Goal: Information Seeking & Learning: Learn about a topic

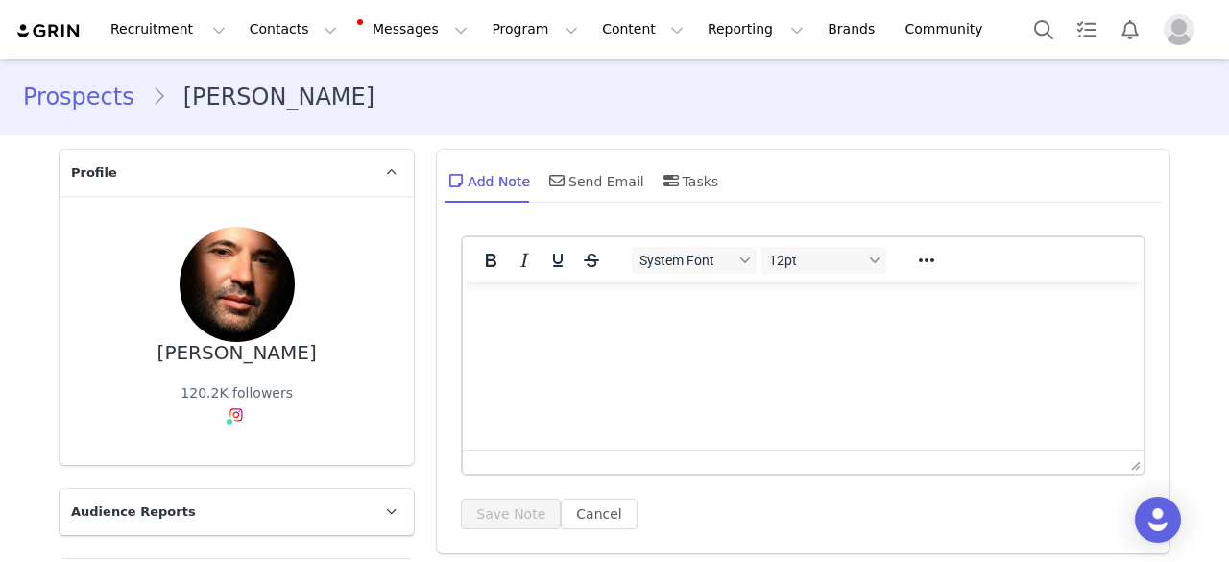
scroll to position [768, 0]
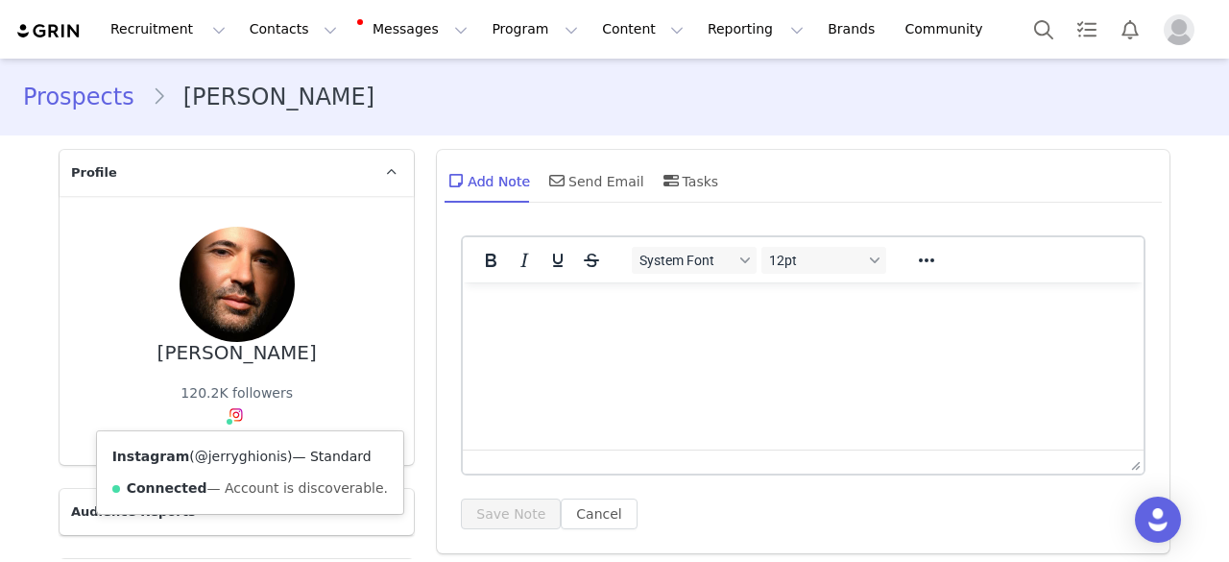
click at [205, 457] on link "@jerryghionis" at bounding box center [241, 455] width 92 height 15
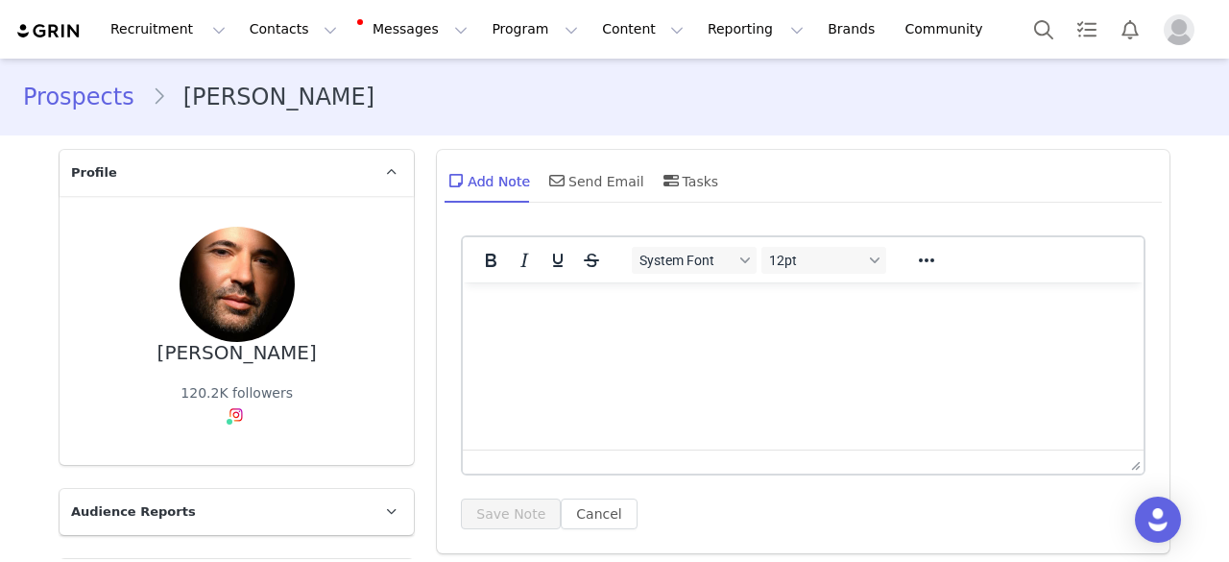
click at [81, 85] on link "Prospects" at bounding box center [87, 97] width 129 height 35
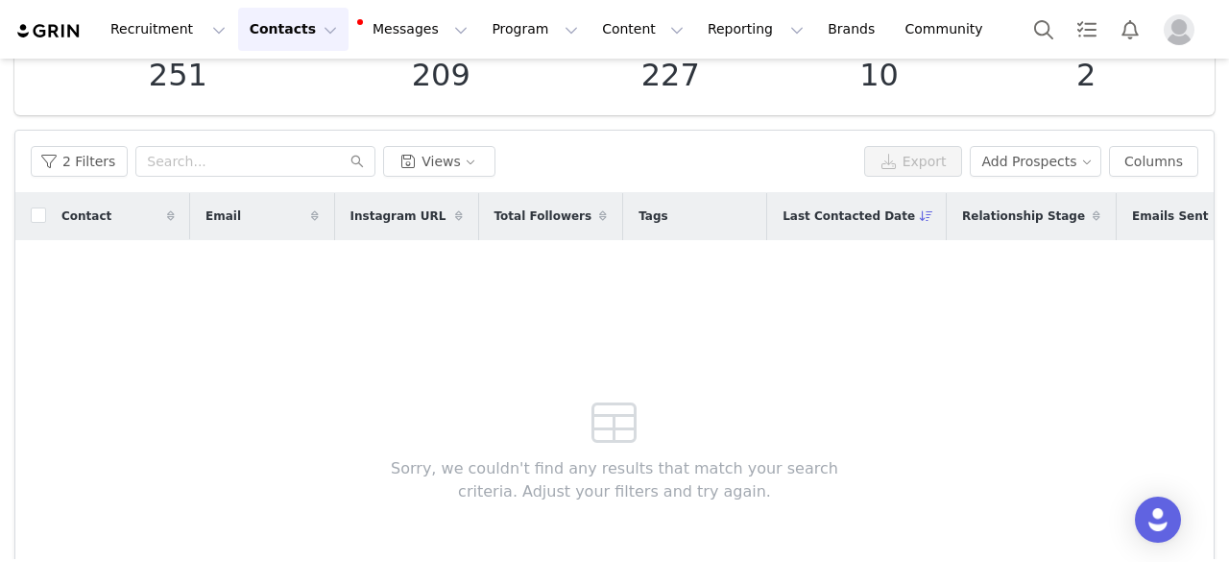
scroll to position [13, 0]
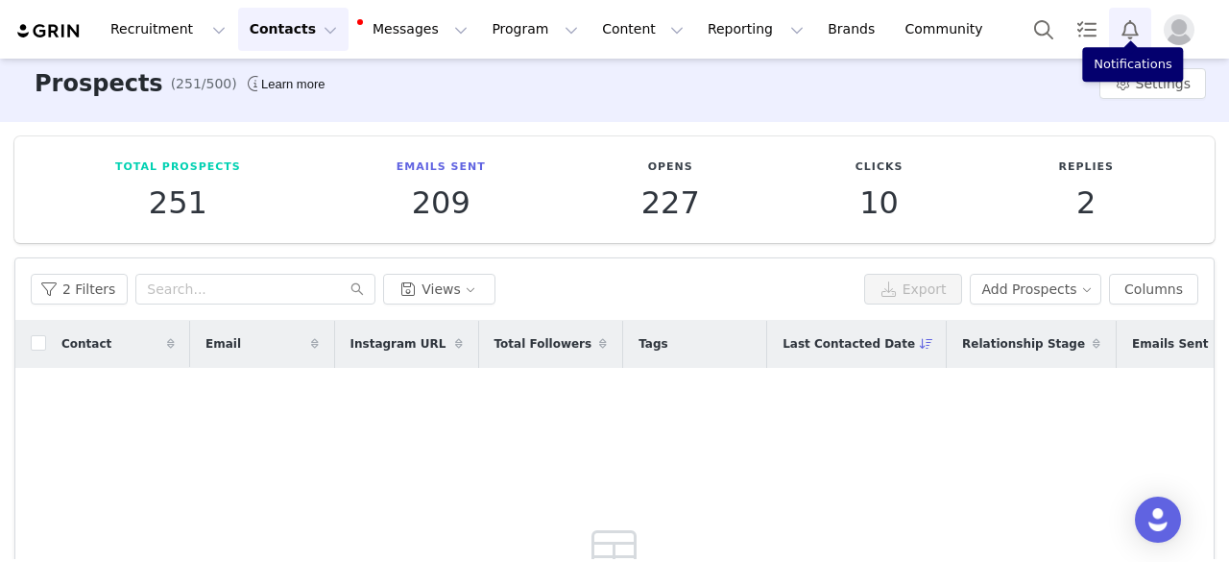
click at [1129, 39] on button "Notifications" at bounding box center [1130, 29] width 42 height 43
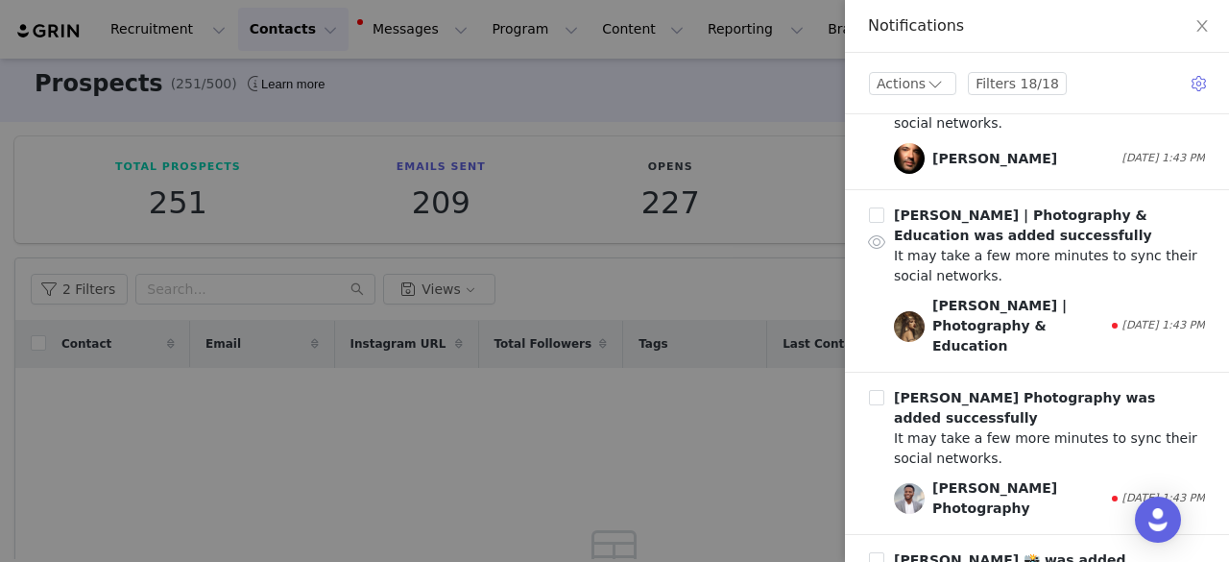
scroll to position [1056, 0]
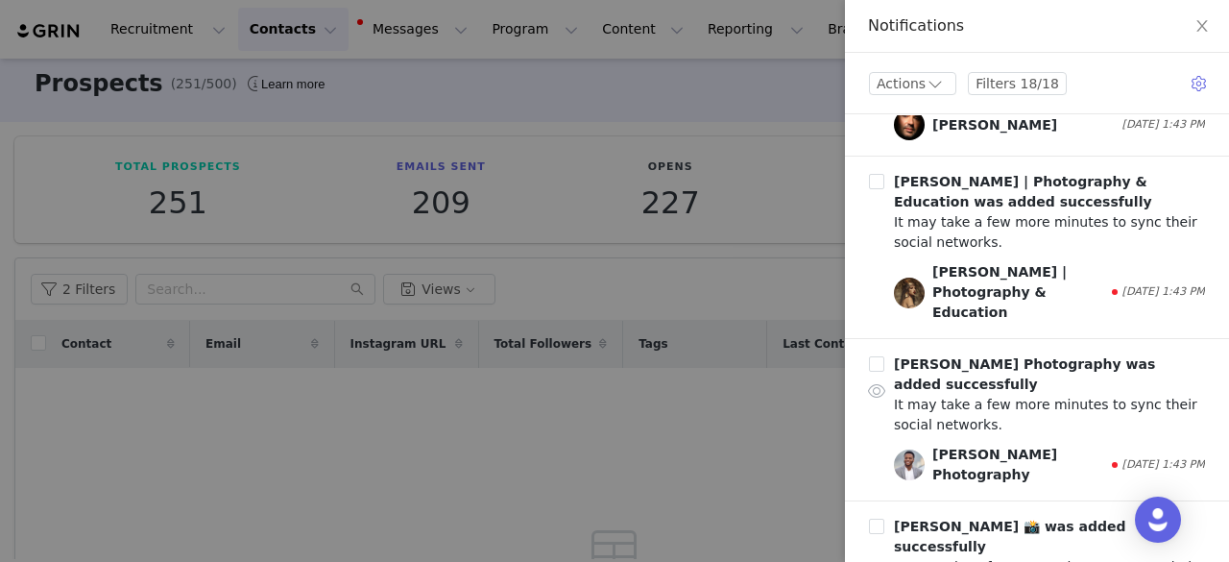
click at [990, 445] on div "Flemings Photography" at bounding box center [1020, 465] width 177 height 40
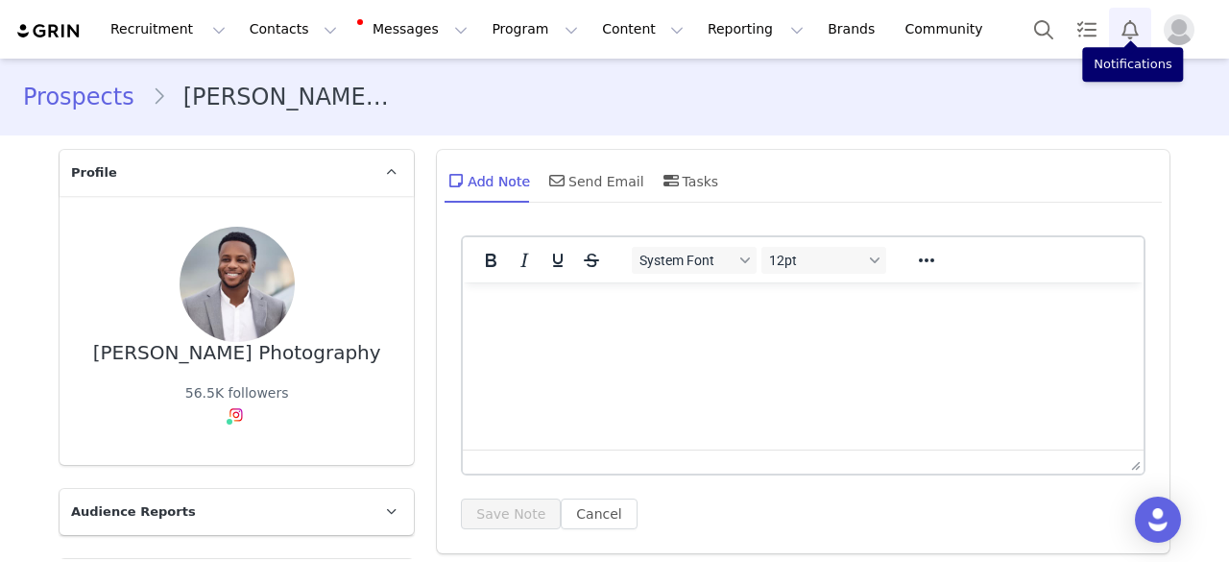
scroll to position [288, 0]
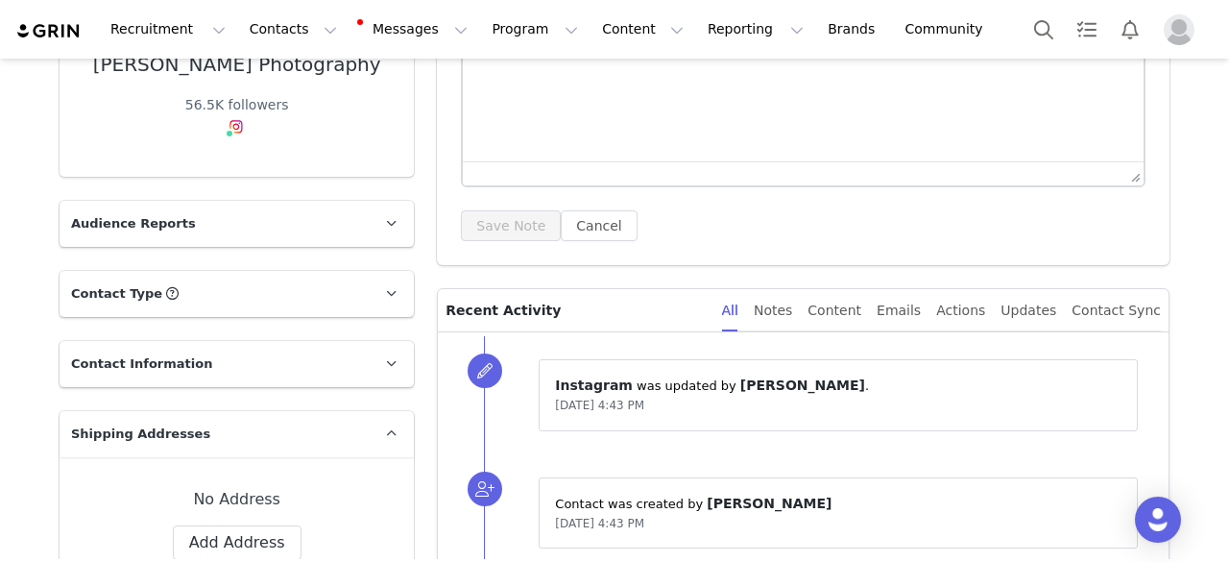
click at [200, 118] on div "56.5K followers" at bounding box center [237, 120] width 104 height 51
click at [227, 70] on div "Flemings Photography" at bounding box center [237, 65] width 288 height 22
click at [157, 243] on p "Audience Reports" at bounding box center [214, 224] width 308 height 46
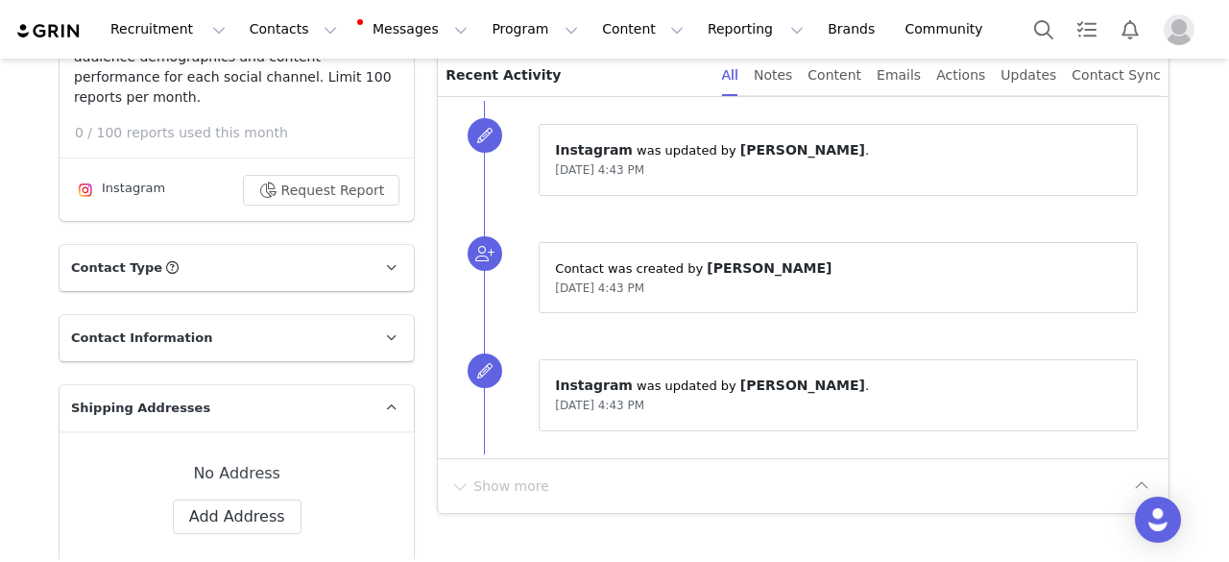
scroll to position [576, 0]
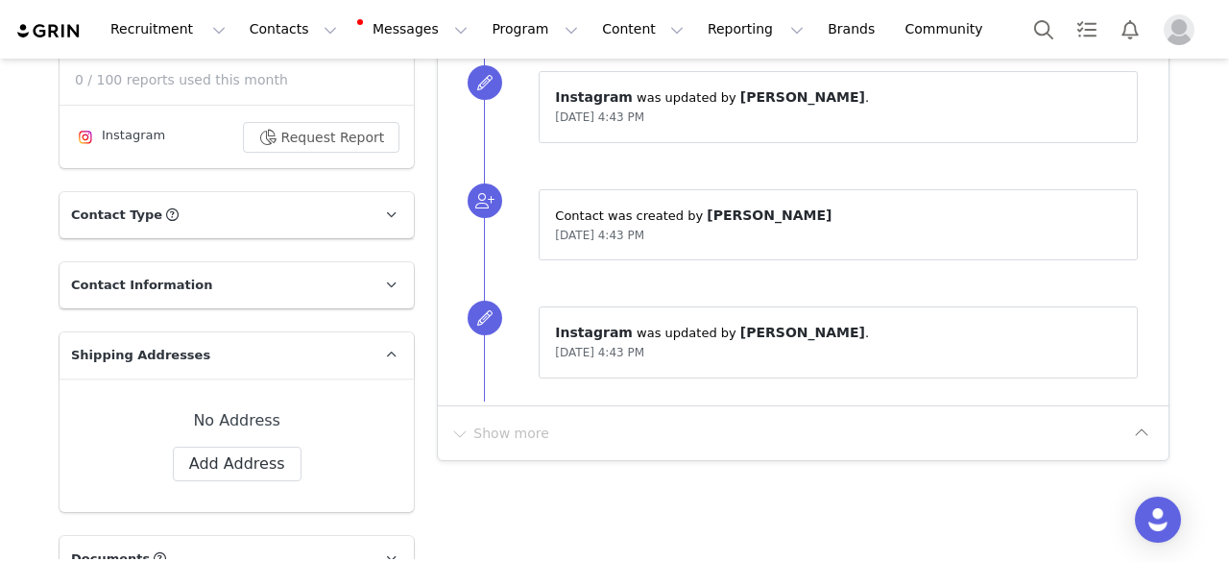
click at [197, 194] on p "Contact Type" at bounding box center [214, 215] width 308 height 46
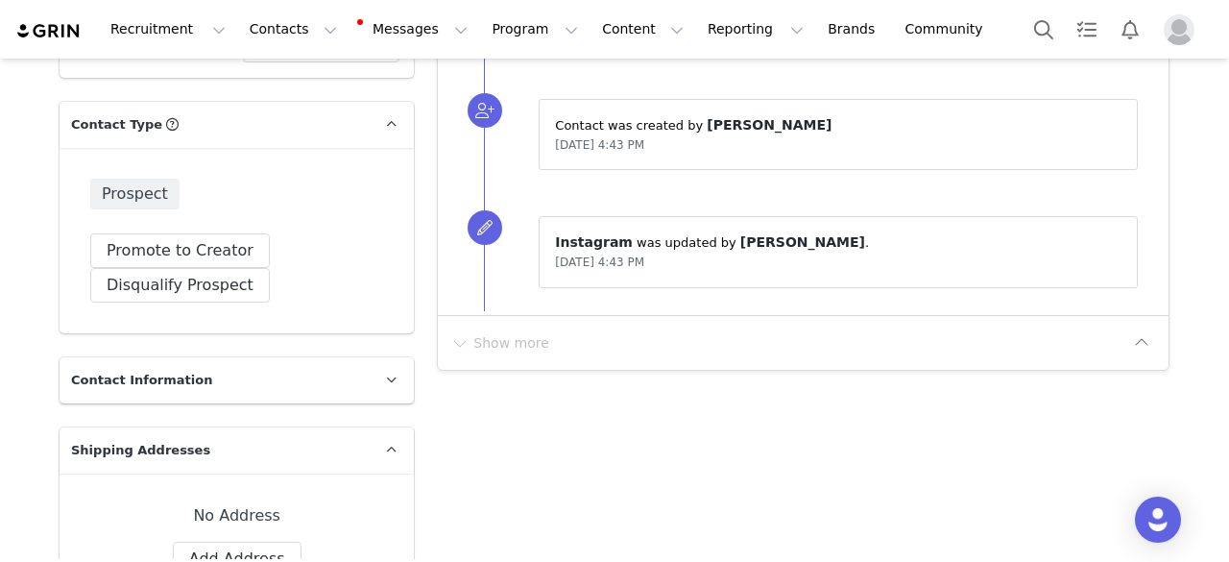
scroll to position [768, 0]
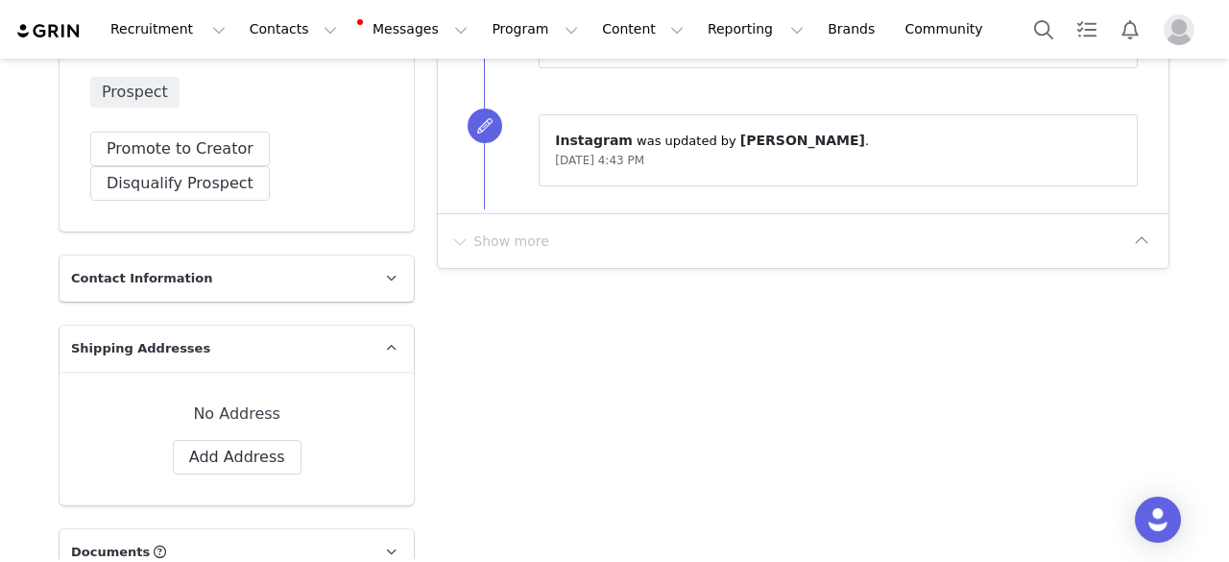
click at [185, 259] on p "Contact Information" at bounding box center [214, 278] width 308 height 46
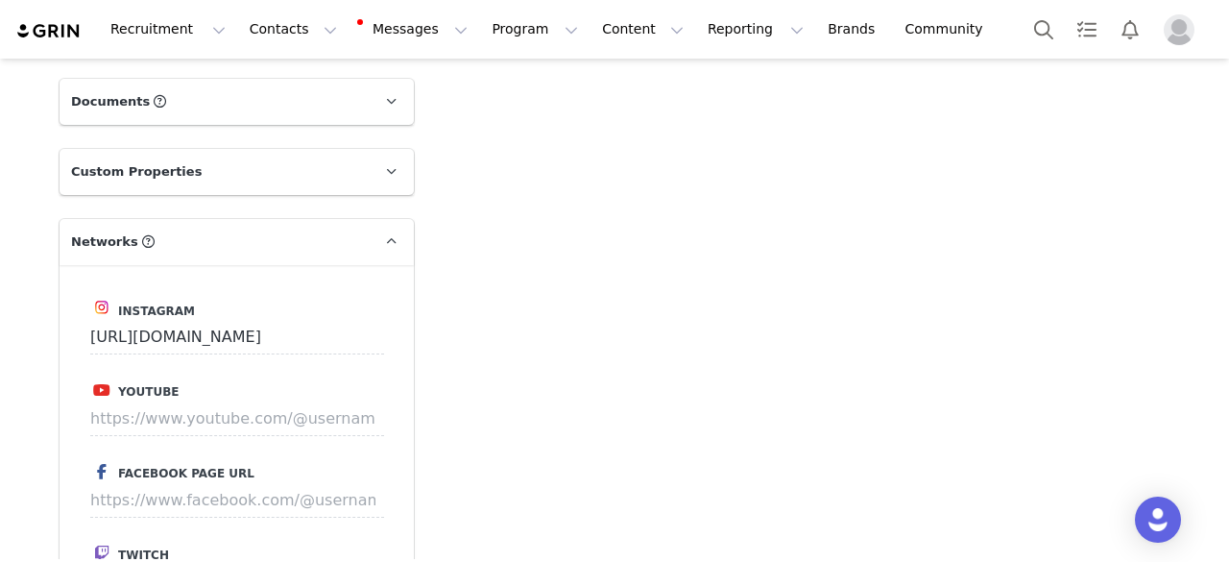
scroll to position [2017, 0]
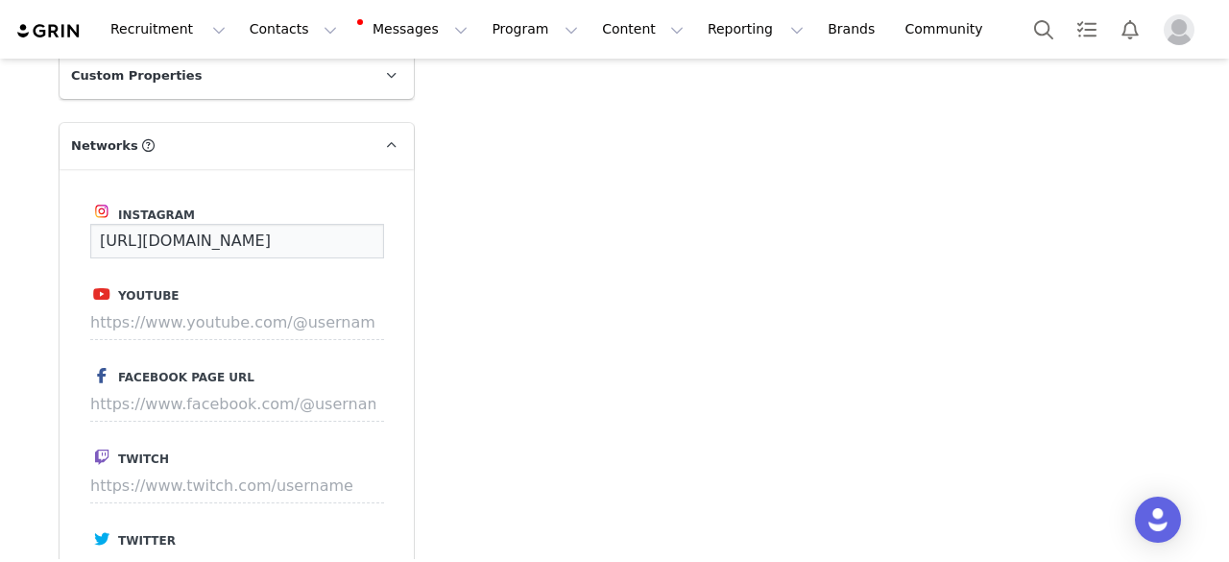
click at [181, 224] on input "https://www.instagram.com/flemingsphotography" at bounding box center [237, 241] width 294 height 35
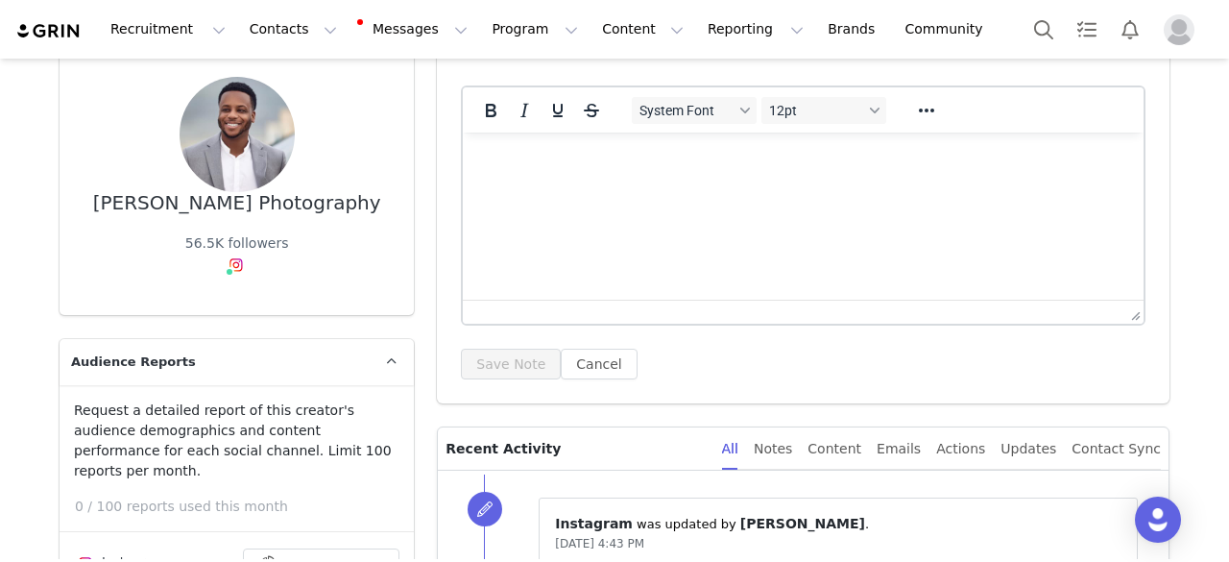
scroll to position [0, 0]
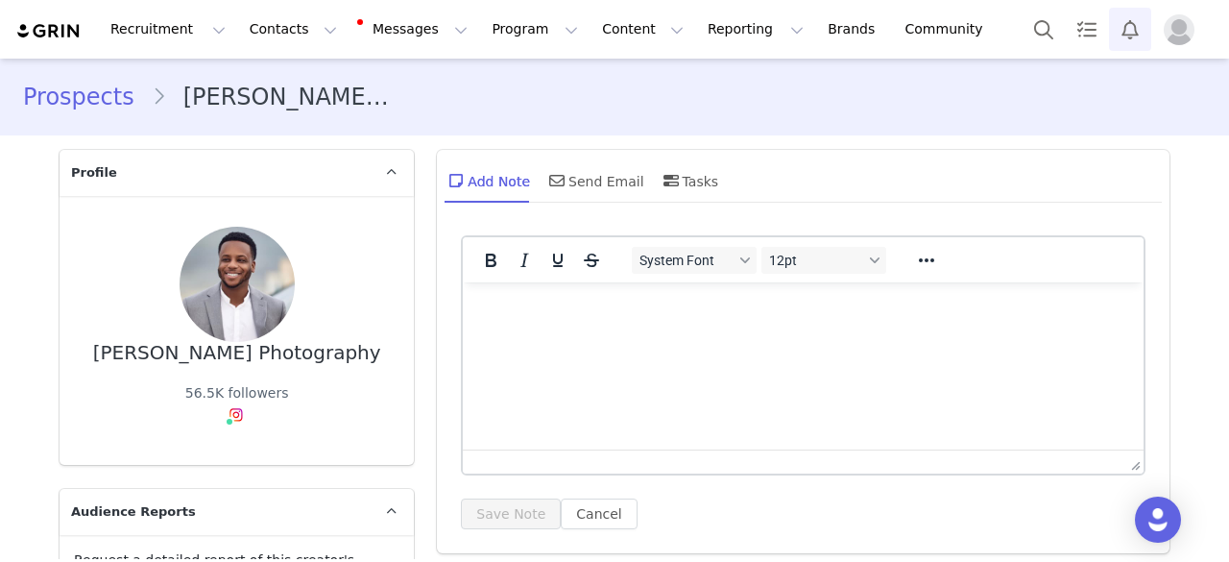
click at [1134, 38] on button "Notifications" at bounding box center [1130, 29] width 42 height 43
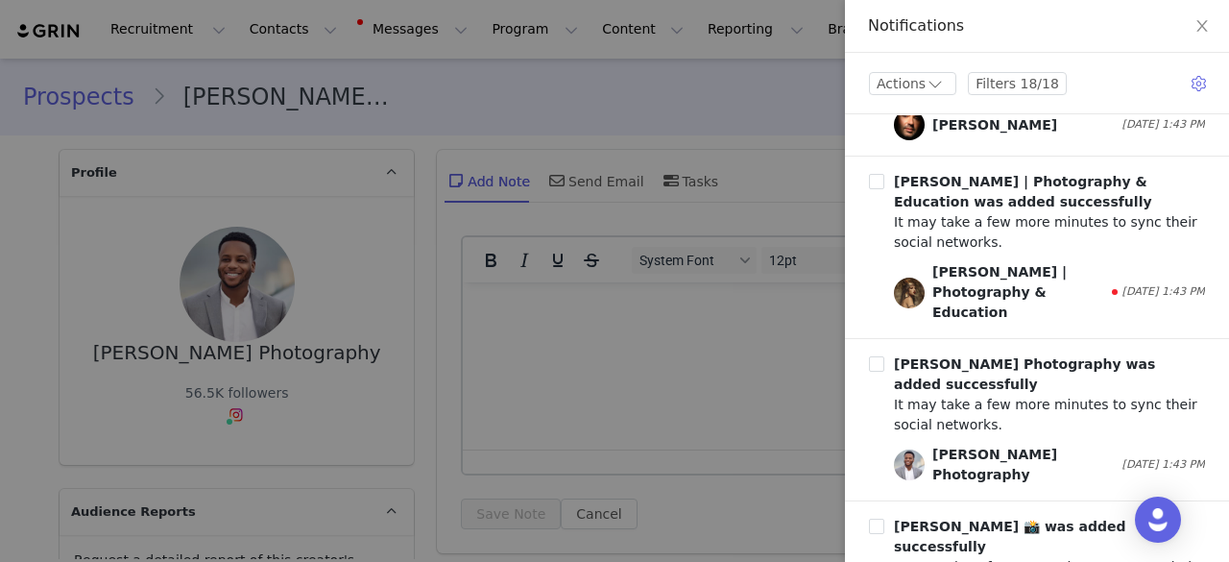
scroll to position [1152, 0]
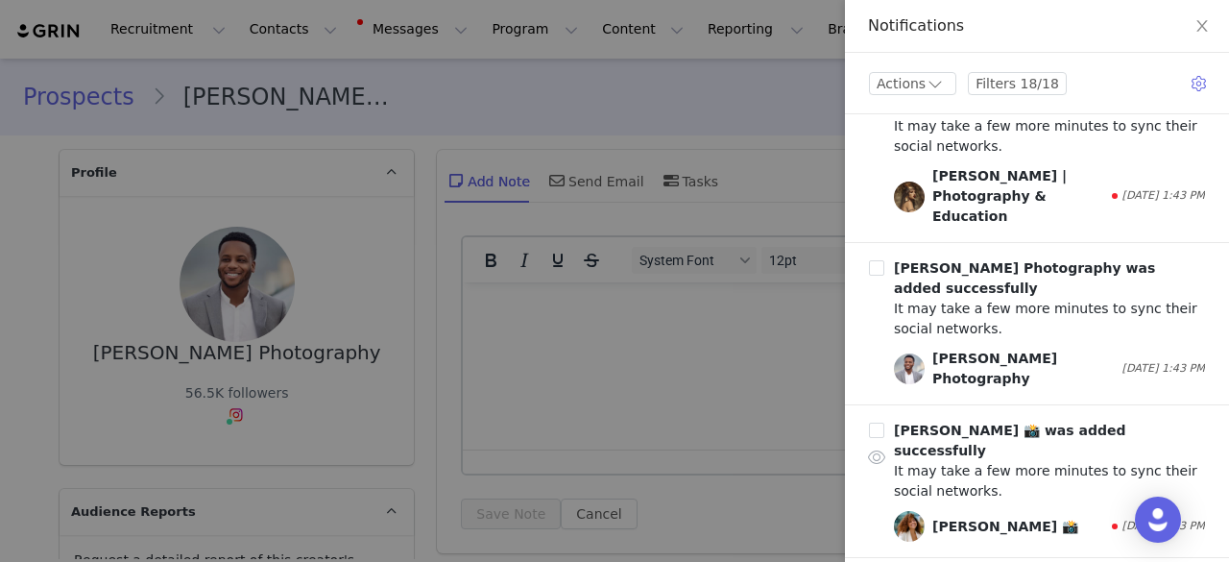
click at [966, 517] on div "Michaela Lemoine 📸" at bounding box center [1005, 527] width 146 height 20
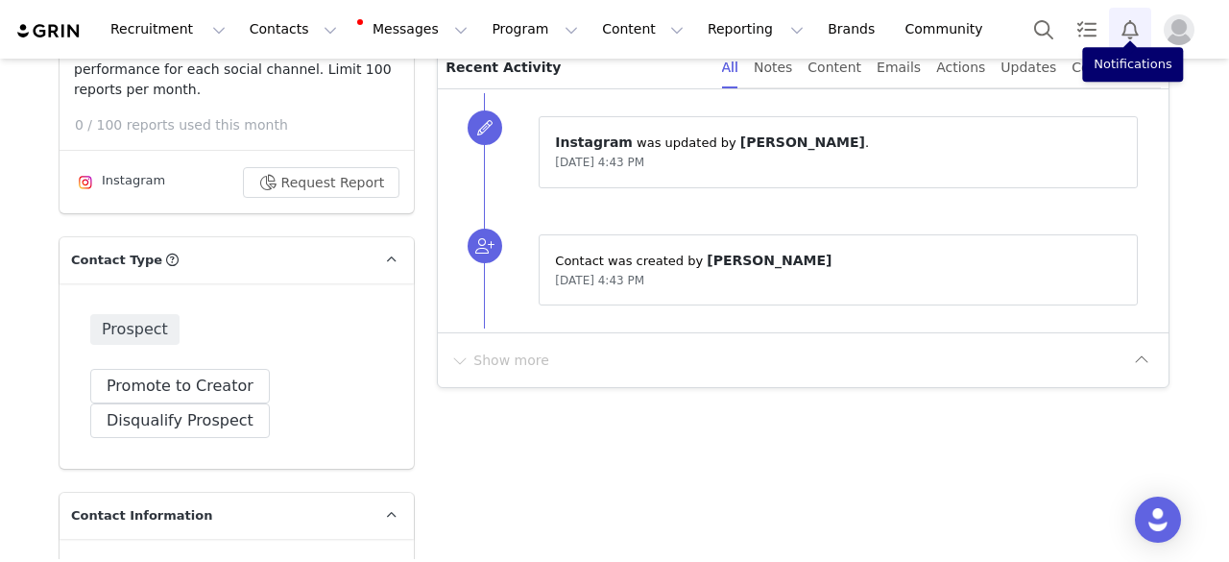
scroll to position [384, 0]
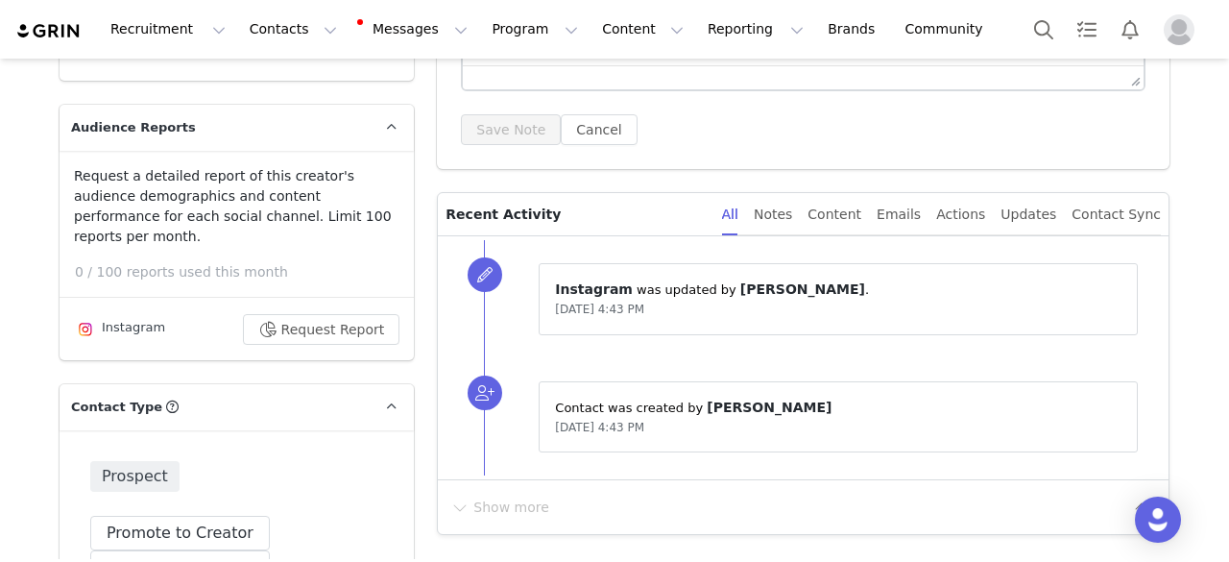
click at [116, 318] on div "Instagram" at bounding box center [119, 329] width 91 height 23
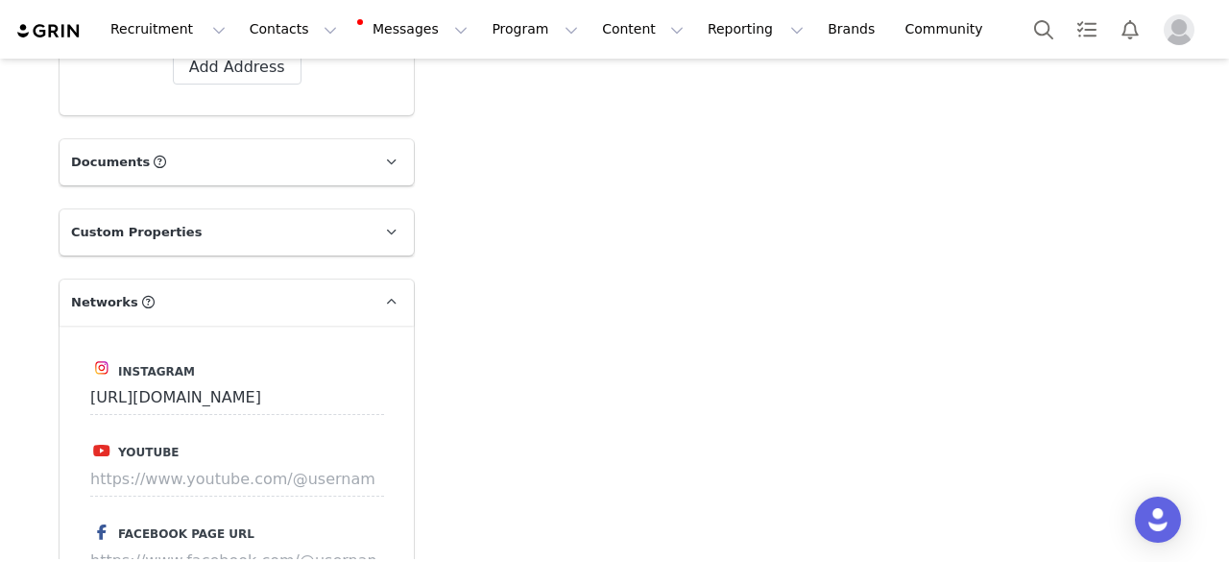
scroll to position [2017, 0]
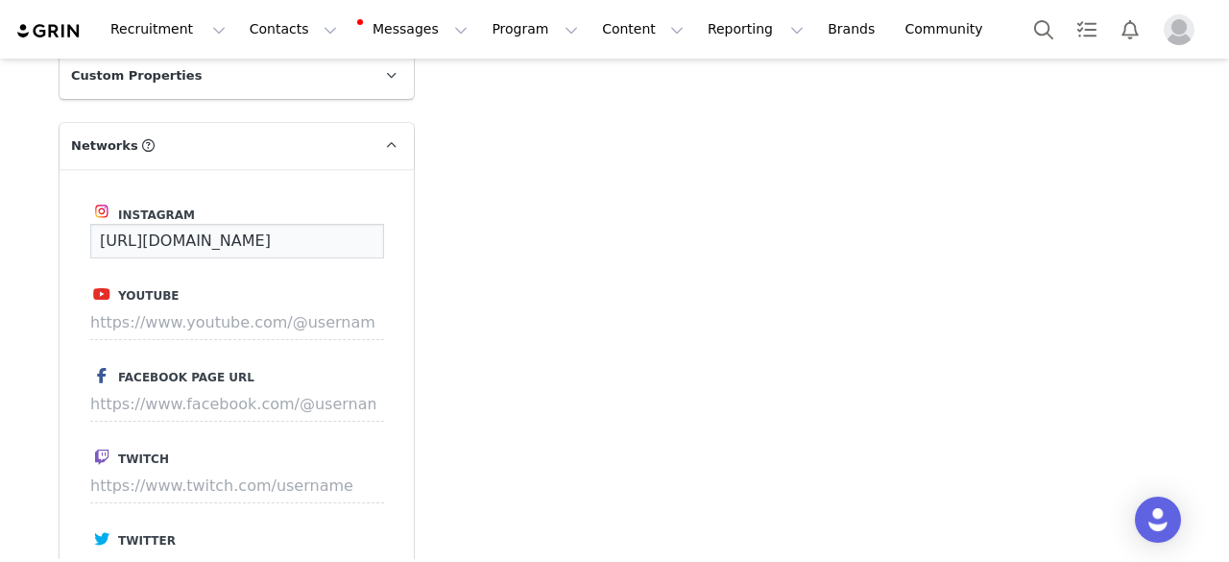
click at [215, 224] on input "https://www.instagram.com/mbymichaelaphotography" at bounding box center [237, 241] width 294 height 35
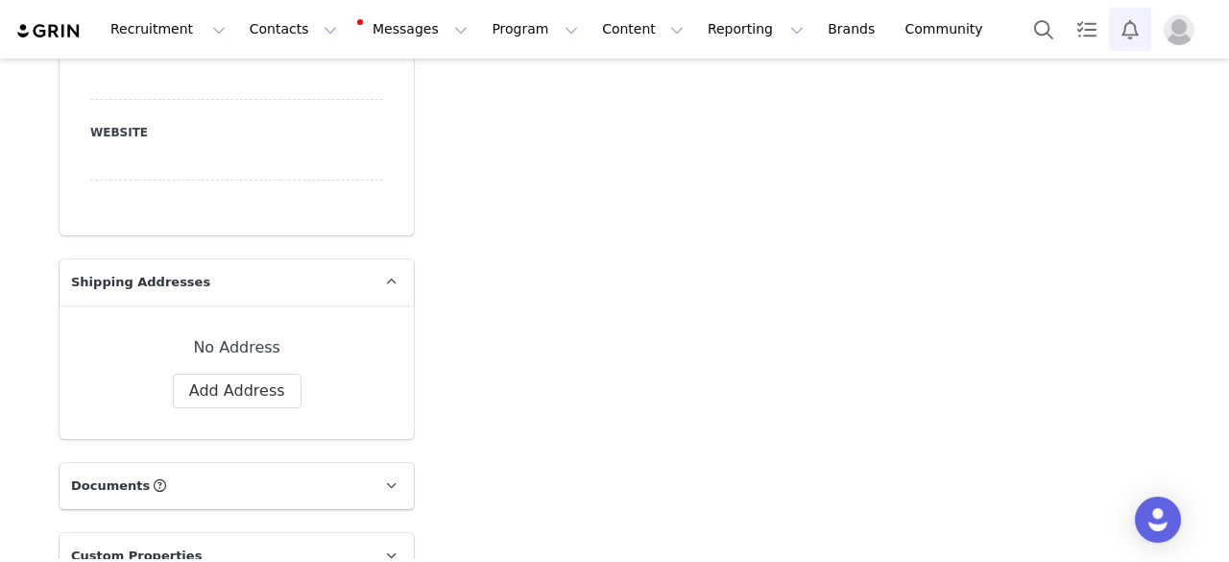
click at [1125, 49] on button "Notifications" at bounding box center [1130, 29] width 42 height 43
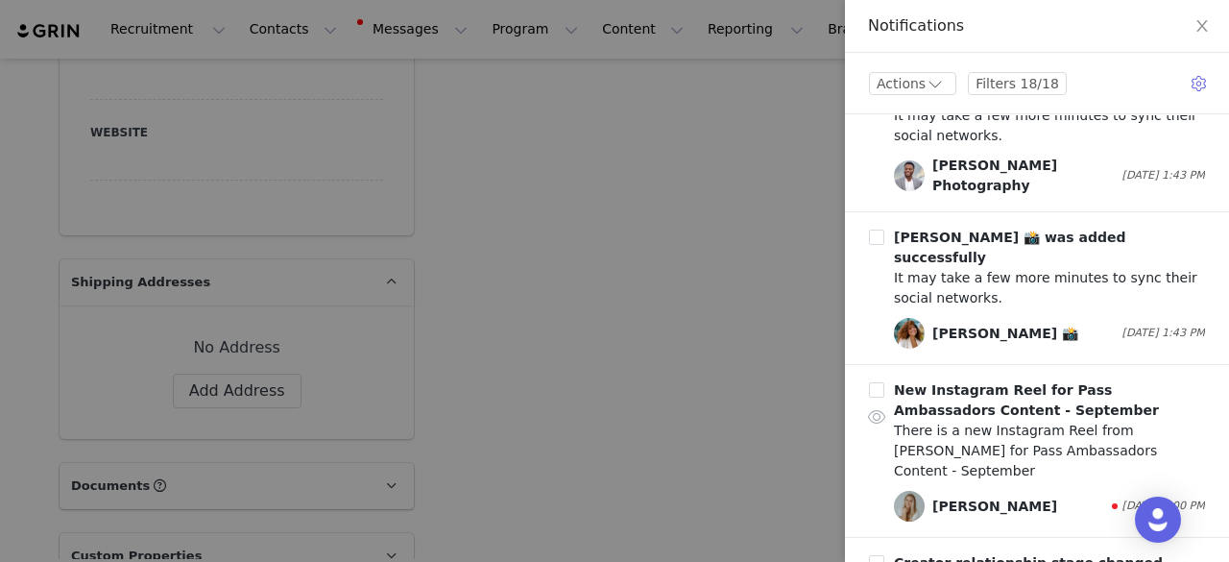
scroll to position [1344, 0]
click at [648, 212] on div at bounding box center [614, 281] width 1229 height 562
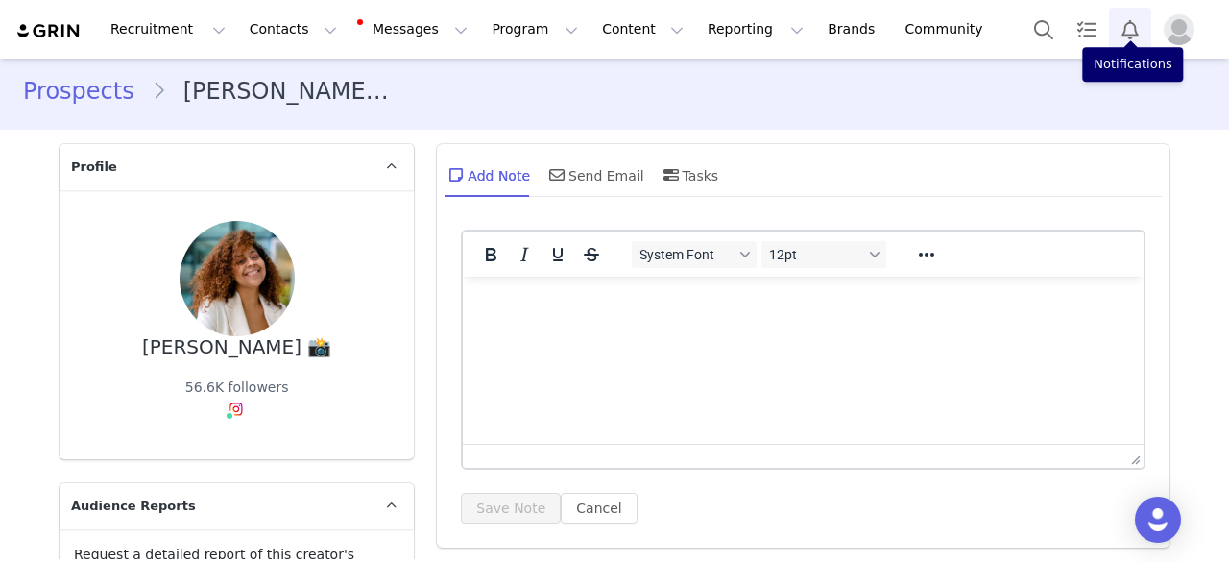
scroll to position [0, 0]
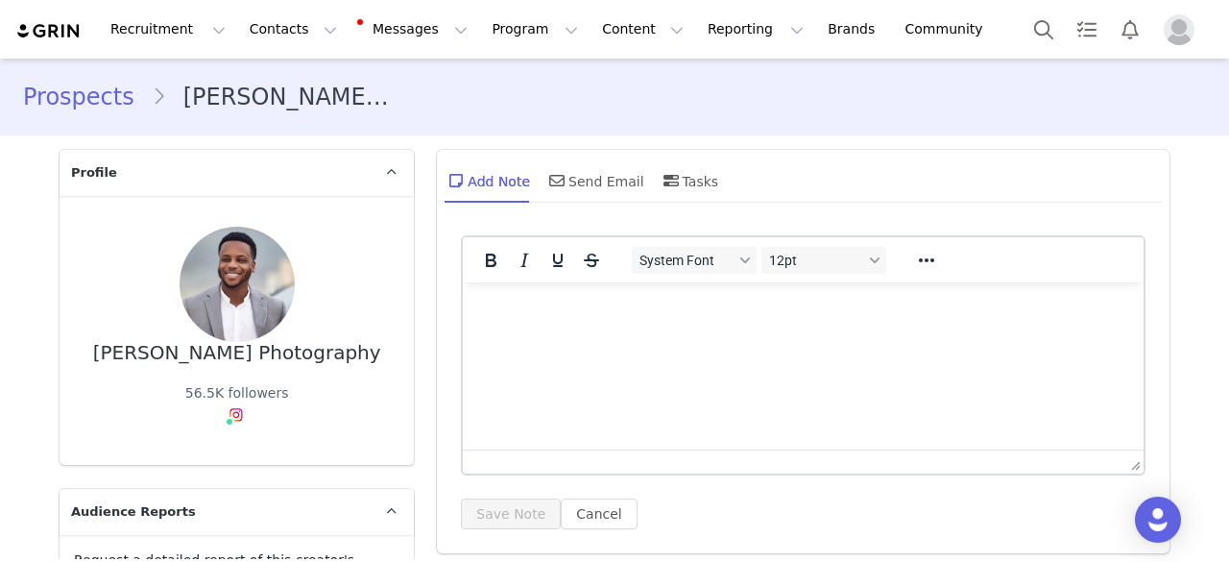
click at [115, 100] on link "Prospects" at bounding box center [87, 97] width 129 height 35
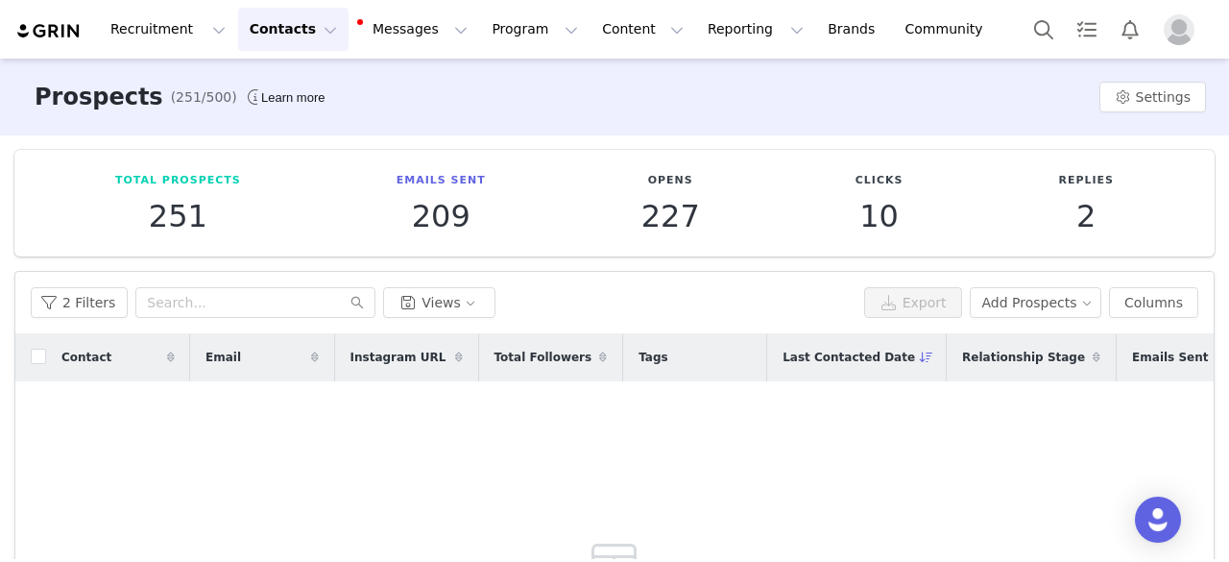
click at [58, 35] on img at bounding box center [48, 31] width 67 height 18
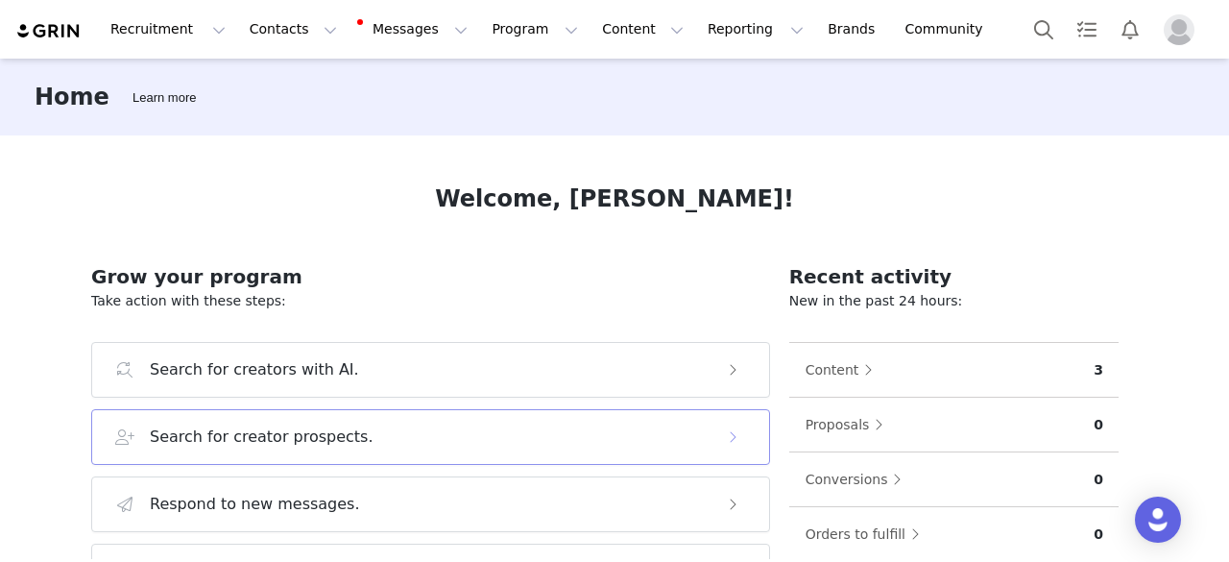
click at [300, 438] on h3 "Search for creator prospects." at bounding box center [262, 436] width 224 height 23
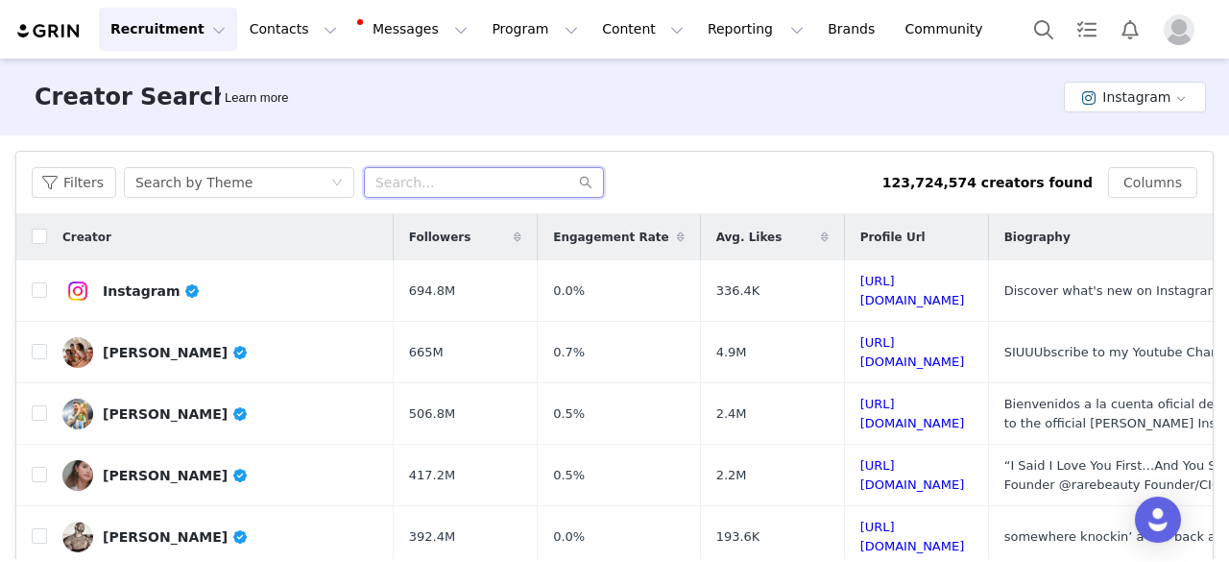
click at [476, 185] on input "text" at bounding box center [484, 182] width 240 height 31
type input "alexblakephoto"
click at [270, 180] on div "Search by Theme" at bounding box center [232, 182] width 195 height 29
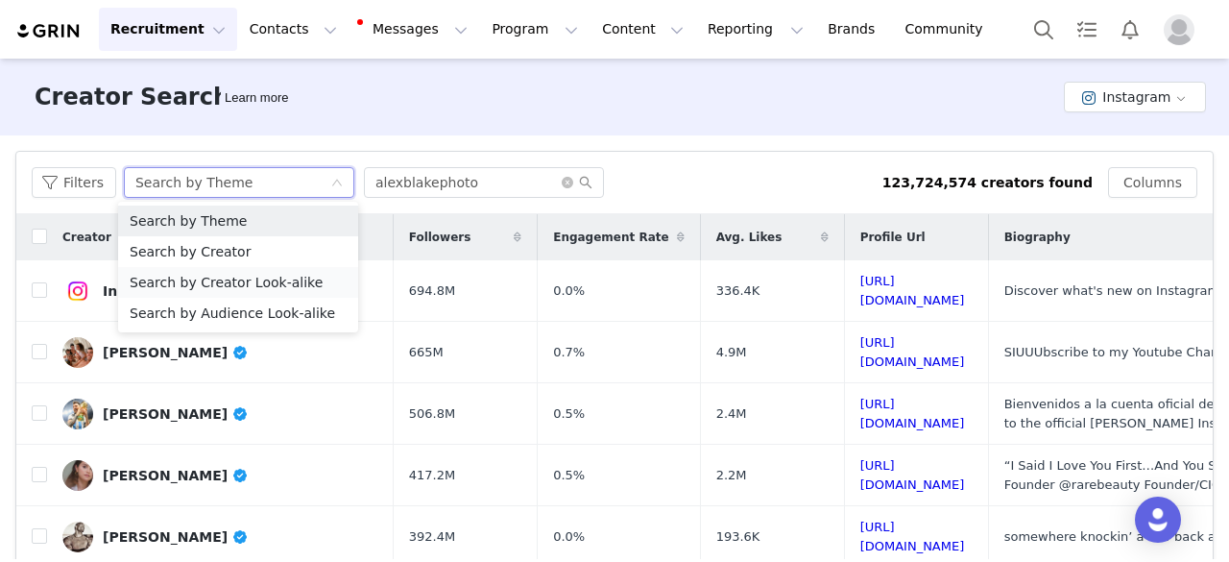
click at [278, 284] on li "Search by Creator Look-alike" at bounding box center [238, 282] width 240 height 31
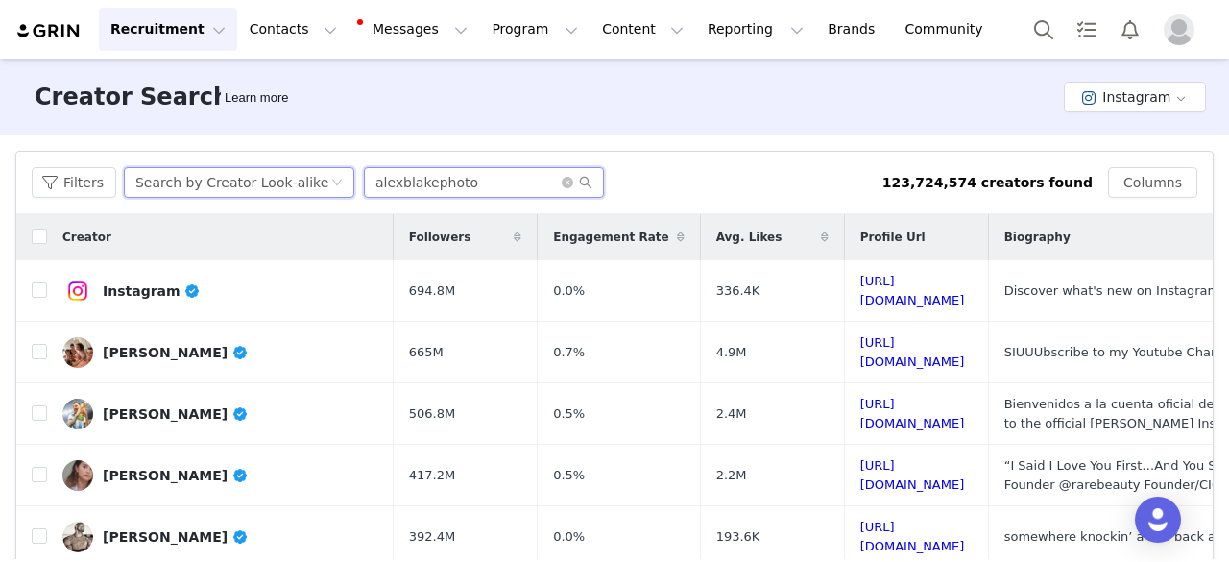
click at [580, 195] on input "alexblakephoto" at bounding box center [484, 182] width 240 height 31
click at [82, 186] on button "Filters" at bounding box center [74, 182] width 85 height 31
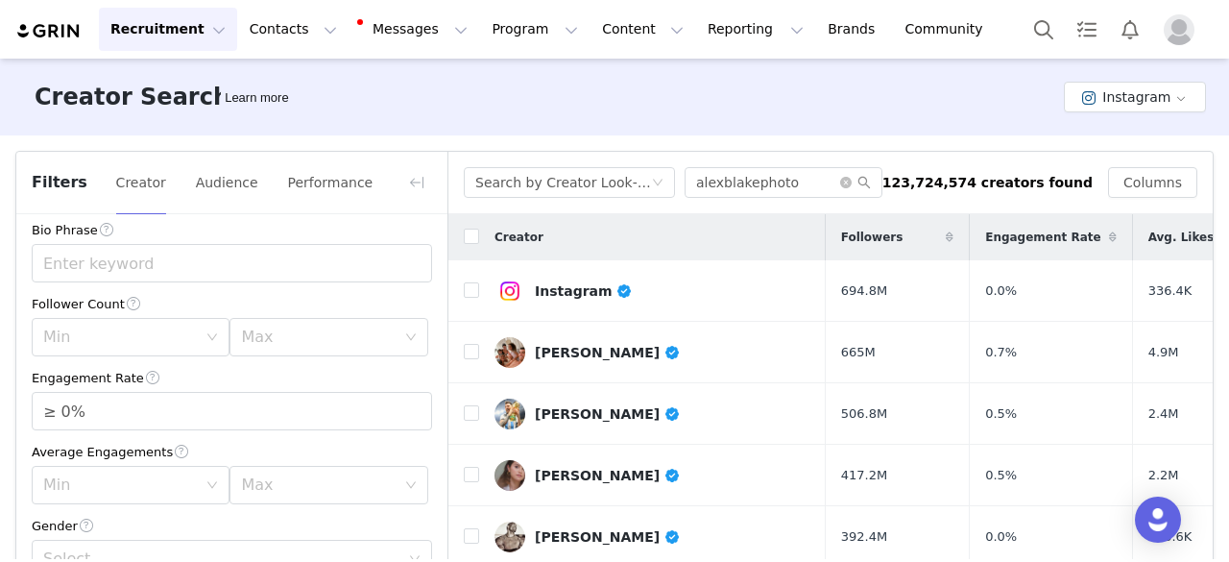
scroll to position [96, 0]
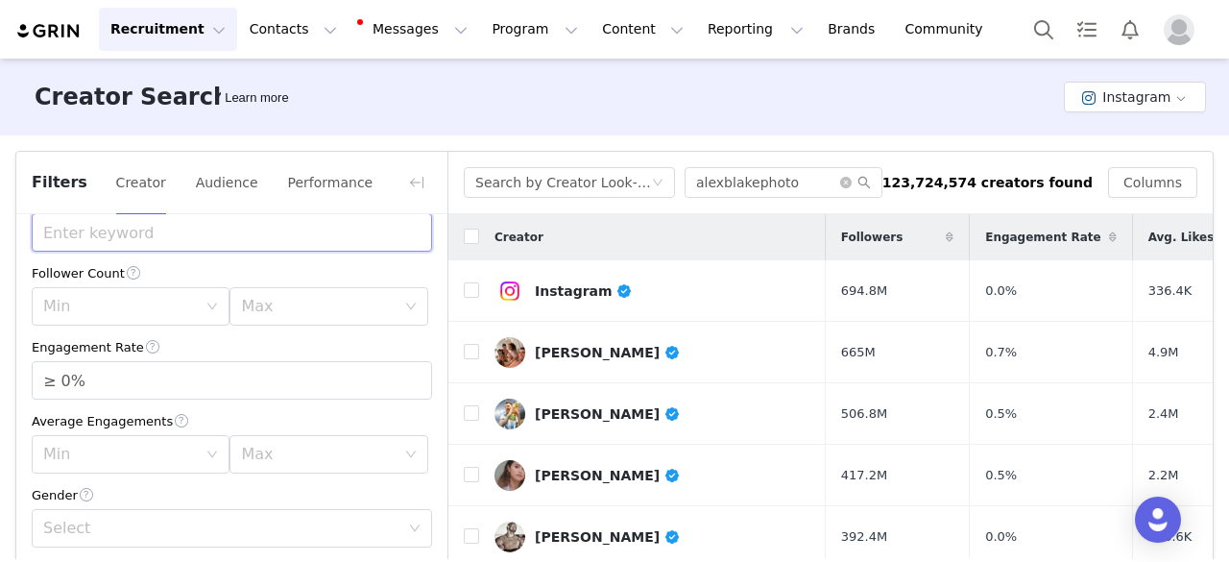
click at [206, 228] on input "text" at bounding box center [232, 232] width 400 height 38
type input "photographer educator"
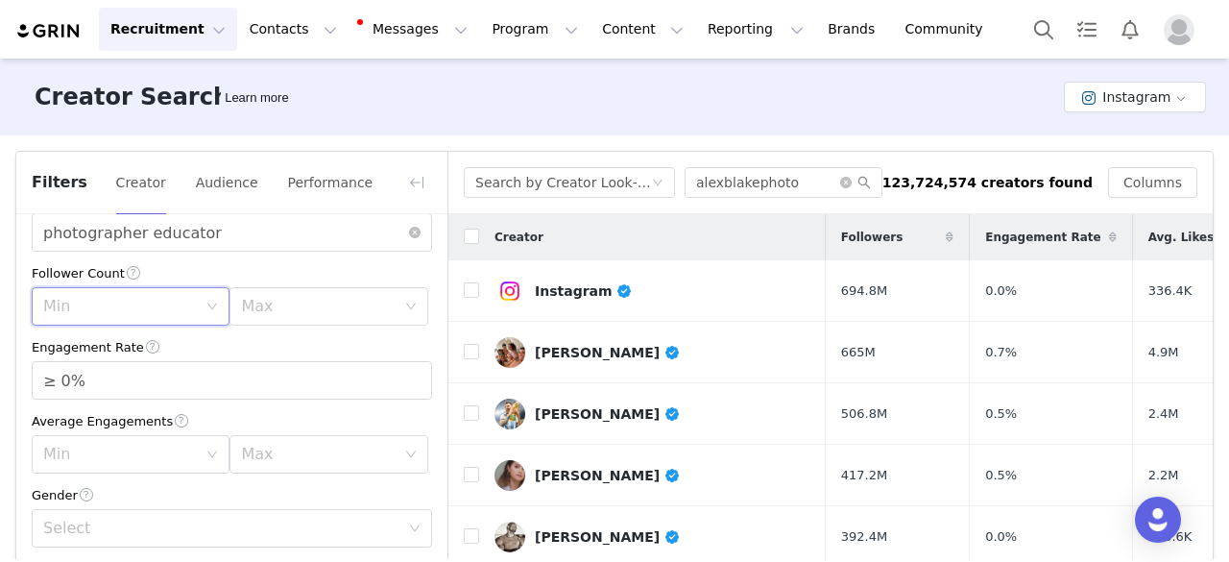
click at [198, 303] on div "Min" at bounding box center [124, 306] width 162 height 36
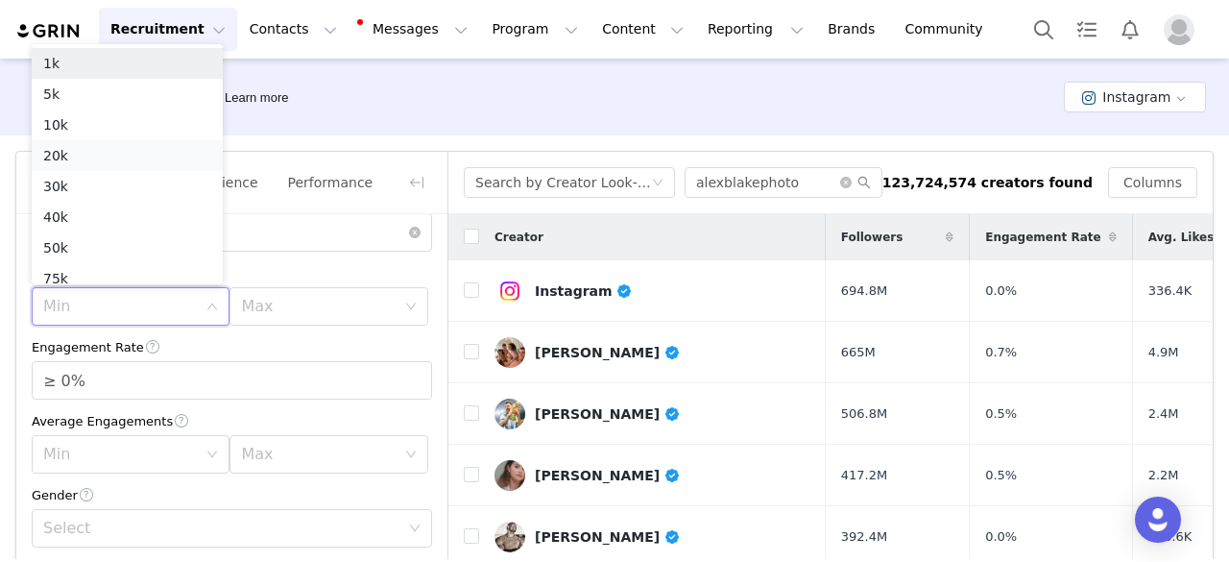
scroll to position [10, 0]
click at [73, 91] on li "5k" at bounding box center [127, 84] width 191 height 31
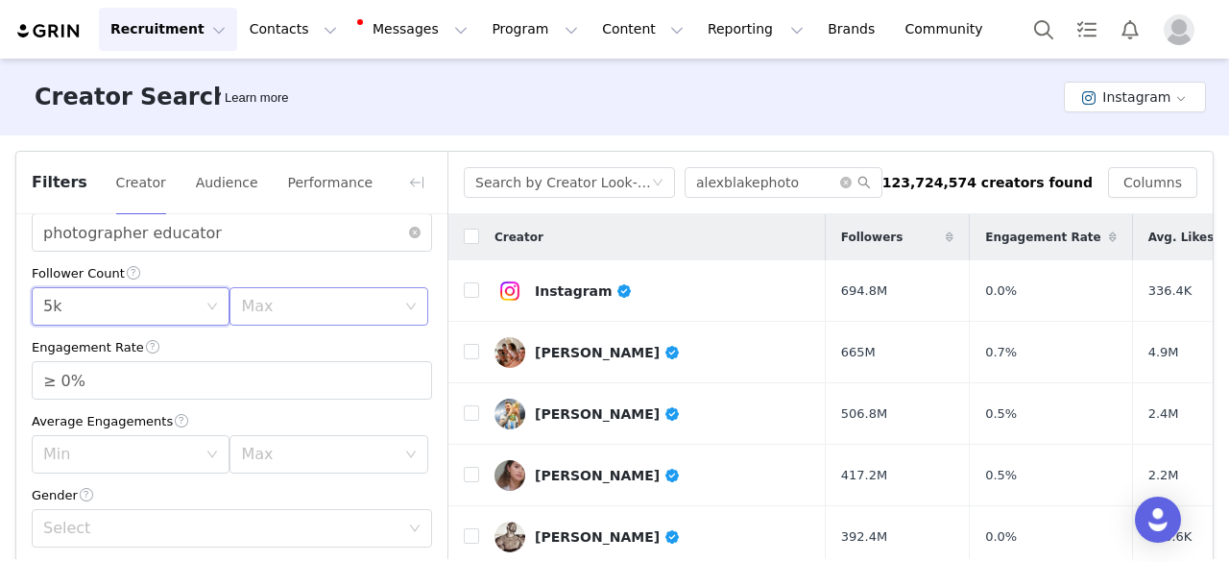
click at [305, 307] on div "Max" at bounding box center [318, 306] width 154 height 19
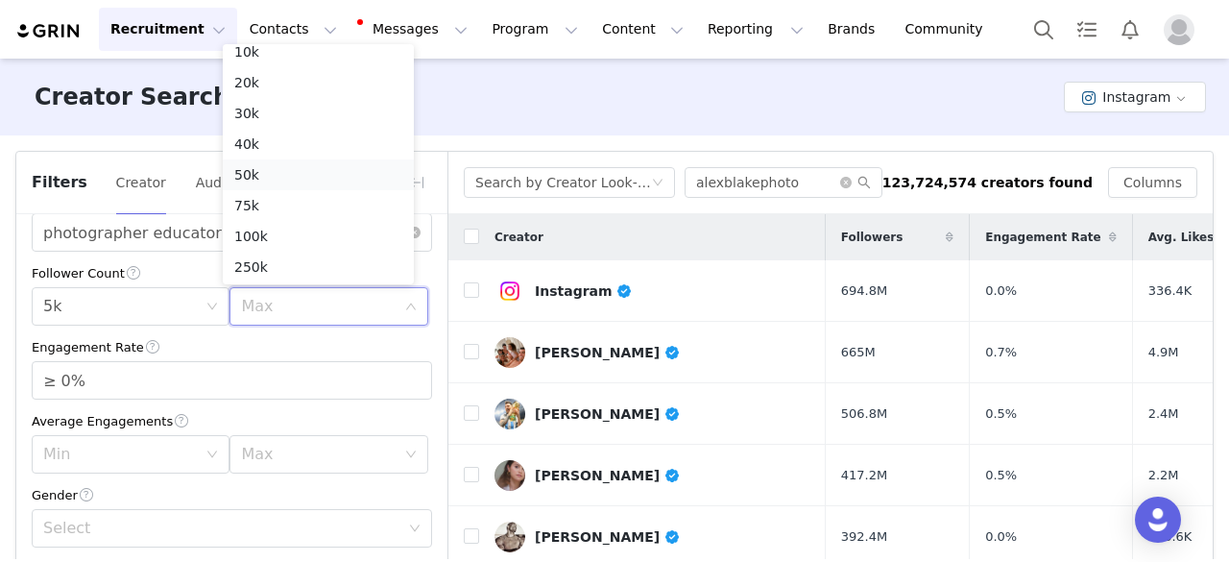
scroll to position [136, 0]
click at [275, 209] on li "250k" at bounding box center [318, 203] width 191 height 31
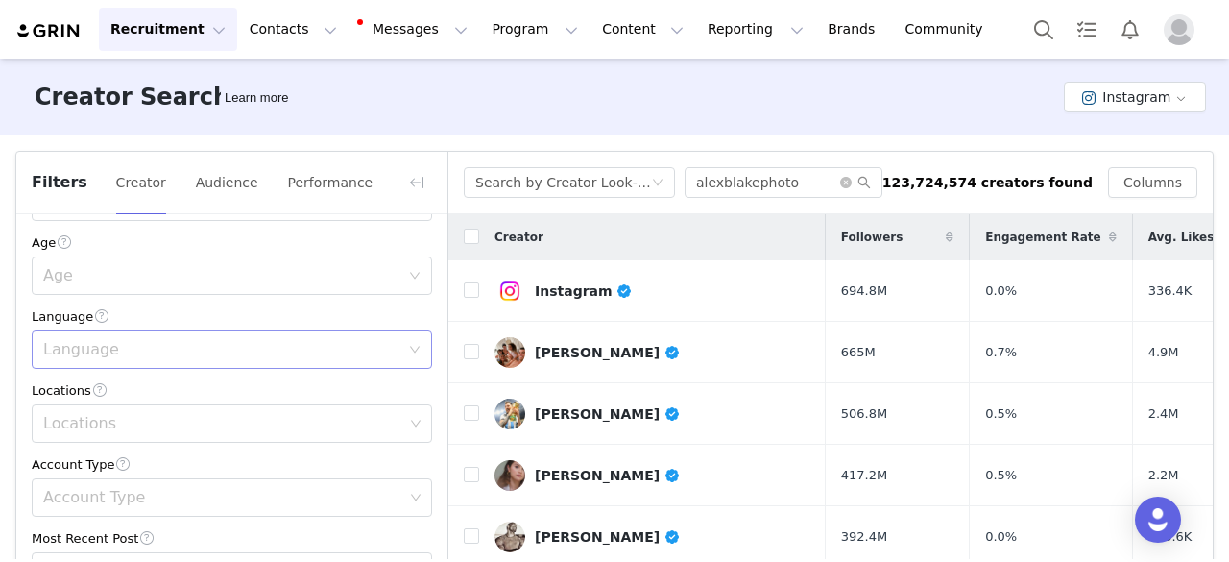
scroll to position [480, 0]
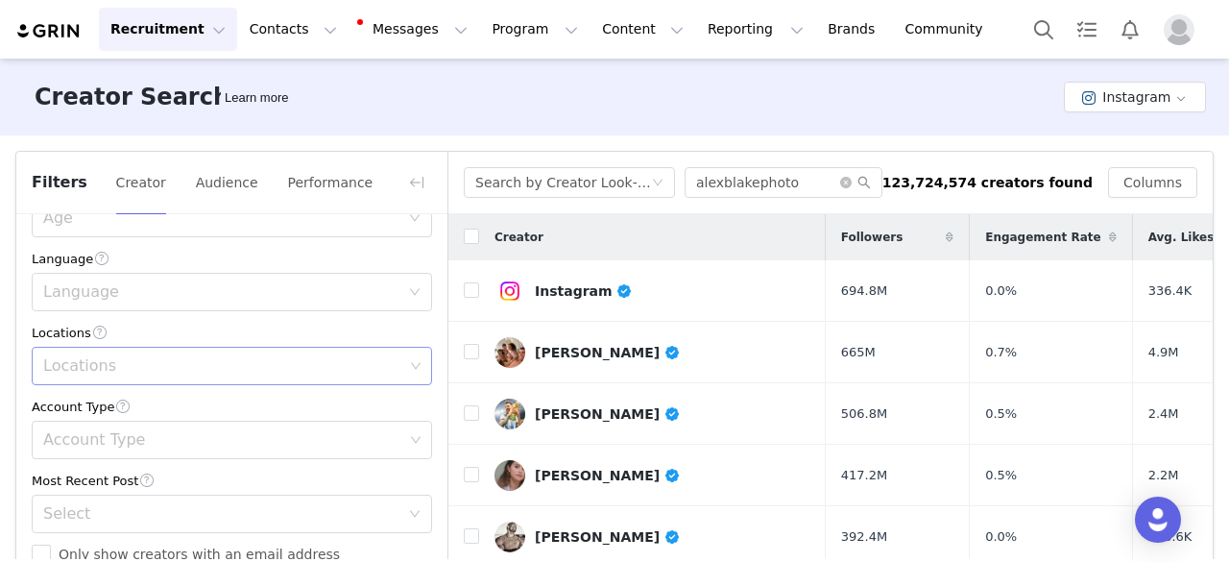
click at [118, 364] on div "Locations" at bounding box center [223, 365] width 360 height 19
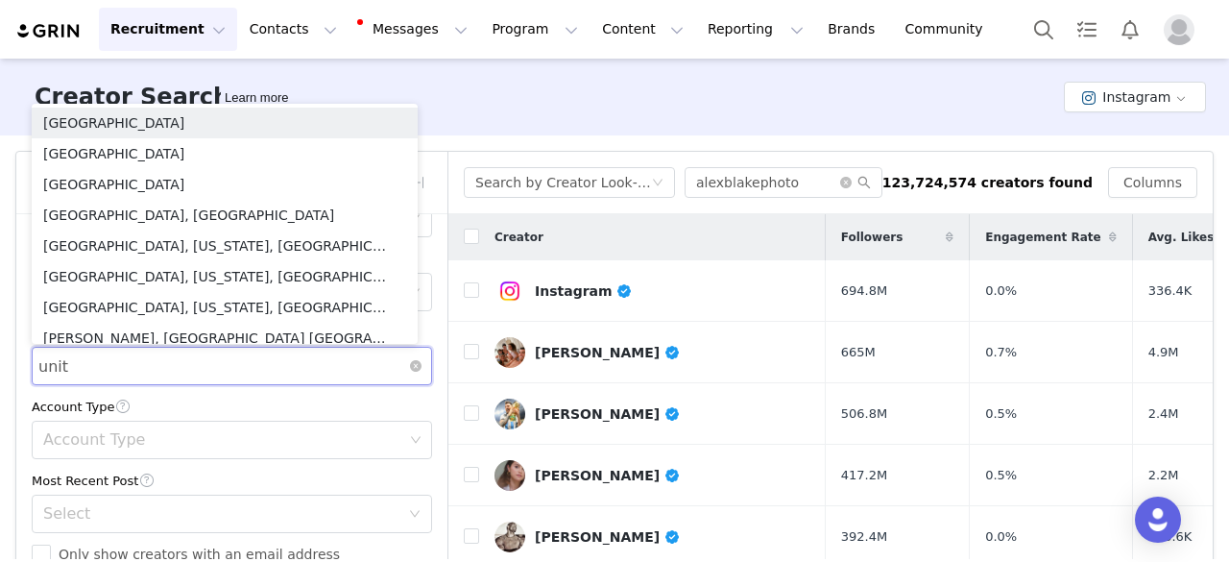
type input "unite"
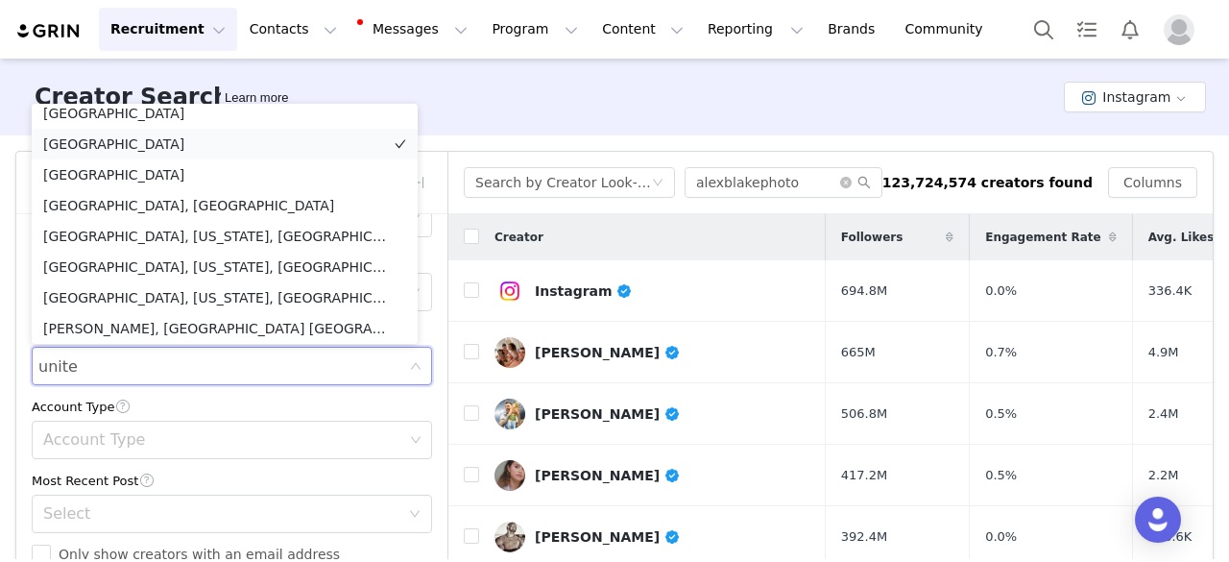
scroll to position [4, 0]
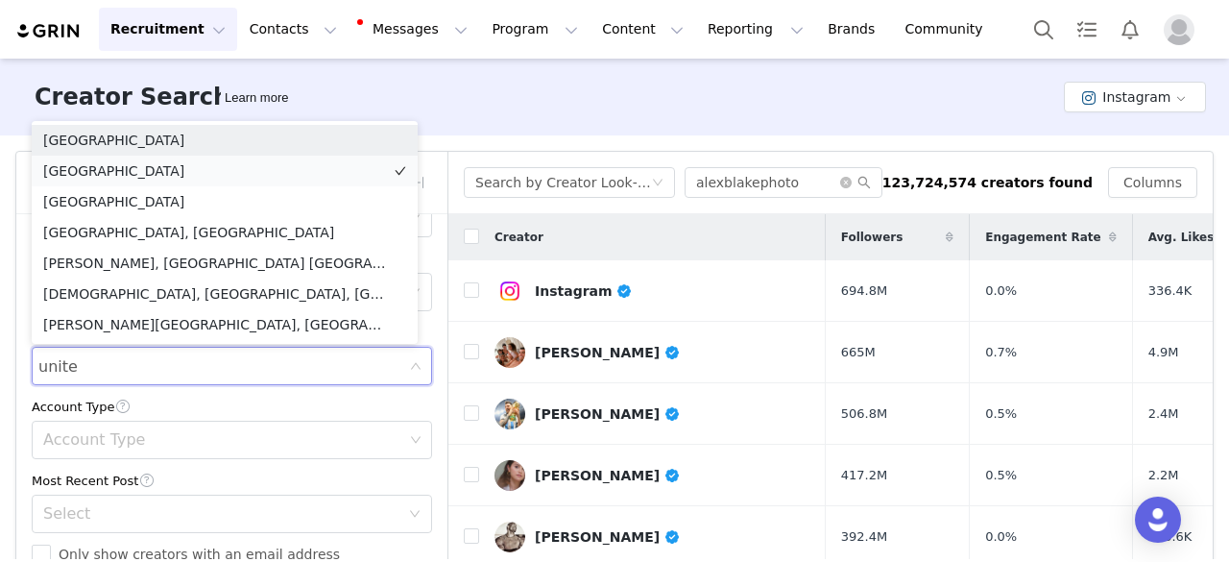
click at [119, 151] on li "United Kingdom" at bounding box center [225, 140] width 386 height 31
click at [115, 172] on li "United States" at bounding box center [225, 171] width 386 height 31
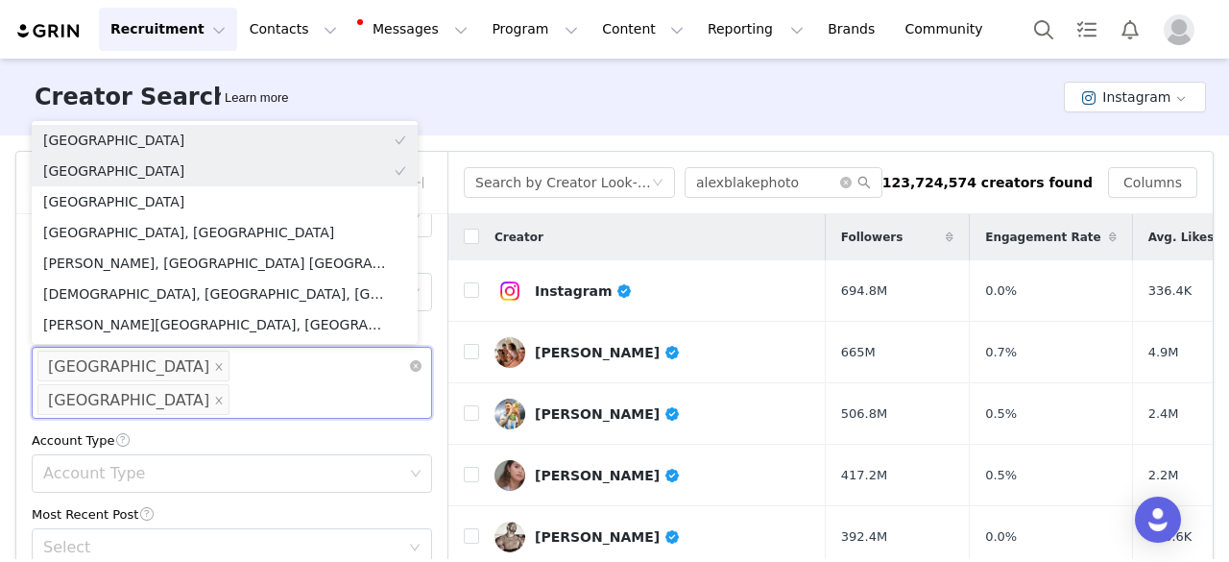
click at [214, 361] on span at bounding box center [219, 367] width 10 height 26
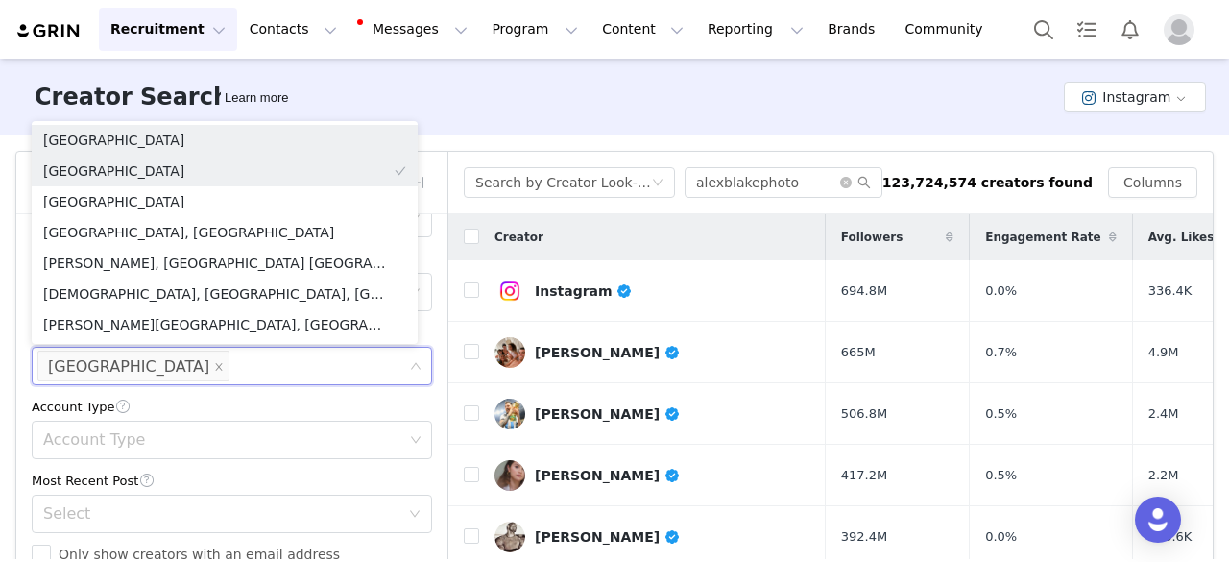
click at [0, 349] on div "Filters Creator Audience Performance Current Creators Hide creators in my CRM B…" at bounding box center [614, 438] width 1229 height 607
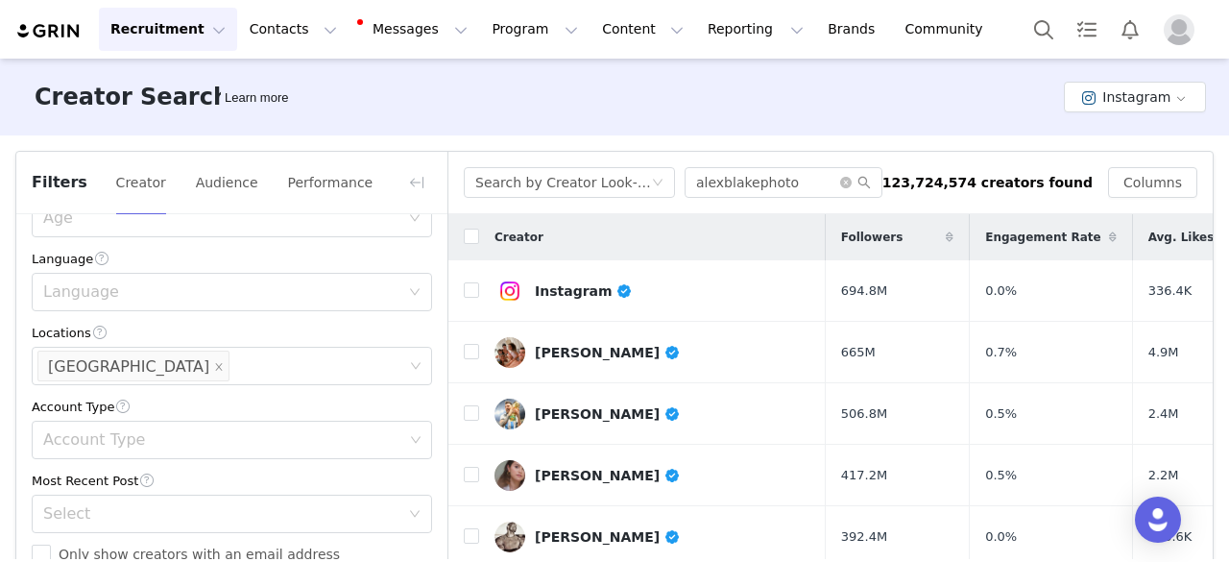
scroll to position [182, 0]
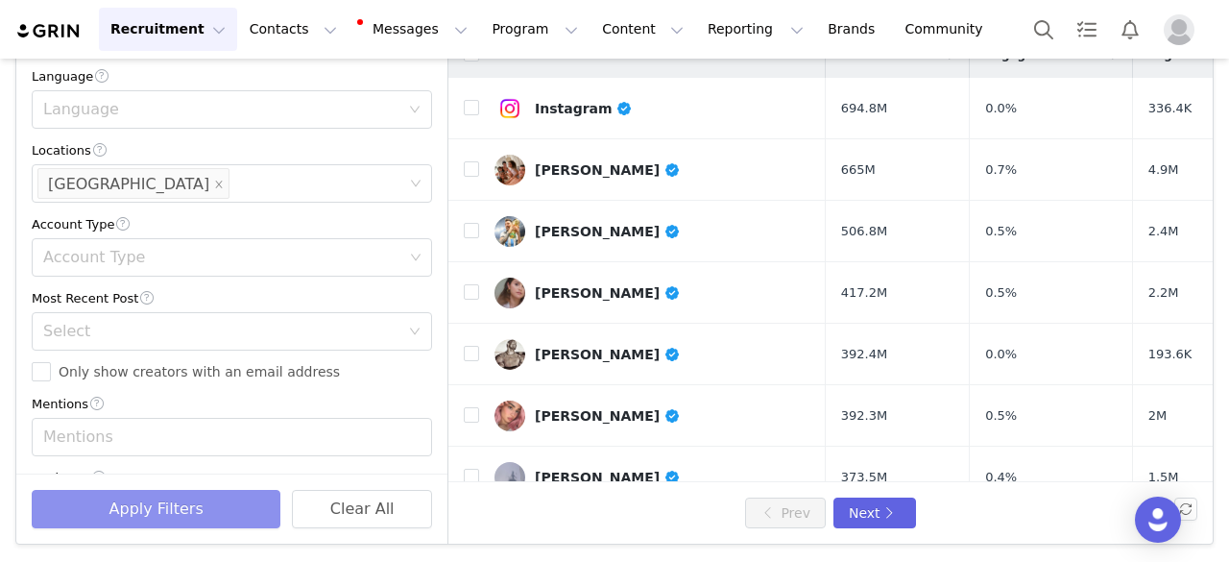
click at [205, 510] on button "Apply Filters" at bounding box center [156, 509] width 249 height 38
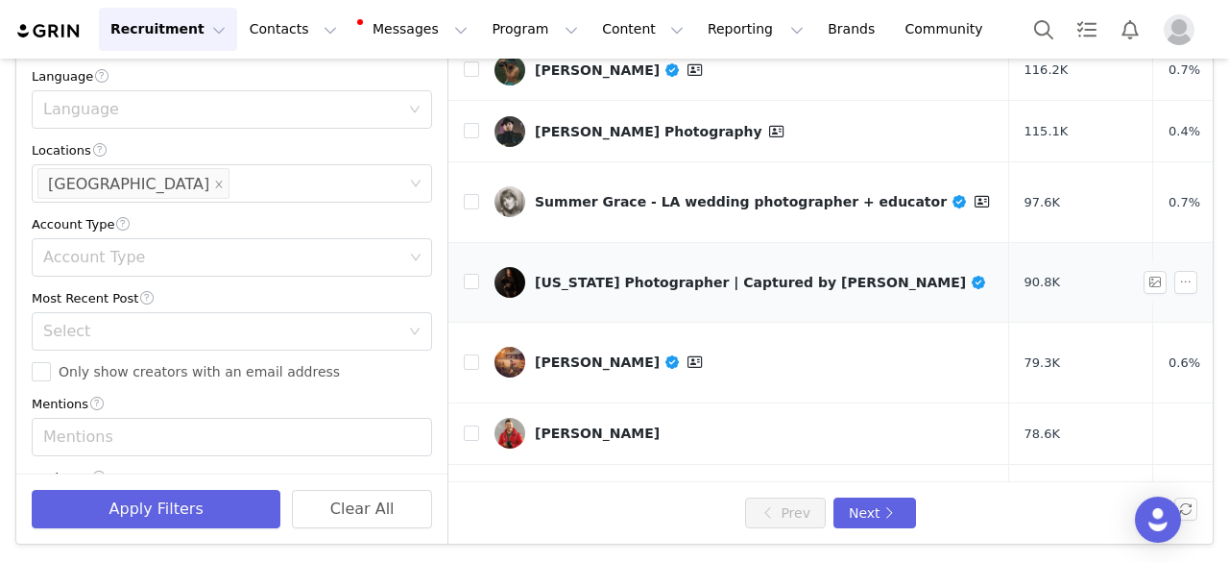
scroll to position [192, 0]
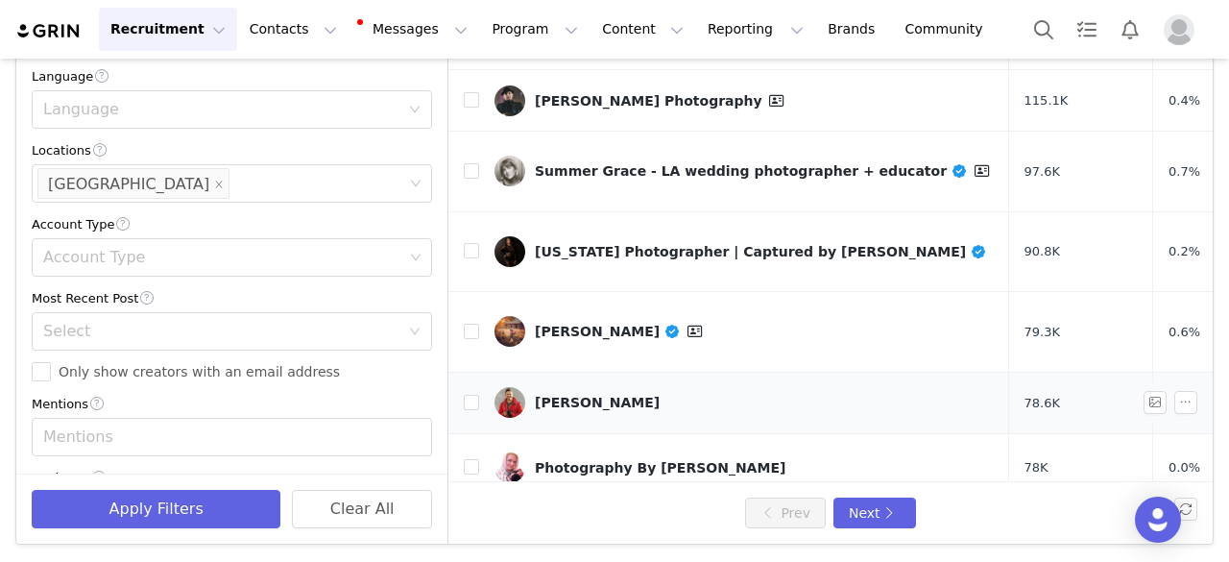
click at [563, 395] on div "Chris Ewen Crosby" at bounding box center [597, 402] width 125 height 15
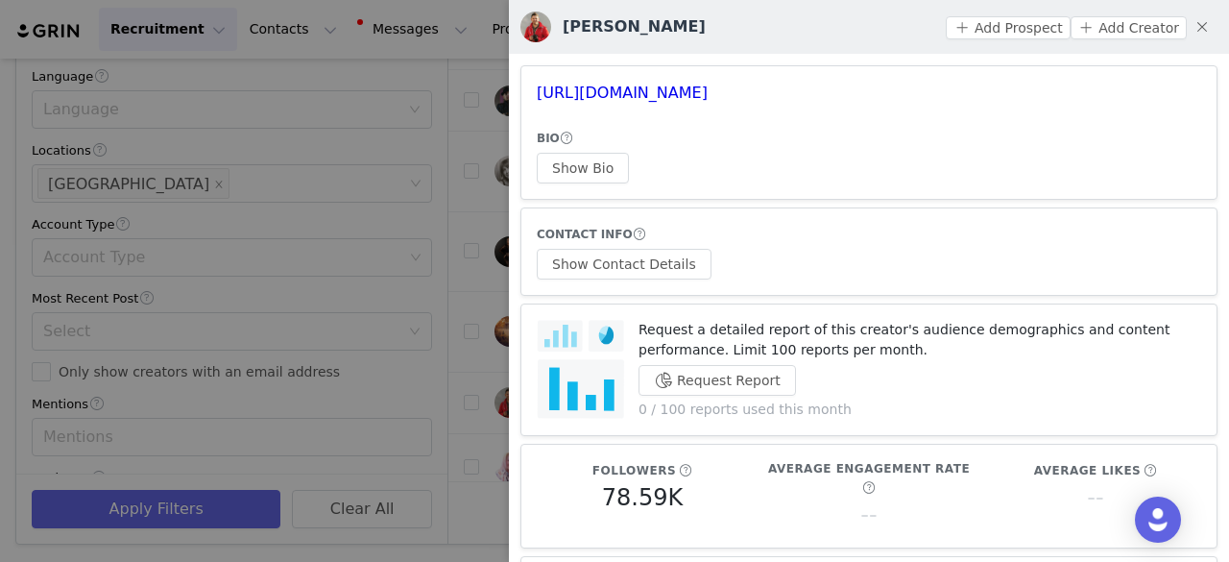
drag, startPoint x: 625, startPoint y: 96, endPoint x: 651, endPoint y: 108, distance: 28.4
click at [651, 108] on article "https://www.instagram.com/cecphotos/ BIO Show Bio" at bounding box center [868, 132] width 697 height 134
click at [411, 140] on div at bounding box center [614, 281] width 1229 height 562
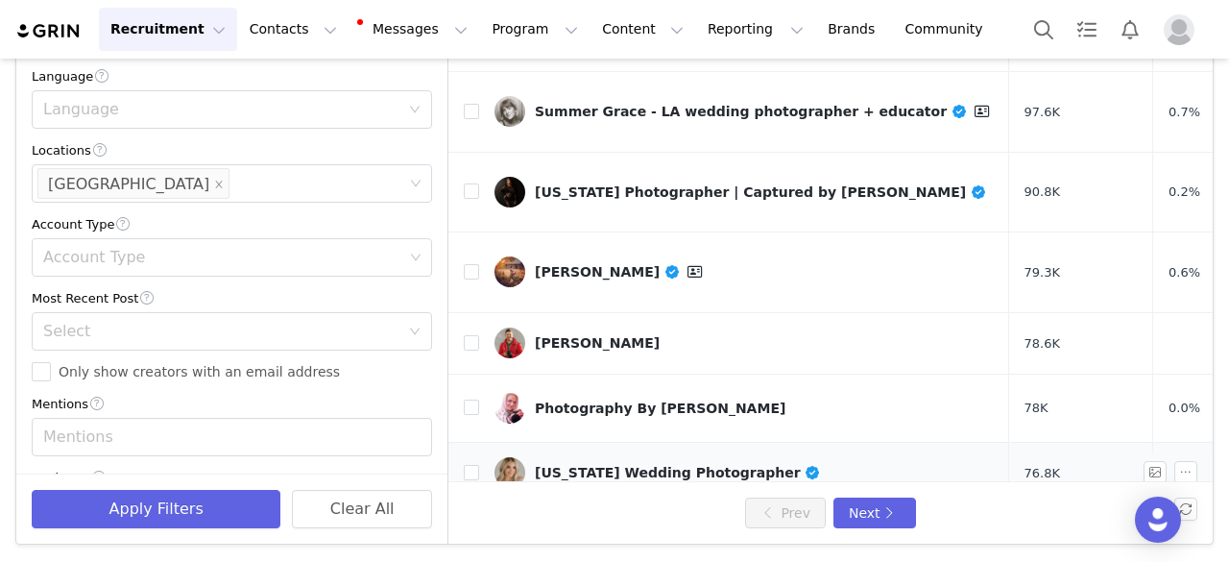
scroll to position [288, 0]
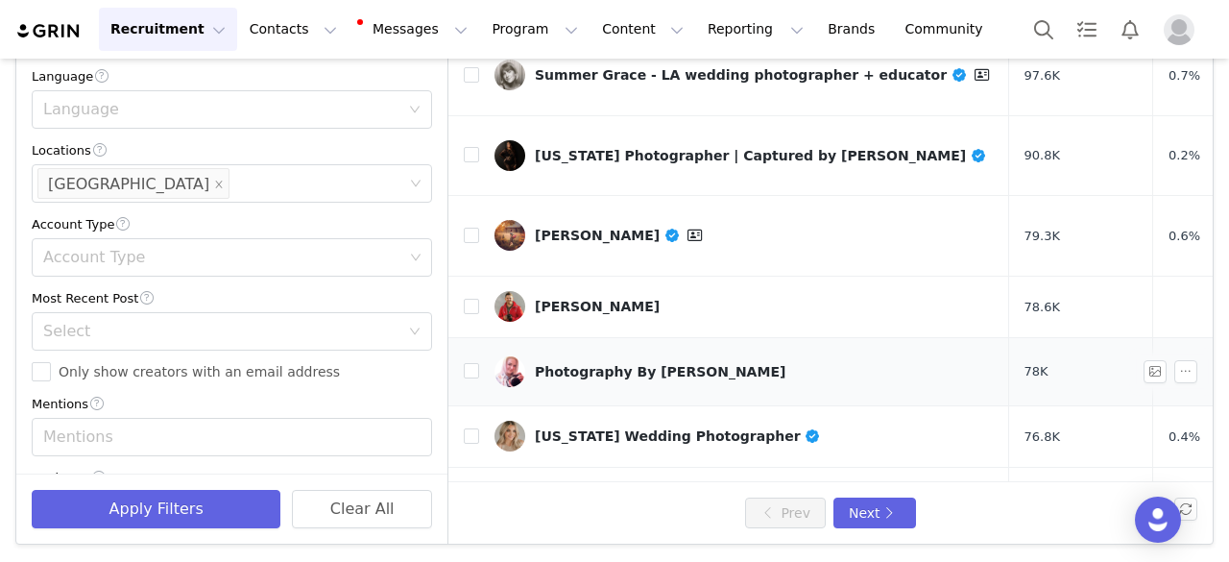
click at [600, 364] on div "Photography By Petrova" at bounding box center [660, 371] width 251 height 15
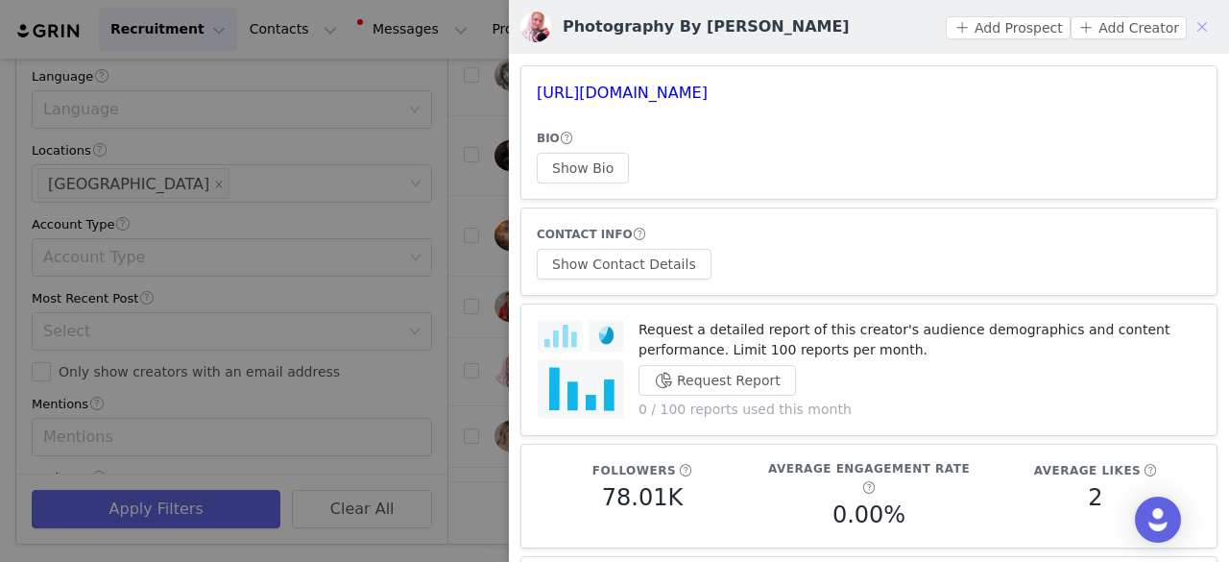
click at [1187, 26] on button "button" at bounding box center [1202, 27] width 31 height 31
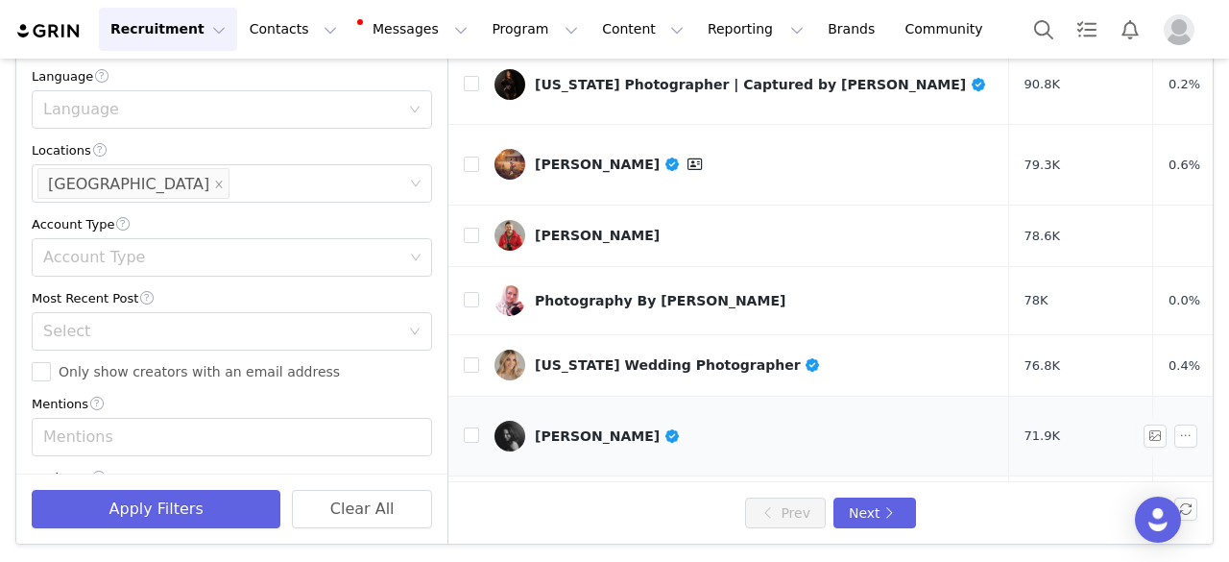
scroll to position [384, 0]
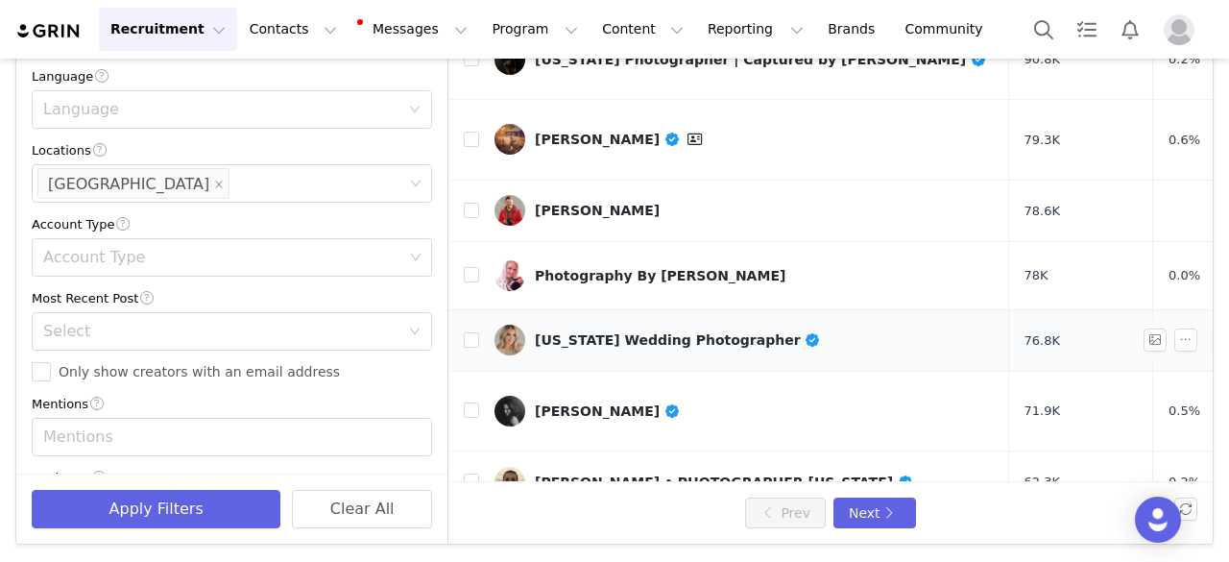
click at [626, 332] on div "Utah Wedding Photographer" at bounding box center [678, 339] width 286 height 15
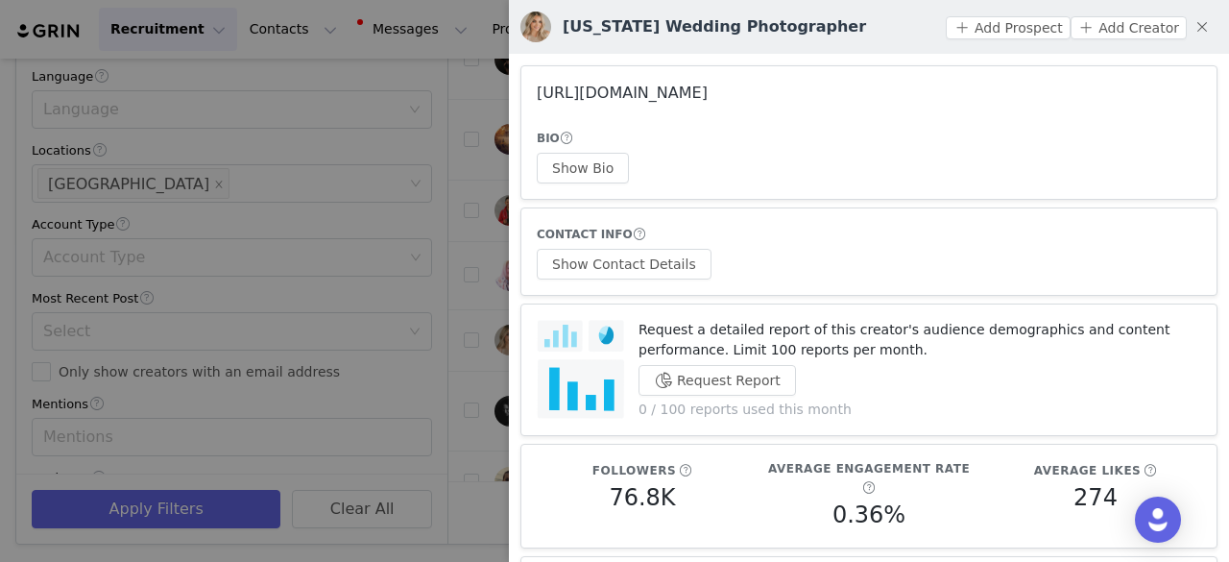
click at [707, 95] on link "https://www.instagram.com/jackiesiggardphotovideo/" at bounding box center [622, 93] width 171 height 18
click at [1187, 22] on button "button" at bounding box center [1202, 27] width 31 height 31
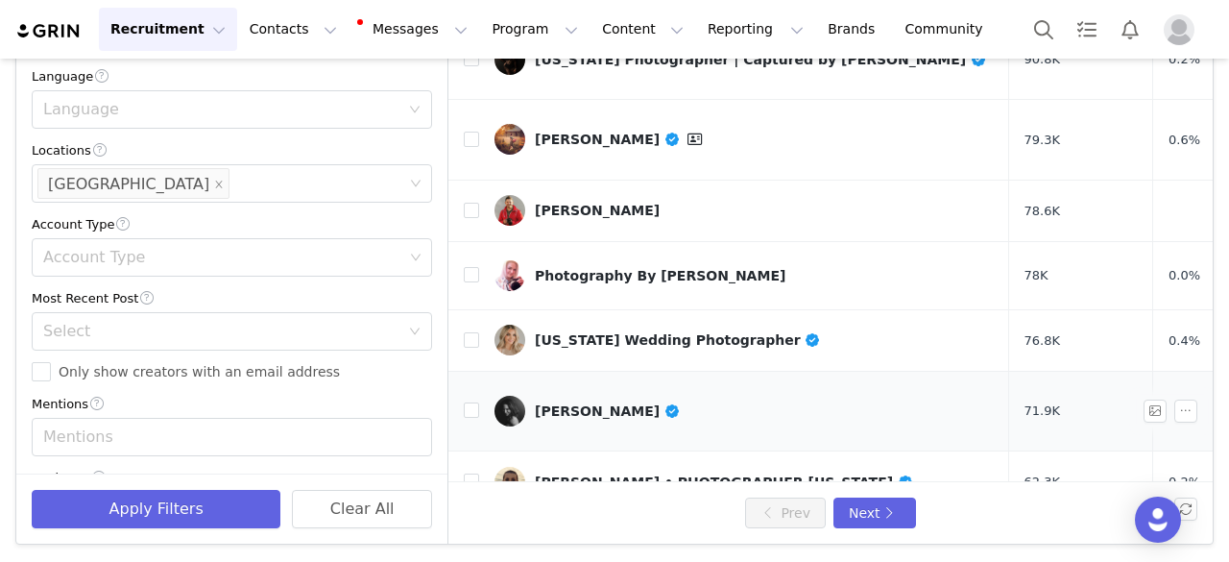
click at [569, 403] on div "Rachel Vanoven" at bounding box center [608, 410] width 146 height 15
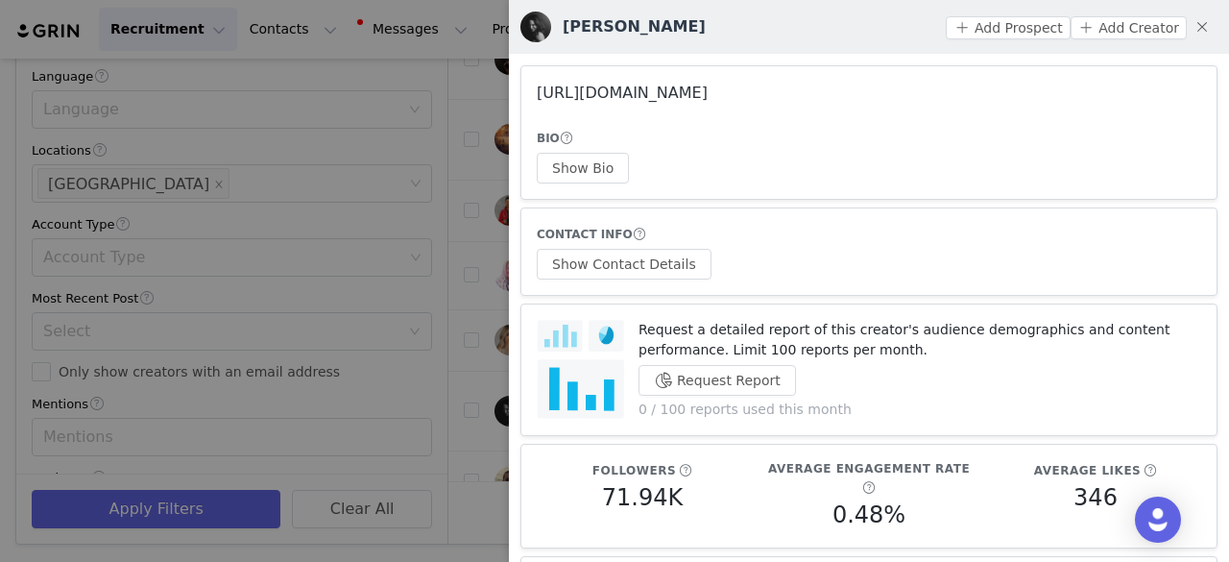
click at [660, 87] on link "https://www.instagram.com/rachelvanovenphotographer/" at bounding box center [622, 93] width 171 height 18
click at [480, 158] on div at bounding box center [614, 281] width 1229 height 562
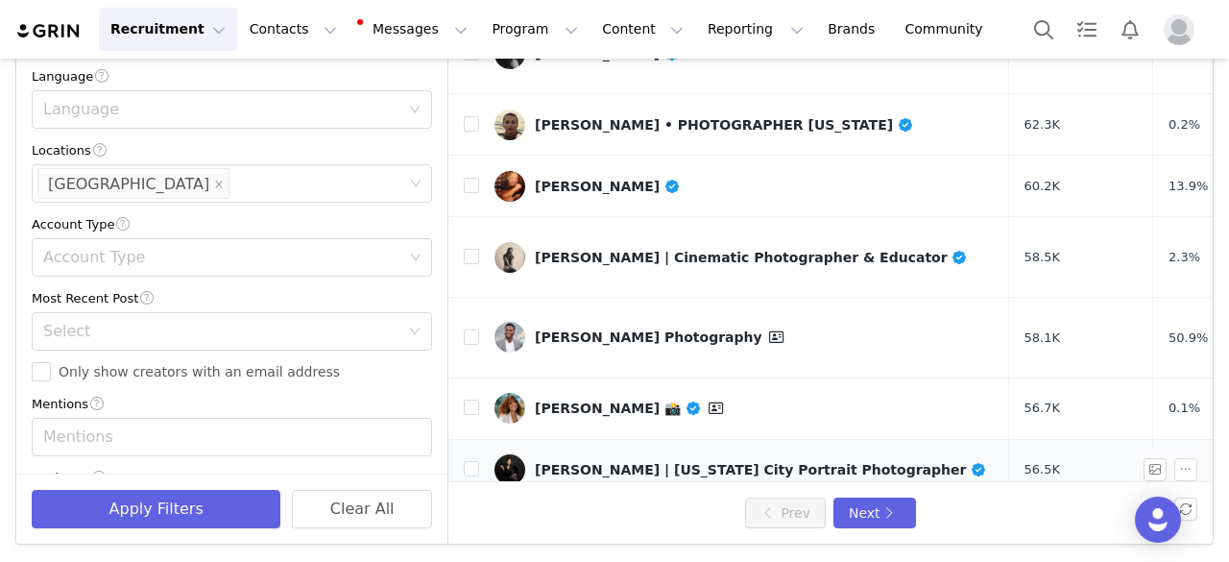
scroll to position [832, 0]
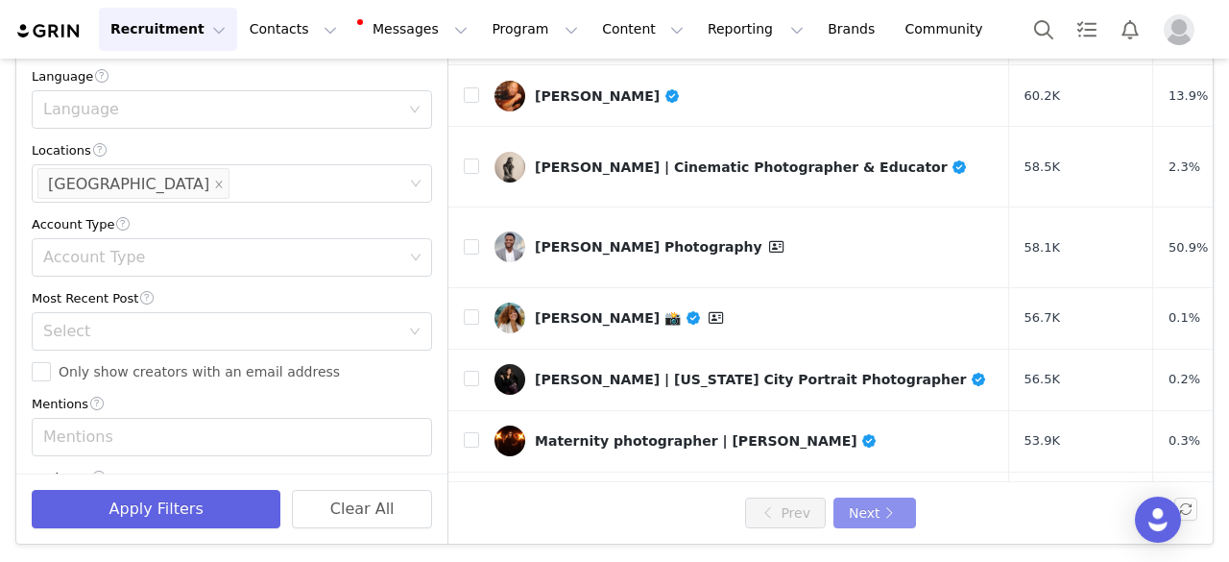
click at [873, 511] on button "Next" at bounding box center [875, 512] width 83 height 31
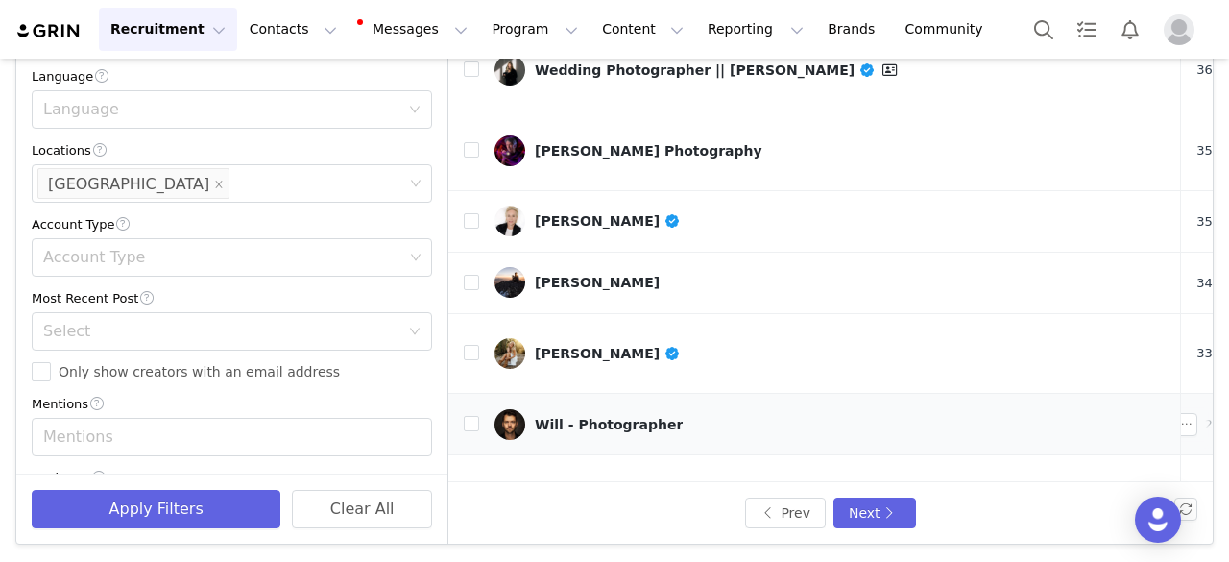
scroll to position [576, 0]
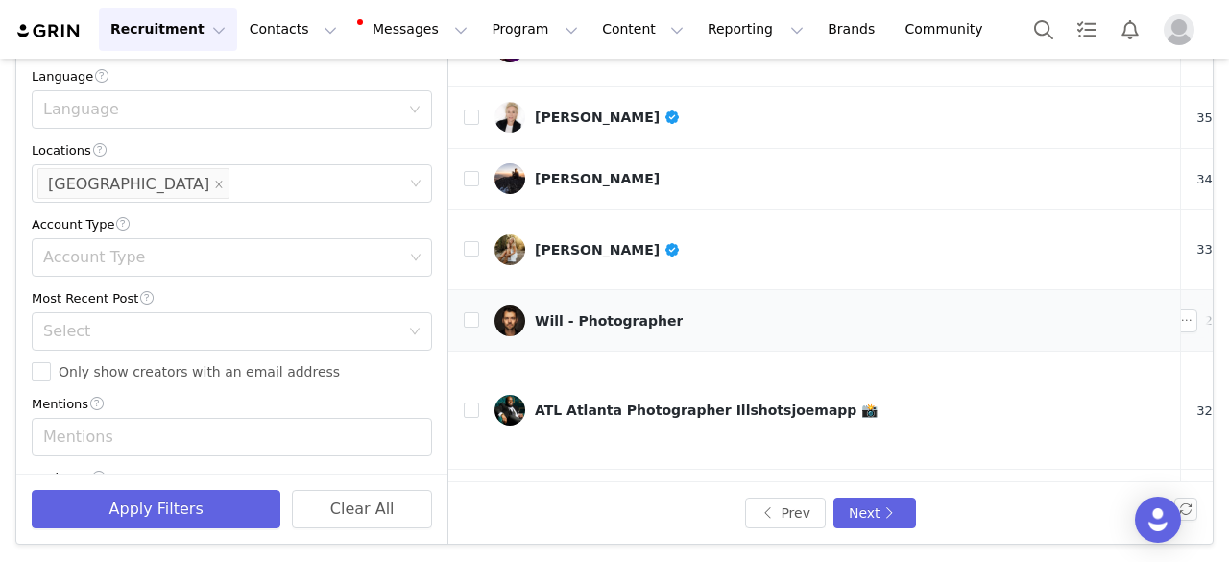
drag, startPoint x: 614, startPoint y: 215, endPoint x: 636, endPoint y: 227, distance: 24.9
click at [636, 313] on div "Will - Photographer" at bounding box center [609, 320] width 148 height 15
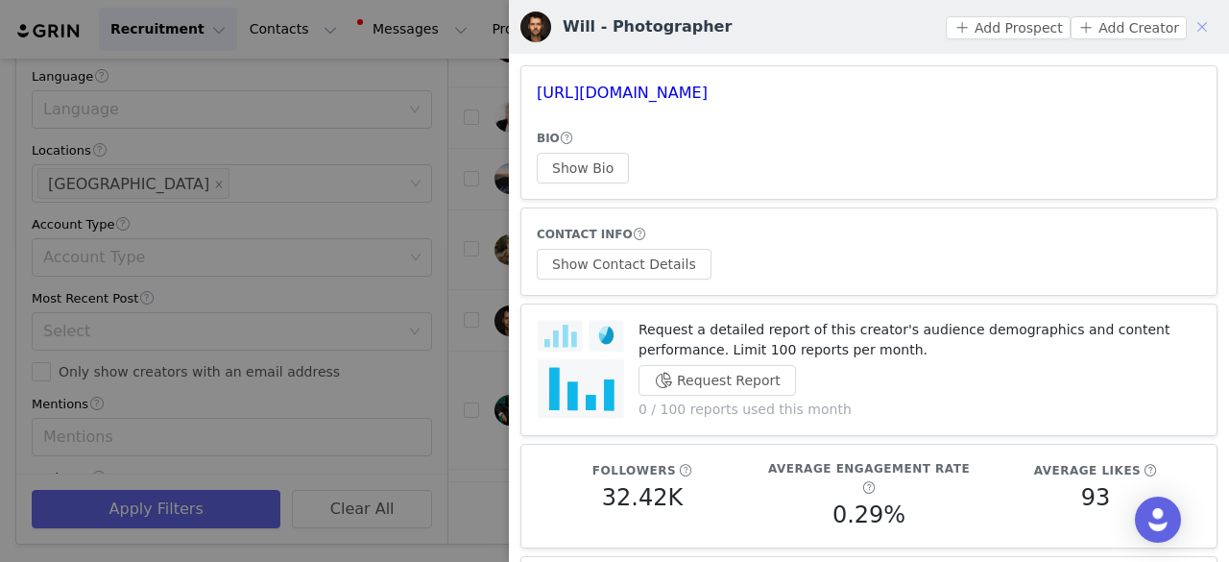
click at [1187, 16] on button "button" at bounding box center [1202, 27] width 31 height 31
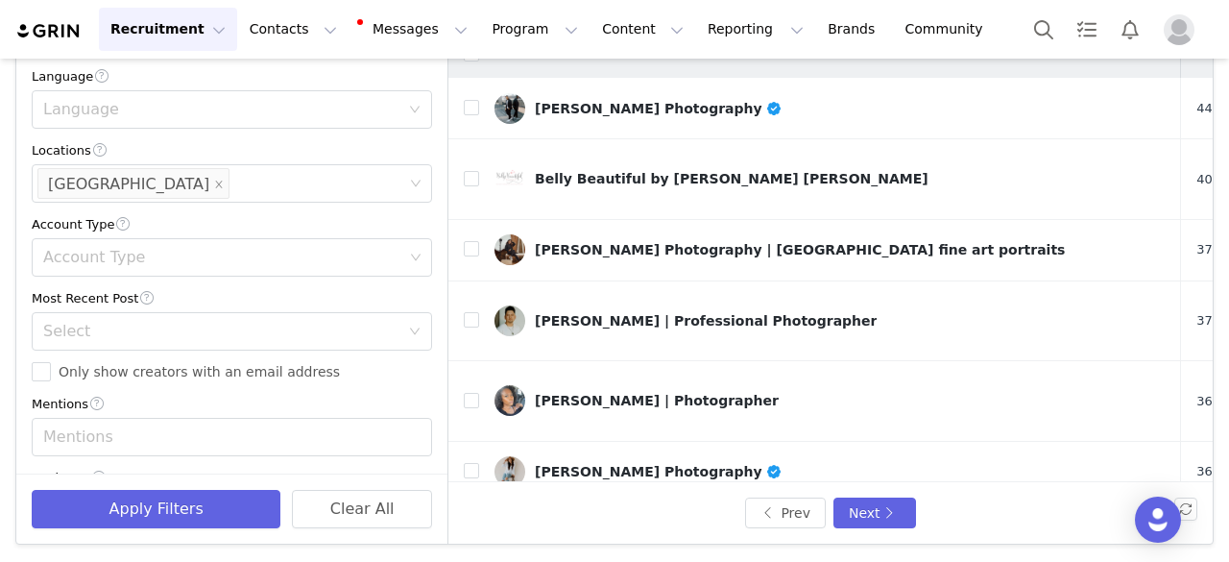
scroll to position [0, 0]
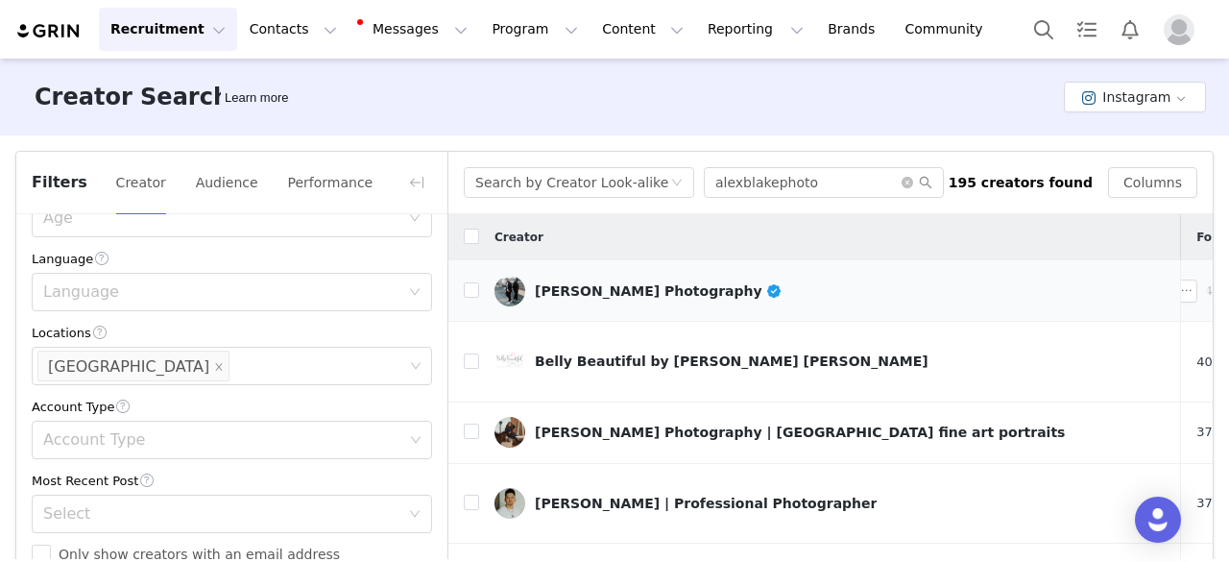
click at [649, 297] on div "John Branch IV Photography" at bounding box center [659, 290] width 248 height 15
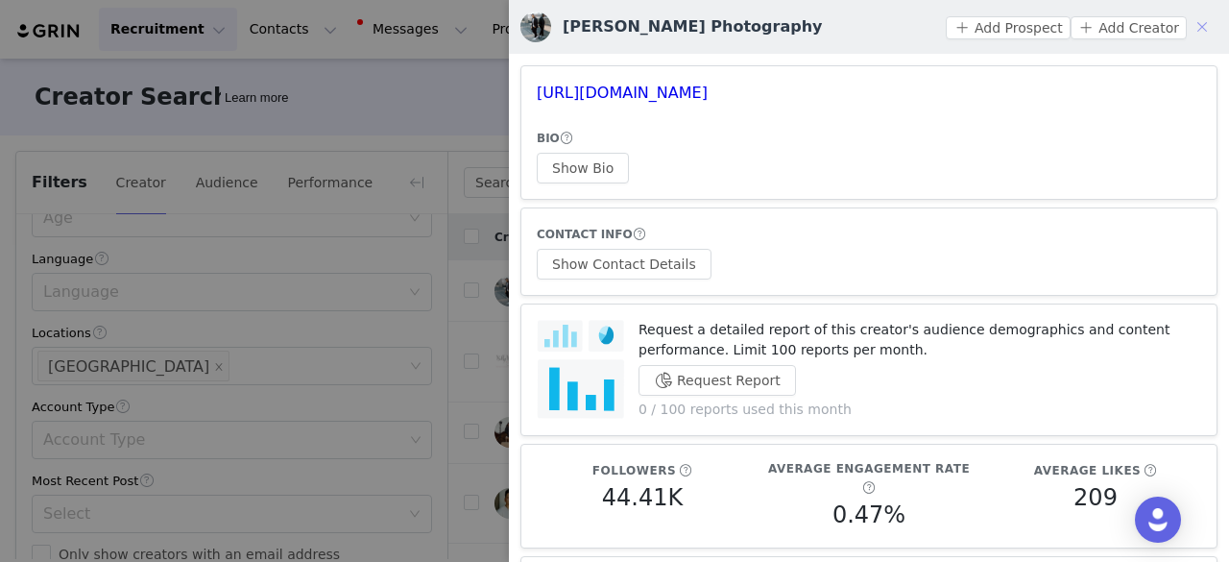
click at [1188, 31] on button "button" at bounding box center [1202, 27] width 31 height 31
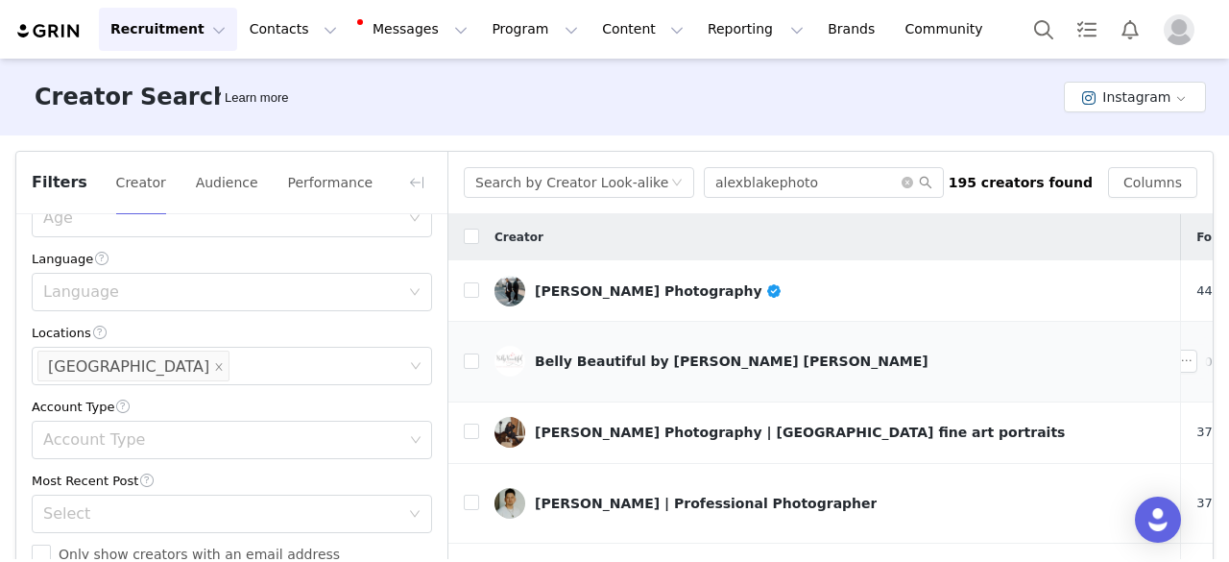
click at [625, 354] on div "Belly Beautiful by Karen Marie" at bounding box center [732, 360] width 394 height 15
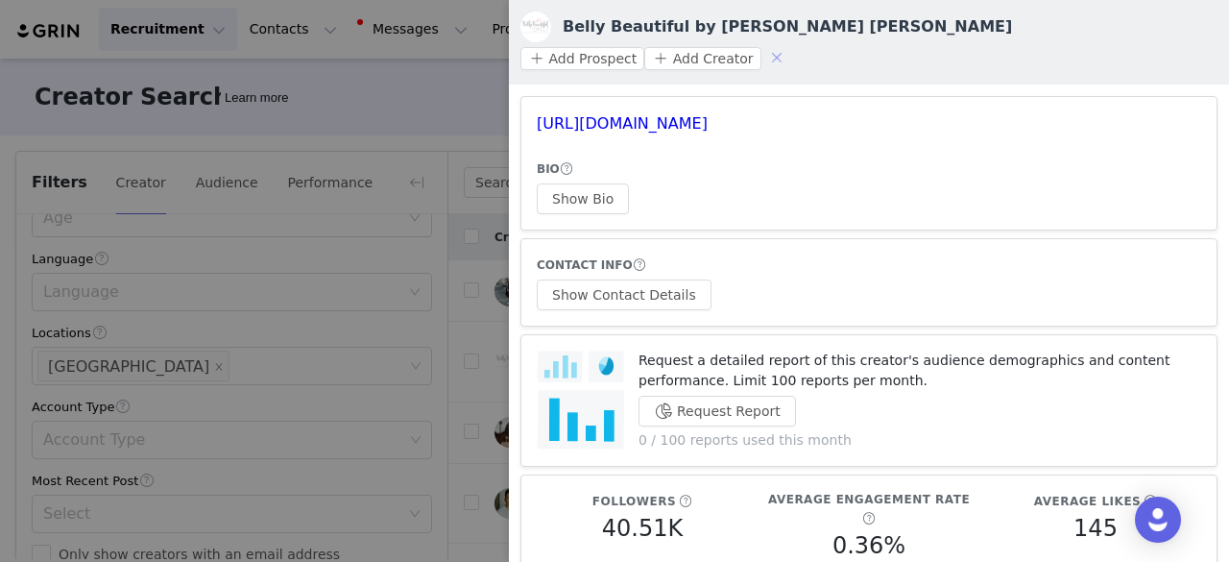
click at [792, 42] on button "button" at bounding box center [777, 57] width 31 height 31
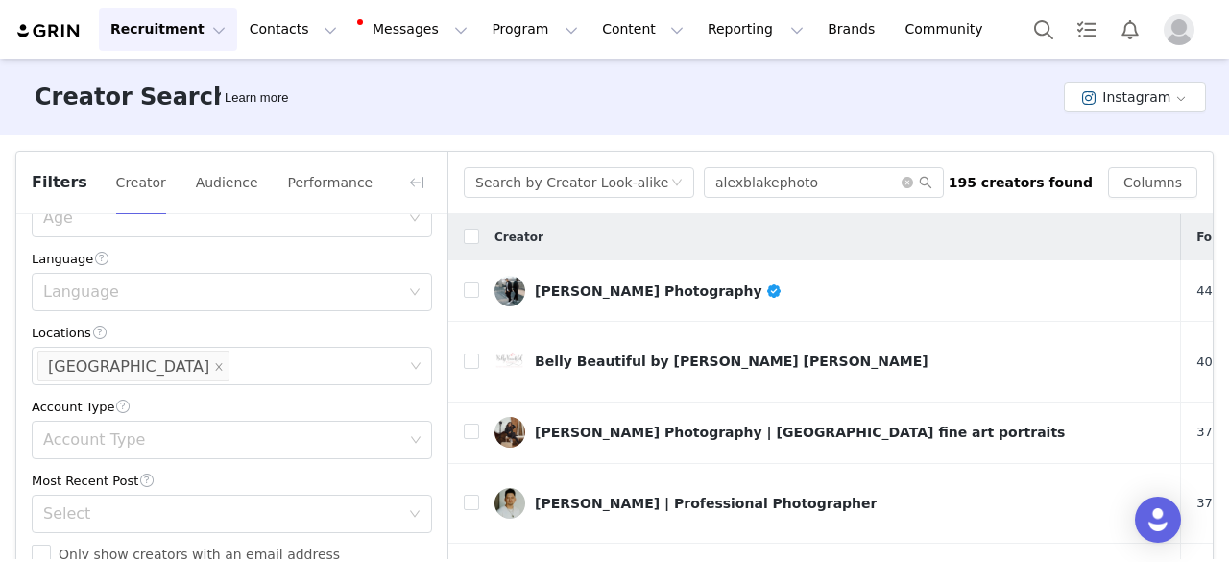
scroll to position [96, 0]
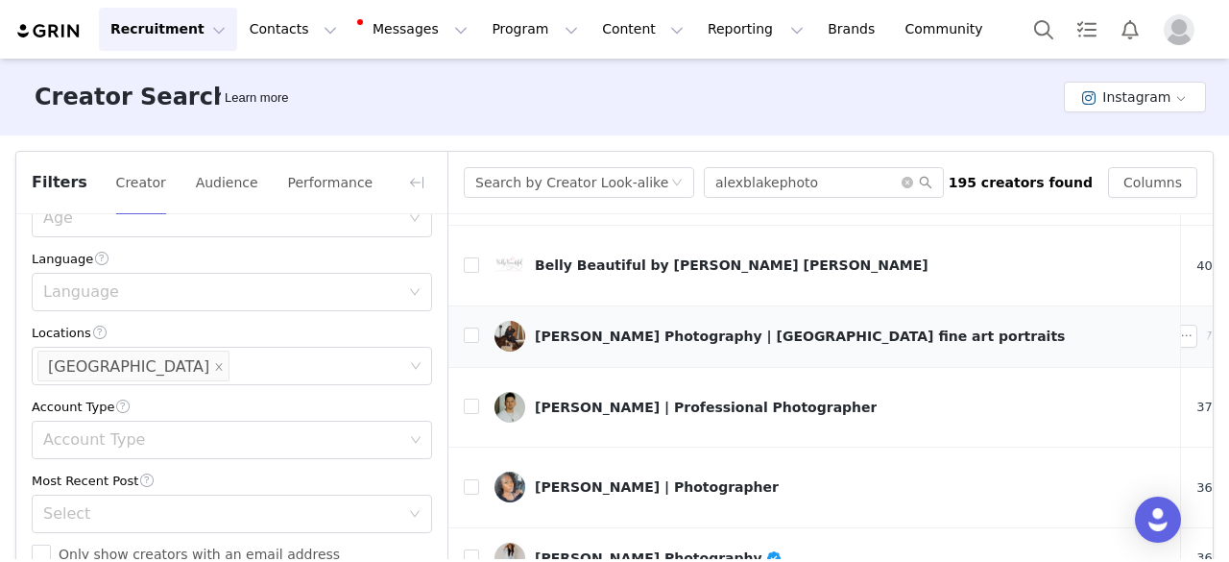
click at [717, 328] on div "Mia-Monroe Photography | Chicago fine art portraits" at bounding box center [800, 335] width 530 height 15
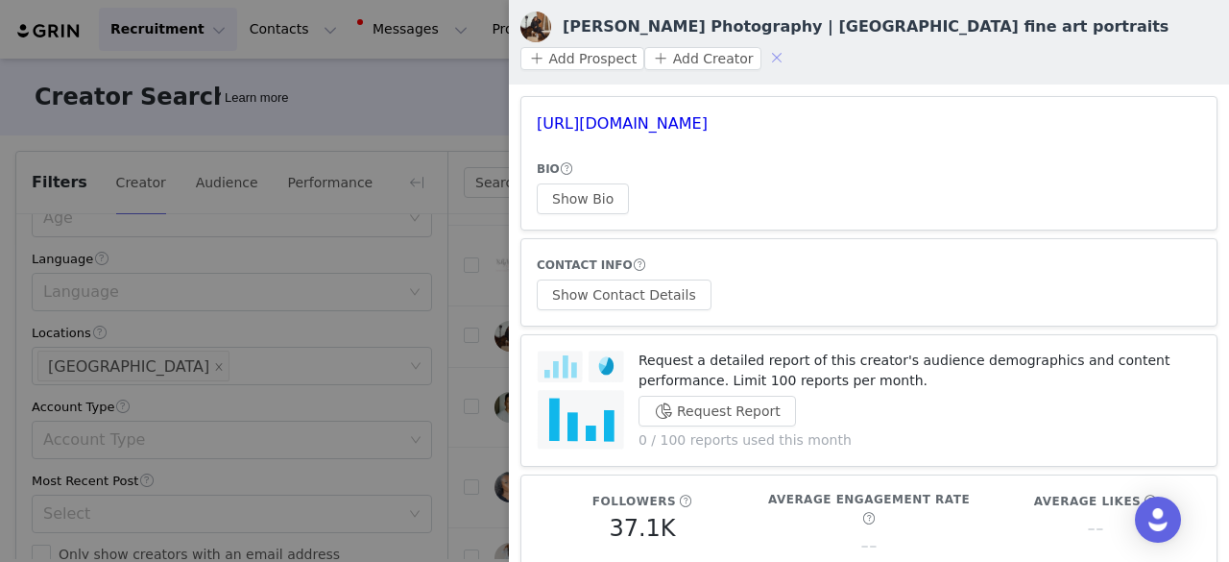
click at [792, 42] on button "button" at bounding box center [777, 57] width 31 height 31
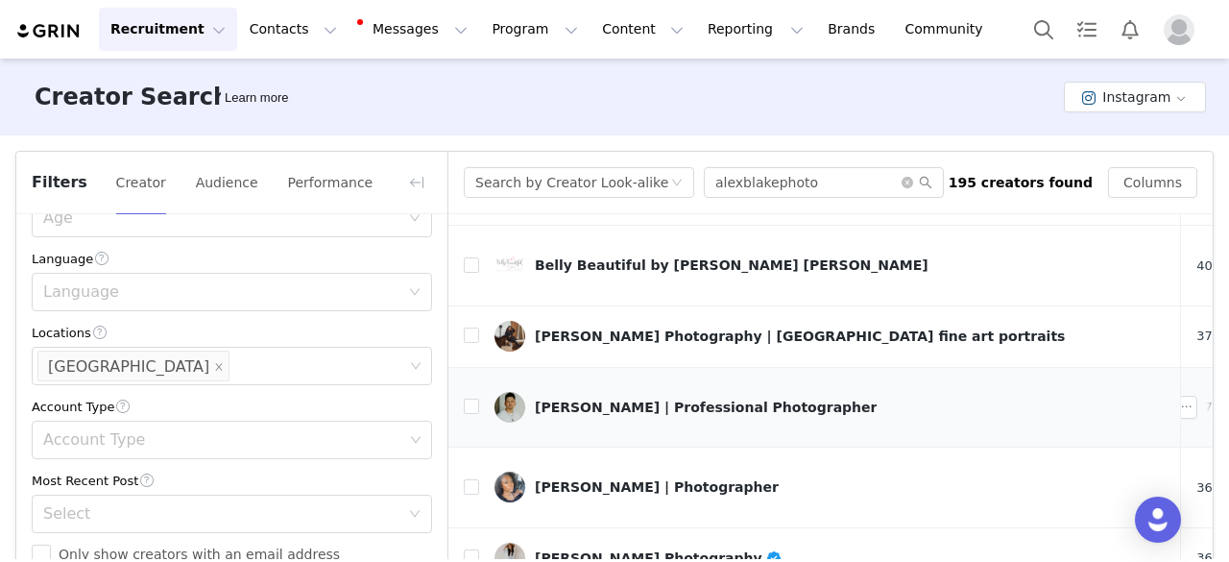
click at [633, 399] on div "Jeramie Lu | Professional Photographer" at bounding box center [706, 406] width 342 height 15
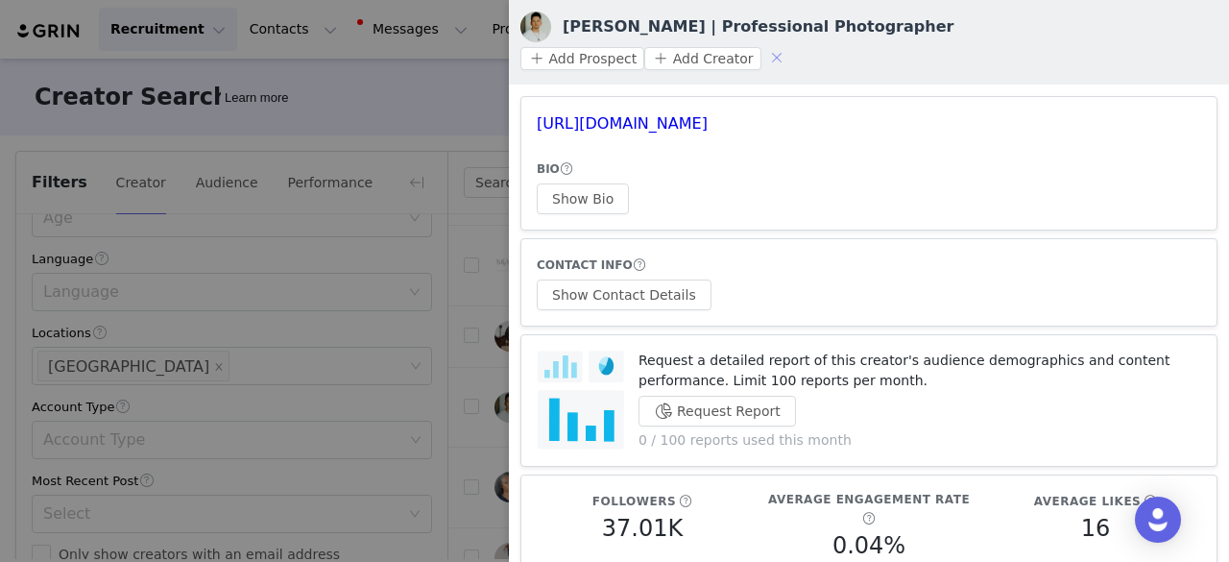
click at [792, 42] on button "button" at bounding box center [777, 57] width 31 height 31
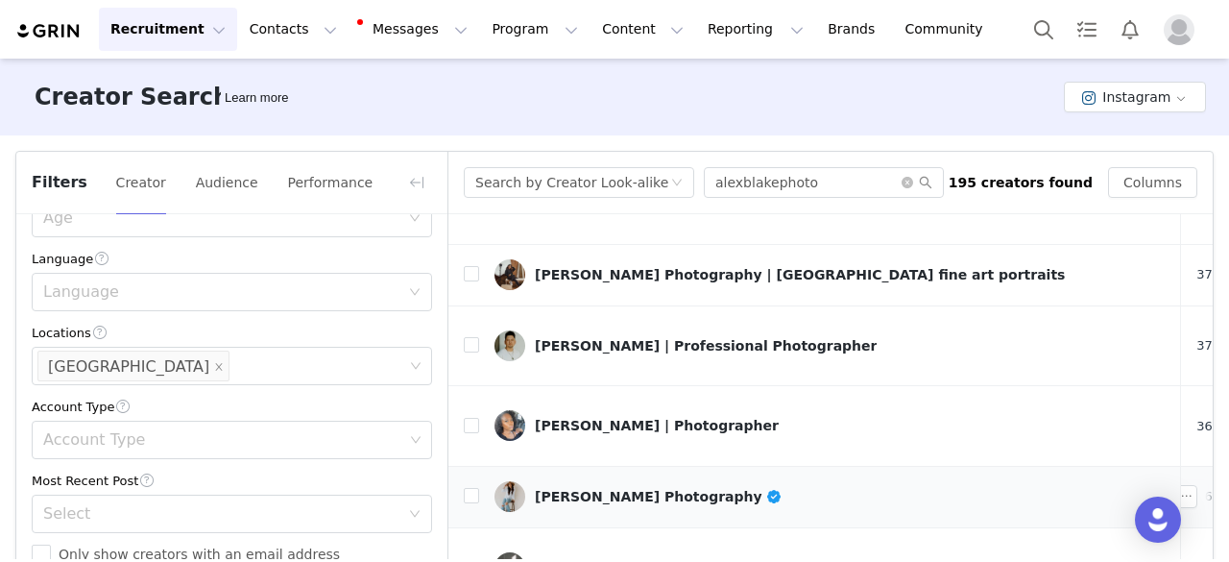
scroll to position [192, 0]
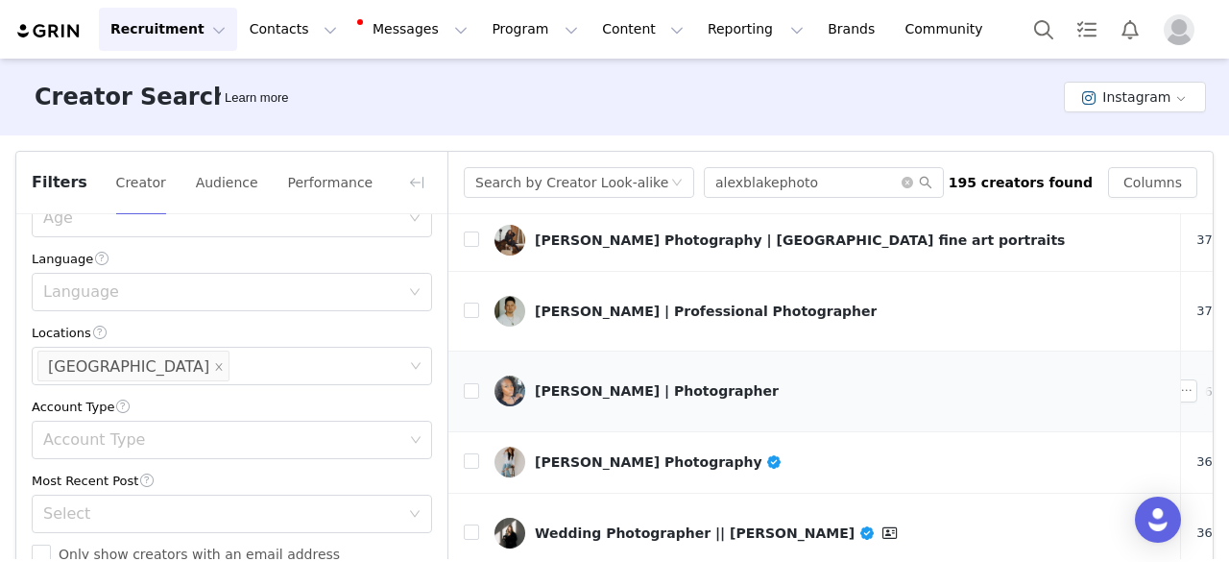
click at [596, 383] on div "Audrey Woulard | Photographer" at bounding box center [657, 390] width 244 height 15
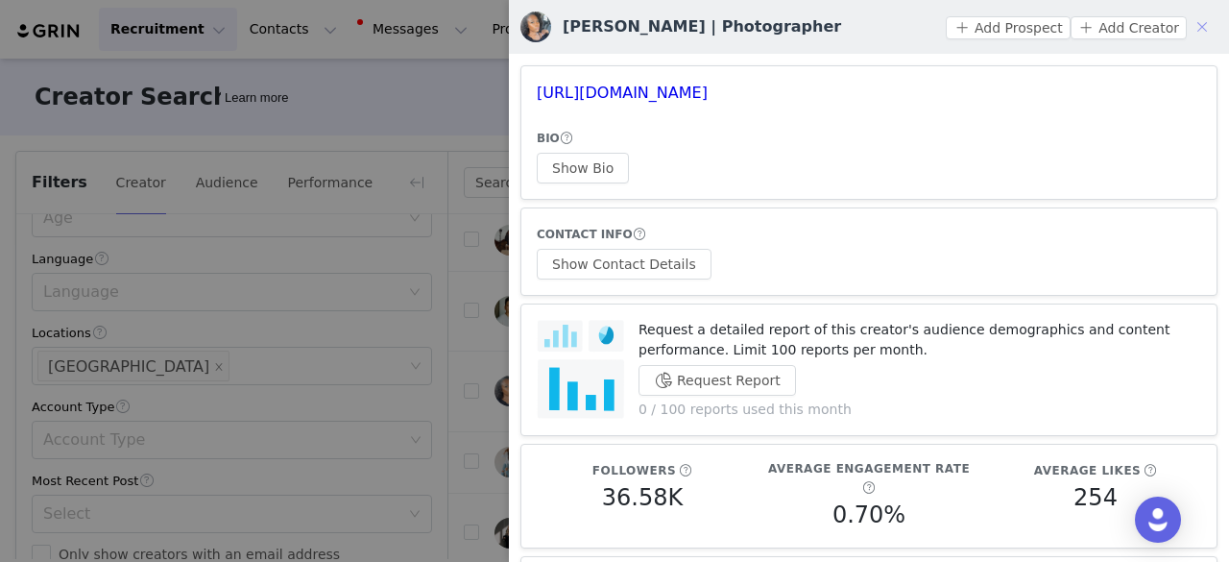
click at [1187, 24] on button "button" at bounding box center [1202, 27] width 31 height 31
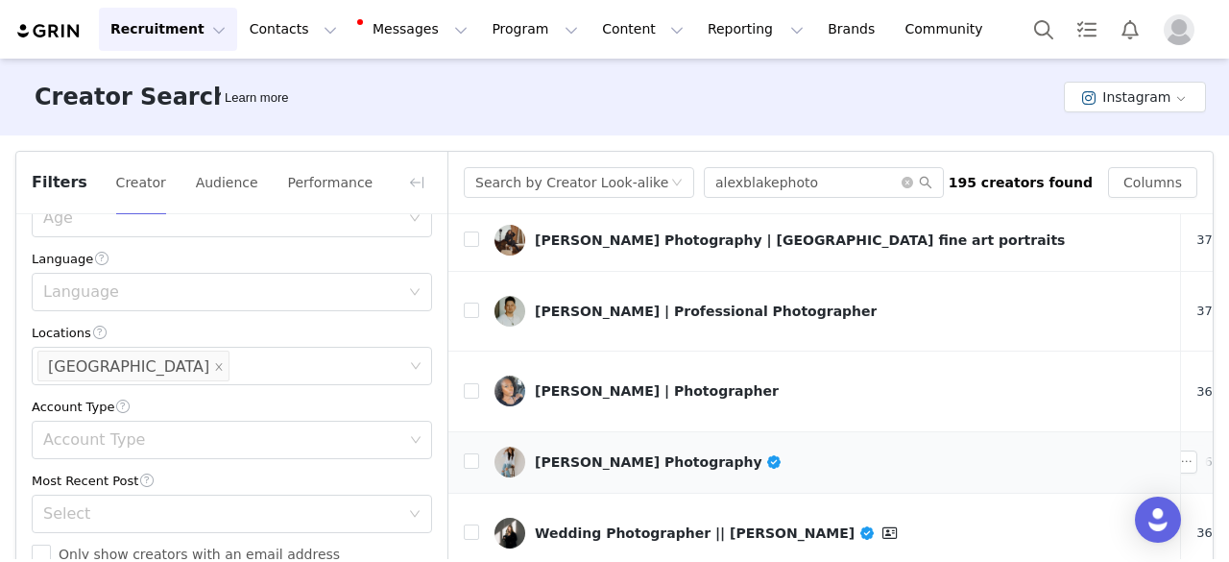
click at [666, 454] on div "Danielle Navratil Photography" at bounding box center [659, 461] width 248 height 15
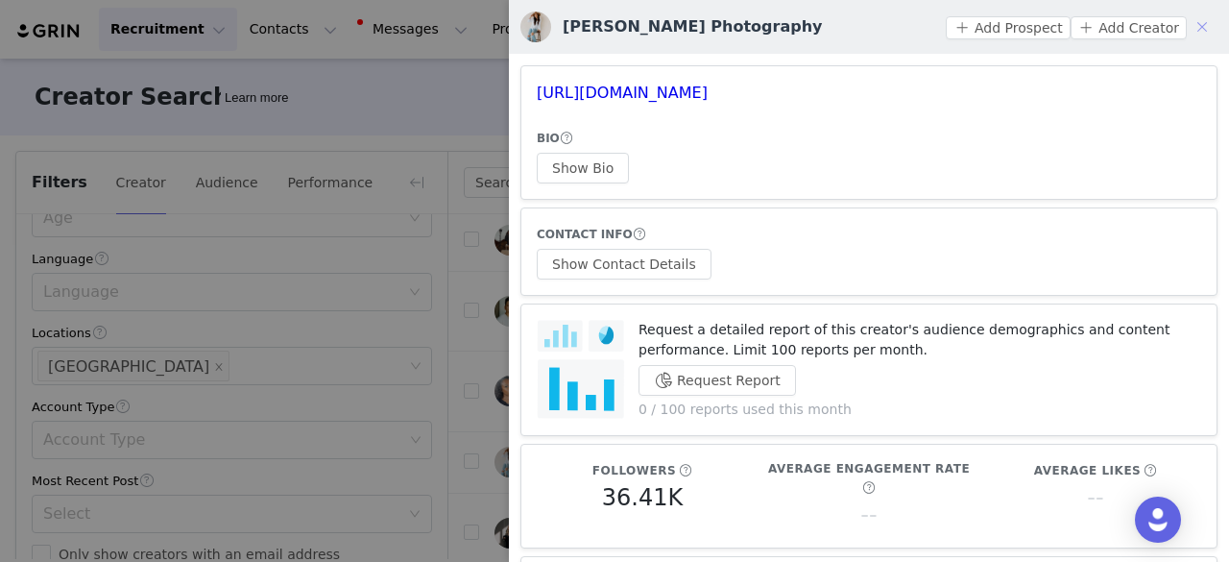
click at [1193, 26] on button "button" at bounding box center [1202, 27] width 31 height 31
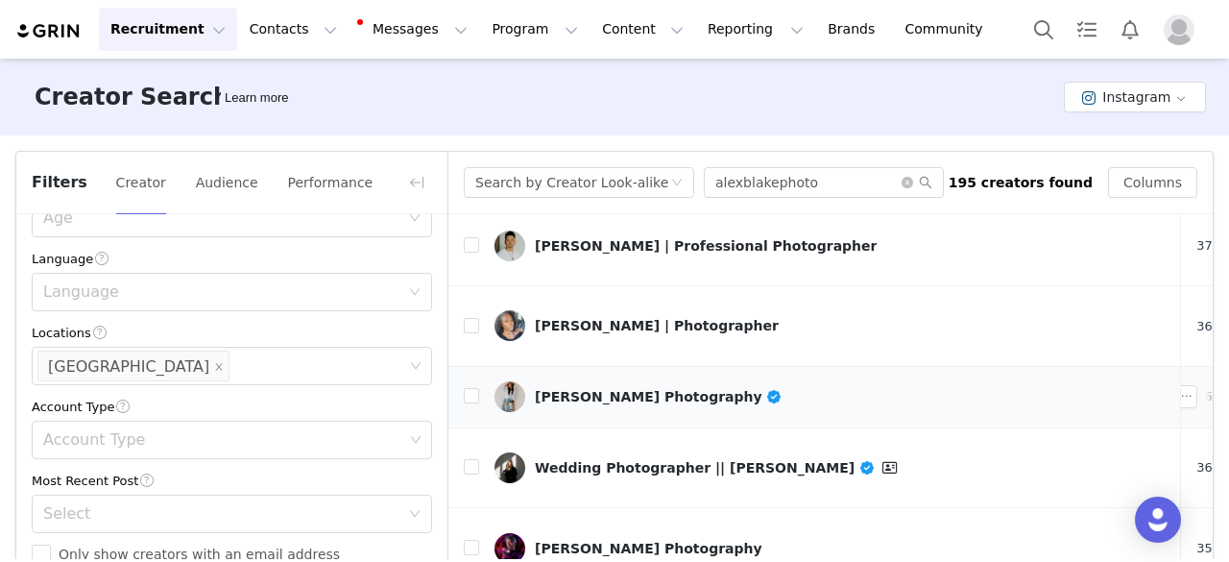
scroll to position [288, 0]
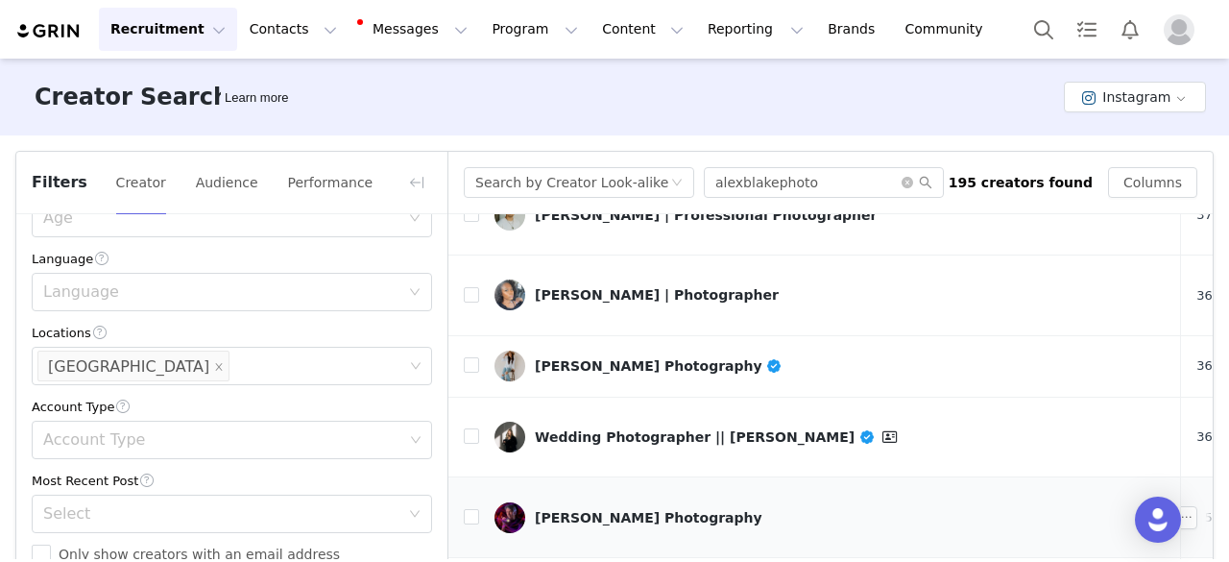
click at [613, 502] on link "Dave Black Photography" at bounding box center [830, 517] width 671 height 31
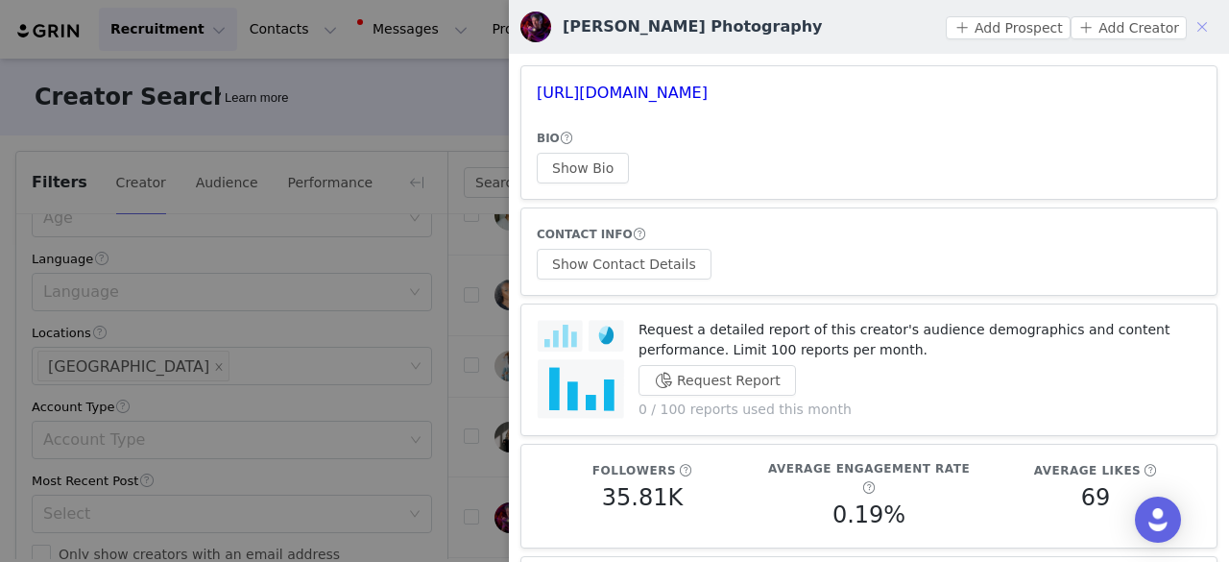
click at [1187, 30] on button "button" at bounding box center [1202, 27] width 31 height 31
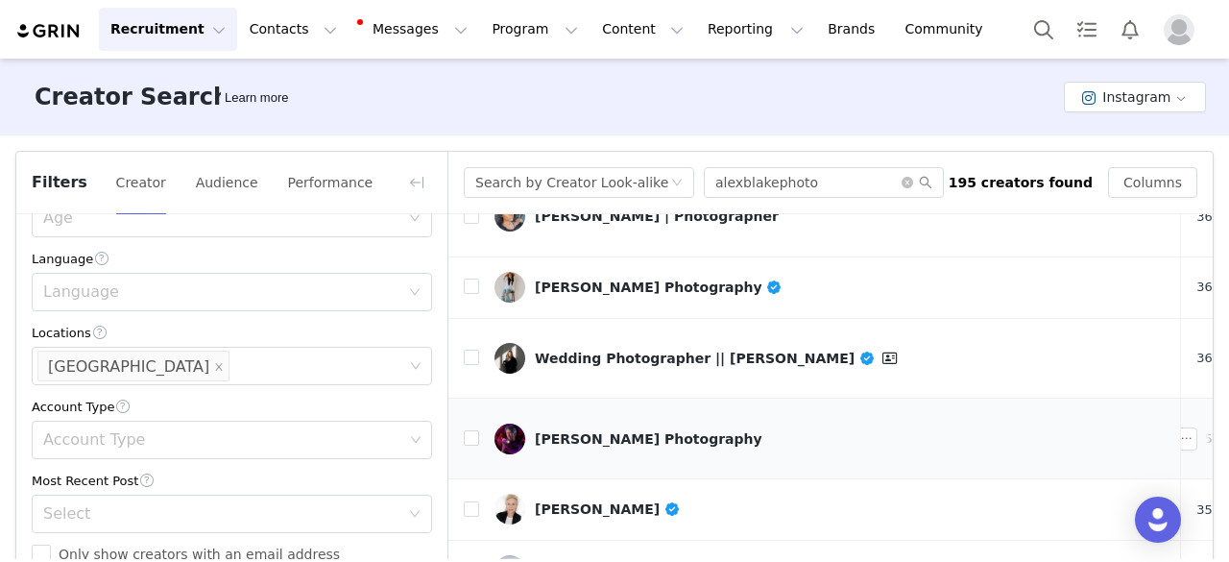
scroll to position [480, 0]
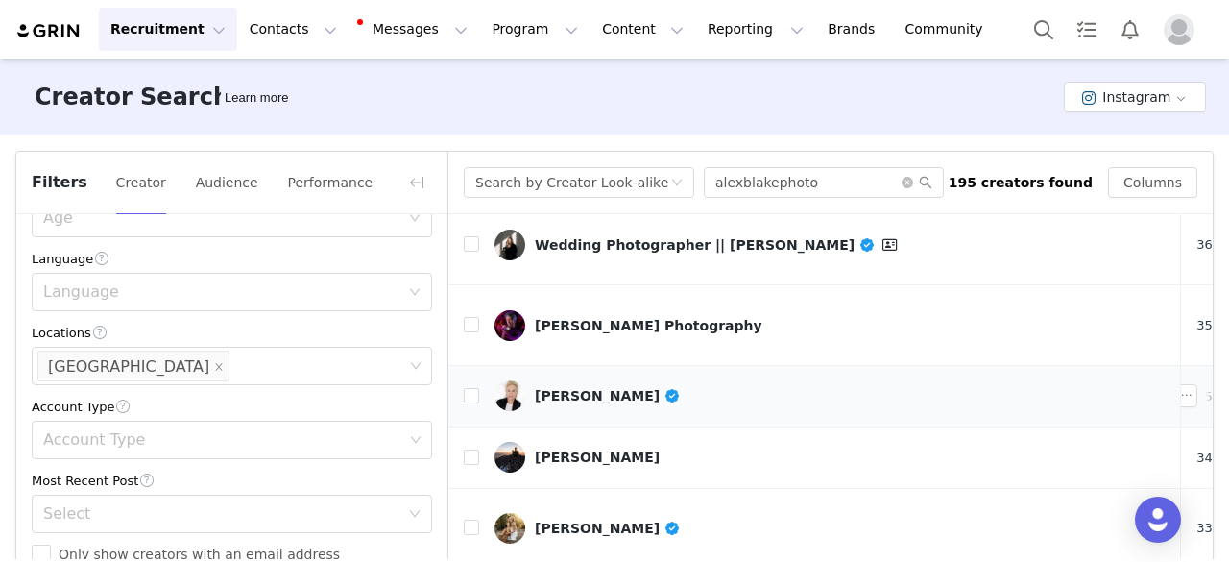
click at [584, 388] on div "Cig Harvey" at bounding box center [608, 395] width 146 height 15
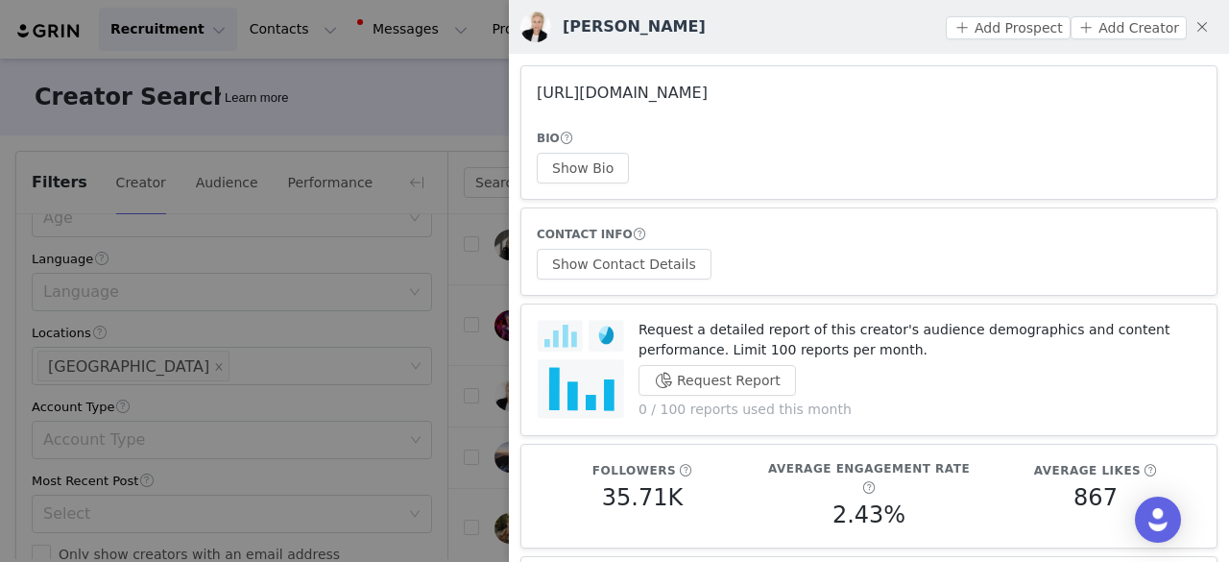
drag, startPoint x: 774, startPoint y: 104, endPoint x: 763, endPoint y: 93, distance: 14.9
click at [1187, 24] on button "button" at bounding box center [1202, 27] width 31 height 31
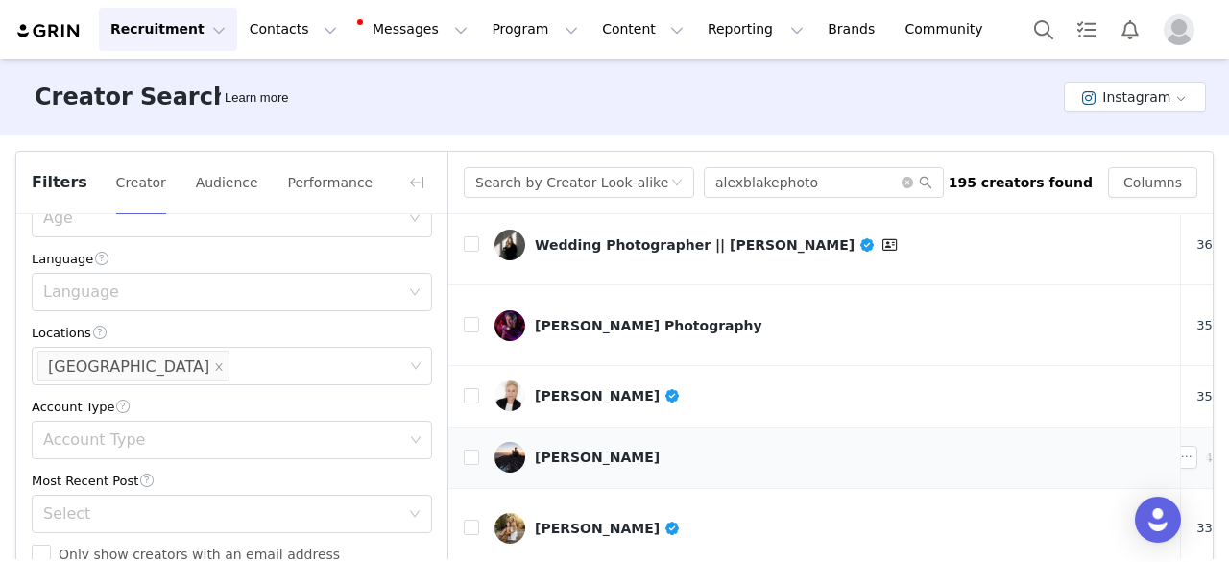
click at [595, 449] on div "Matt Kloskowski" at bounding box center [597, 456] width 125 height 15
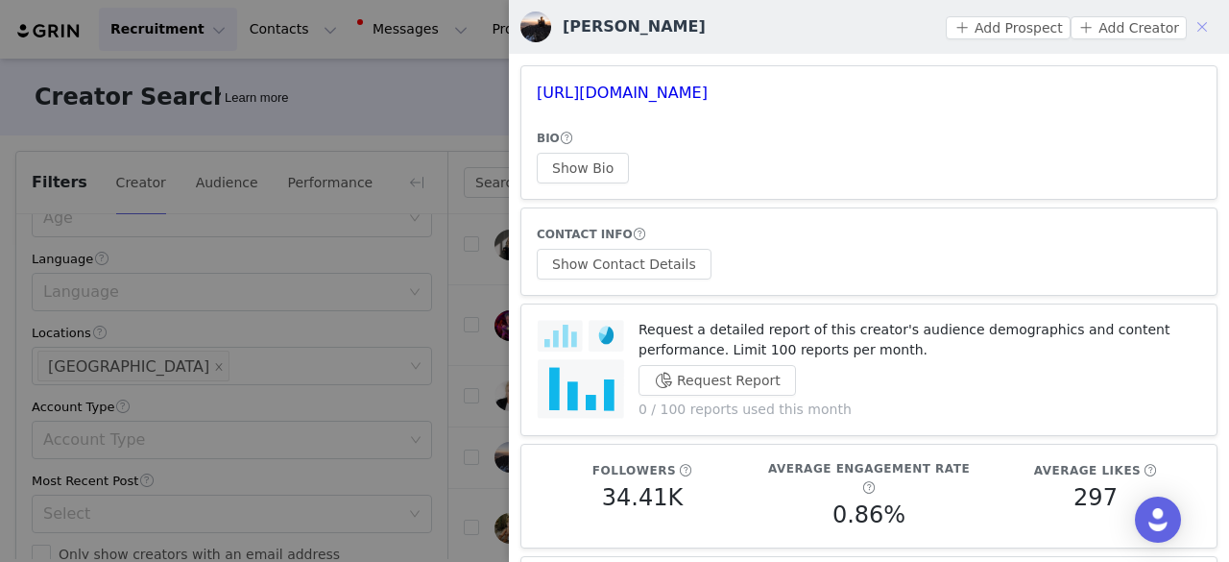
click at [1192, 25] on button "button" at bounding box center [1202, 27] width 31 height 31
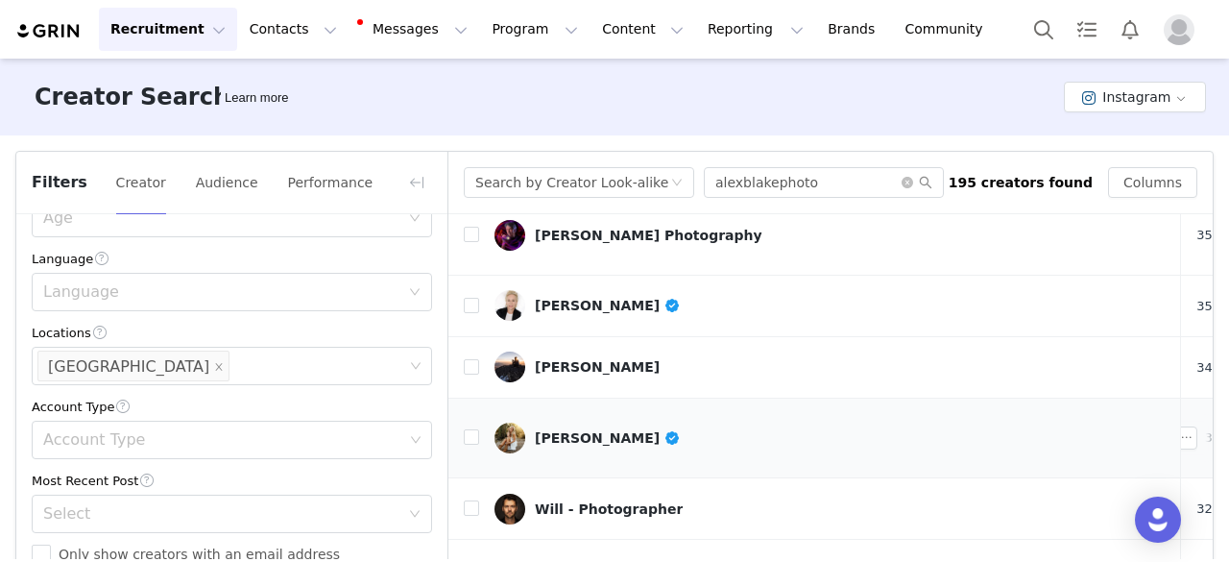
scroll to position [576, 0]
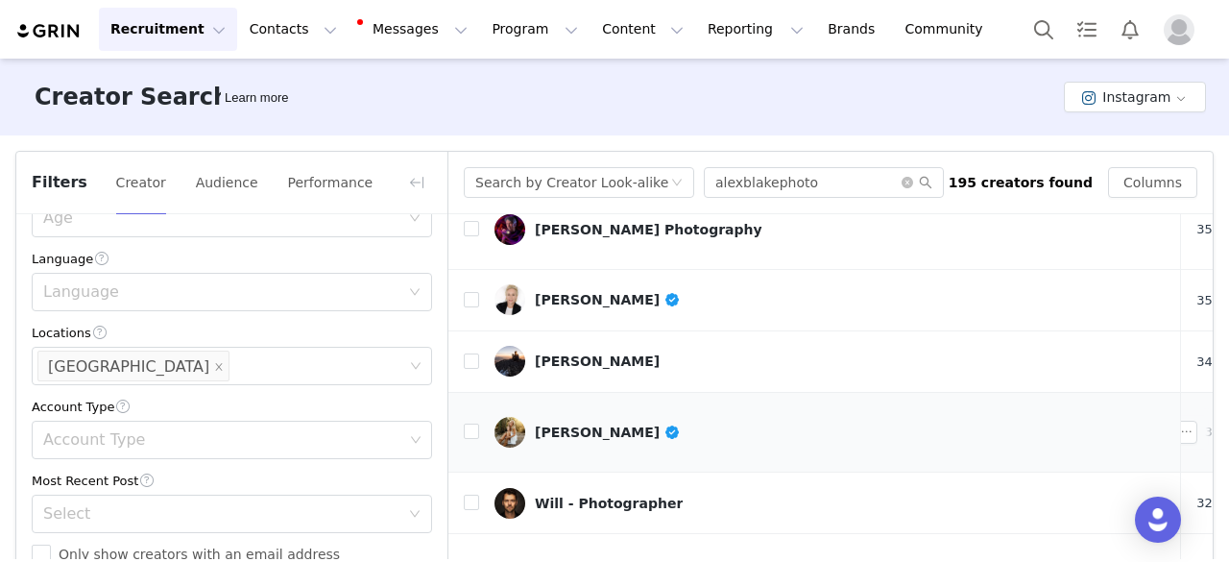
click at [570, 424] on div "MacKenzie Pudenz" at bounding box center [608, 431] width 146 height 15
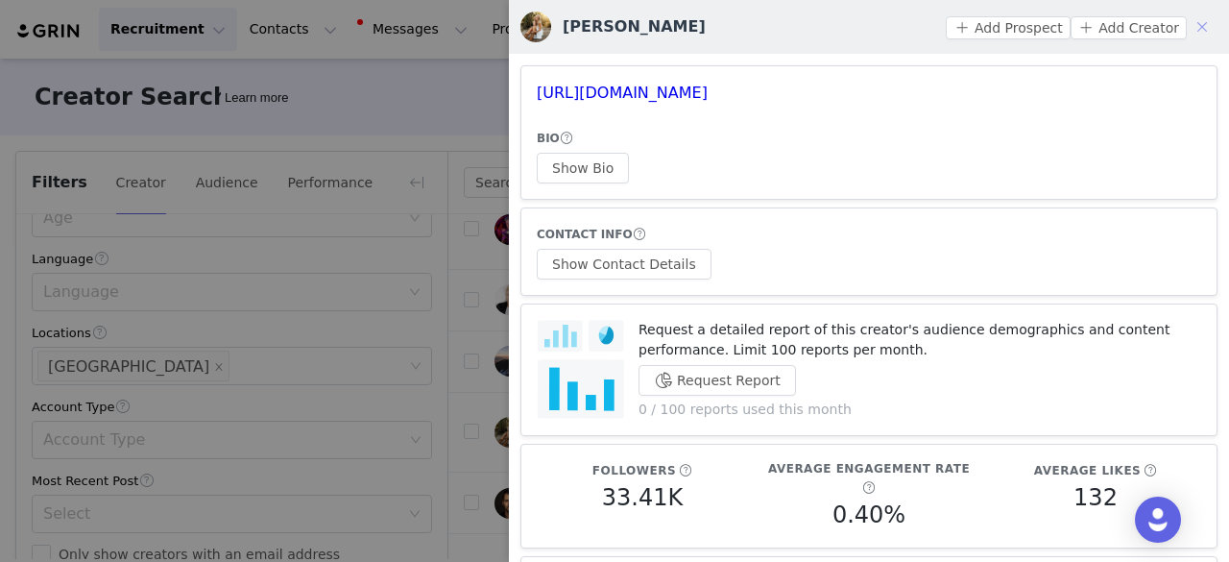
click at [1199, 24] on button "button" at bounding box center [1202, 27] width 31 height 31
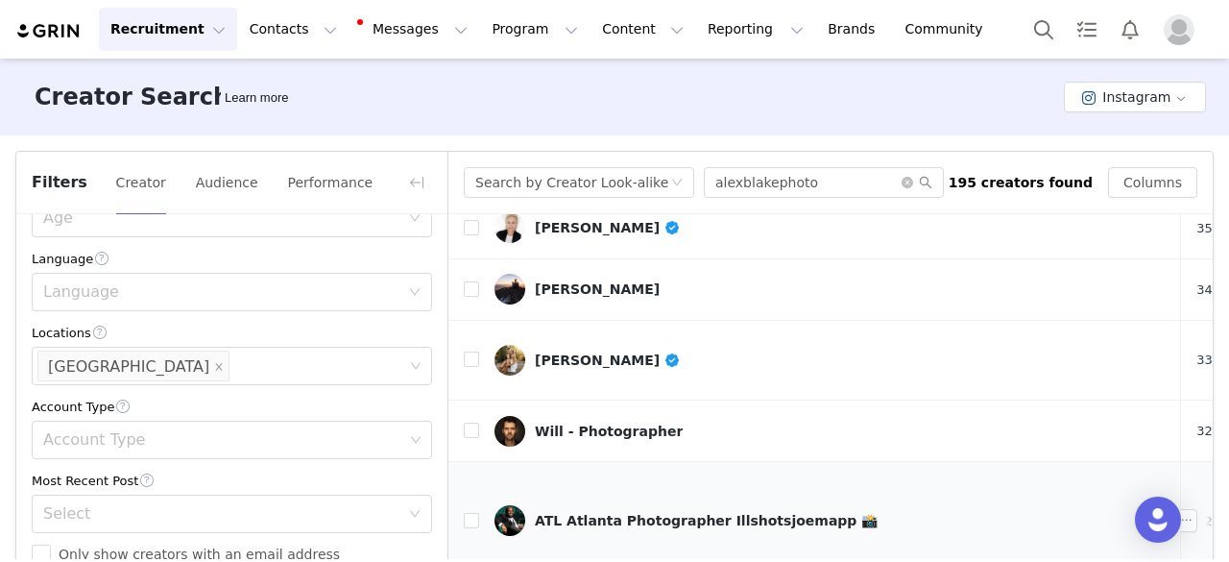
scroll to position [672, 0]
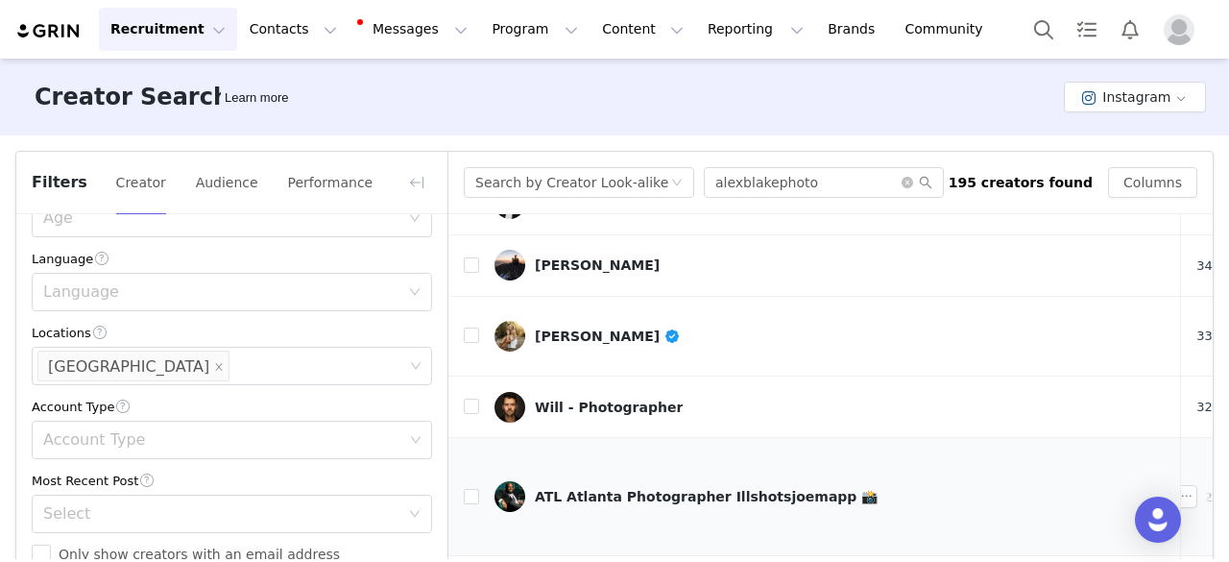
click at [588, 489] on div "ATL Atlanta Photographer Illshotsjoemapp 📸" at bounding box center [706, 496] width 343 height 15
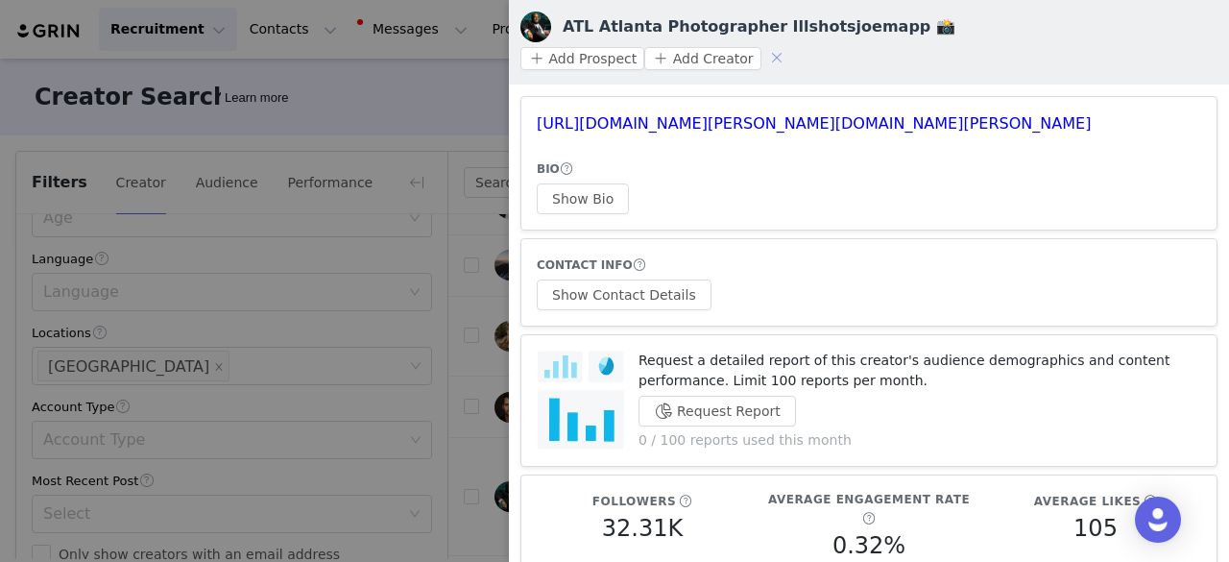
click at [792, 42] on button "button" at bounding box center [777, 57] width 31 height 31
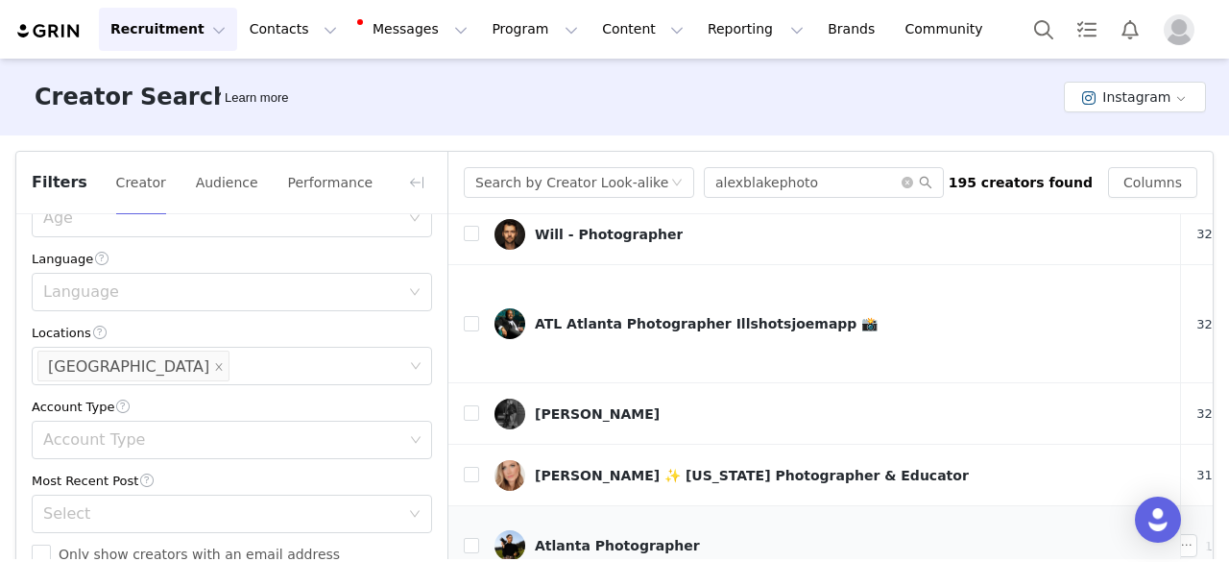
scroll to position [851, 0]
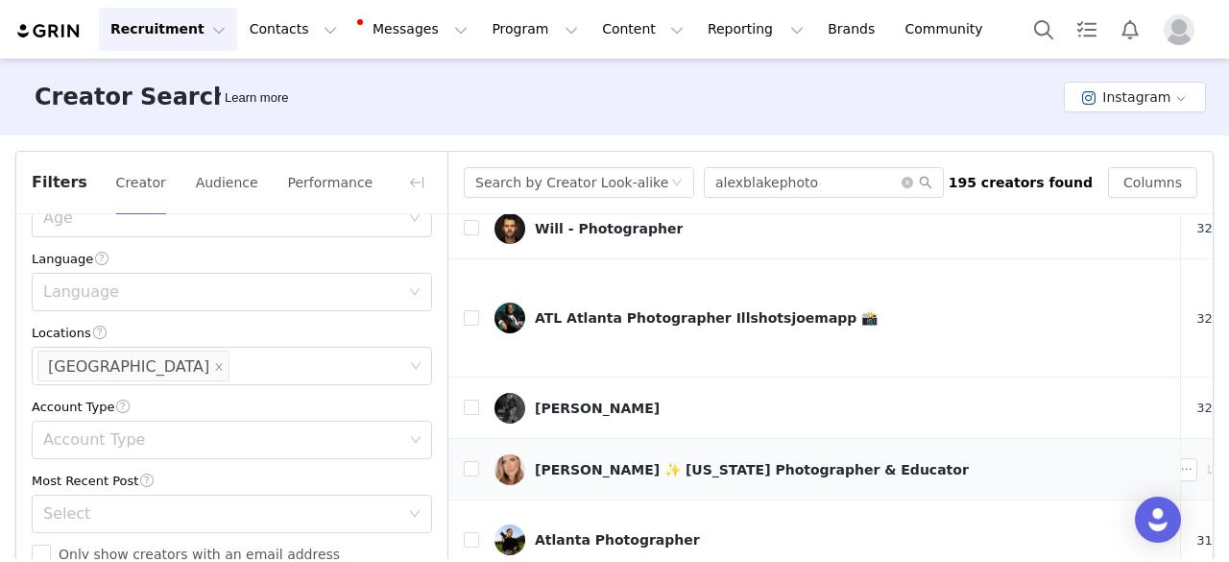
click at [641, 462] on div "Jillian ✨ California Photographer & Educator" at bounding box center [752, 469] width 434 height 15
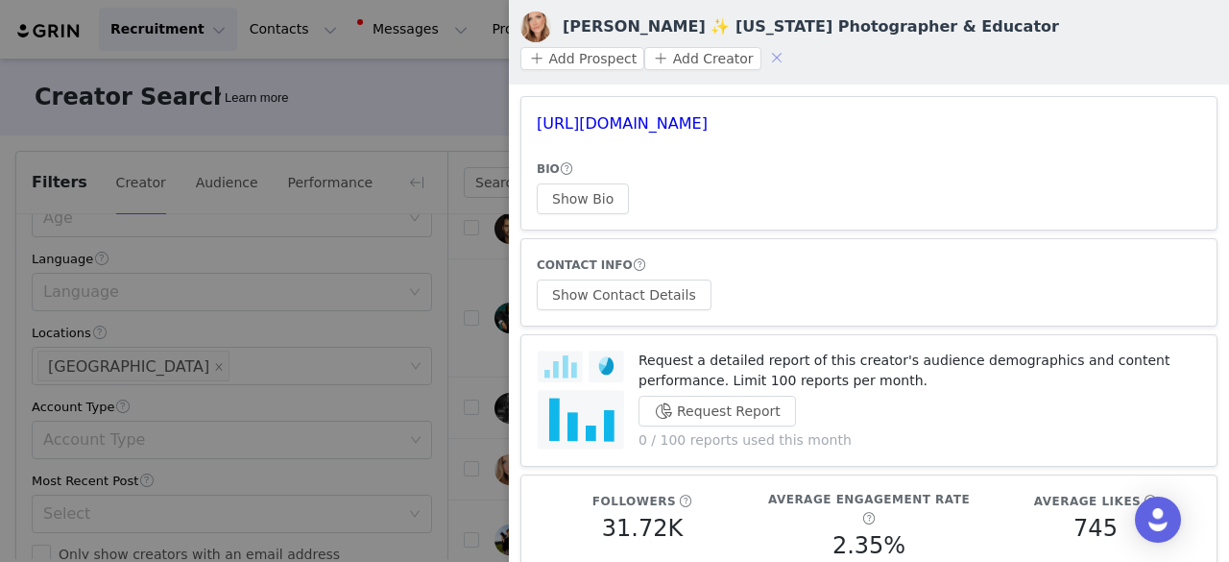
click at [792, 42] on button "button" at bounding box center [777, 57] width 31 height 31
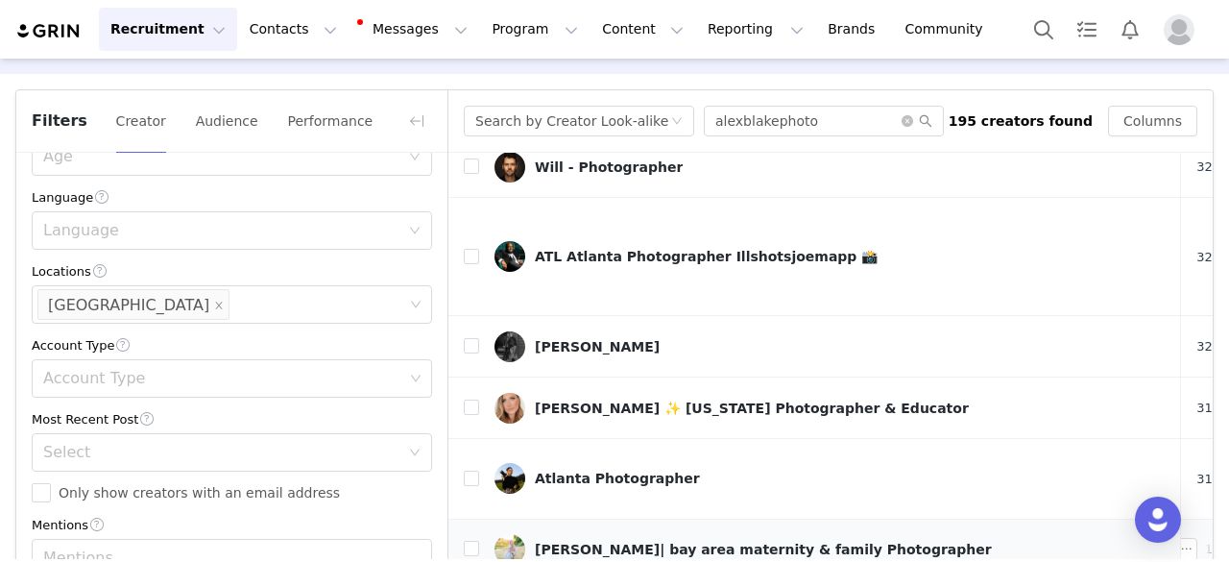
scroll to position [96, 0]
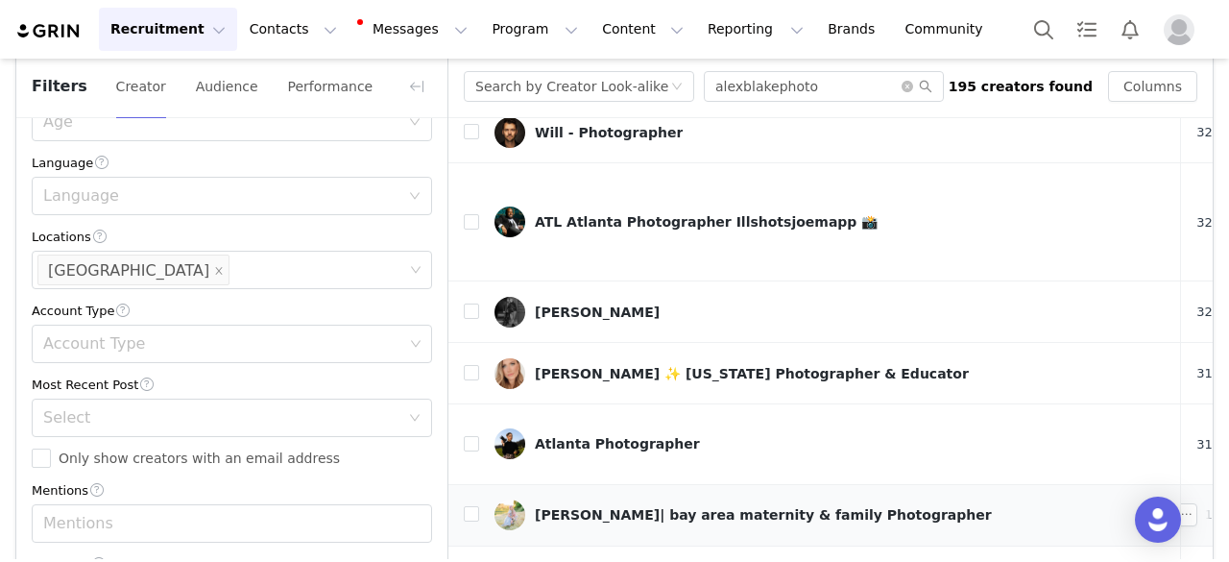
click at [577, 507] on div "Amber Courtney| bay area maternity & family Photographer" at bounding box center [763, 514] width 457 height 15
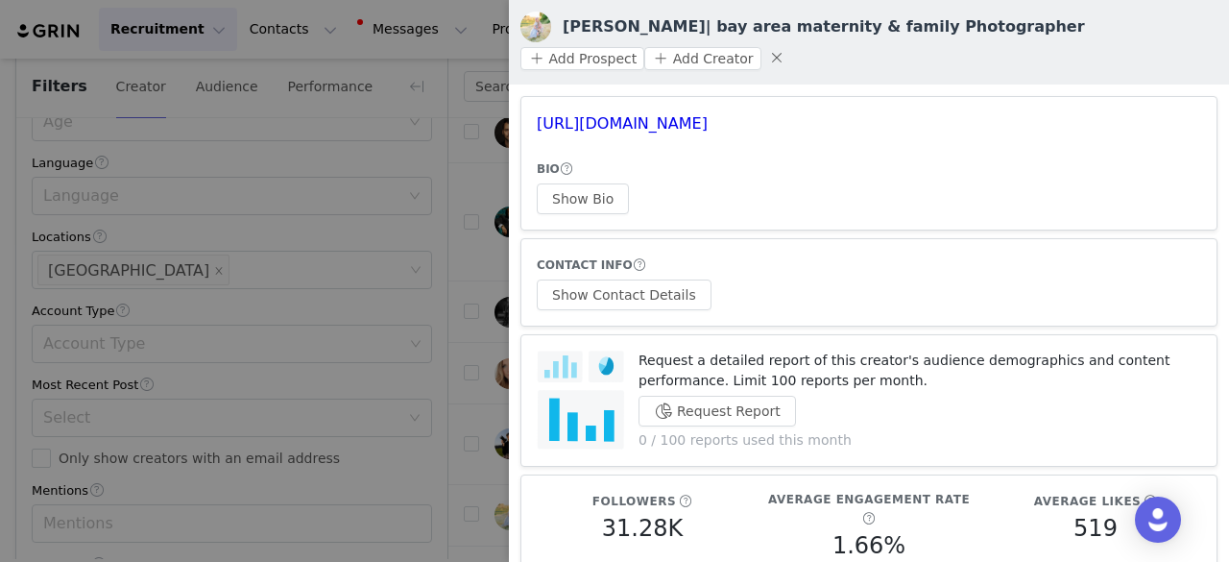
click at [1198, 16] on div "Amber Courtney| bay area maternity & family Photographer Add Prospect Add Creat…" at bounding box center [868, 42] width 697 height 61
click at [763, 55] on button "button" at bounding box center [777, 57] width 31 height 31
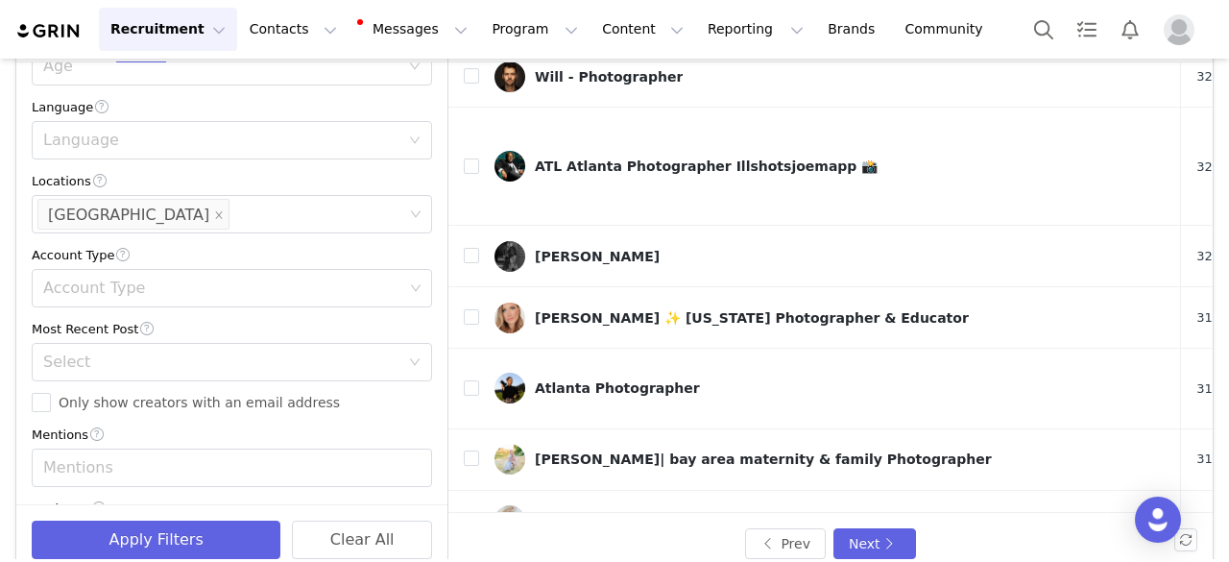
scroll to position [182, 0]
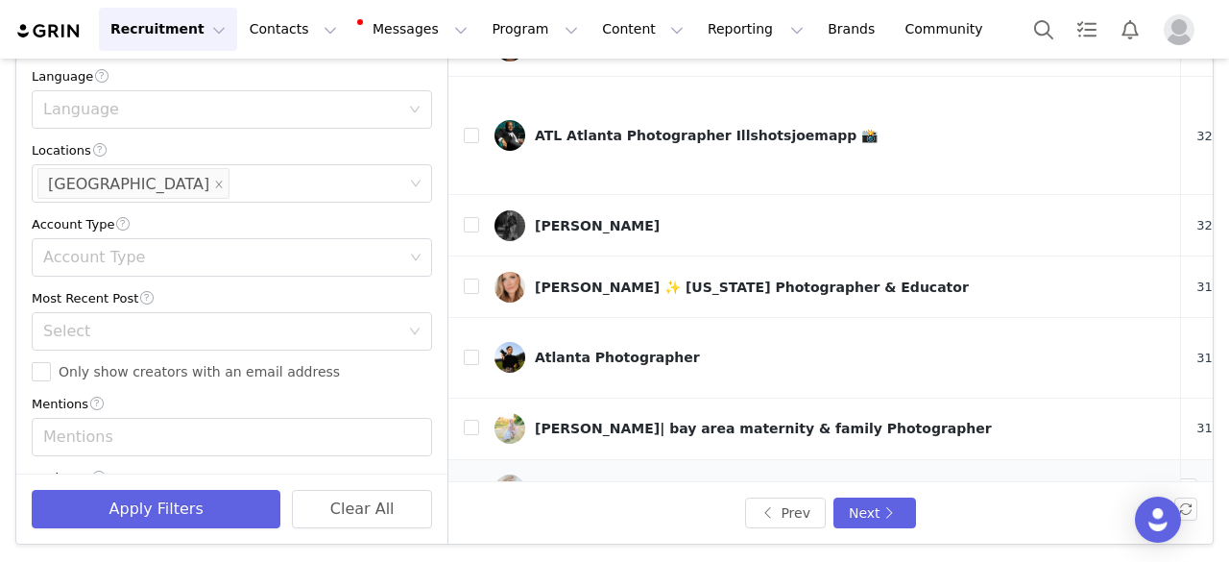
click at [593, 482] on div "SHILOH COLLEEN" at bounding box center [608, 489] width 146 height 15
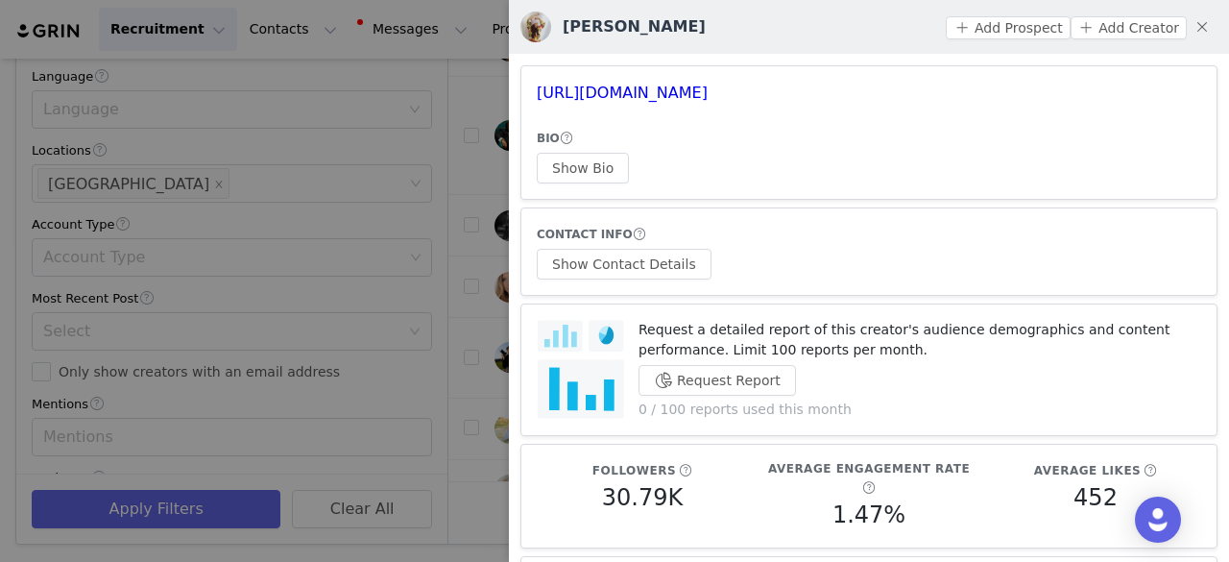
click at [457, 235] on div at bounding box center [614, 281] width 1229 height 562
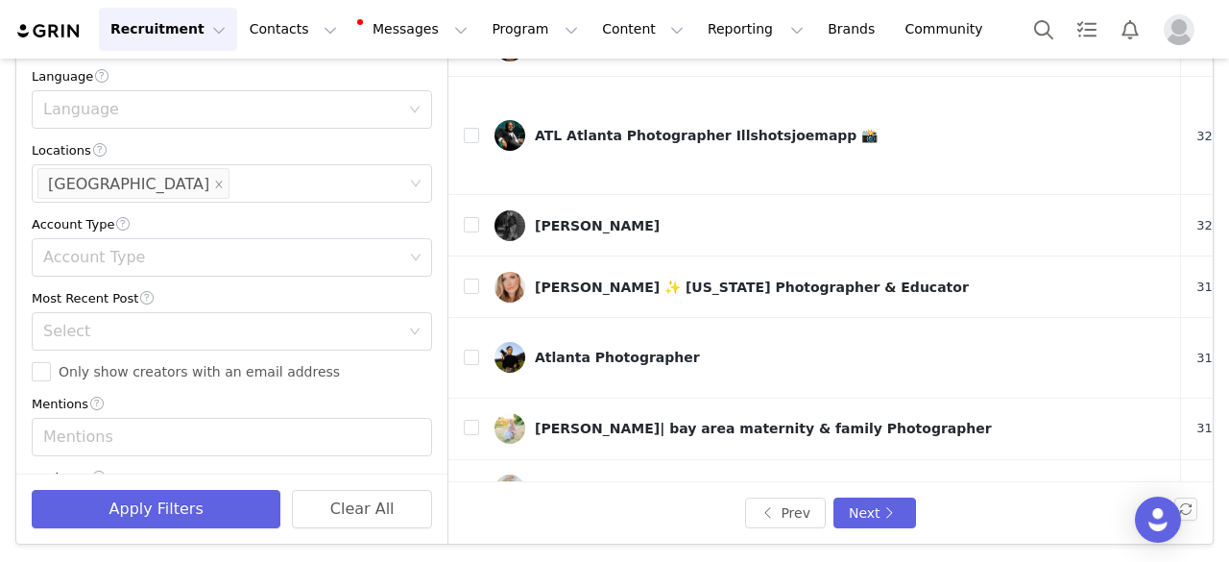
drag, startPoint x: 610, startPoint y: 371, endPoint x: 618, endPoint y: 378, distance: 11.6
click at [618, 544] on div "Aspen Dawn - Bakersfield, CA Photographer" at bounding box center [850, 551] width 631 height 15
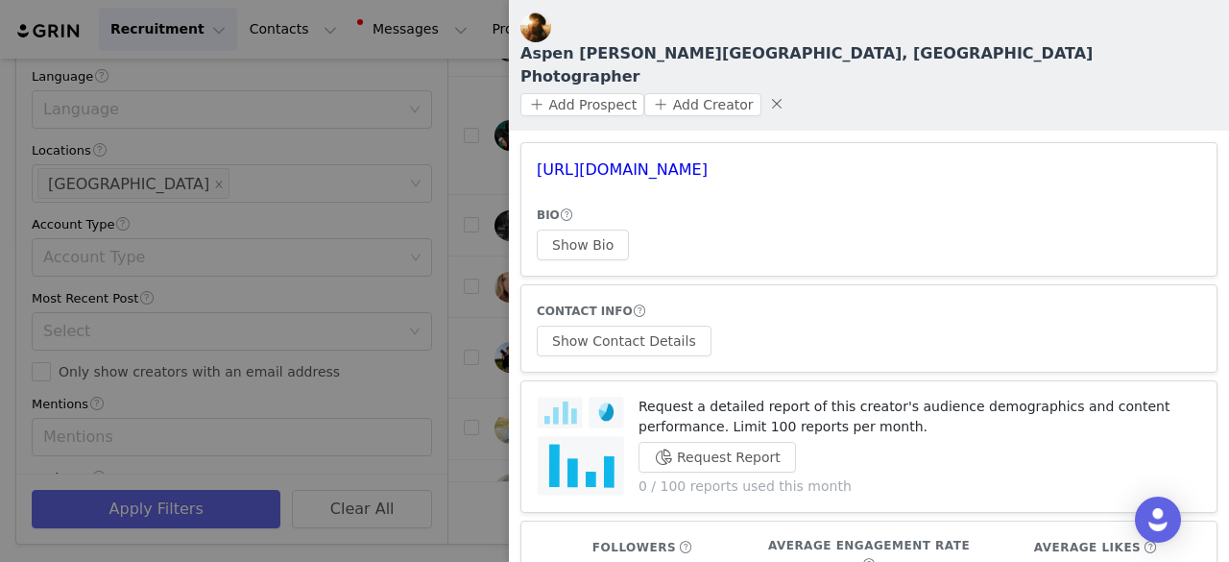
click at [495, 105] on div at bounding box center [614, 281] width 1229 height 562
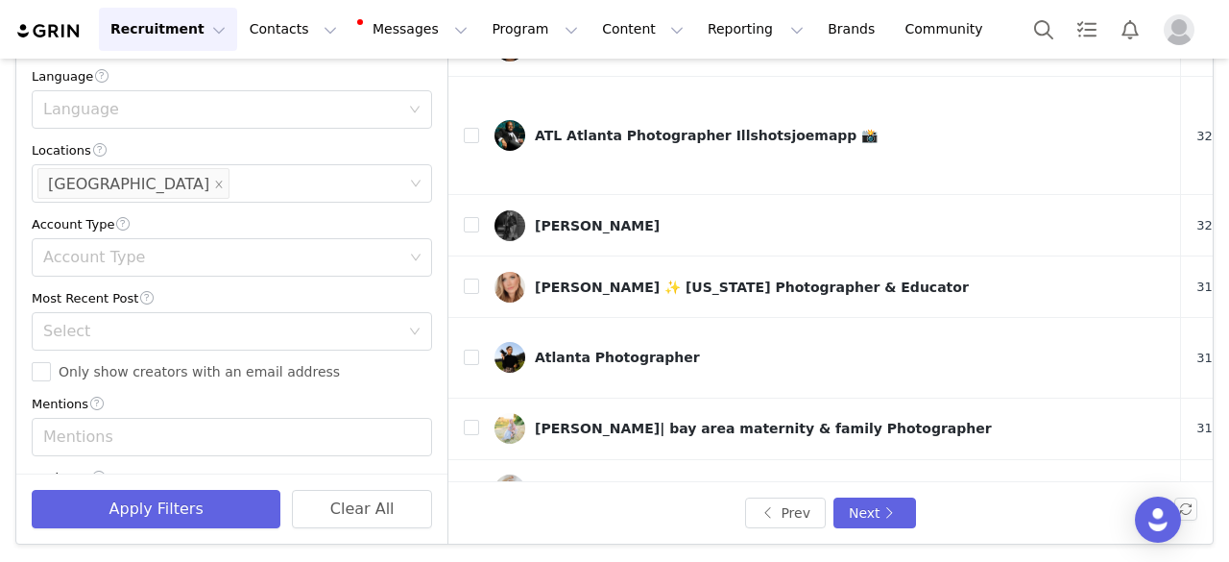
drag, startPoint x: 614, startPoint y: 432, endPoint x: 590, endPoint y: 433, distance: 24.0
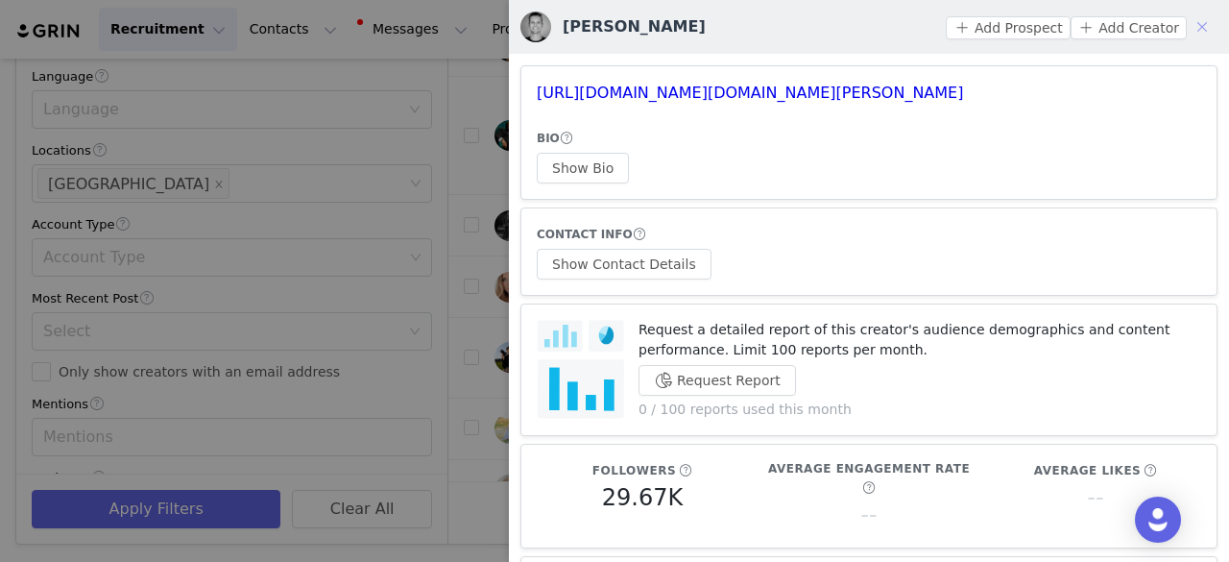
click at [1187, 24] on button "button" at bounding box center [1202, 27] width 31 height 31
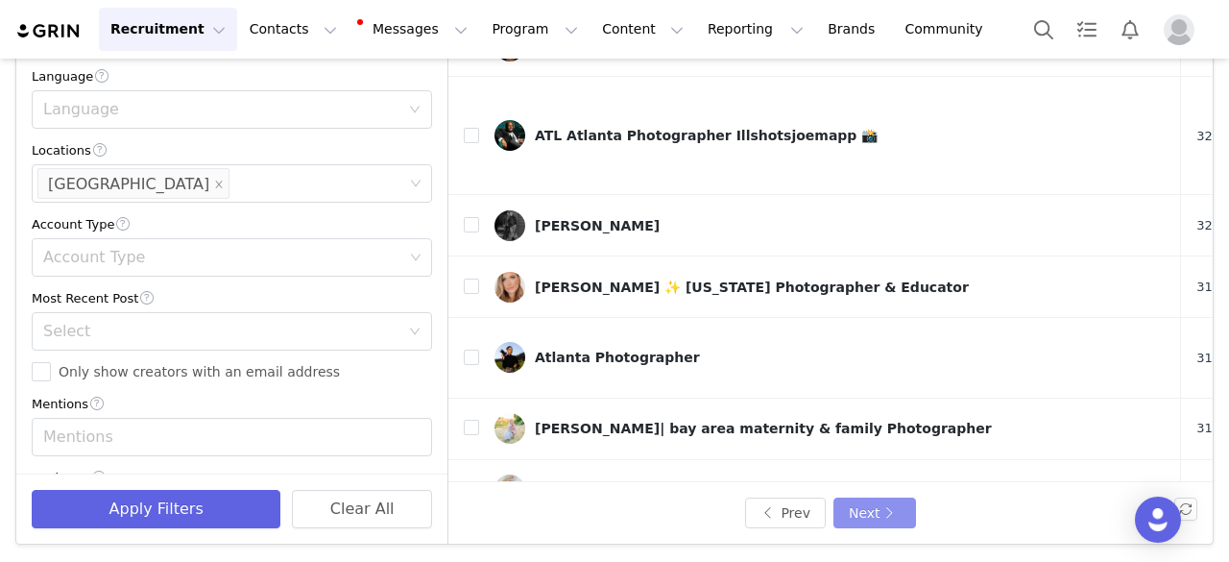
click at [865, 501] on button "Next" at bounding box center [875, 512] width 83 height 31
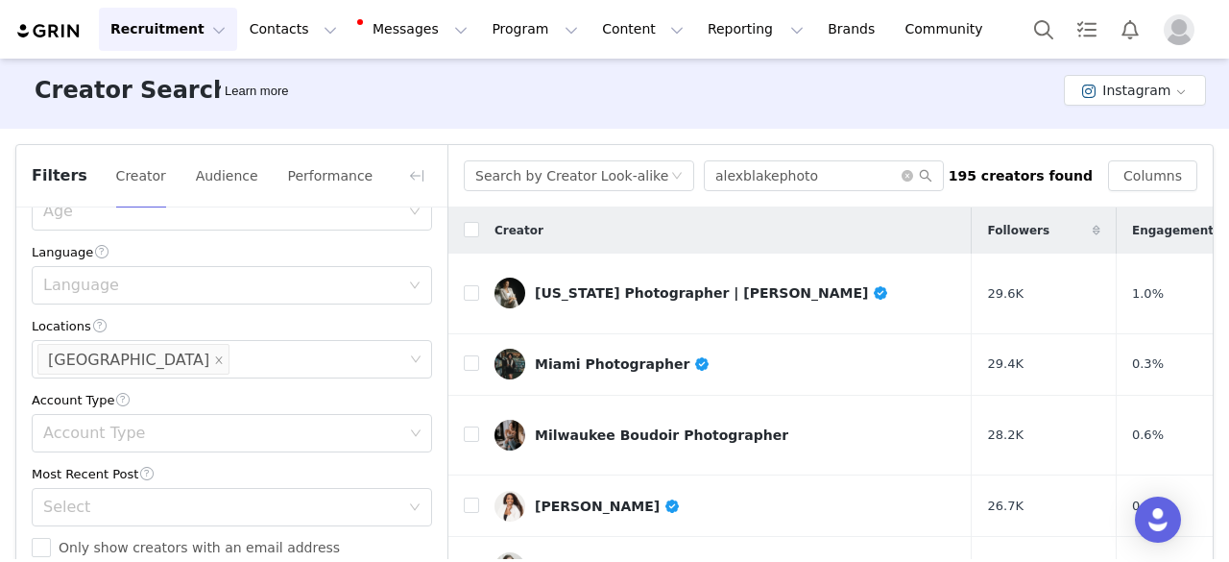
scroll to position [0, 0]
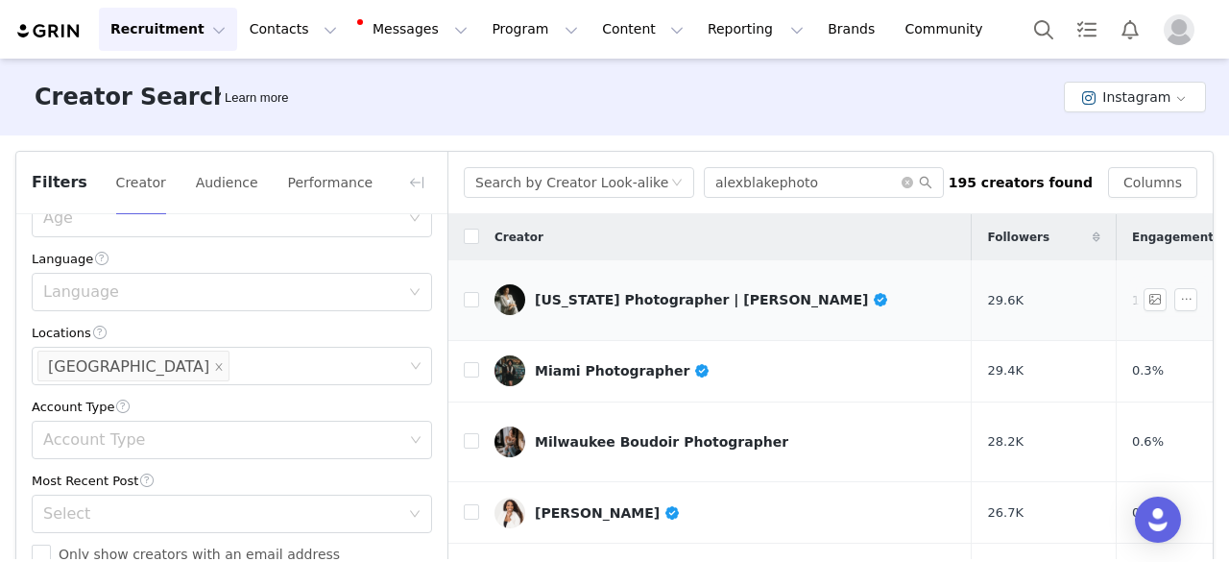
click at [633, 292] on div "Utah Photographer | Alexx Davila" at bounding box center [712, 299] width 354 height 15
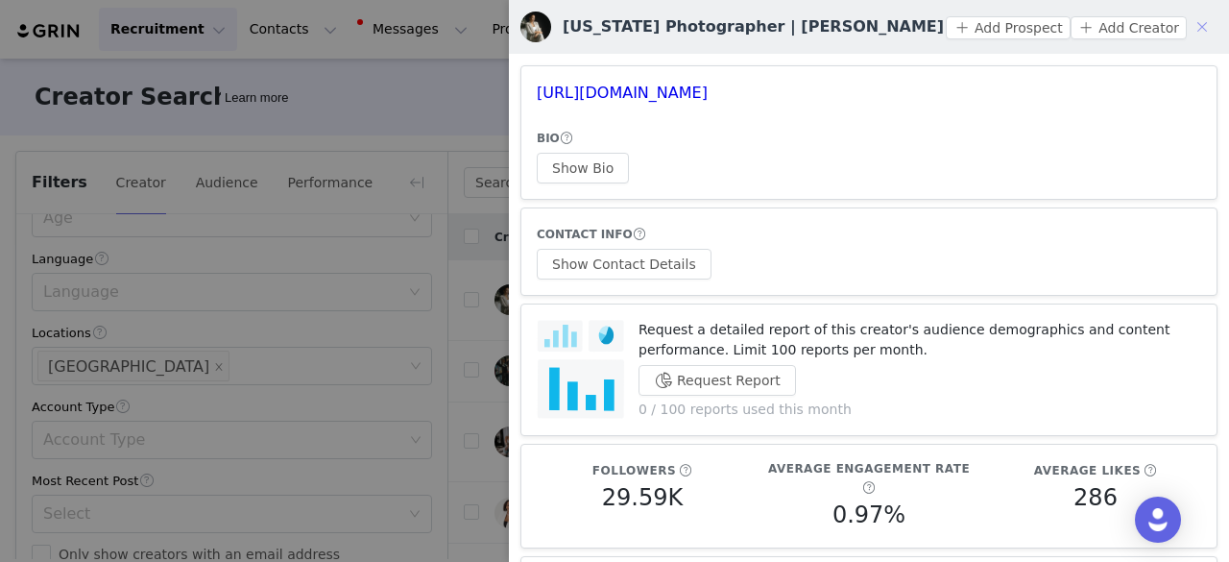
click at [1191, 28] on button "button" at bounding box center [1202, 27] width 31 height 31
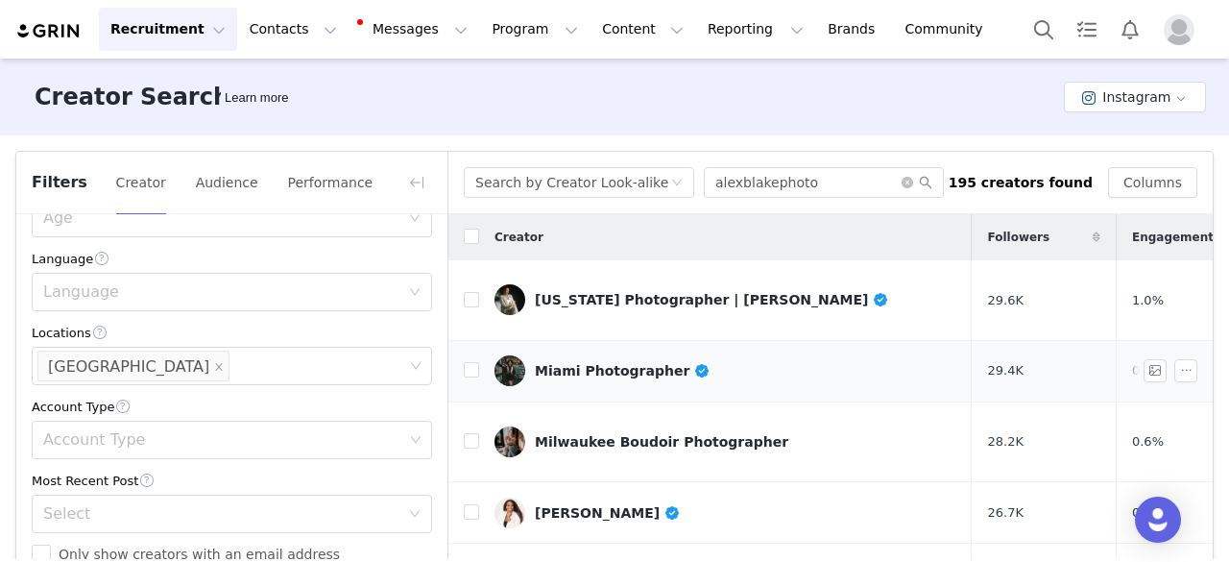
click at [593, 363] on div "Miami Photographer" at bounding box center [623, 370] width 176 height 15
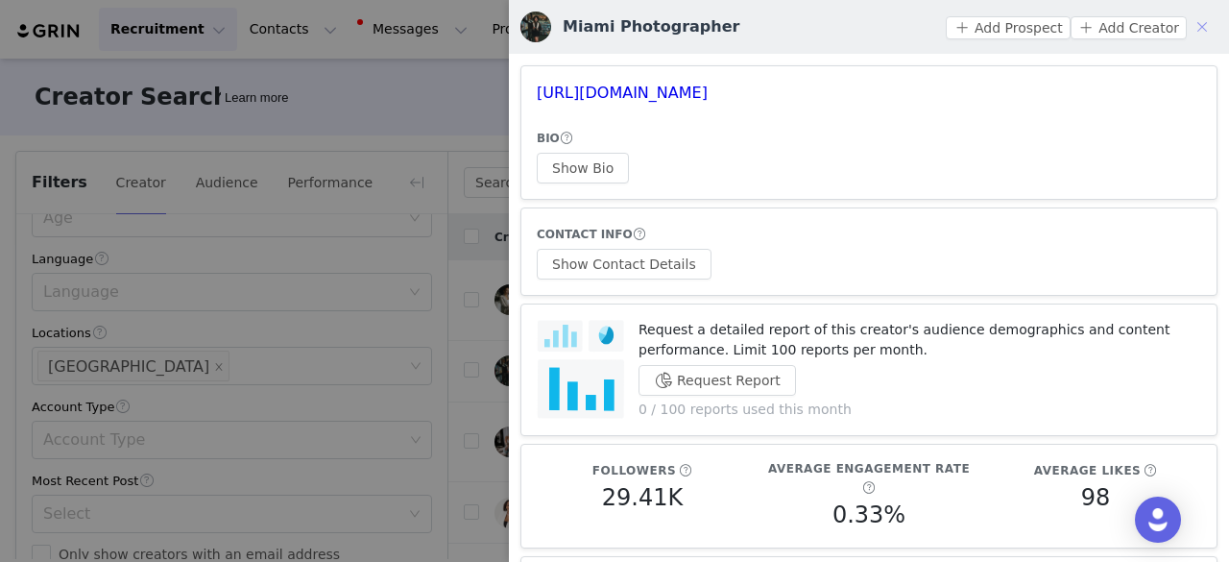
click at [1187, 26] on button "button" at bounding box center [1202, 27] width 31 height 31
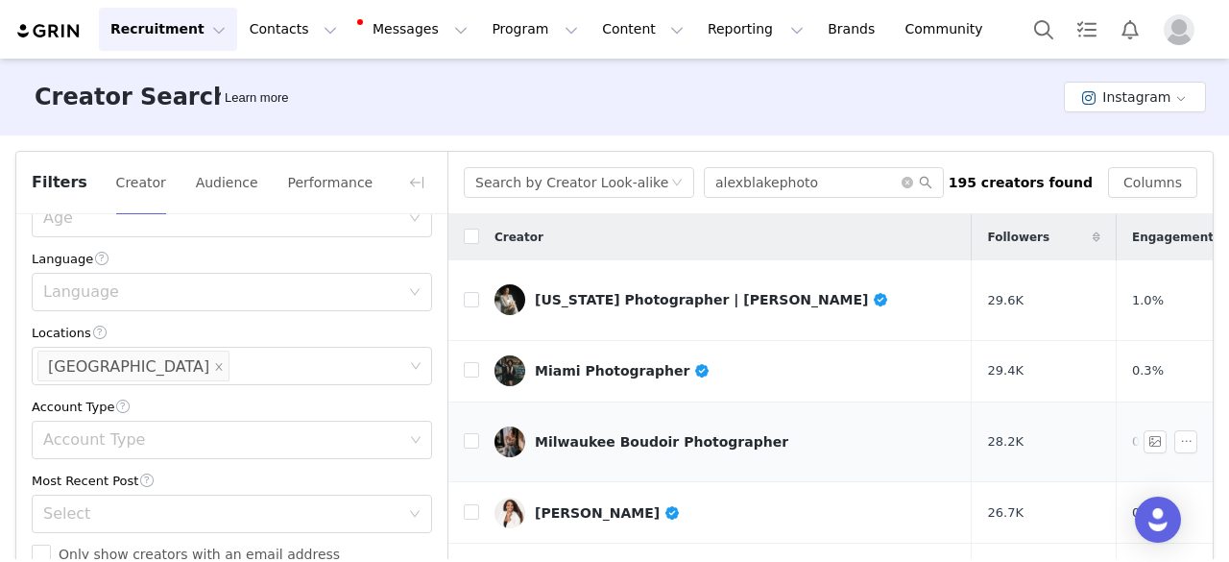
click at [640, 434] on div "Milwaukee Boudoir Photographer" at bounding box center [662, 441] width 254 height 15
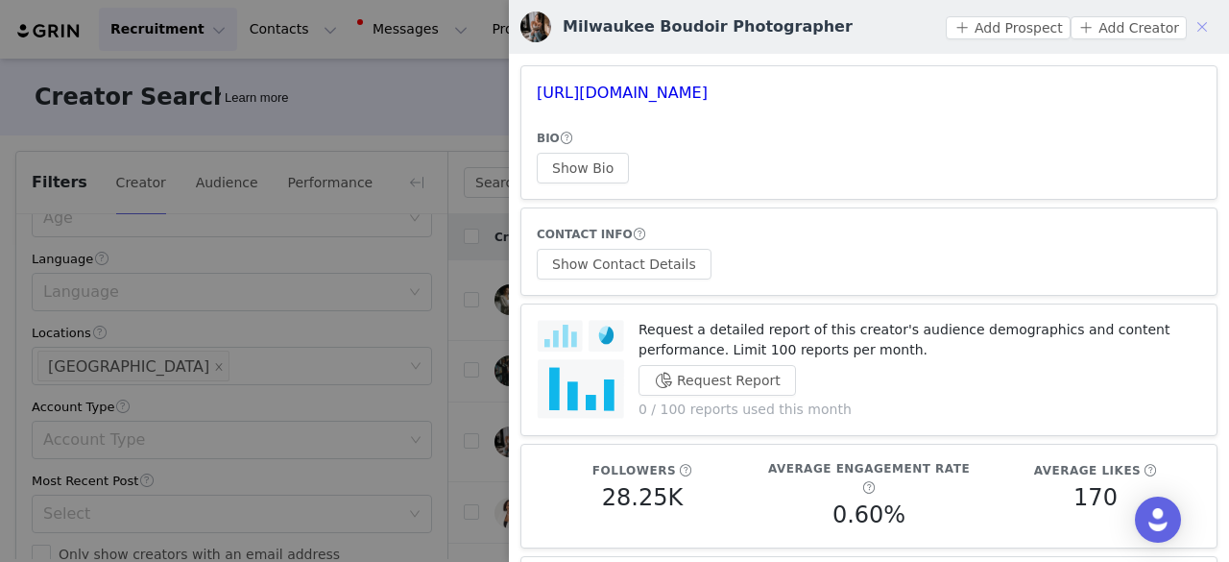
click at [1187, 22] on button "button" at bounding box center [1202, 27] width 31 height 31
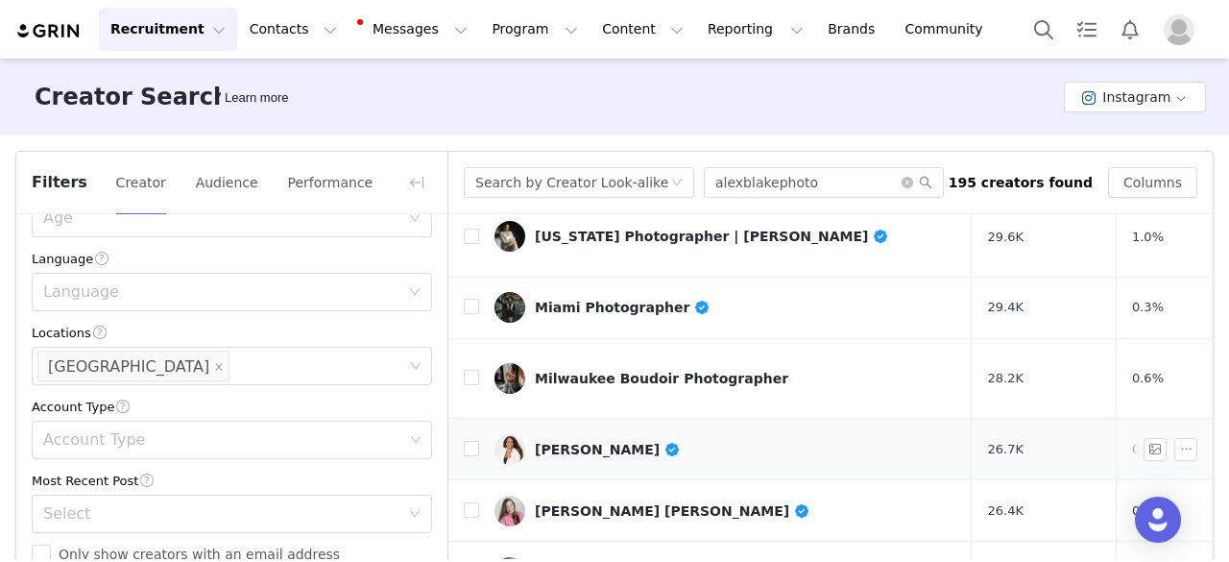
scroll to position [96, 0]
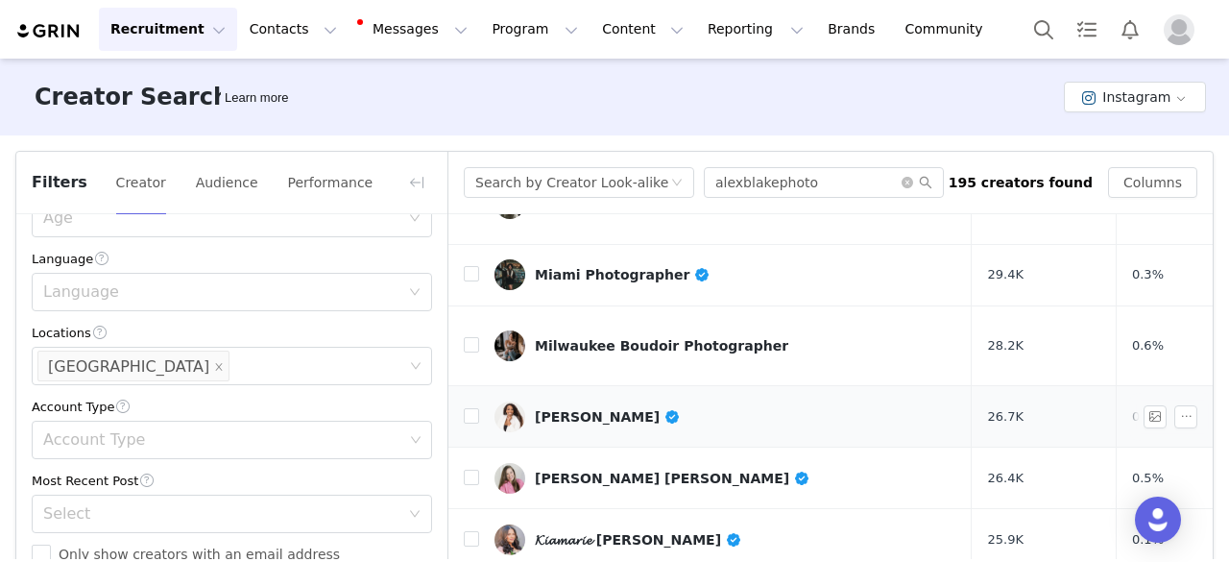
click at [572, 409] on div "Michelle Harris" at bounding box center [608, 416] width 146 height 15
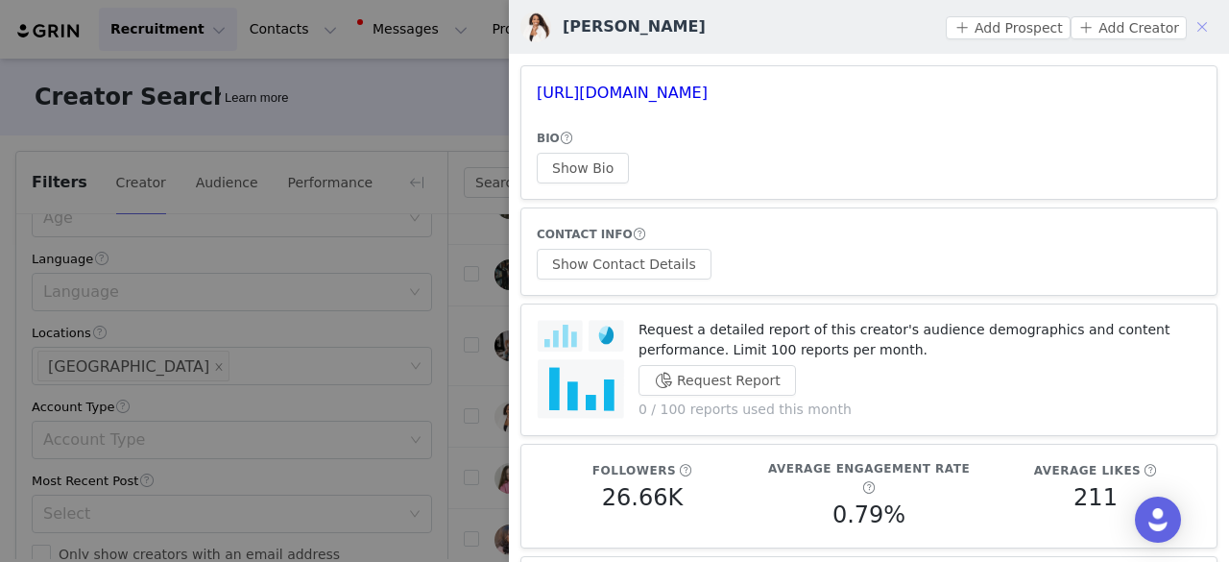
click at [1187, 17] on button "button" at bounding box center [1202, 27] width 31 height 31
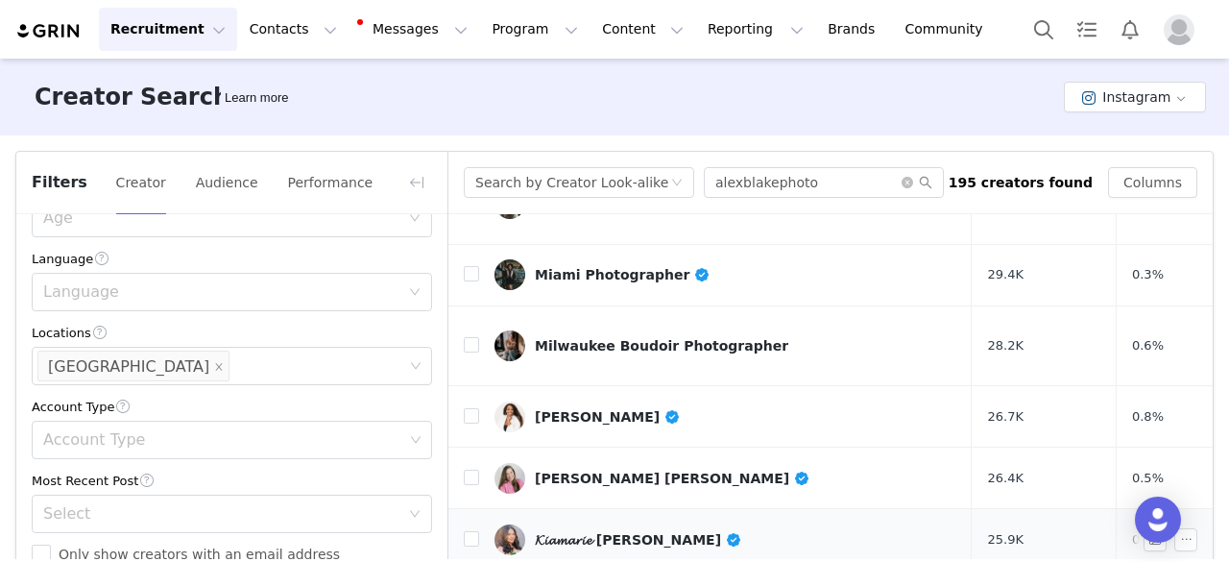
click at [582, 532] on div "𝓚𝓲𝓪𝓶𝓪𝓻𝓲𝓮 𝓛𝓪𝓶𝓫𝓮𝓻𝓽" at bounding box center [638, 539] width 207 height 15
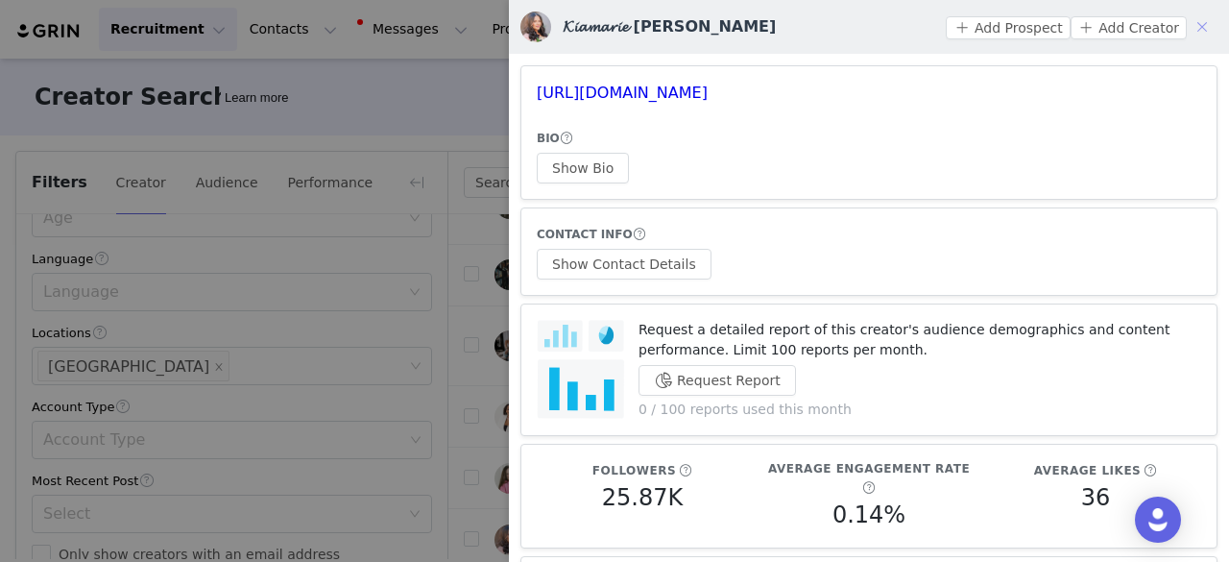
click at [1188, 26] on button "button" at bounding box center [1202, 27] width 31 height 31
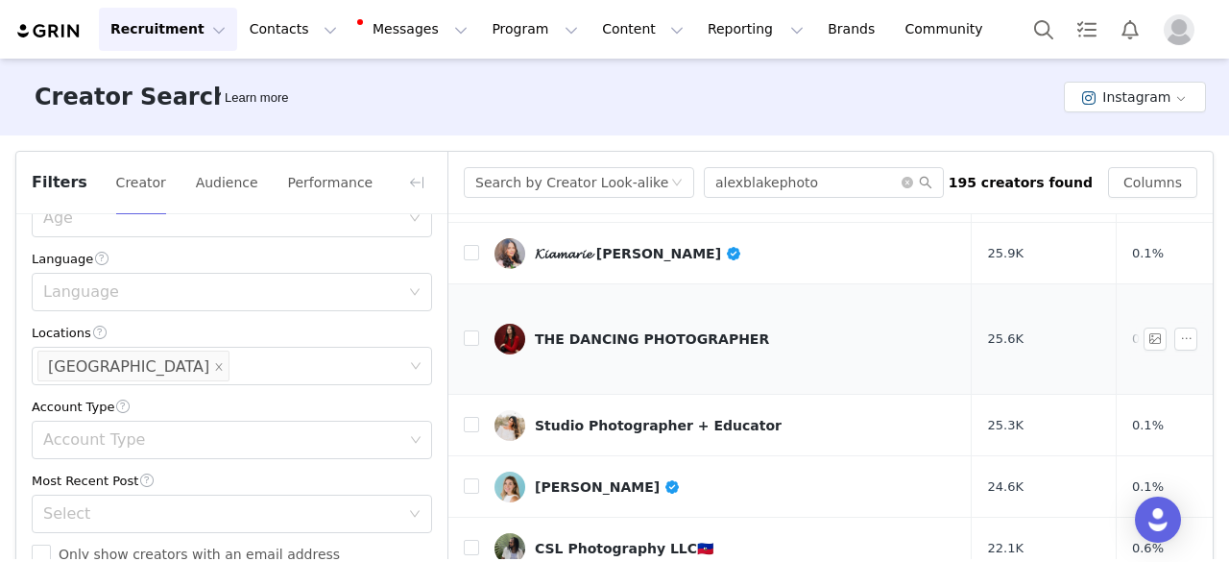
scroll to position [384, 0]
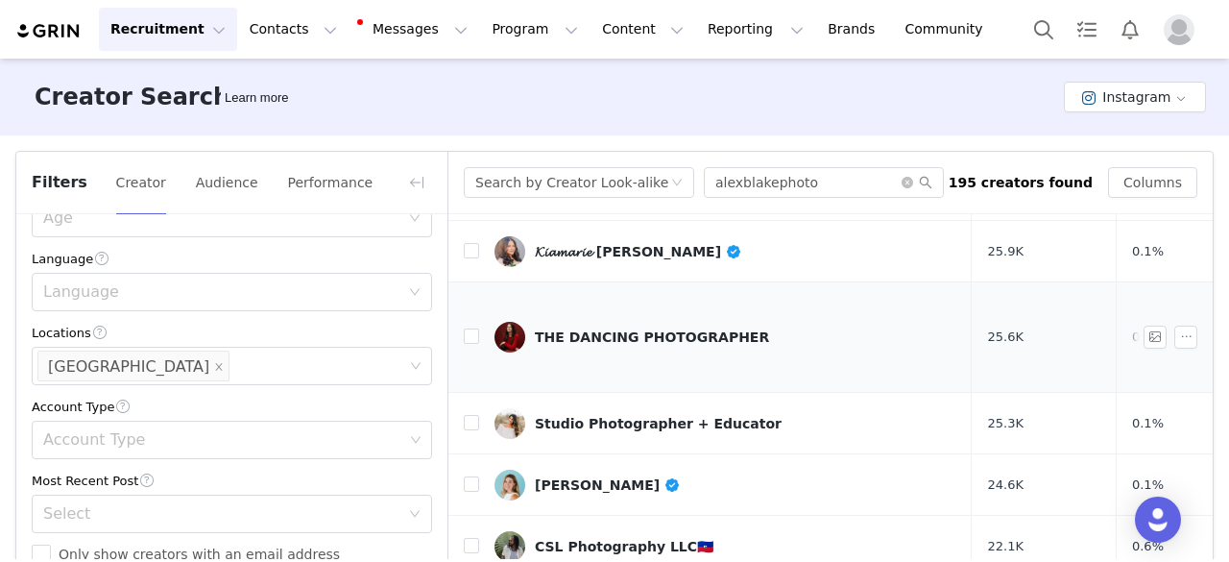
click at [600, 318] on td "THE DANCING PHOTOGRAPHER" at bounding box center [725, 337] width 493 height 110
click at [606, 322] on link "THE DANCING PHOTOGRAPHER" at bounding box center [726, 337] width 462 height 31
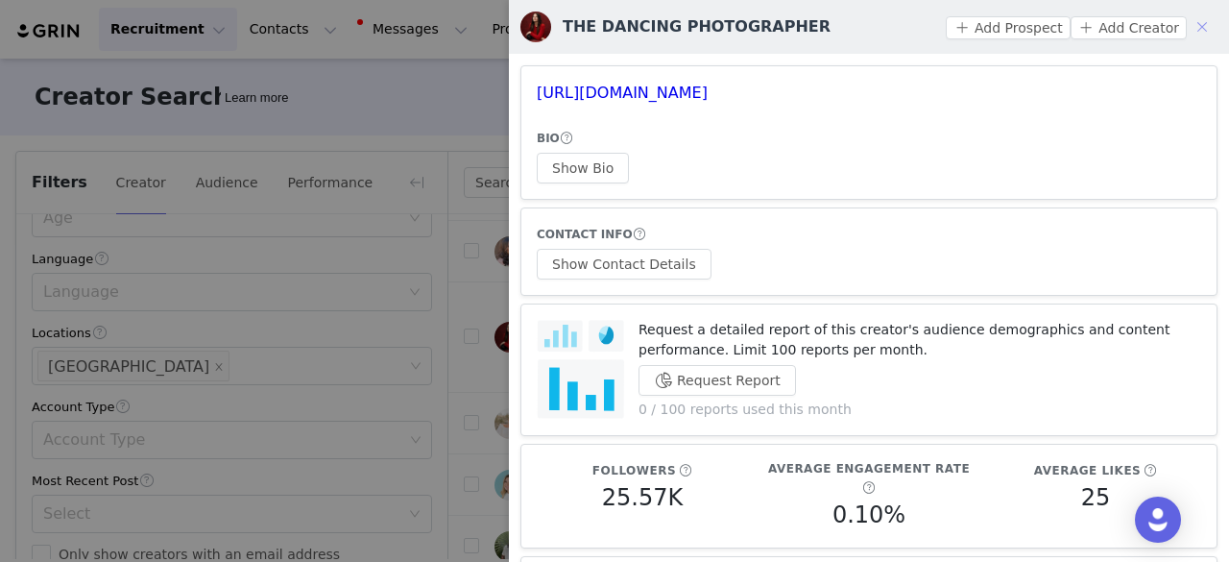
click at [1193, 30] on button "button" at bounding box center [1202, 27] width 31 height 31
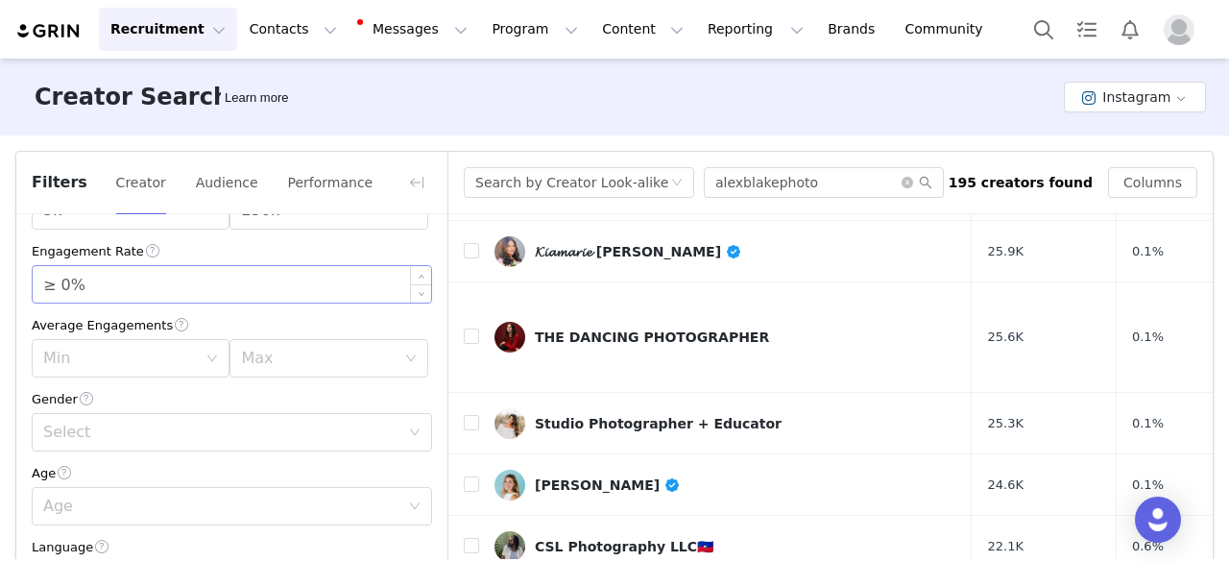
scroll to position [0, 0]
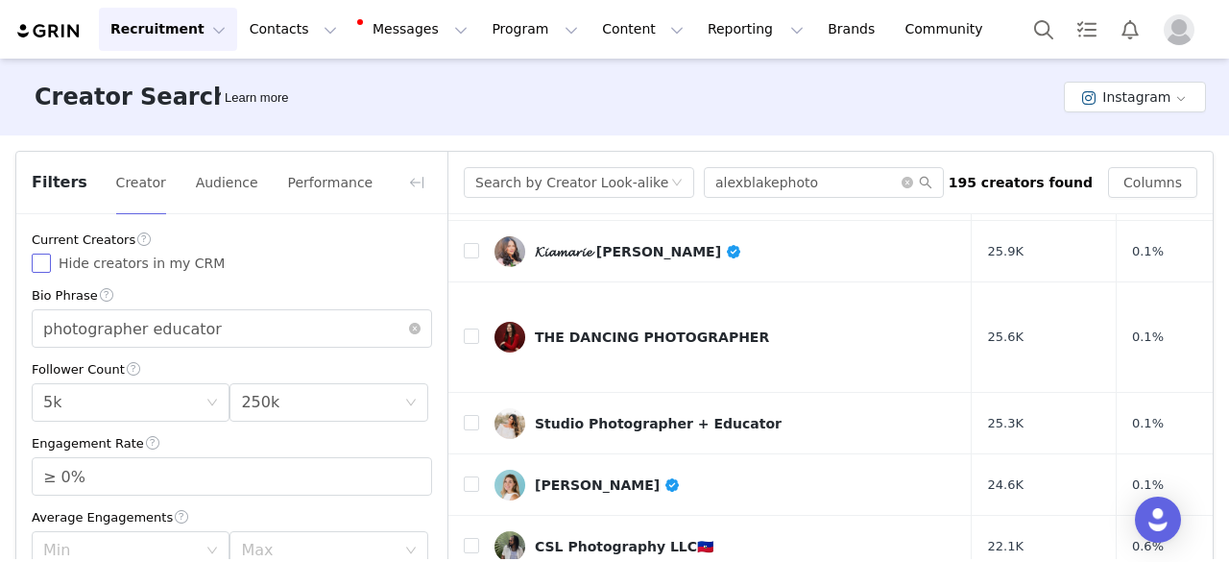
click at [169, 269] on span "Hide creators in my CRM" at bounding box center [142, 262] width 182 height 15
click at [51, 269] on input "Hide creators in my CRM" at bounding box center [41, 263] width 19 height 19
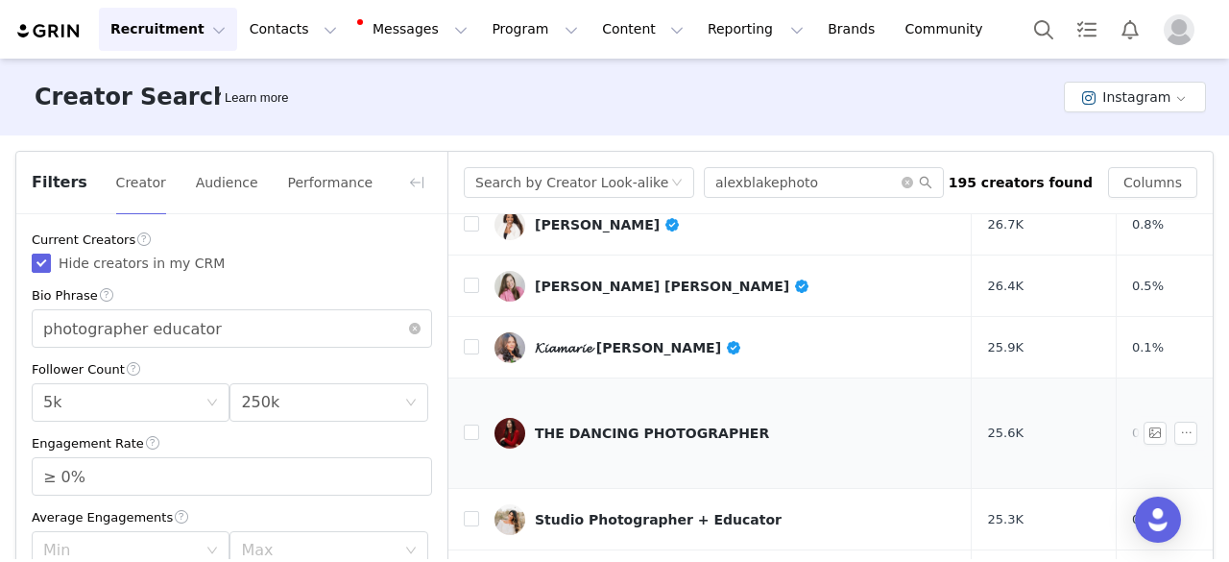
scroll to position [384, 0]
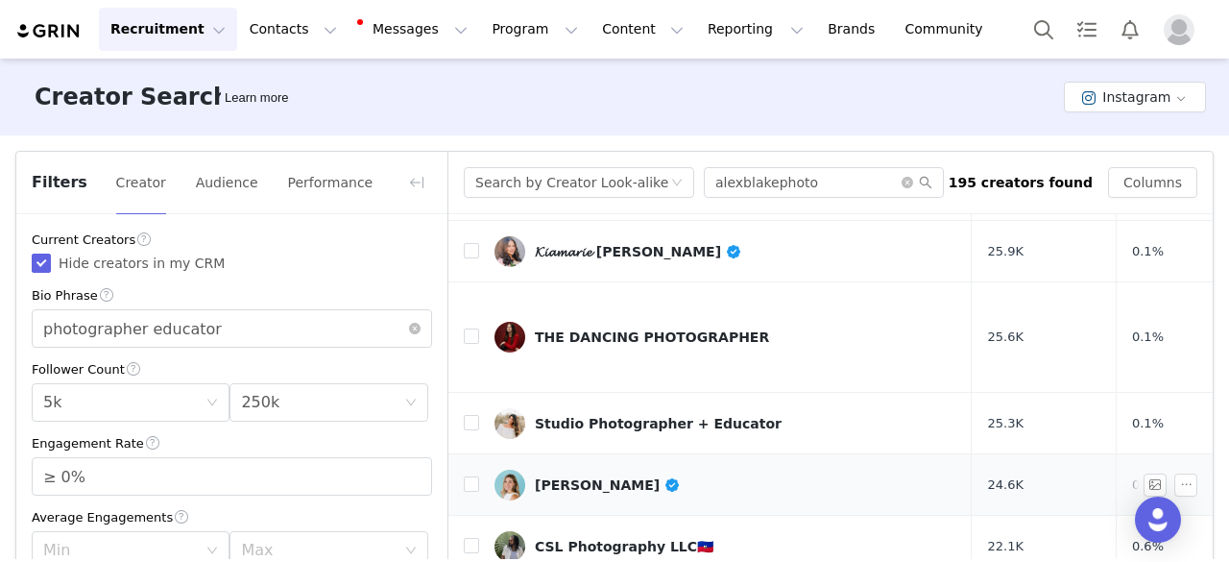
click at [572, 477] on div "Aubrey Westlund" at bounding box center [608, 484] width 146 height 15
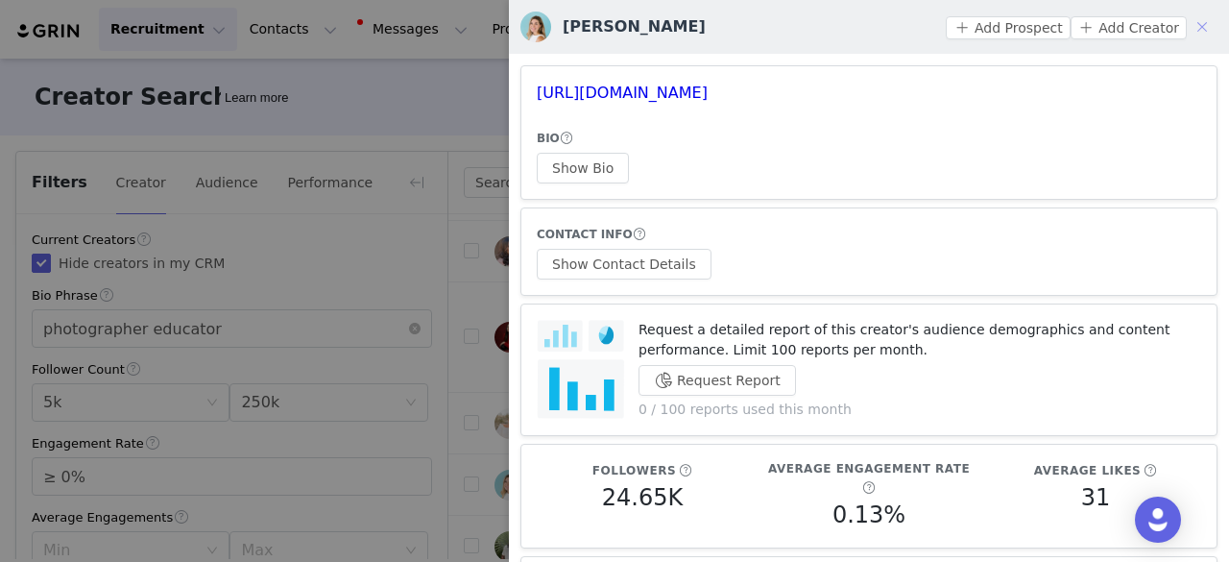
click at [1188, 26] on button "button" at bounding box center [1202, 27] width 31 height 31
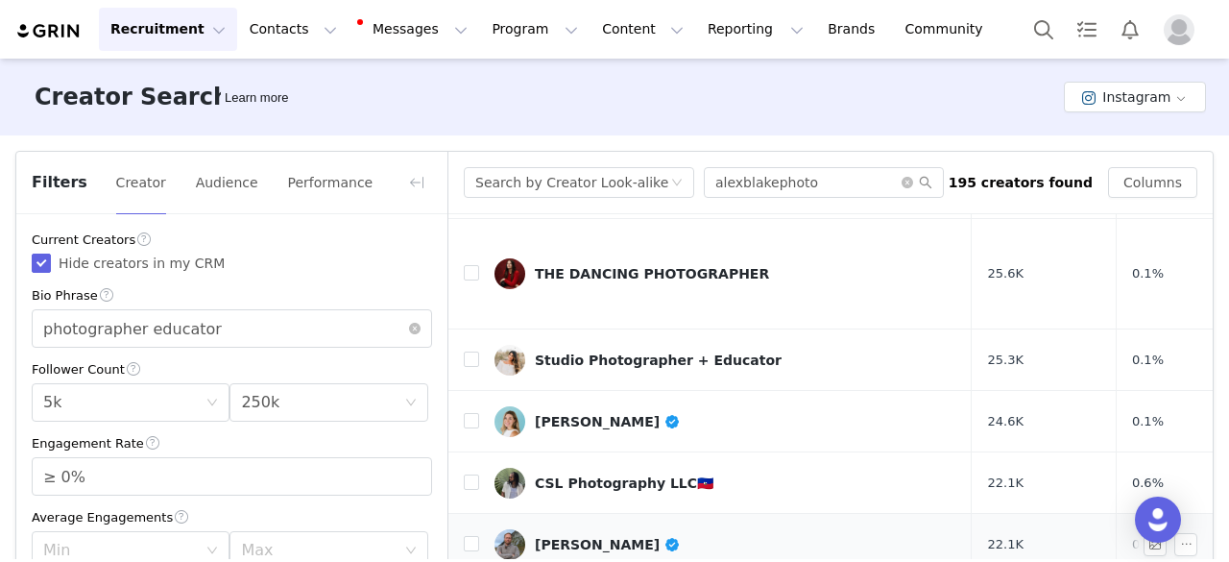
scroll to position [576, 0]
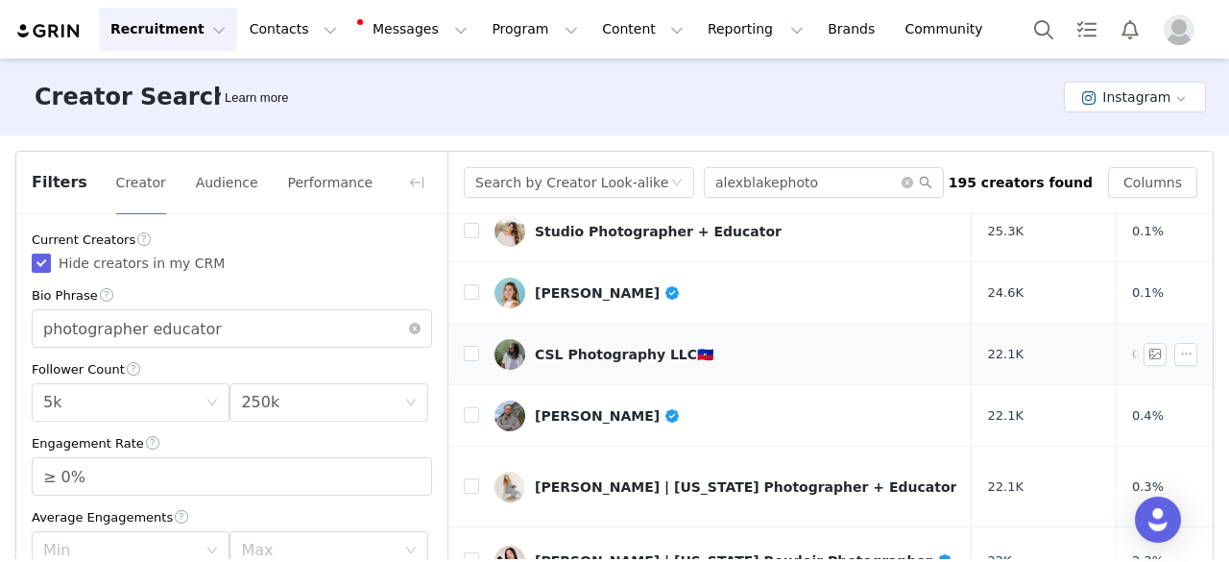
click at [582, 347] on div "CSL Photography LLC🇭🇹" at bounding box center [624, 354] width 179 height 15
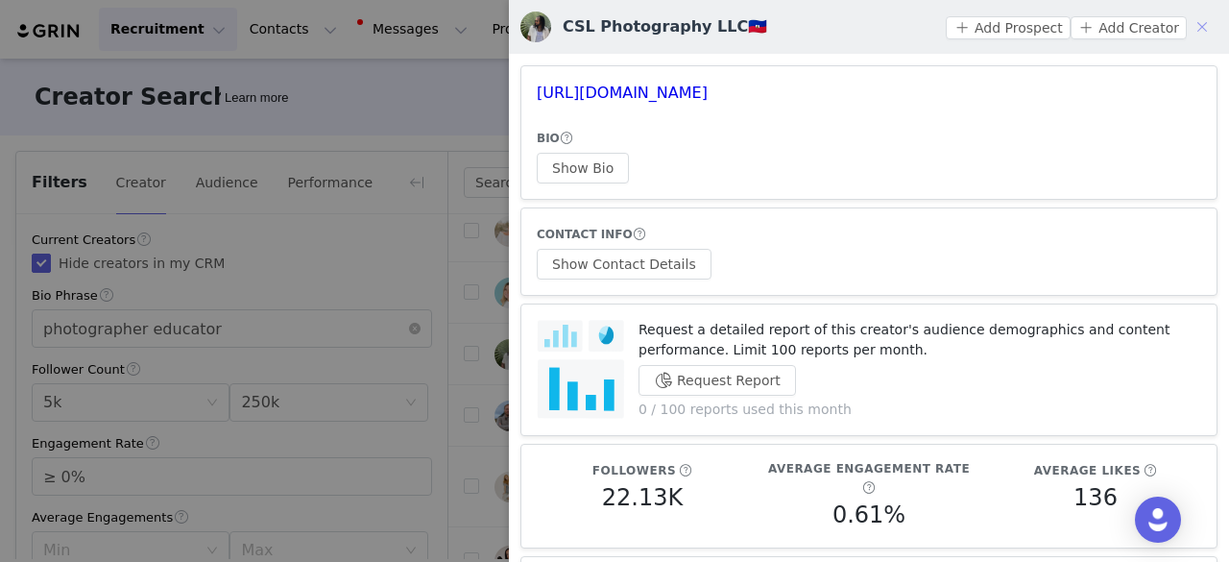
click at [1187, 28] on button "button" at bounding box center [1202, 27] width 31 height 31
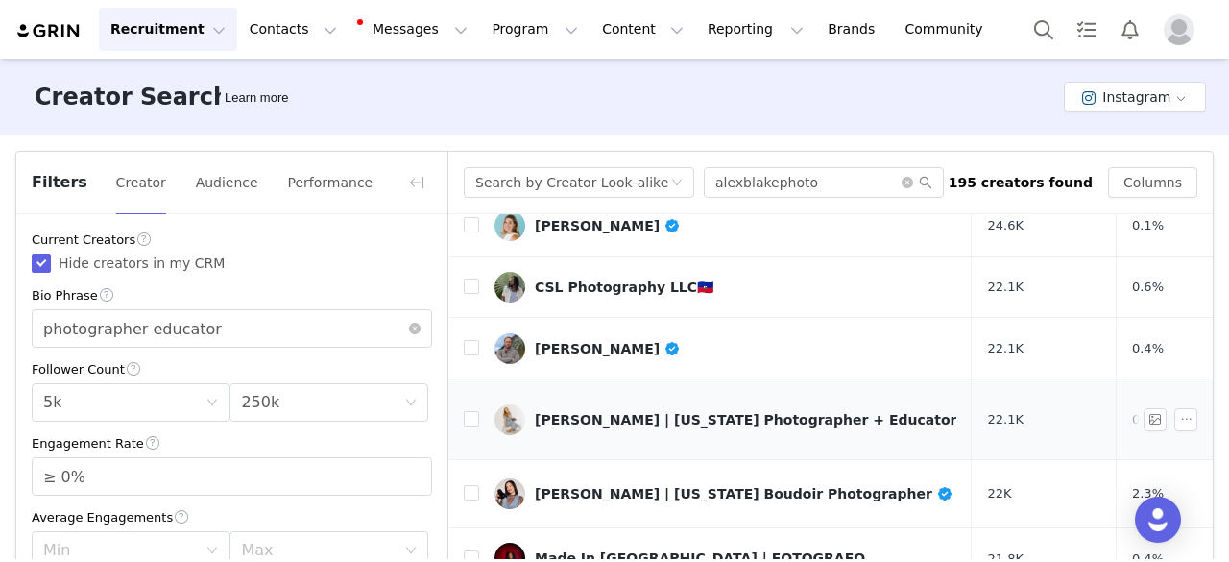
scroll to position [672, 0]
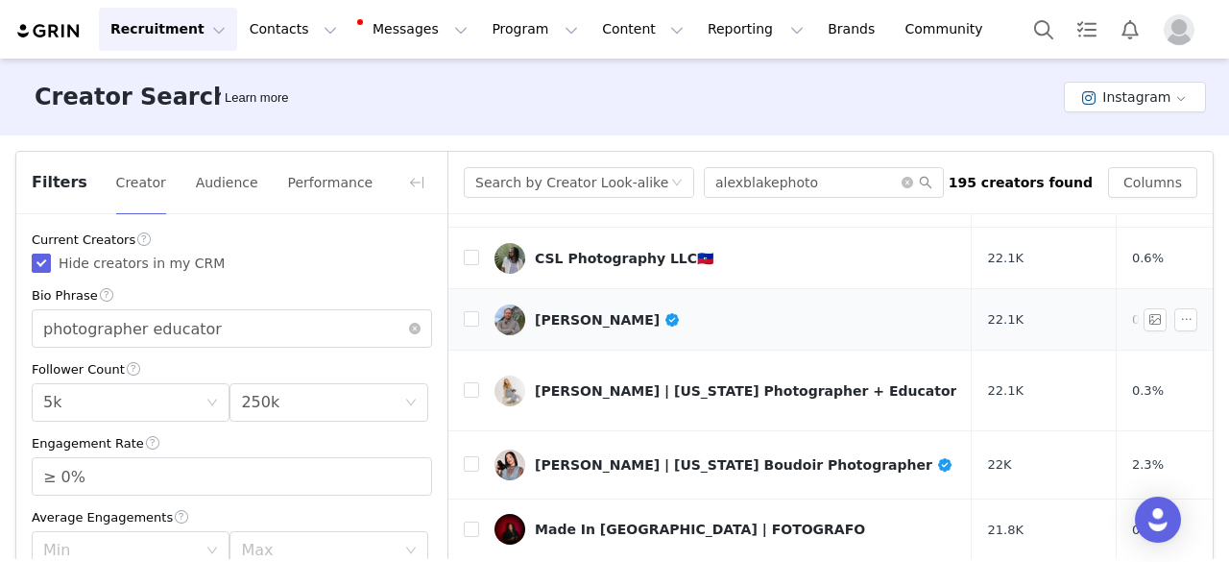
click at [593, 312] on div "Toby Gelston" at bounding box center [608, 319] width 146 height 15
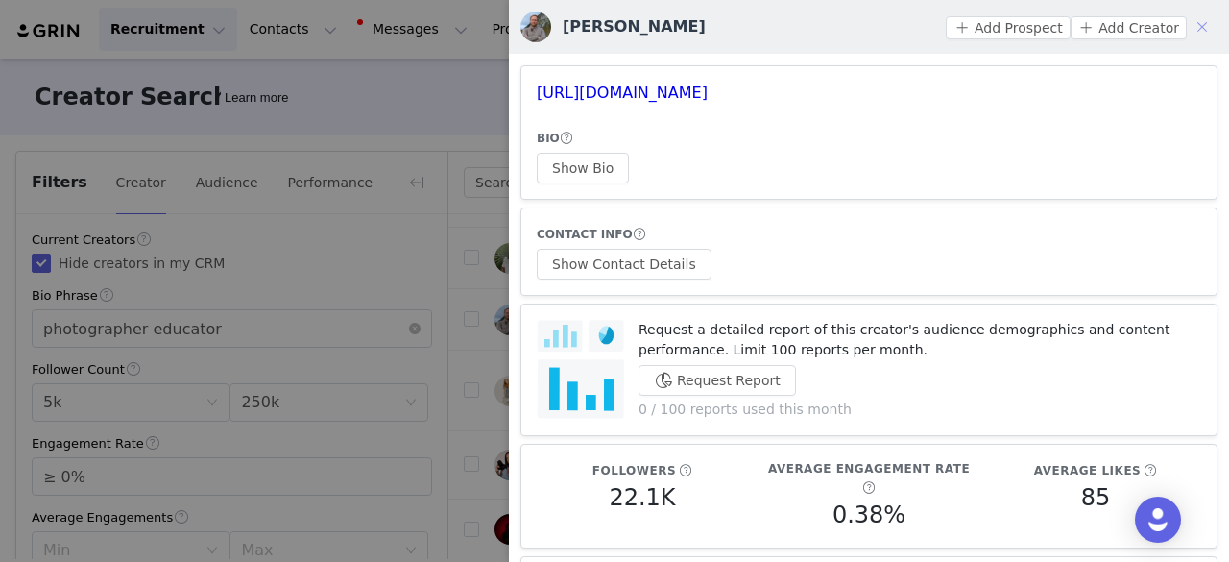
click at [1193, 29] on button "button" at bounding box center [1202, 27] width 31 height 31
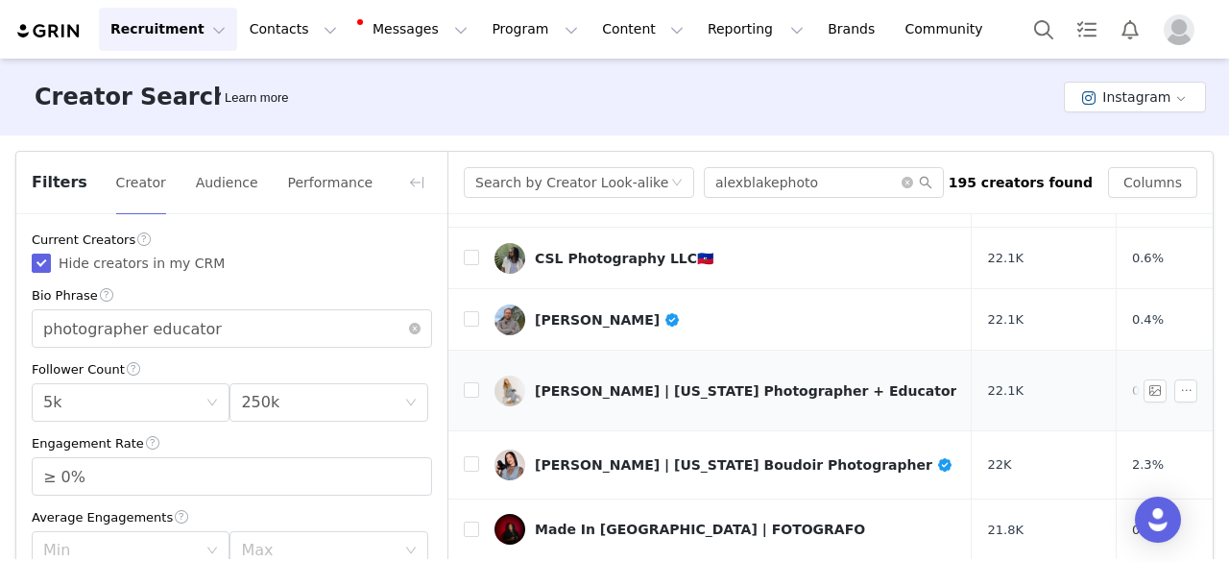
click at [599, 383] on div "Kayla Trujillo | Utah Photographer + Educator" at bounding box center [746, 390] width 422 height 15
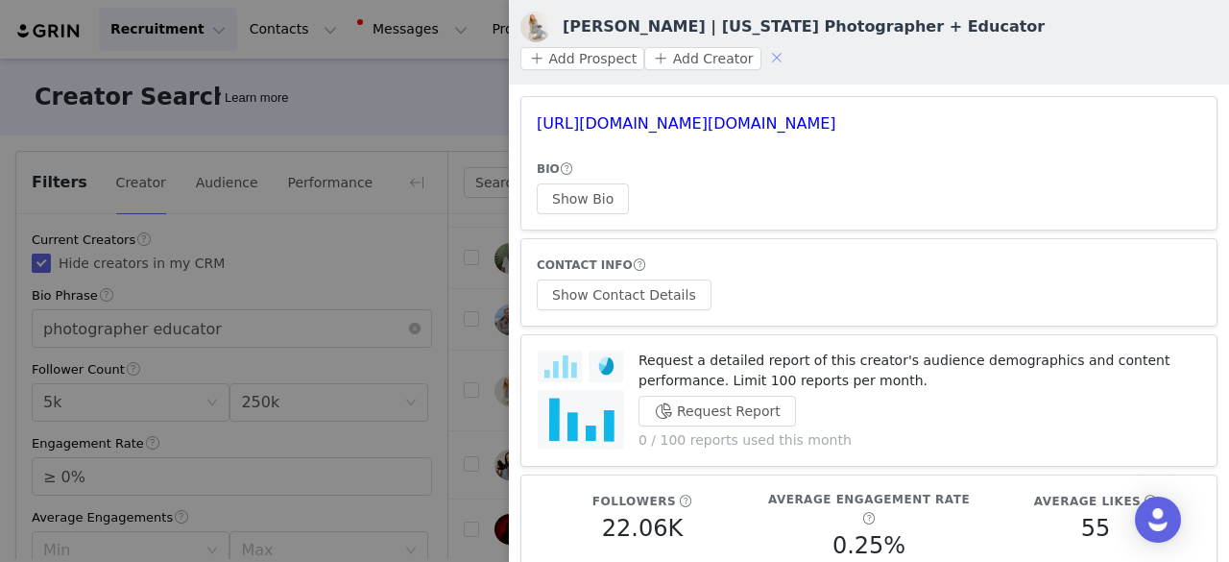
click at [792, 42] on button "button" at bounding box center [777, 57] width 31 height 31
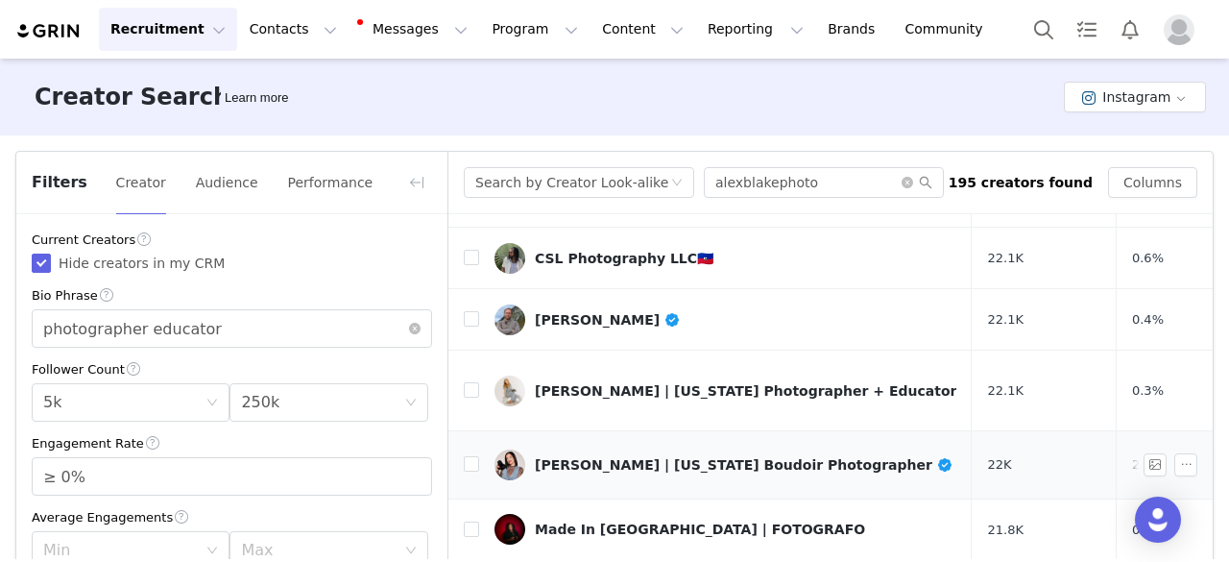
click at [628, 457] on div "Heather Cox | Texas Boudoir Photographer" at bounding box center [744, 464] width 418 height 15
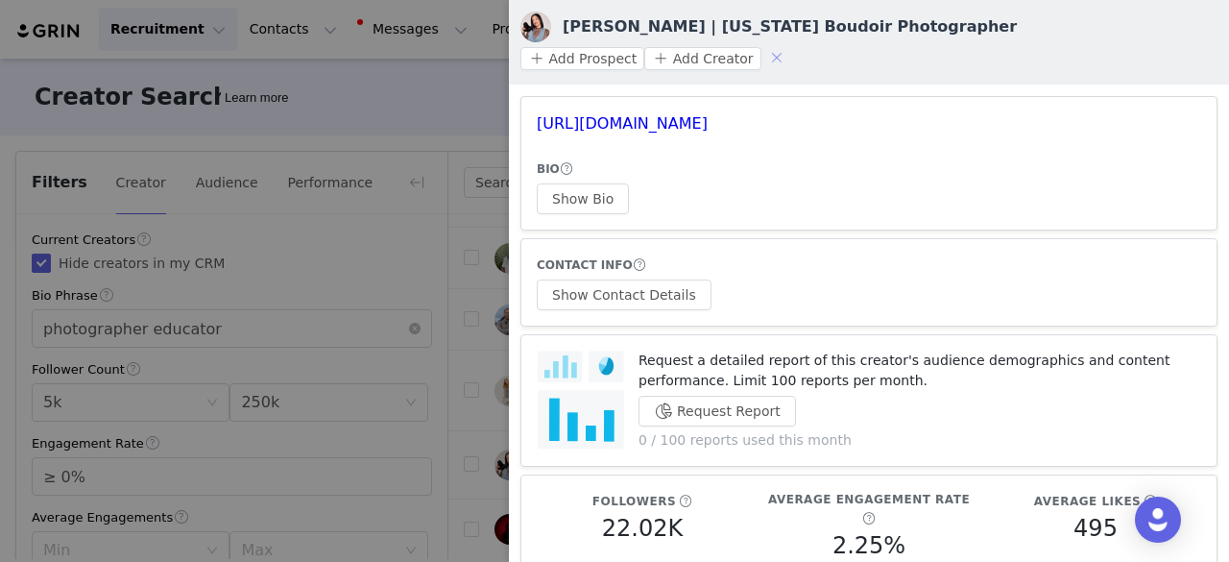
click at [792, 42] on button "button" at bounding box center [777, 57] width 31 height 31
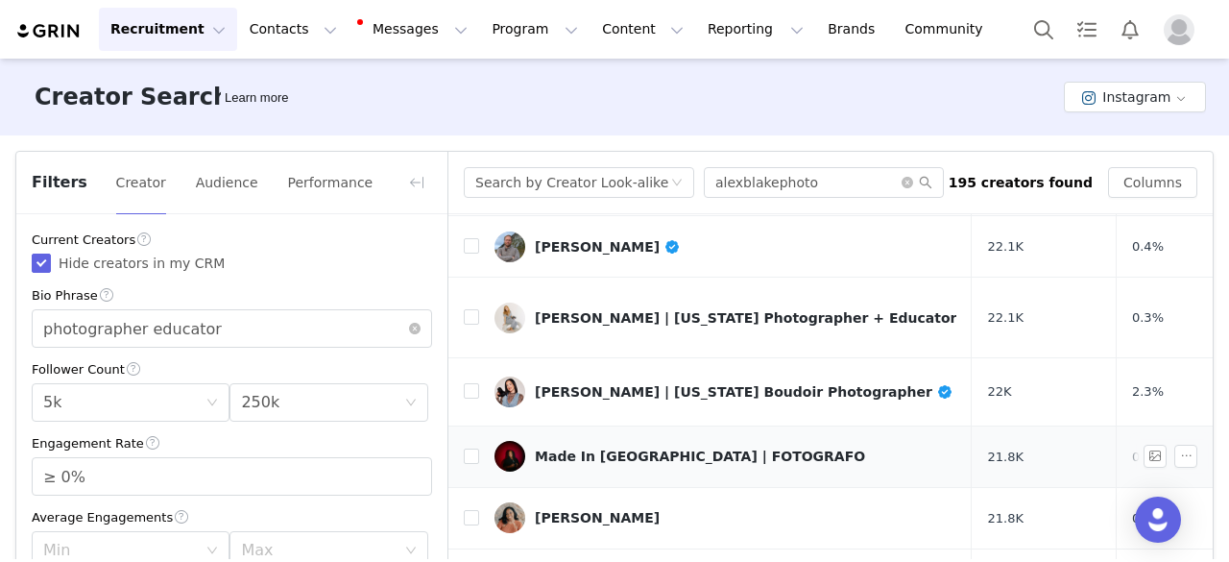
scroll to position [768, 0]
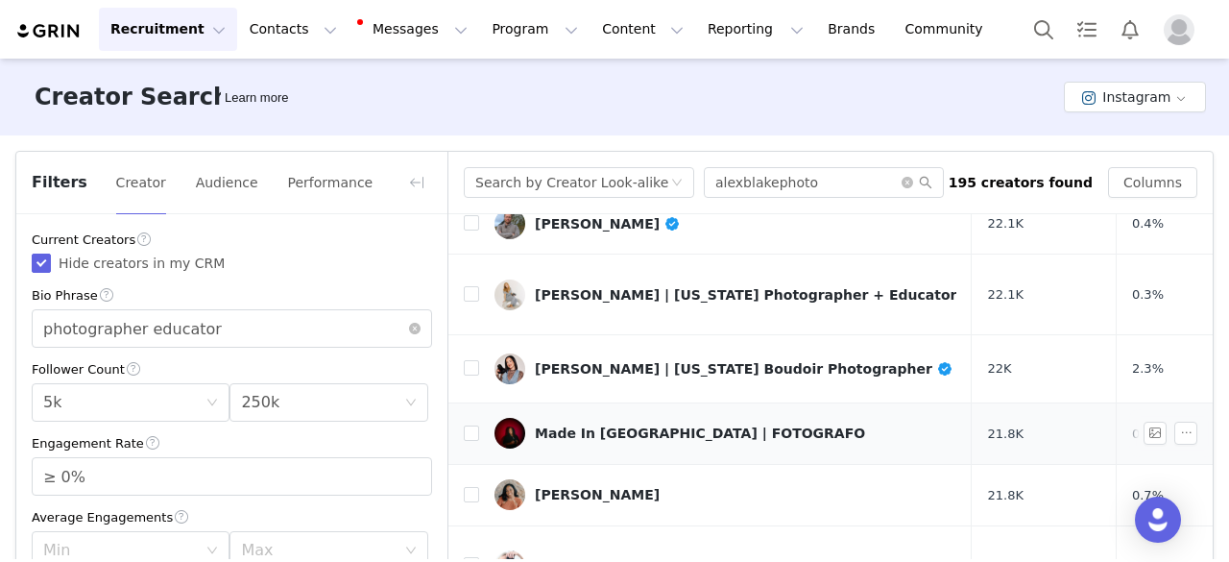
click at [603, 425] on div "Made In China | FOTOGRAFO" at bounding box center [700, 432] width 330 height 15
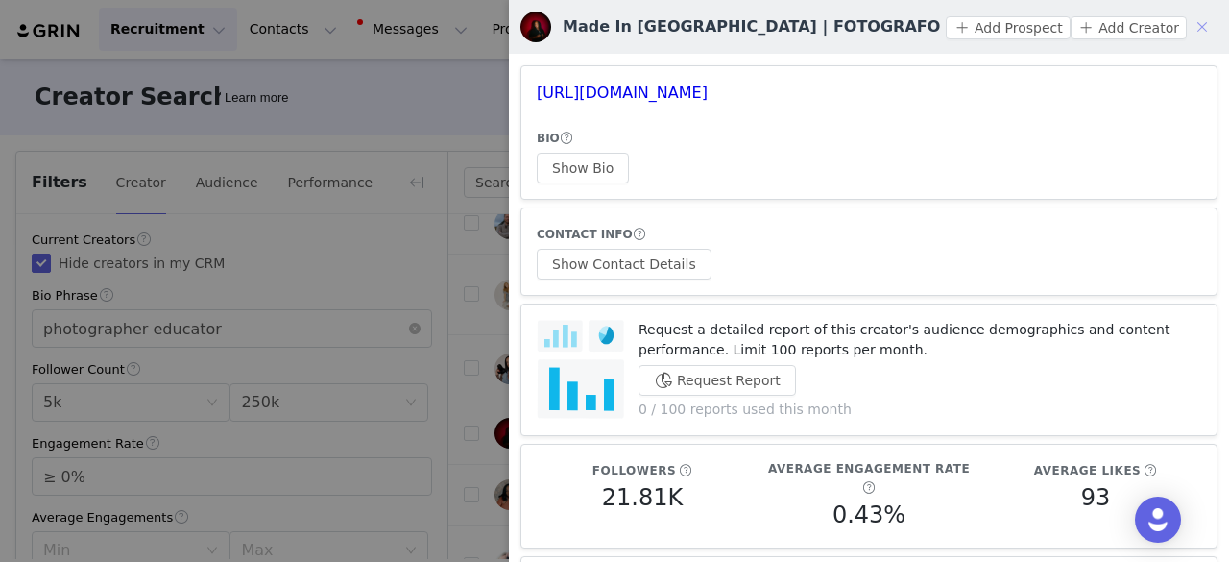
click at [1187, 28] on button "button" at bounding box center [1202, 27] width 31 height 31
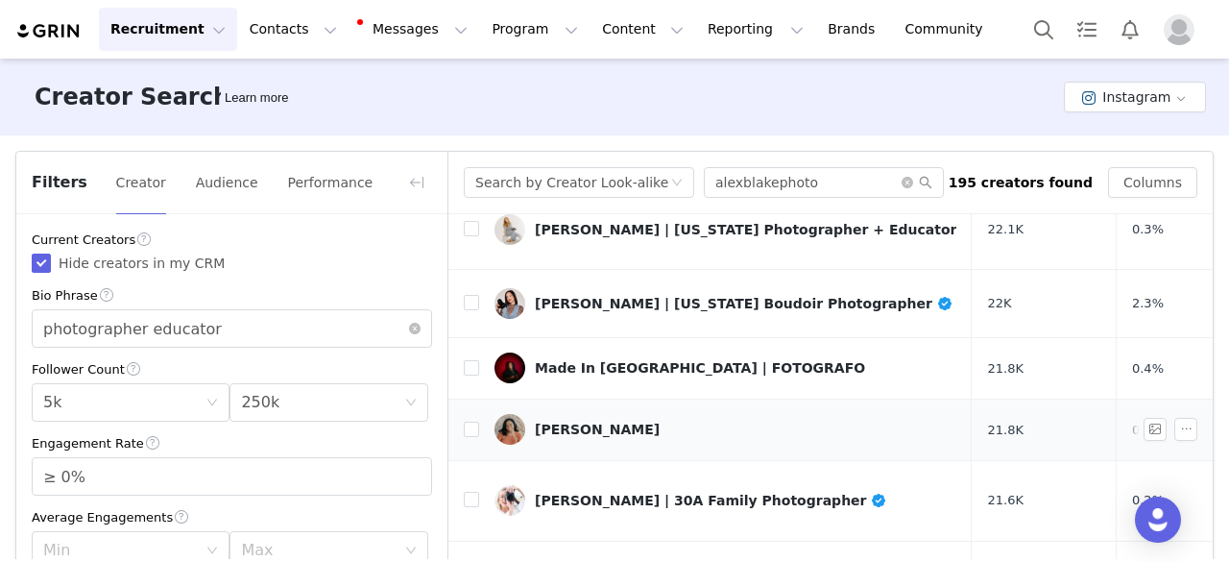
scroll to position [882, 0]
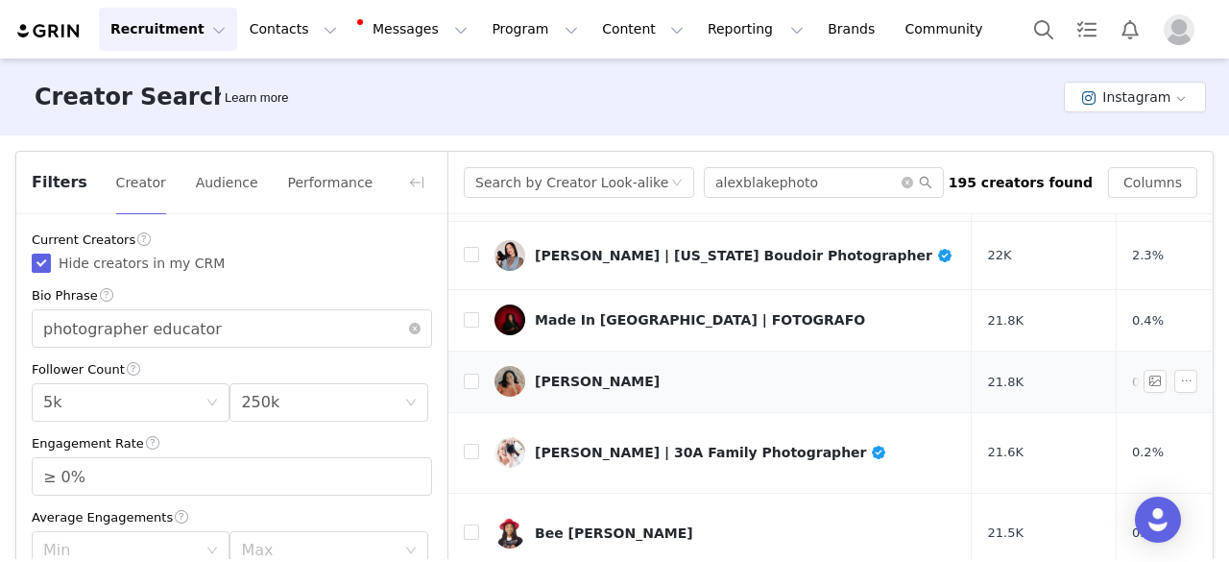
click at [598, 374] on div "Elizabeth Austin" at bounding box center [597, 381] width 125 height 15
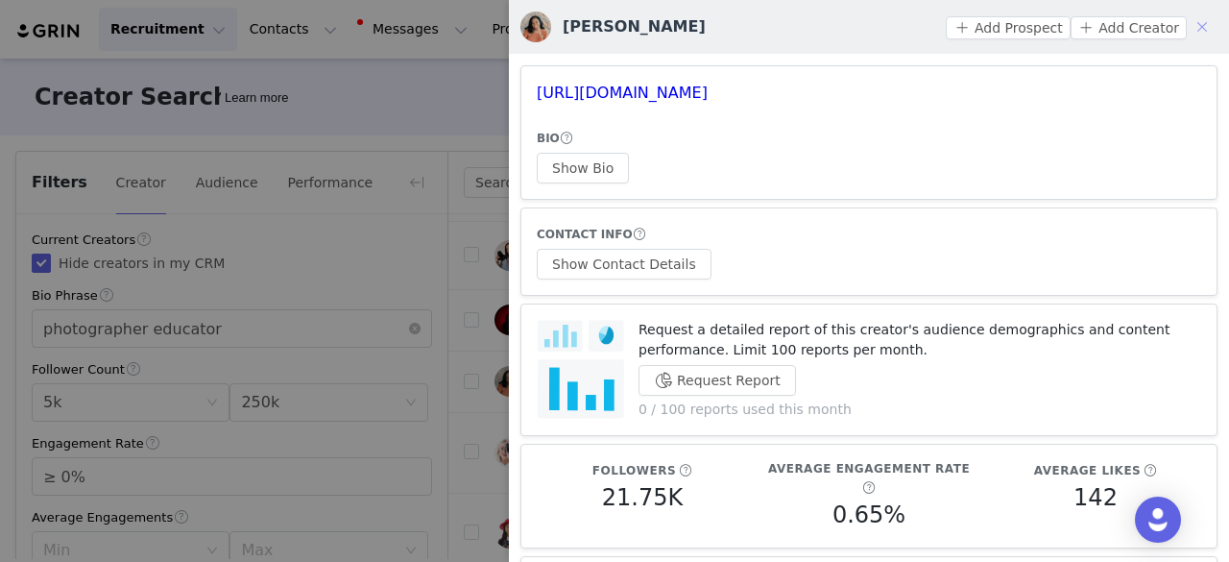
click at [1190, 29] on button "button" at bounding box center [1202, 27] width 31 height 31
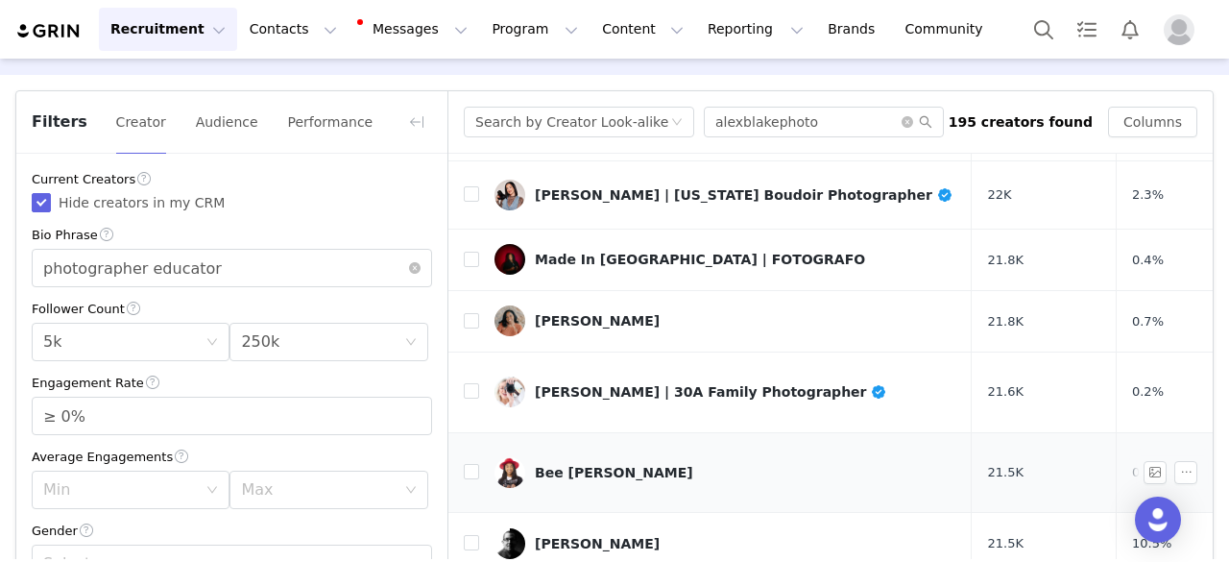
scroll to position [96, 0]
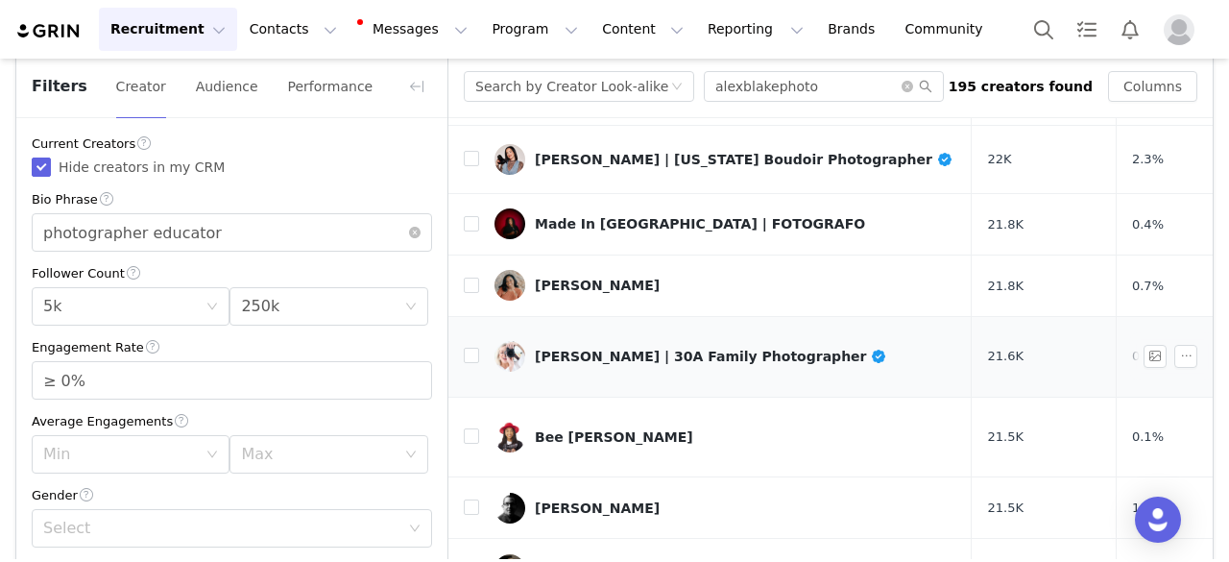
click at [643, 349] on div "Erica Lambert | 30A Family Photographer" at bounding box center [711, 356] width 352 height 15
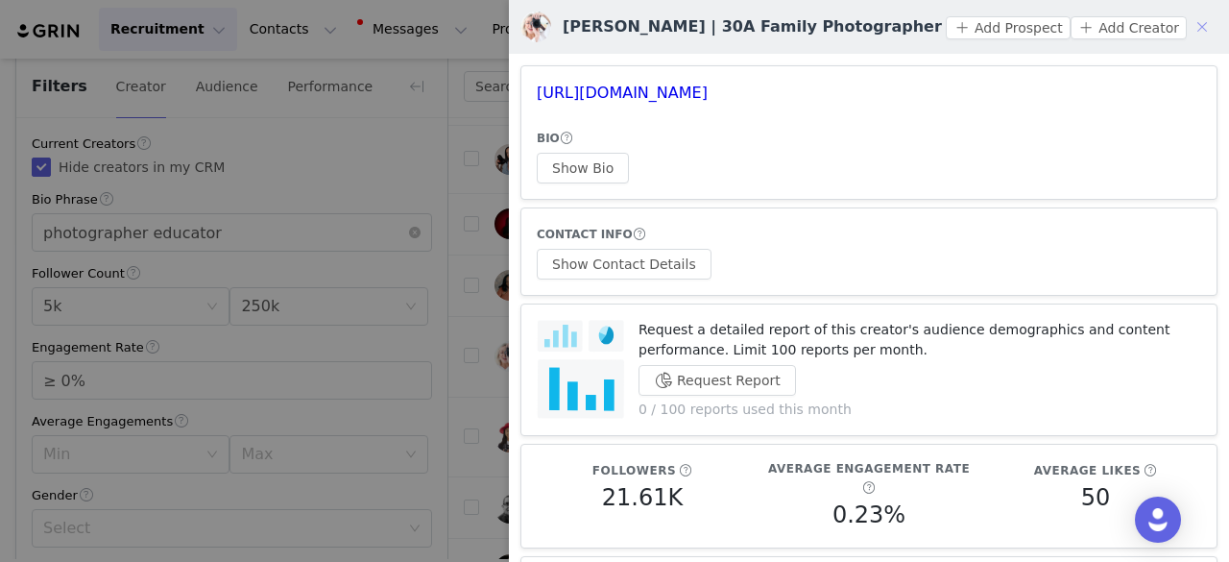
click at [1191, 24] on button "button" at bounding box center [1202, 27] width 31 height 31
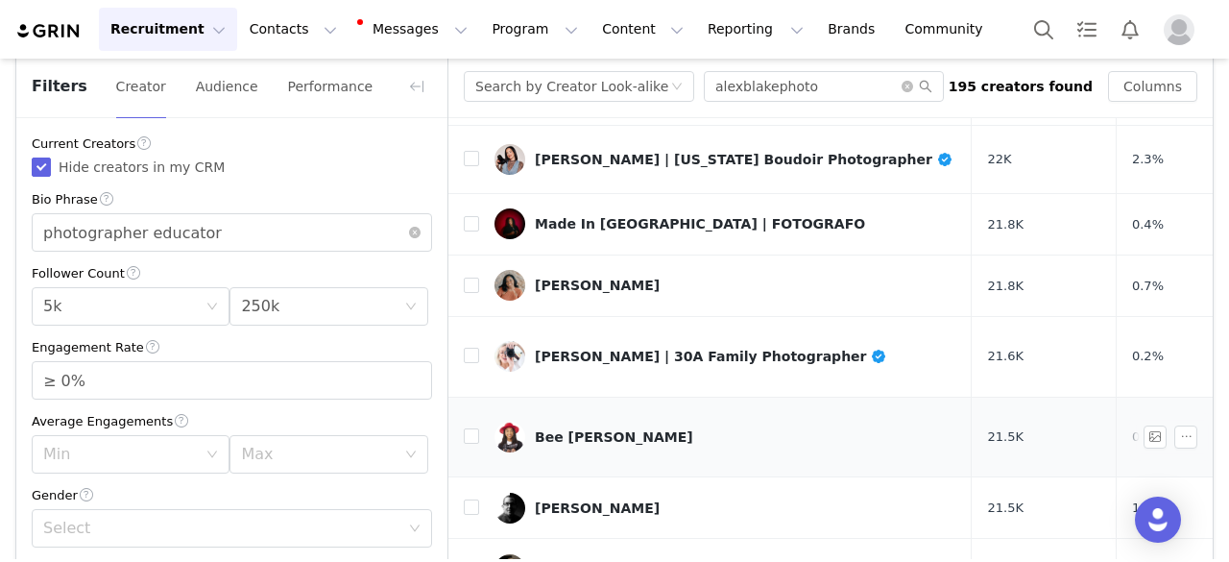
click at [578, 429] on div "Bee Trofort-Wilson" at bounding box center [614, 436] width 158 height 15
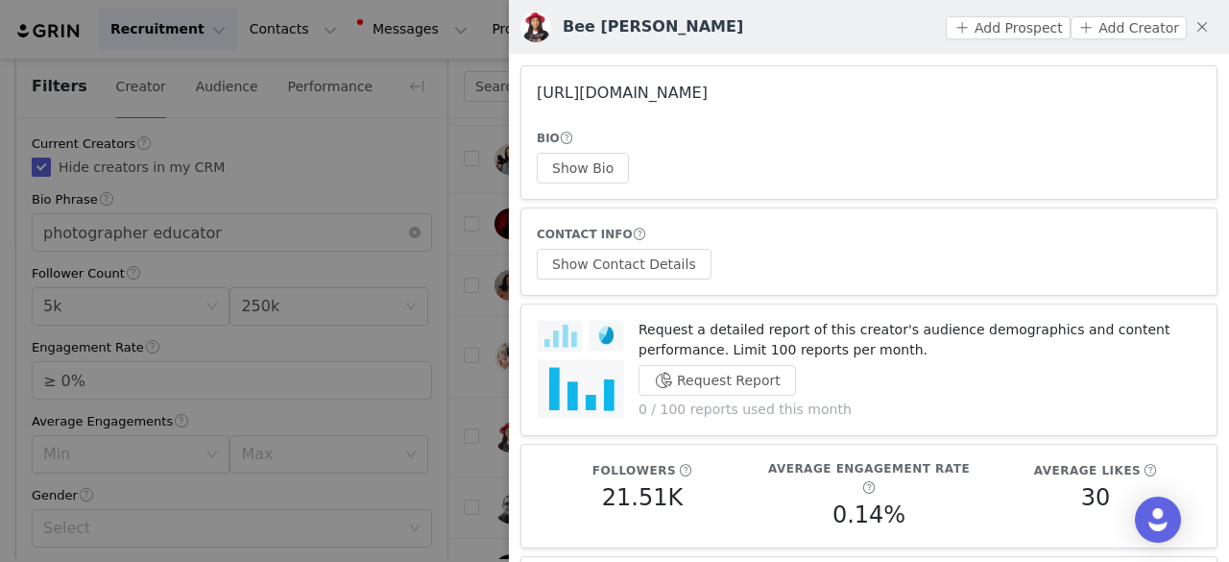
drag, startPoint x: 719, startPoint y: 103, endPoint x: 713, endPoint y: 93, distance: 11.7
click at [1190, 25] on button "button" at bounding box center [1202, 27] width 31 height 31
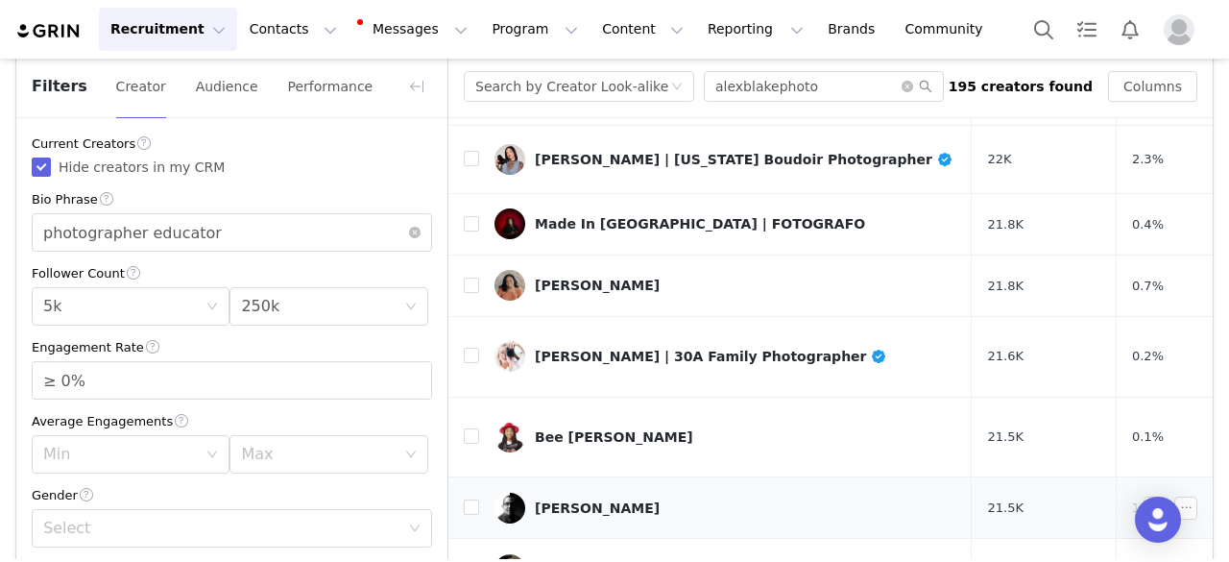
click at [586, 500] on div "Joe Edelman" at bounding box center [597, 507] width 125 height 15
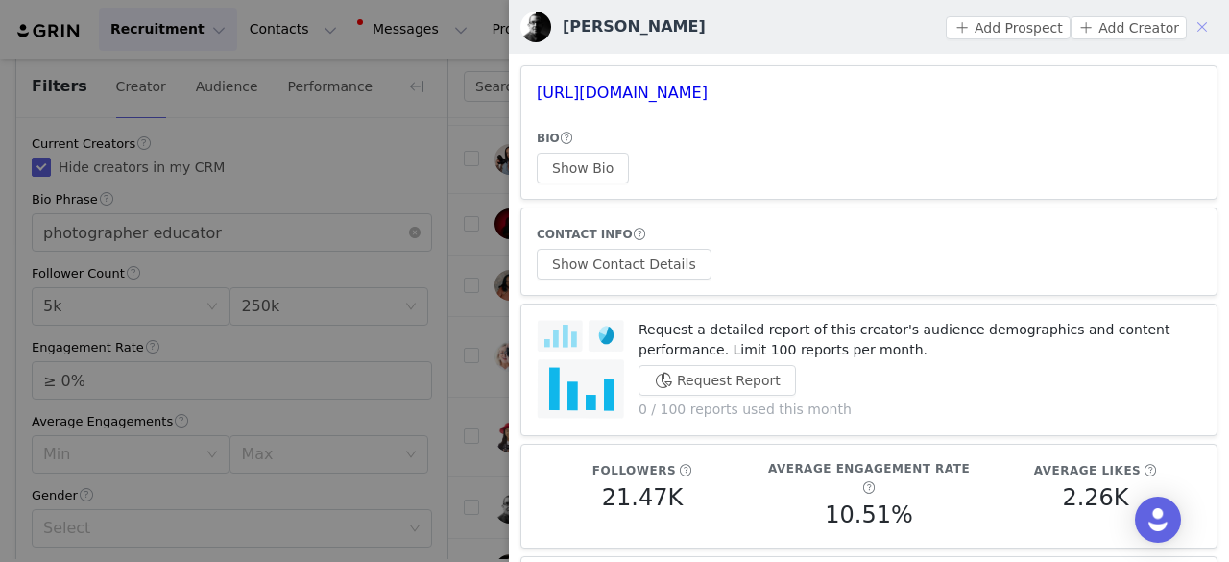
click at [1191, 26] on button "button" at bounding box center [1202, 27] width 31 height 31
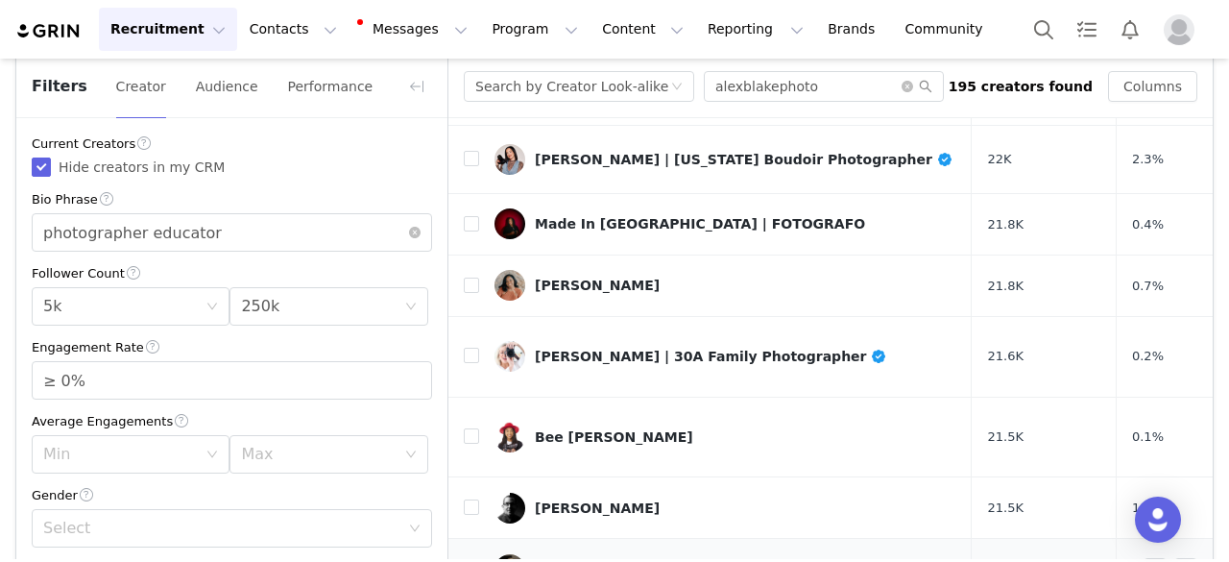
click at [547, 561] on div "Dana Leigh Caffee" at bounding box center [608, 569] width 146 height 15
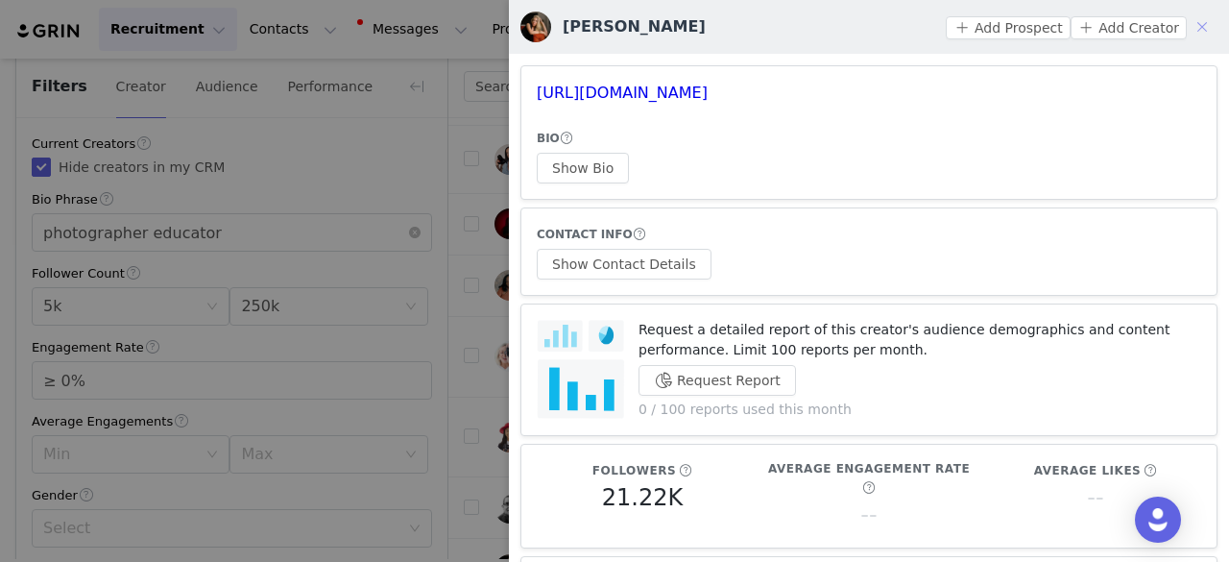
click at [1187, 28] on button "button" at bounding box center [1202, 27] width 31 height 31
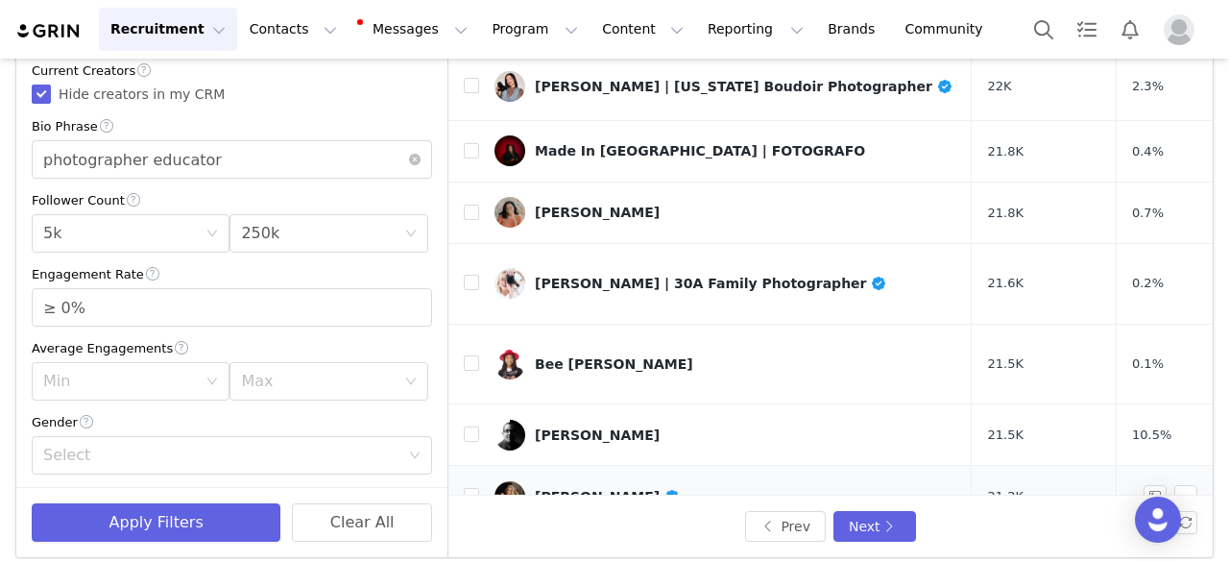
scroll to position [182, 0]
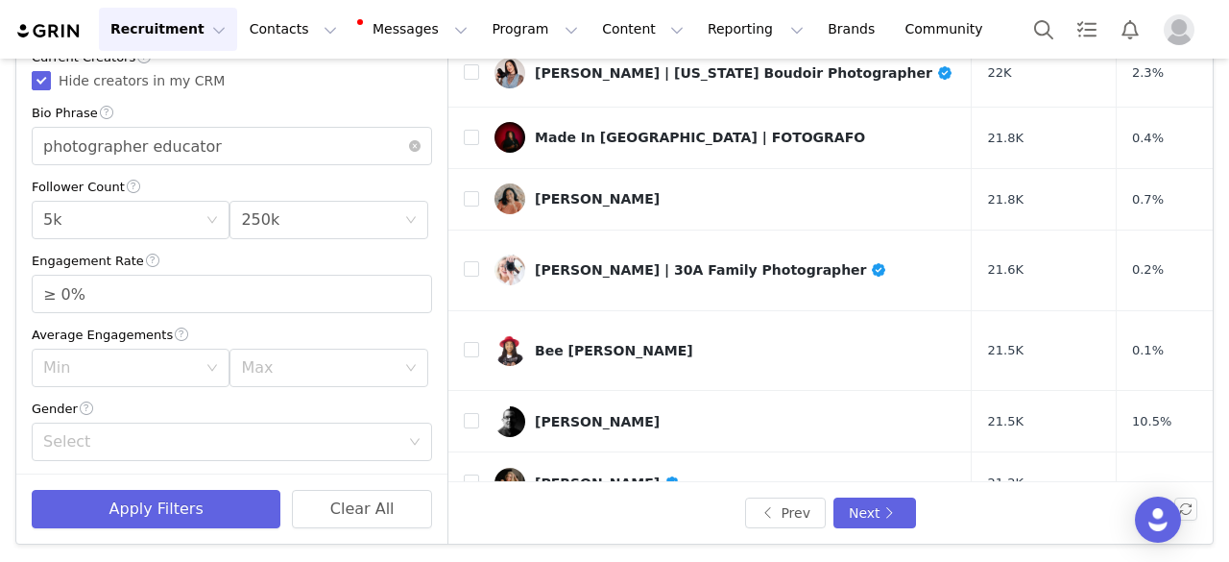
click at [586, 537] on div "Salt + Ivy Photography" at bounding box center [633, 544] width 196 height 15
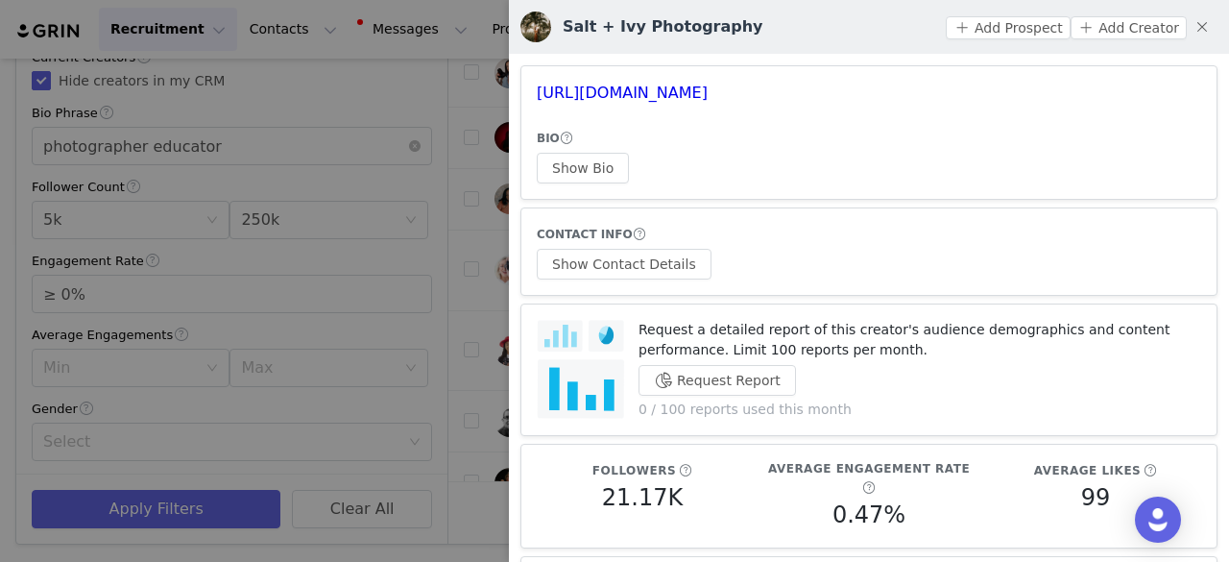
click at [448, 133] on div at bounding box center [614, 281] width 1229 height 562
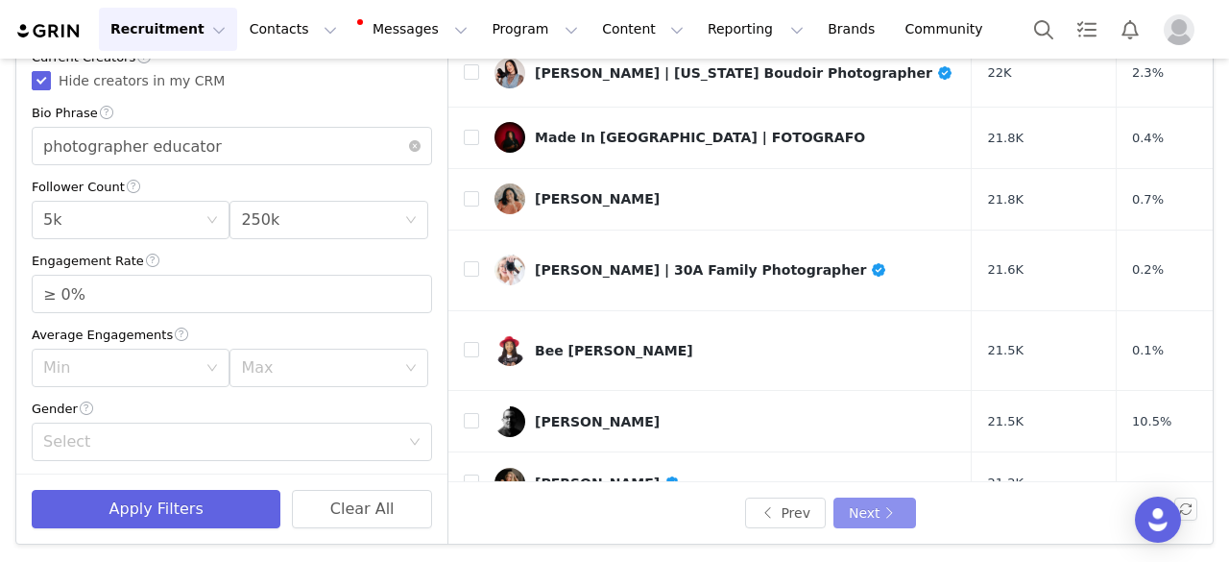
click at [888, 508] on button "Next" at bounding box center [875, 512] width 83 height 31
checkbox input "false"
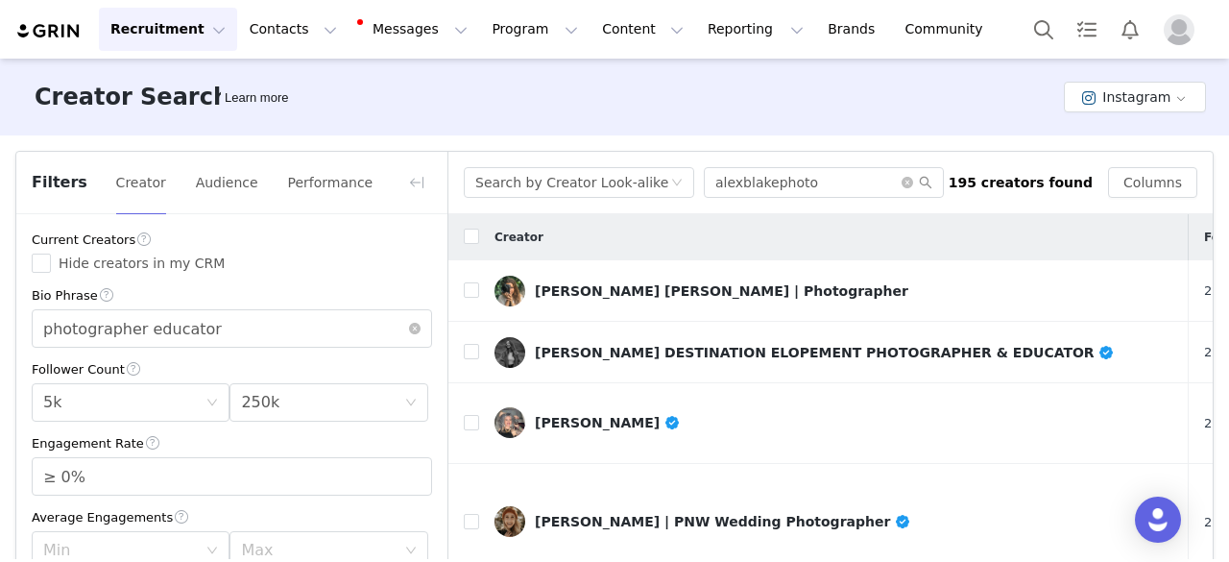
scroll to position [96, 0]
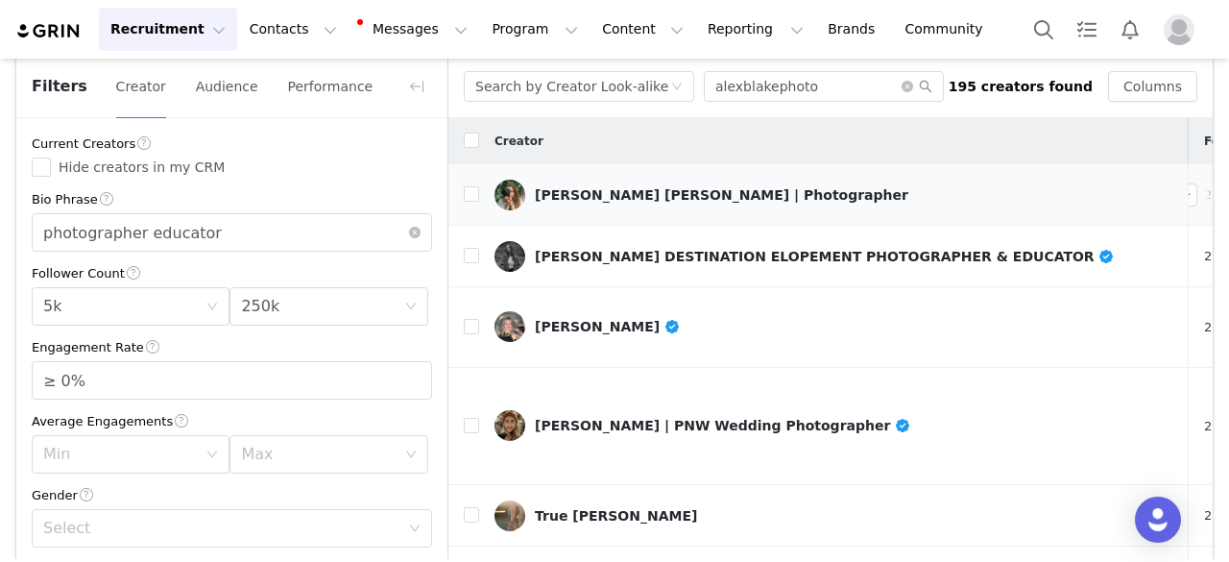
click at [663, 191] on div "Laura Patrice | Photographer" at bounding box center [722, 194] width 374 height 15
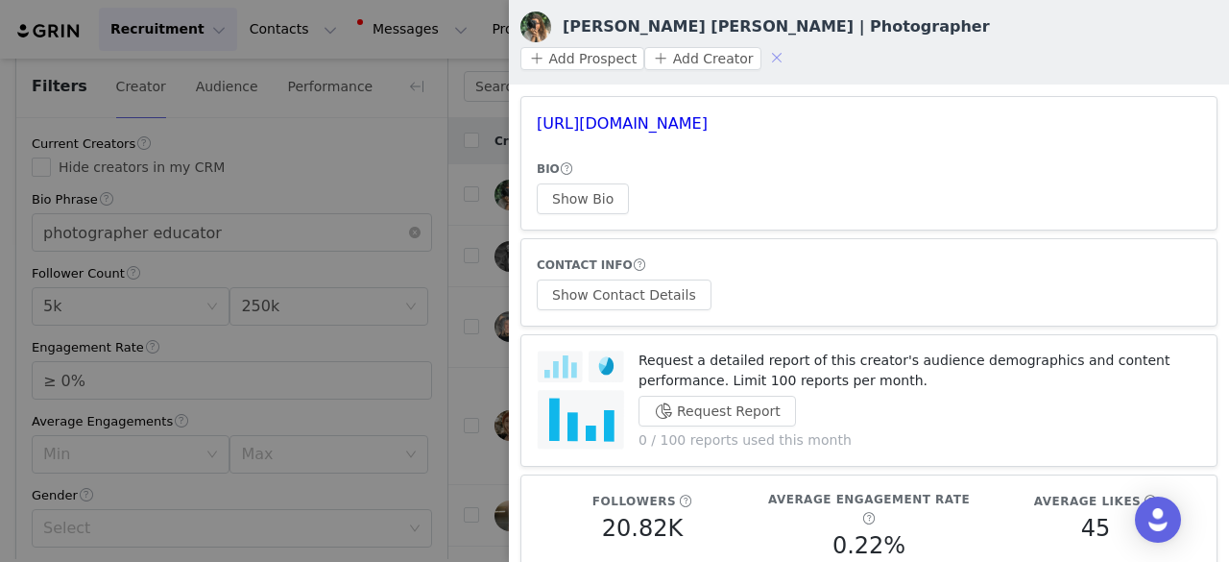
click at [792, 42] on button "button" at bounding box center [777, 57] width 31 height 31
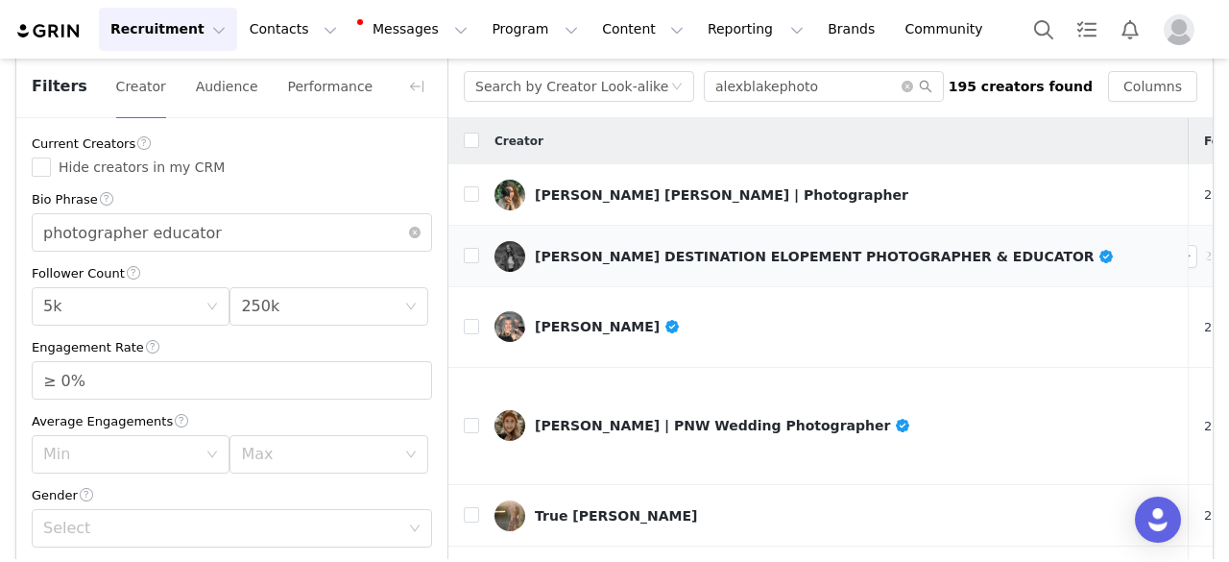
click at [641, 252] on div "Stephanie Meade DESTINATION ELOPEMENT PHOTOGRAPHER & EDUCATOR" at bounding box center [825, 256] width 580 height 15
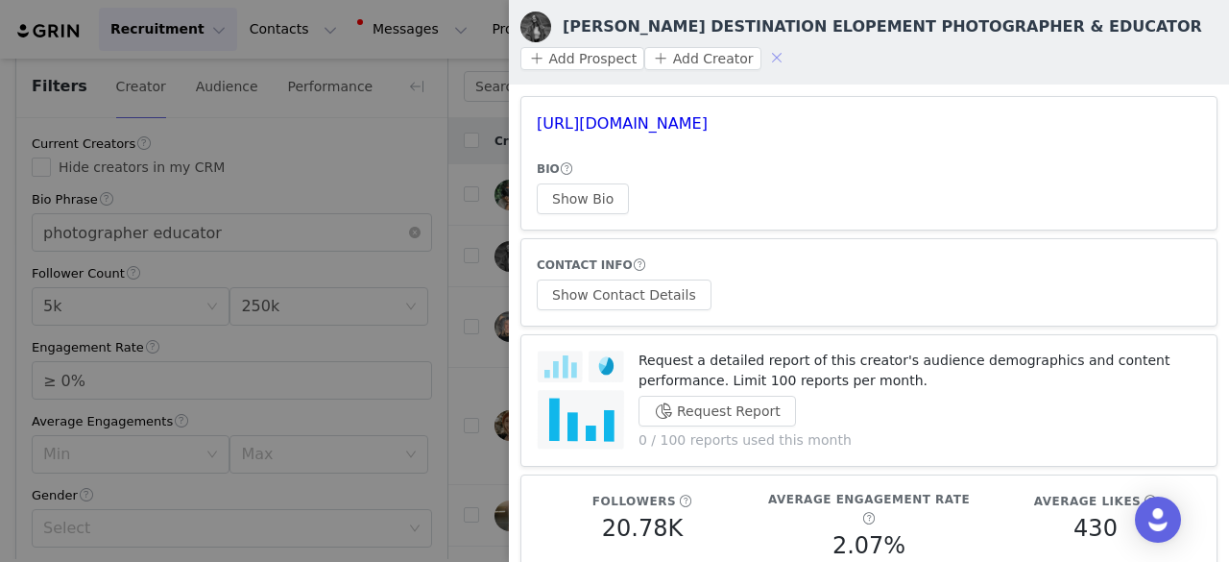
click at [762, 54] on button "button" at bounding box center [777, 57] width 31 height 31
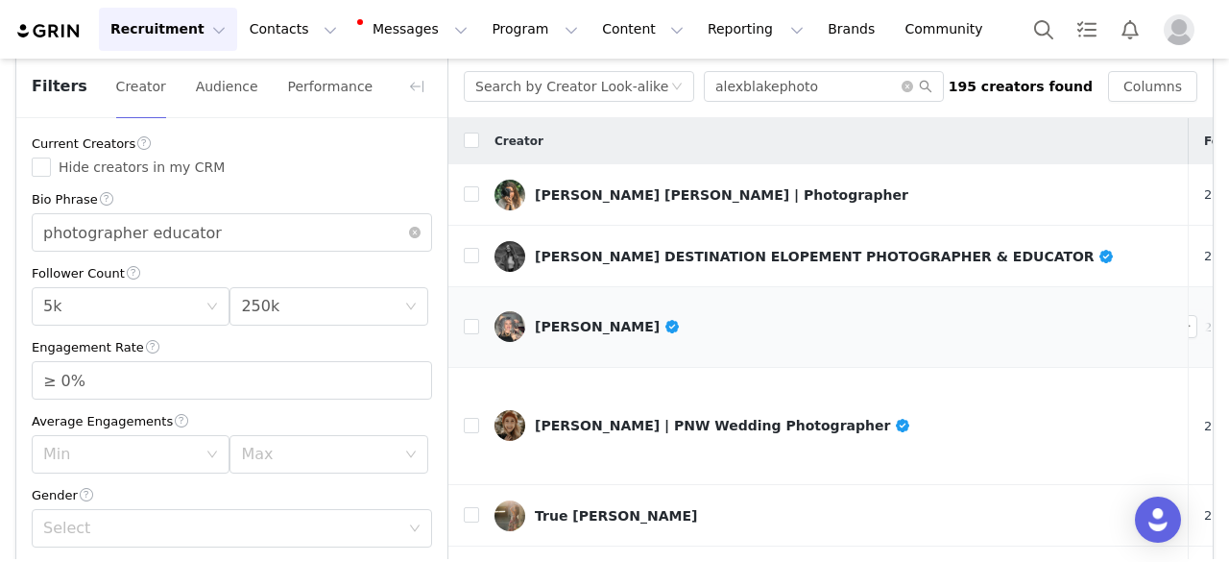
click at [592, 320] on div "Christina Litke" at bounding box center [608, 326] width 146 height 15
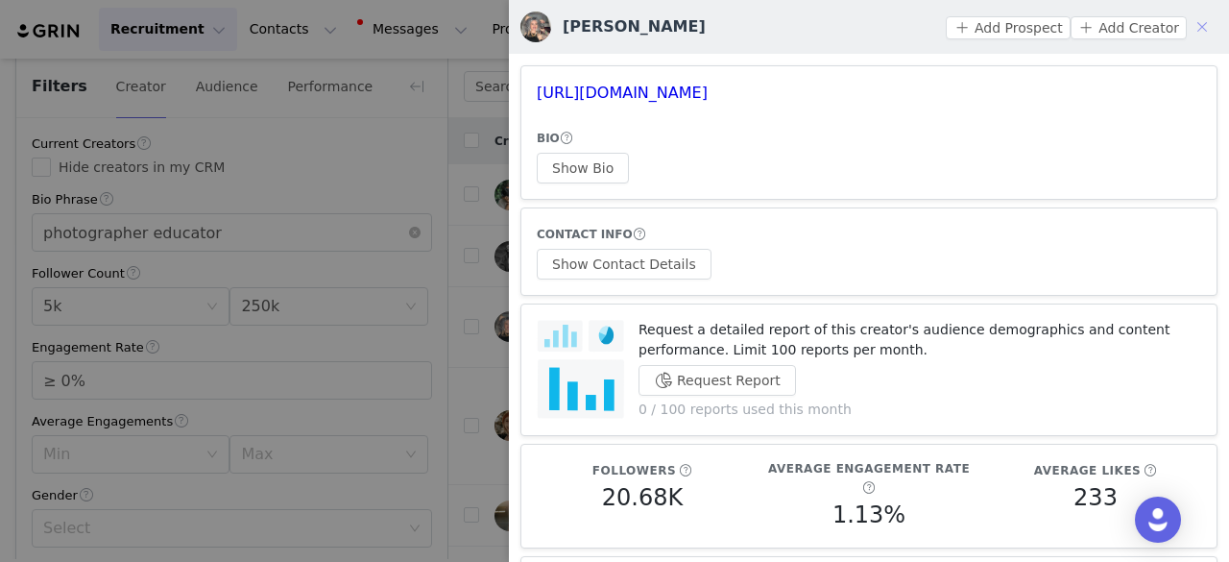
click at [1193, 23] on button "button" at bounding box center [1202, 27] width 31 height 31
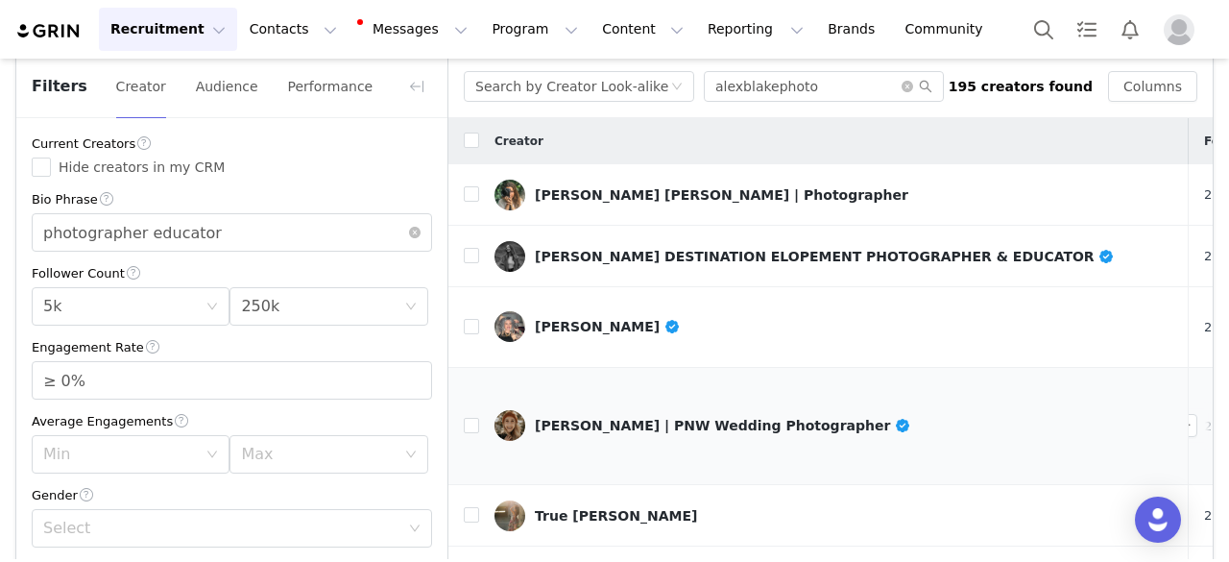
click at [584, 410] on link "Gina Paulson | PNW Wedding Photographer" at bounding box center [834, 425] width 679 height 31
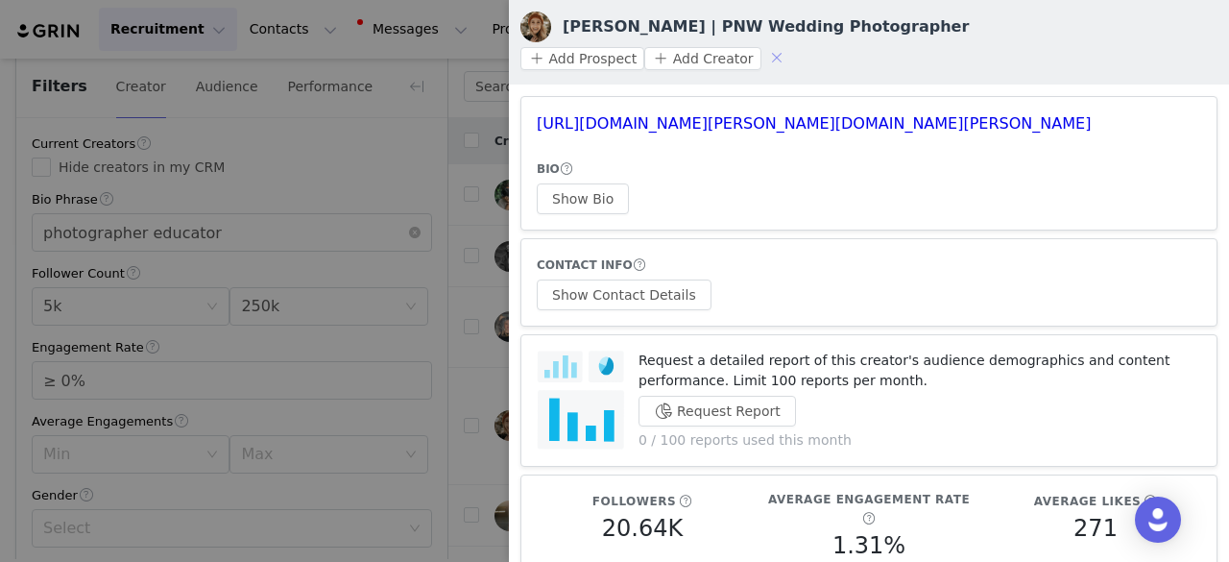
click at [792, 42] on button "button" at bounding box center [777, 57] width 31 height 31
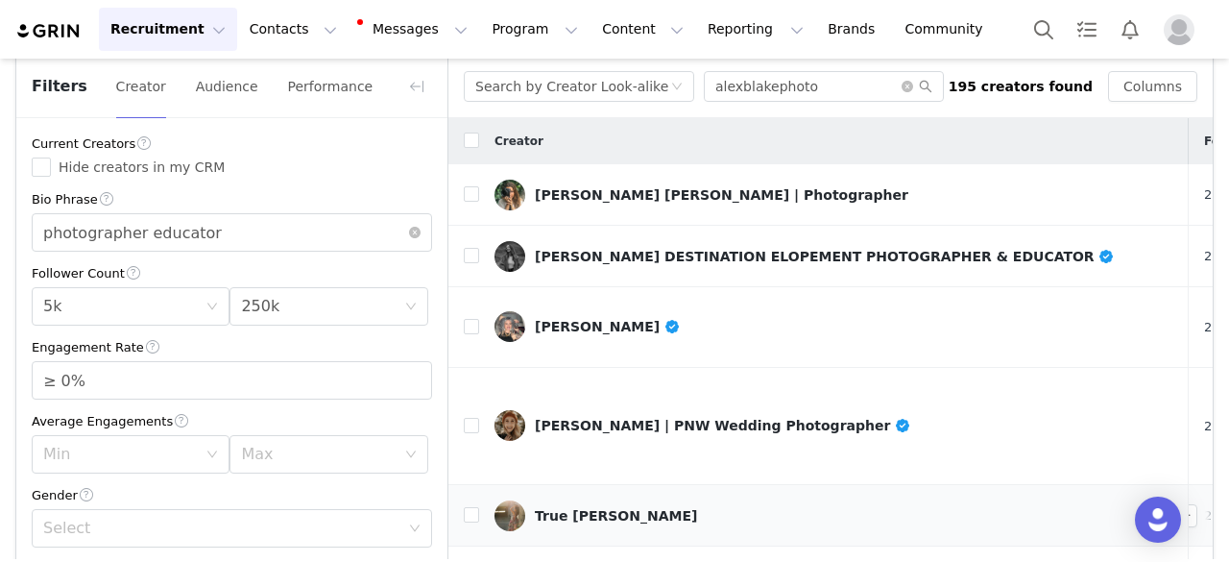
click at [574, 508] on div "True Moua" at bounding box center [616, 515] width 162 height 15
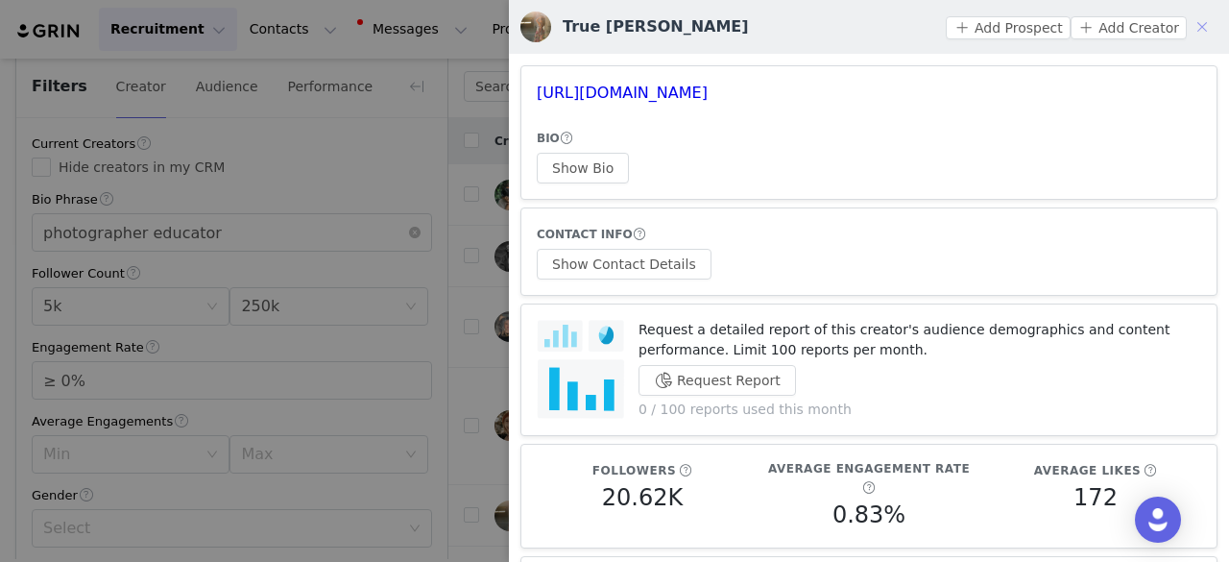
click at [1187, 24] on button "button" at bounding box center [1202, 27] width 31 height 31
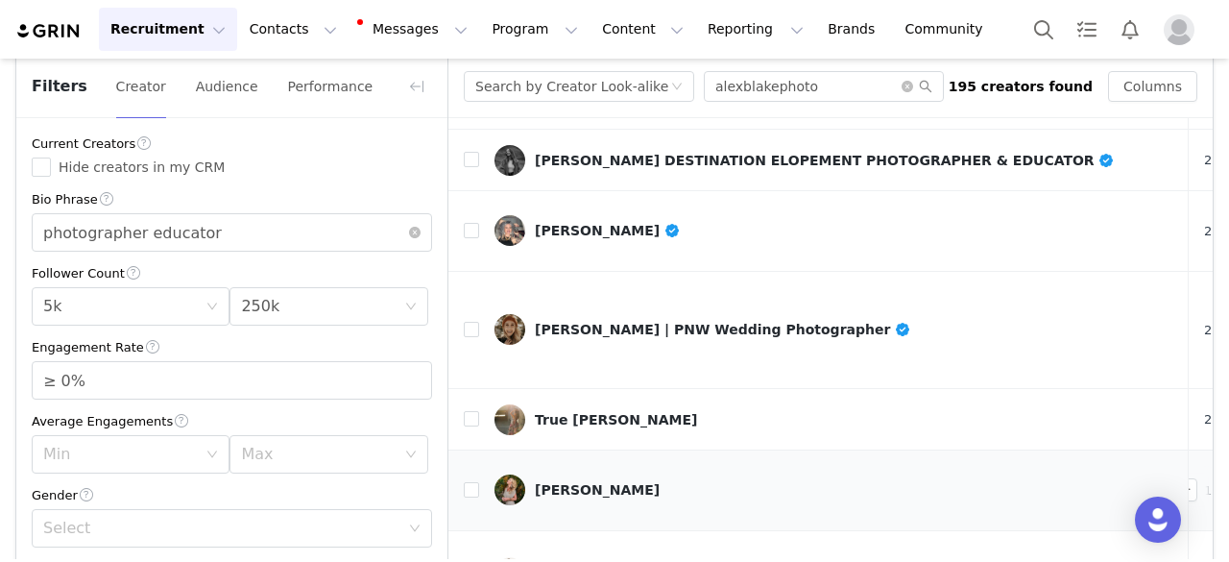
click at [569, 482] on div "Angie Monson" at bounding box center [597, 489] width 125 height 15
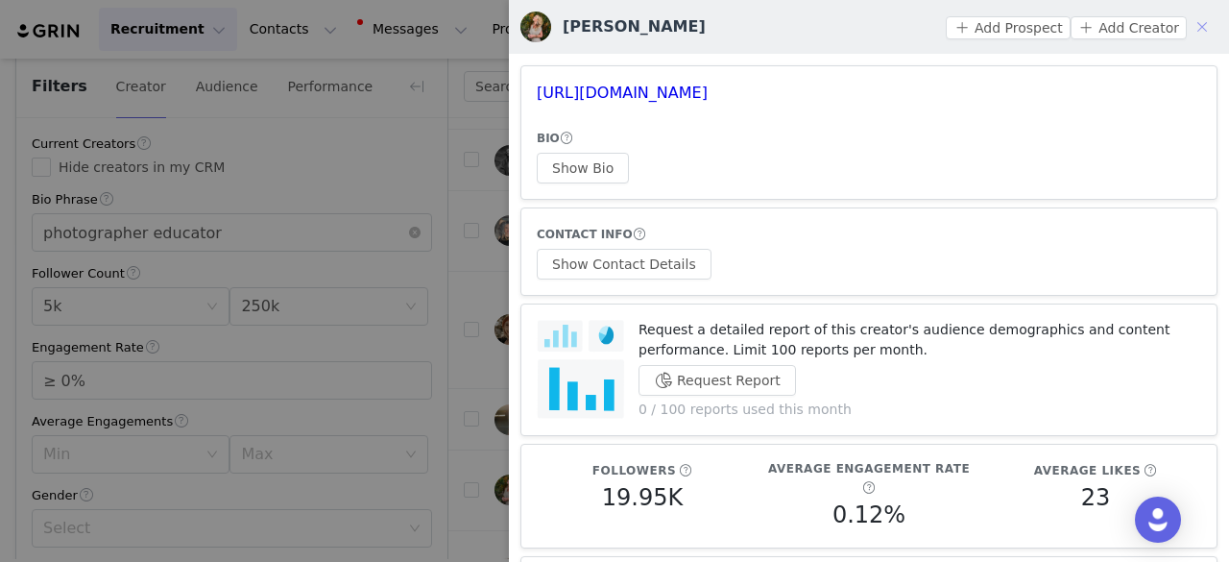
click at [1187, 35] on button "button" at bounding box center [1202, 27] width 31 height 31
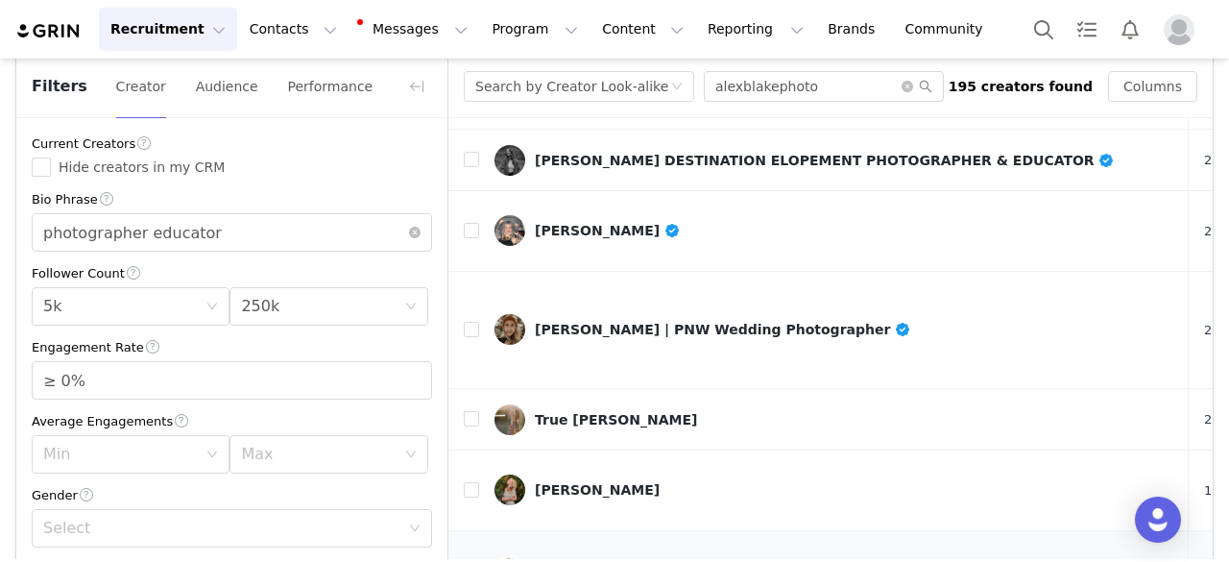
click at [599, 555] on link "Kelli Carrico | Photographer + Educator" at bounding box center [834, 570] width 679 height 31
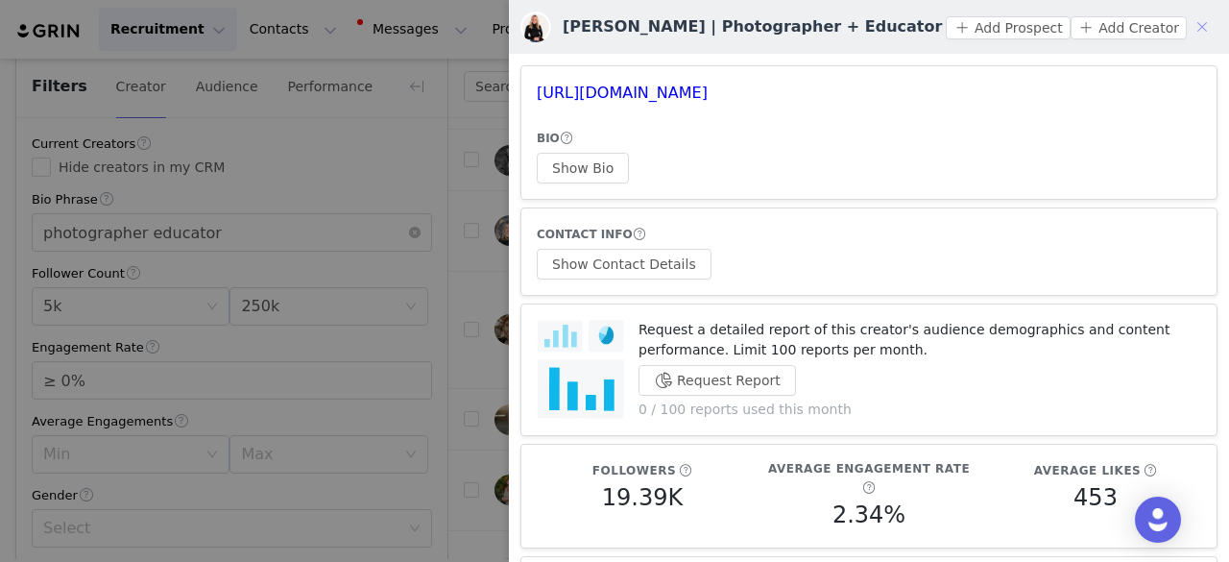
click at [1189, 26] on button "button" at bounding box center [1202, 27] width 31 height 31
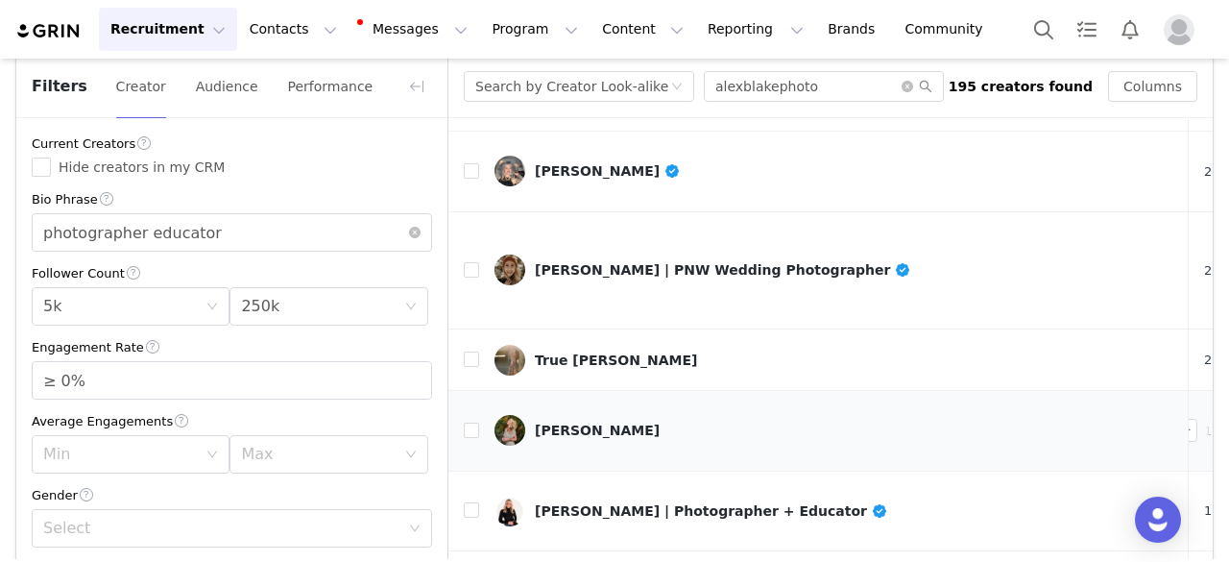
scroll to position [192, 0]
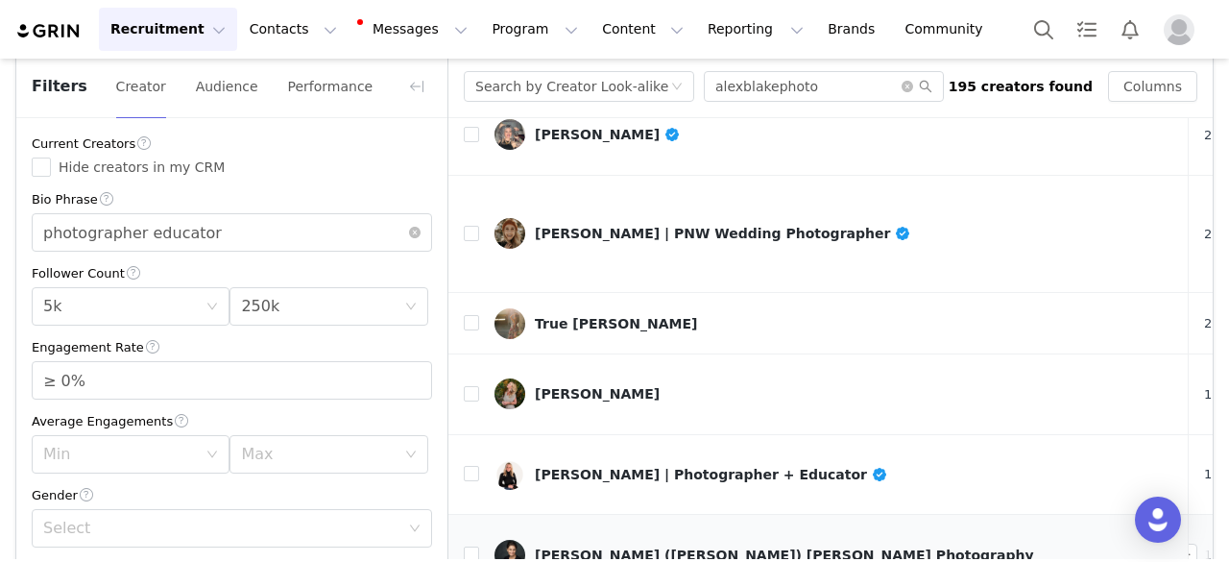
click at [620, 547] on div "Barbara (Cardinali) MacFerrin Photography" at bounding box center [784, 554] width 499 height 15
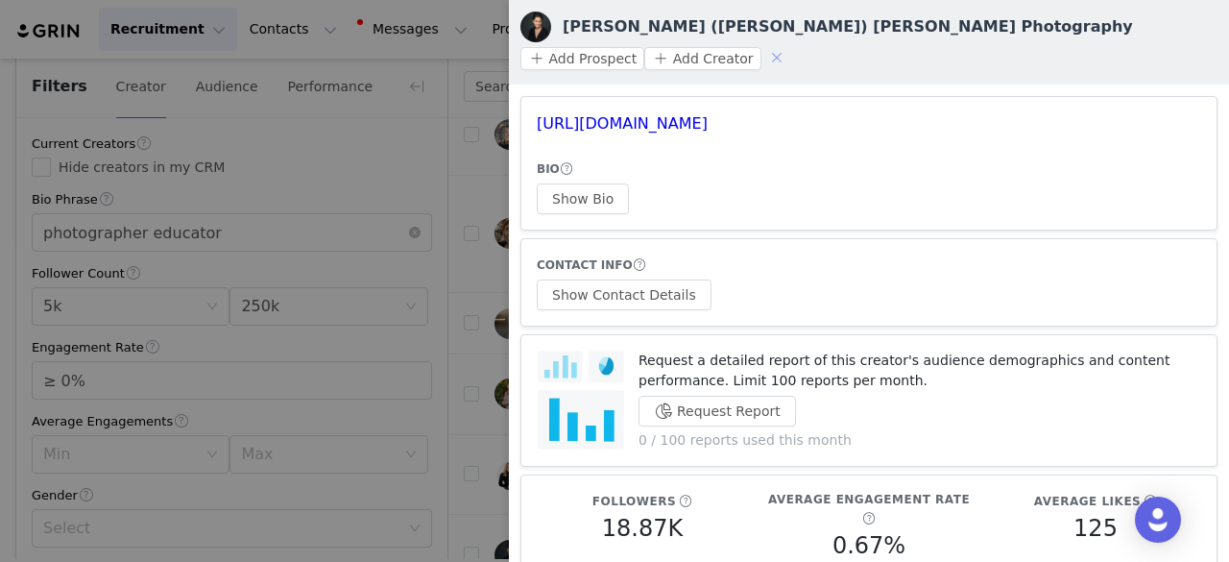
click at [792, 42] on button "button" at bounding box center [777, 57] width 31 height 31
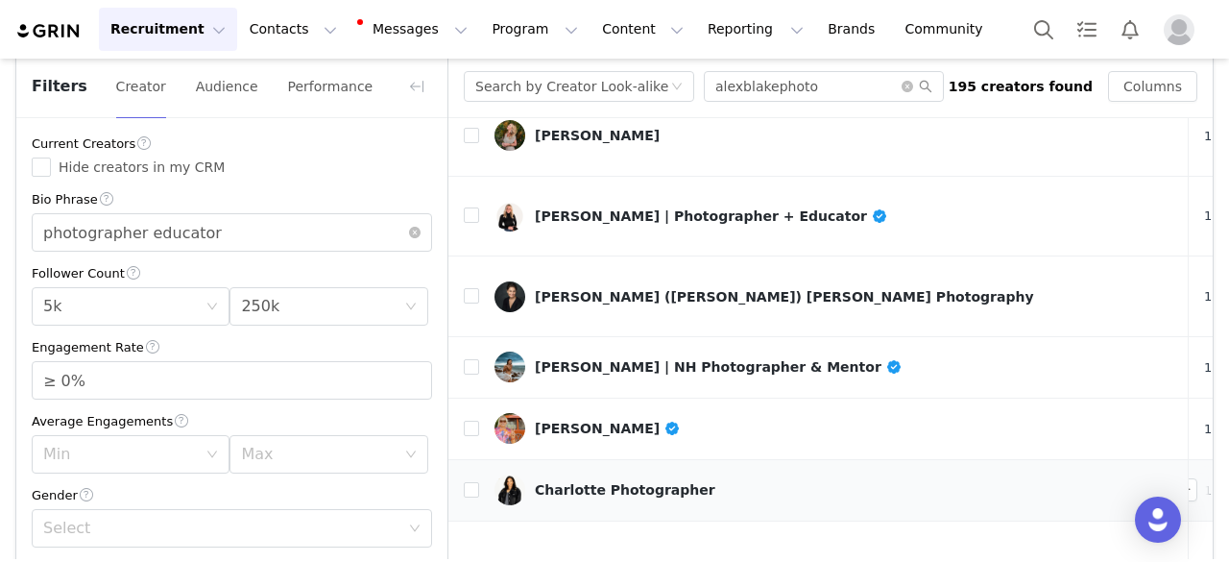
scroll to position [480, 0]
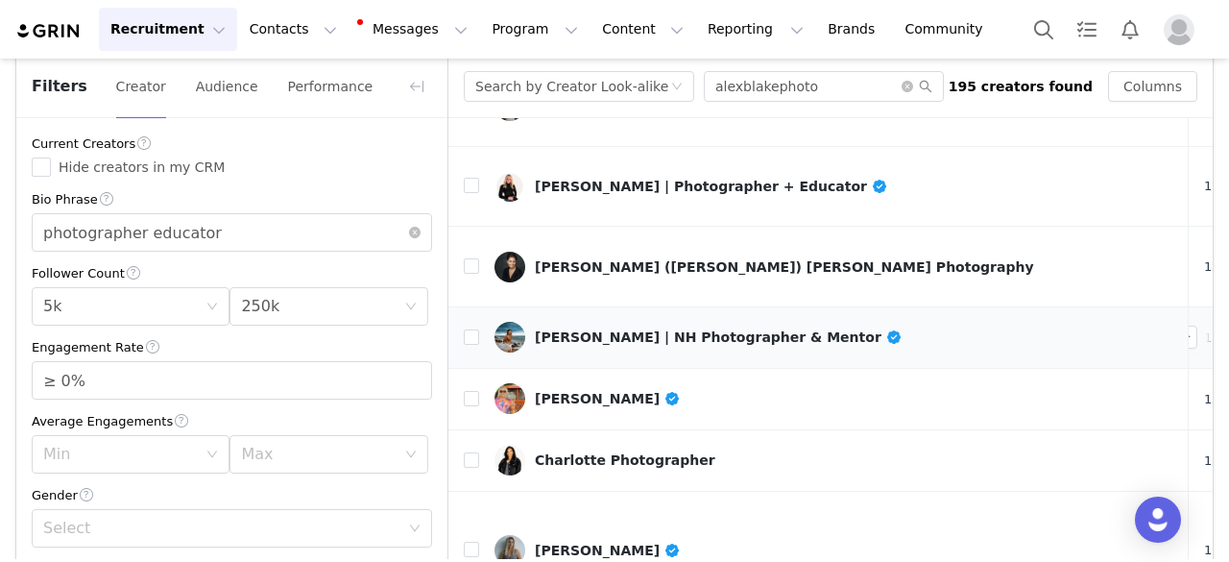
click at [590, 329] on div "Cassie Quinn | NH Photographer & Mentor" at bounding box center [718, 336] width 367 height 15
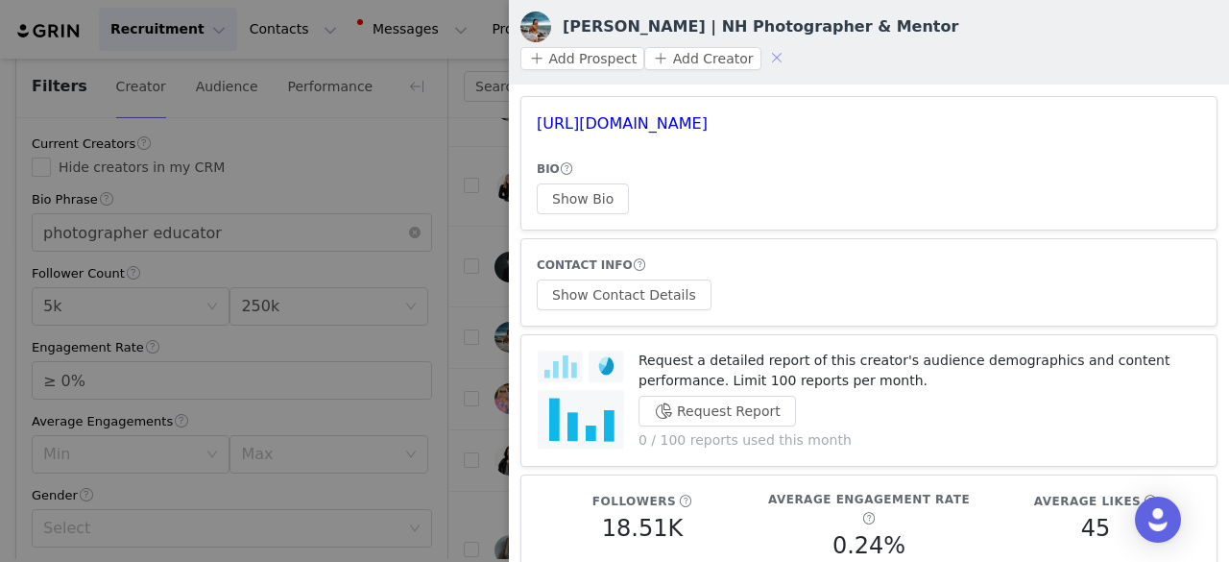
click at [792, 42] on button "button" at bounding box center [777, 57] width 31 height 31
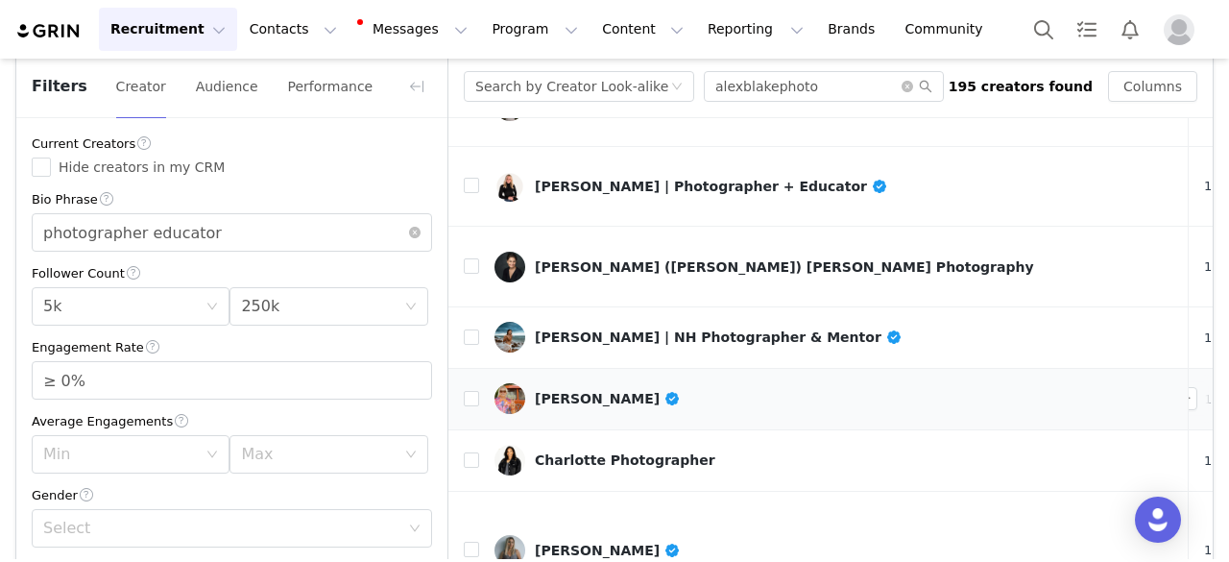
click at [591, 383] on link "Rick Sammon" at bounding box center [834, 398] width 679 height 31
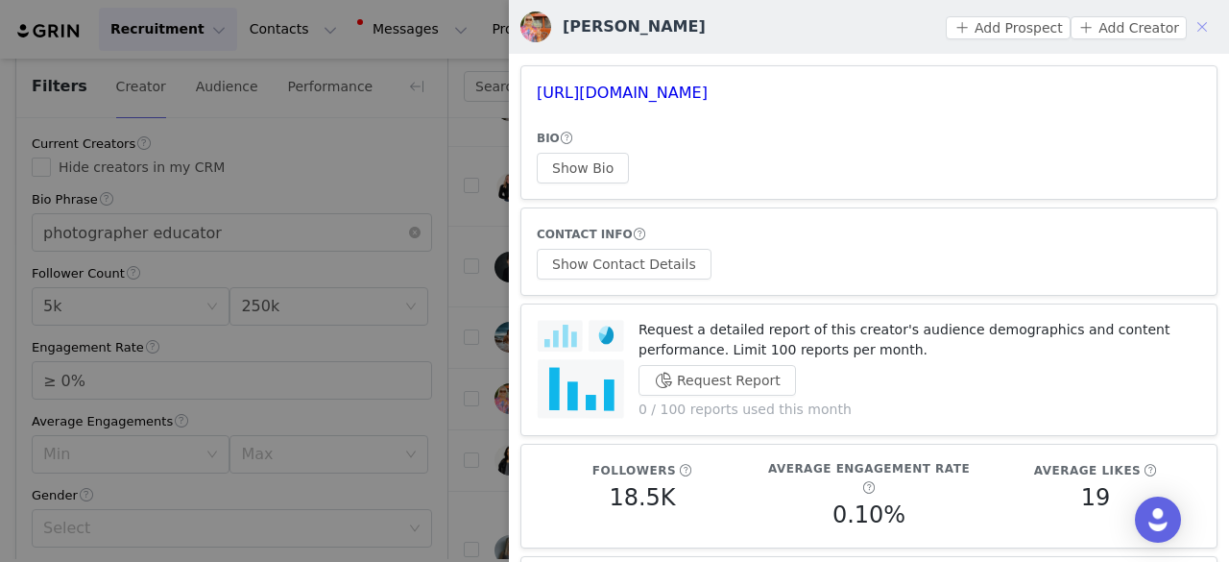
click at [1187, 30] on button "button" at bounding box center [1202, 27] width 31 height 31
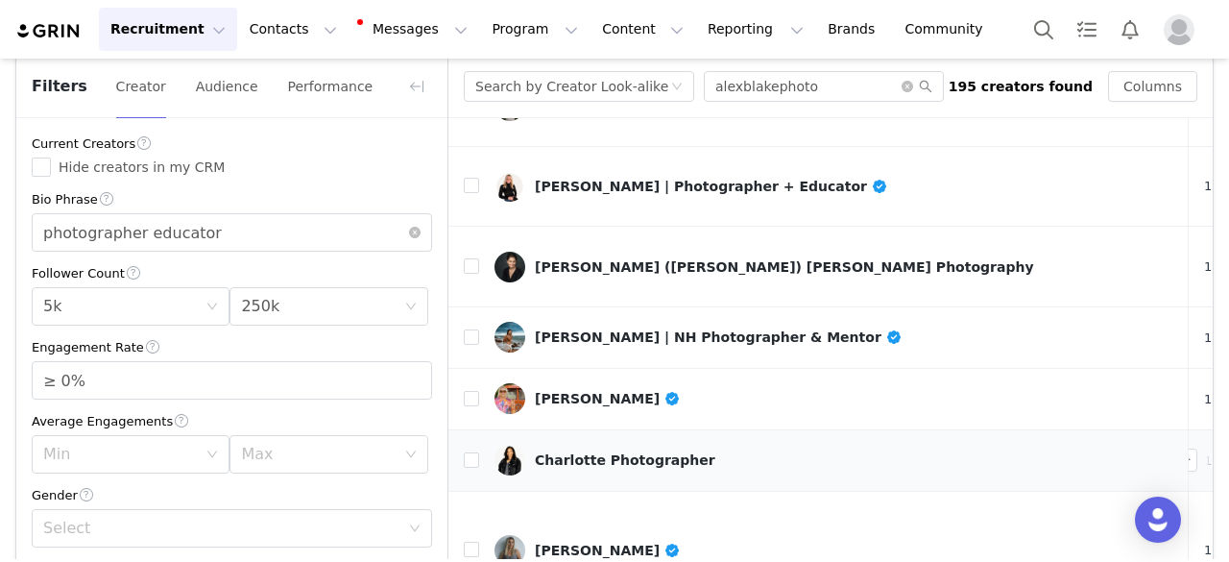
click at [626, 452] on div "Charlotte Photographer" at bounding box center [625, 459] width 181 height 15
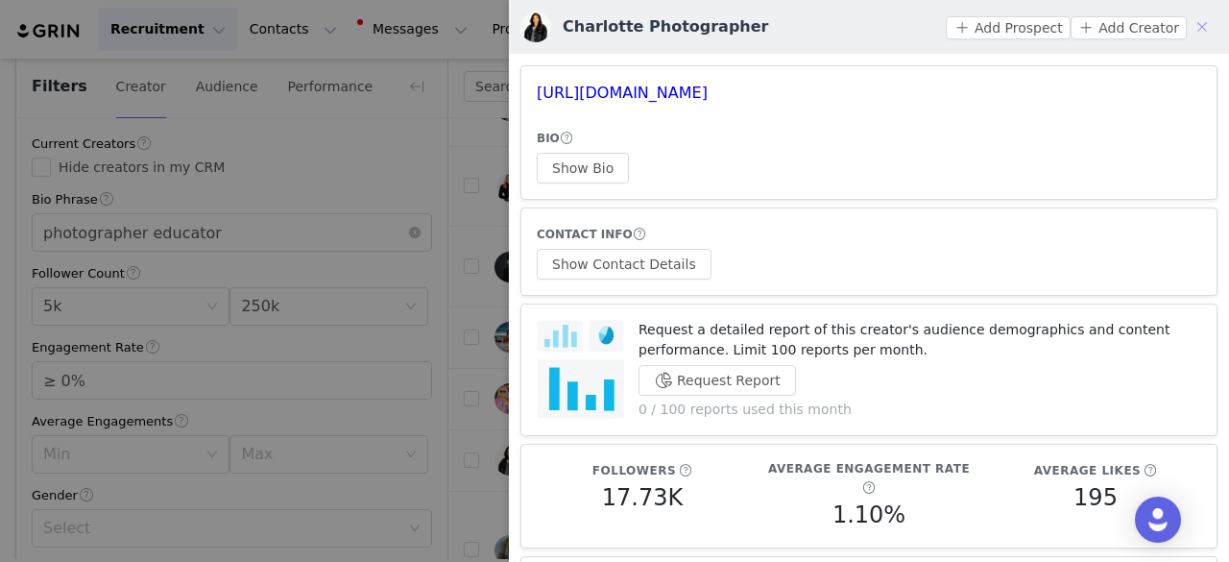
click at [1193, 17] on button "button" at bounding box center [1202, 27] width 31 height 31
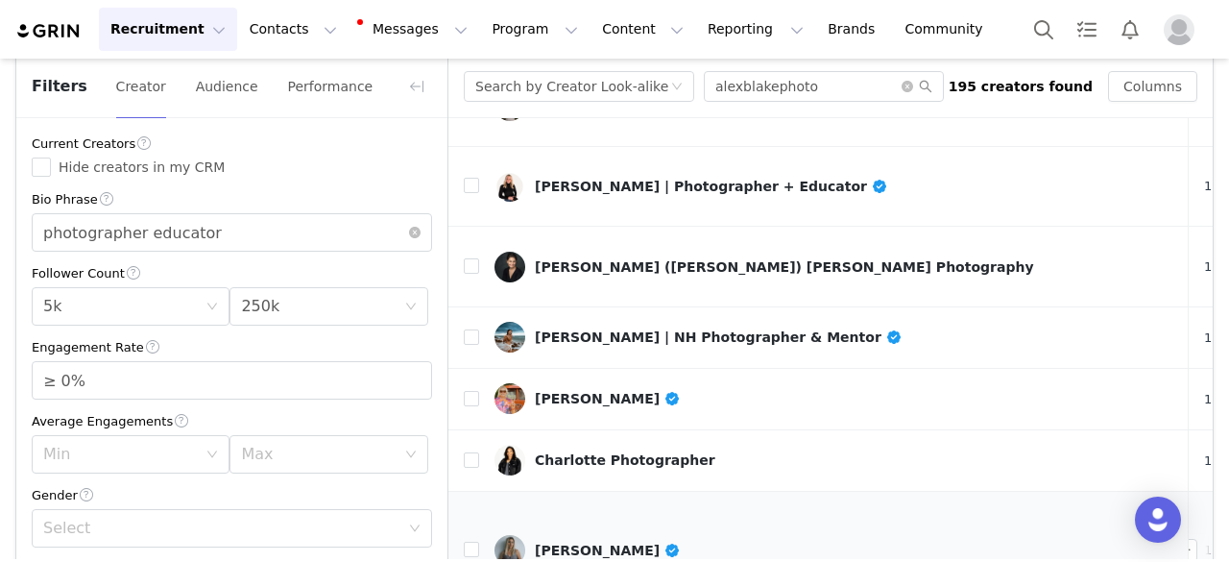
scroll to position [672, 0]
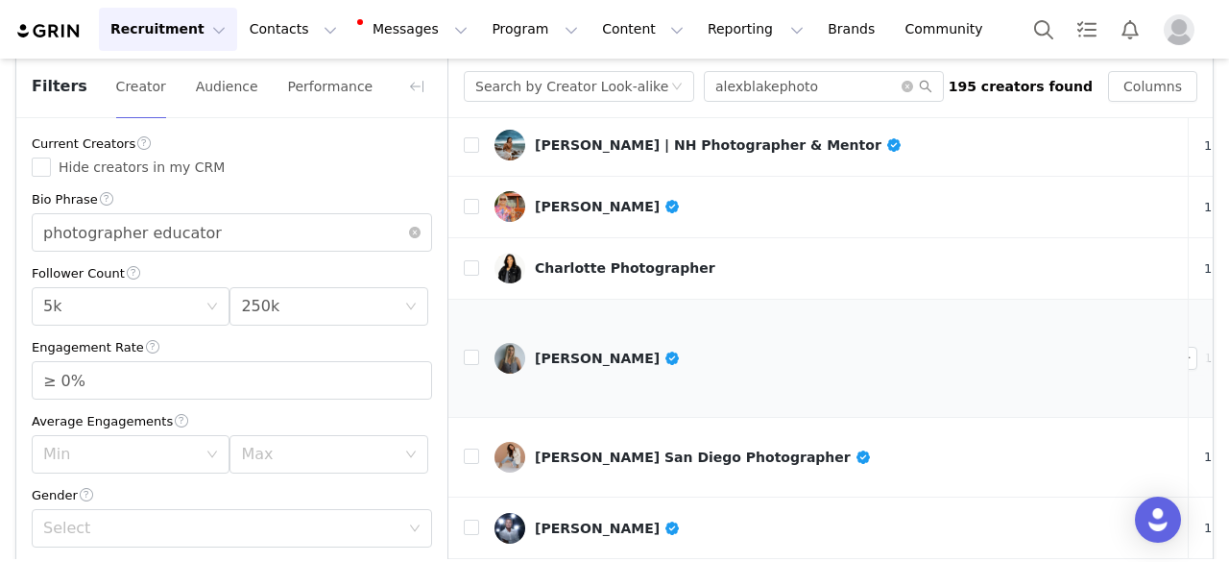
click at [621, 351] on div "Maggie Rechkemmer" at bounding box center [608, 358] width 146 height 15
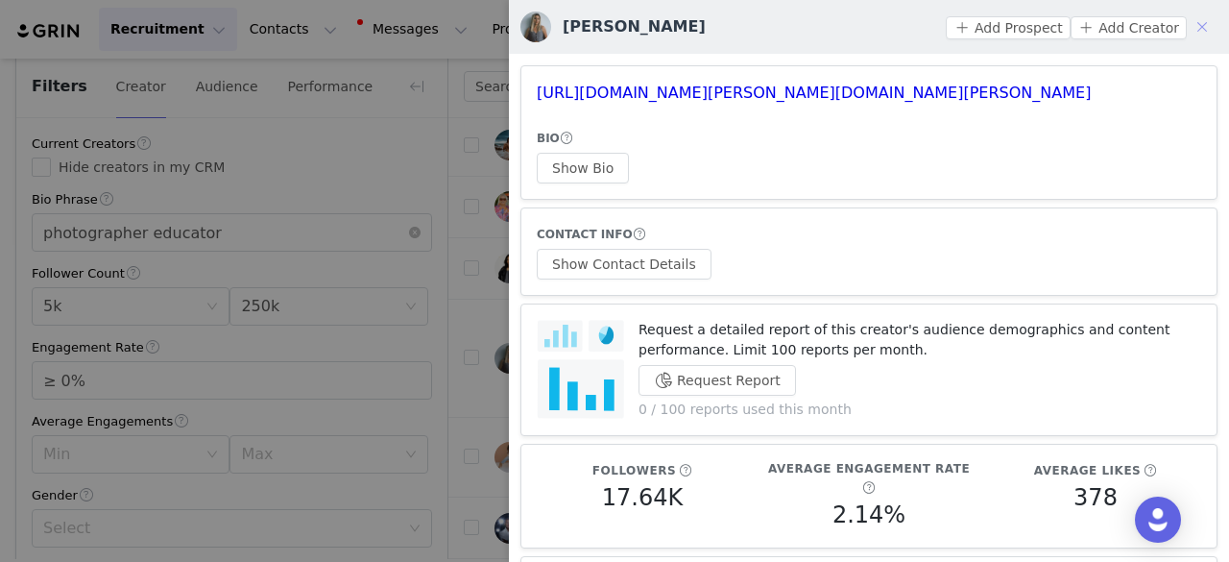
click at [1187, 28] on button "button" at bounding box center [1202, 27] width 31 height 31
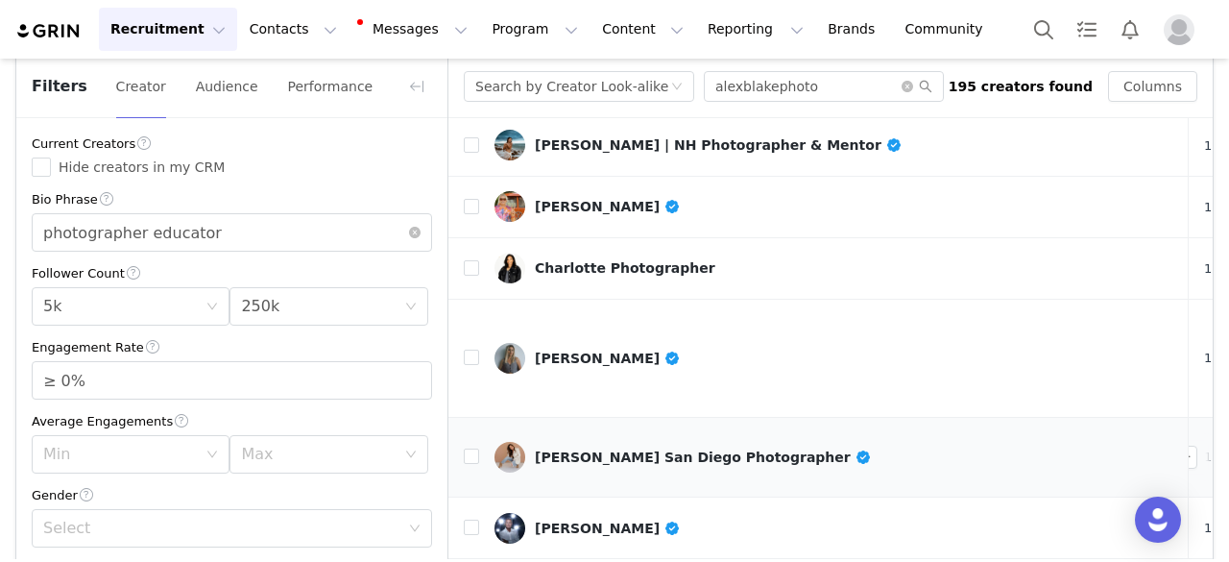
click at [617, 442] on link "Desiree Roa San Diego Photographer" at bounding box center [834, 457] width 679 height 31
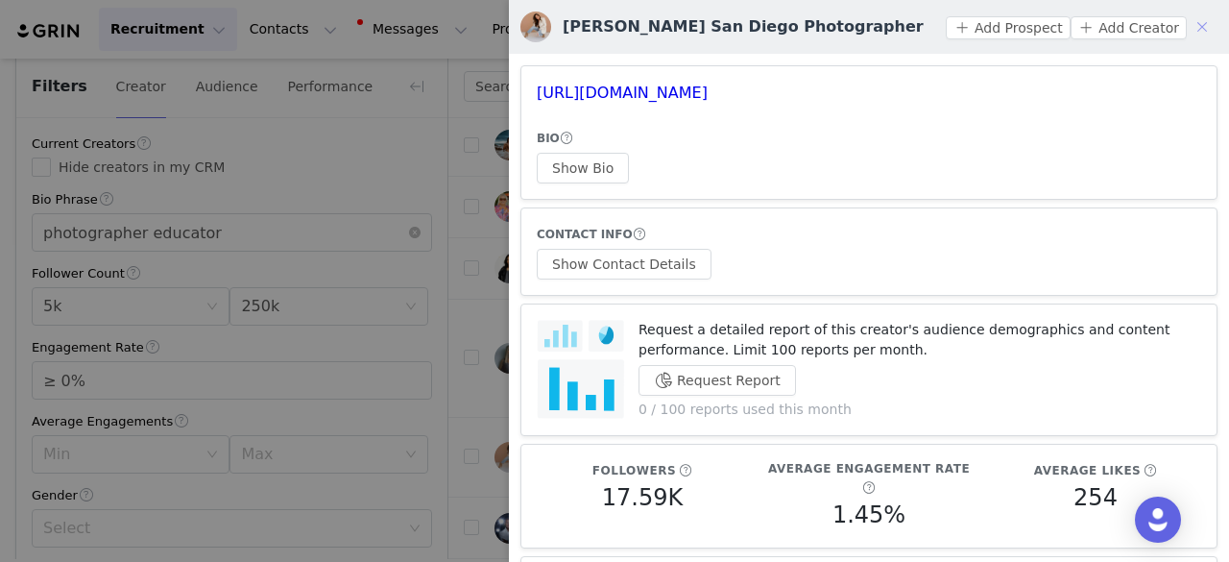
click at [1189, 34] on button "button" at bounding box center [1202, 27] width 31 height 31
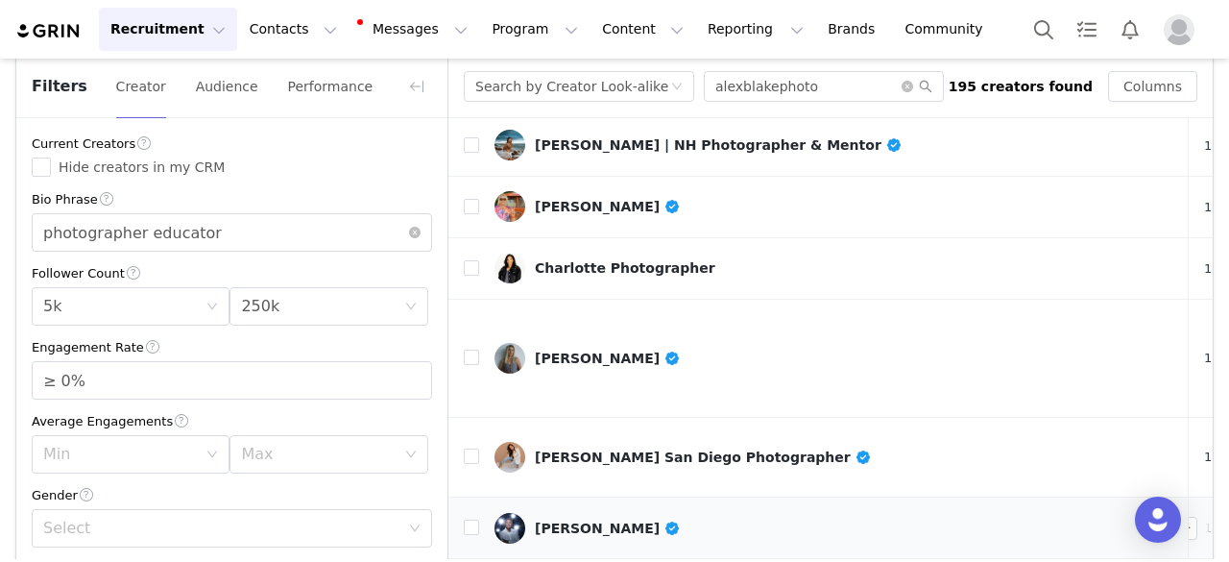
click at [553, 513] on link "Joey Terrill" at bounding box center [834, 528] width 679 height 31
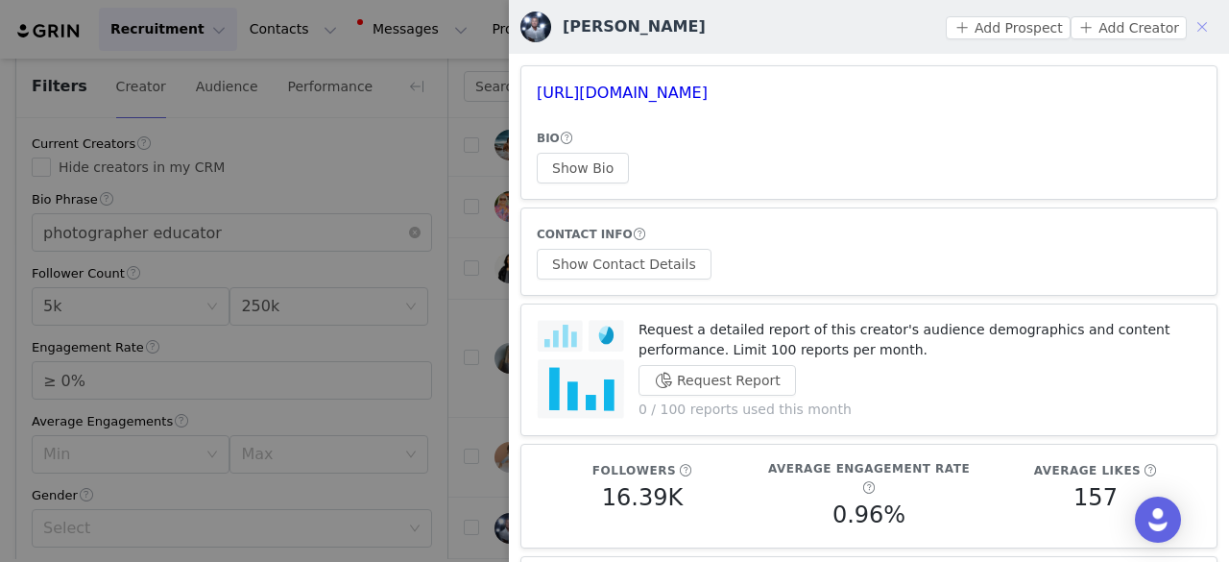
click at [1187, 19] on button "button" at bounding box center [1202, 27] width 31 height 31
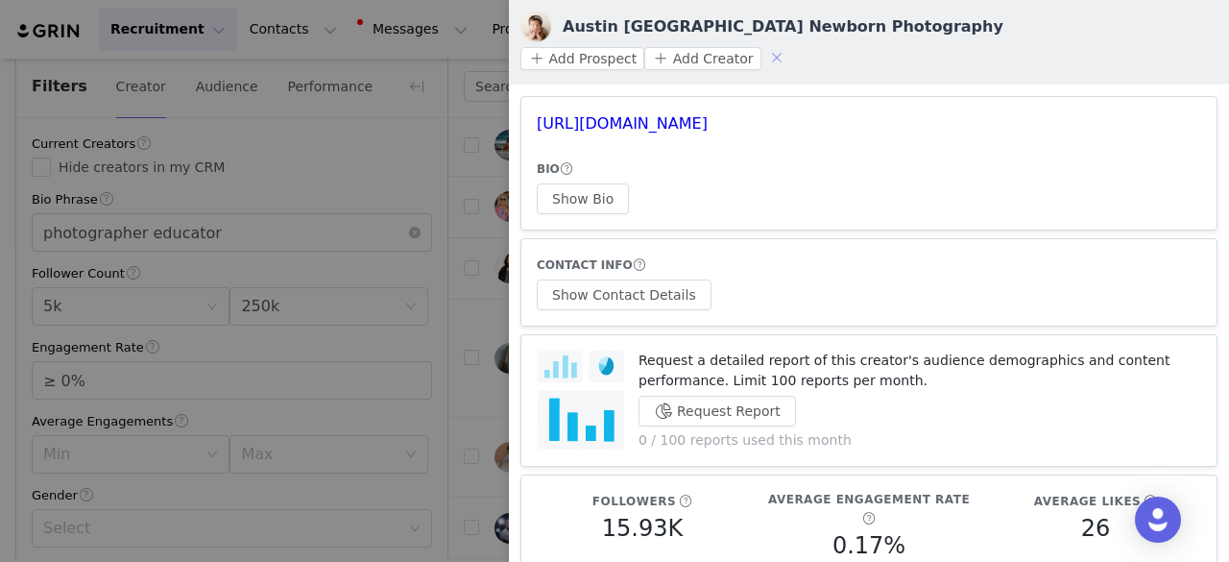
click at [792, 42] on button "button" at bounding box center [777, 57] width 31 height 31
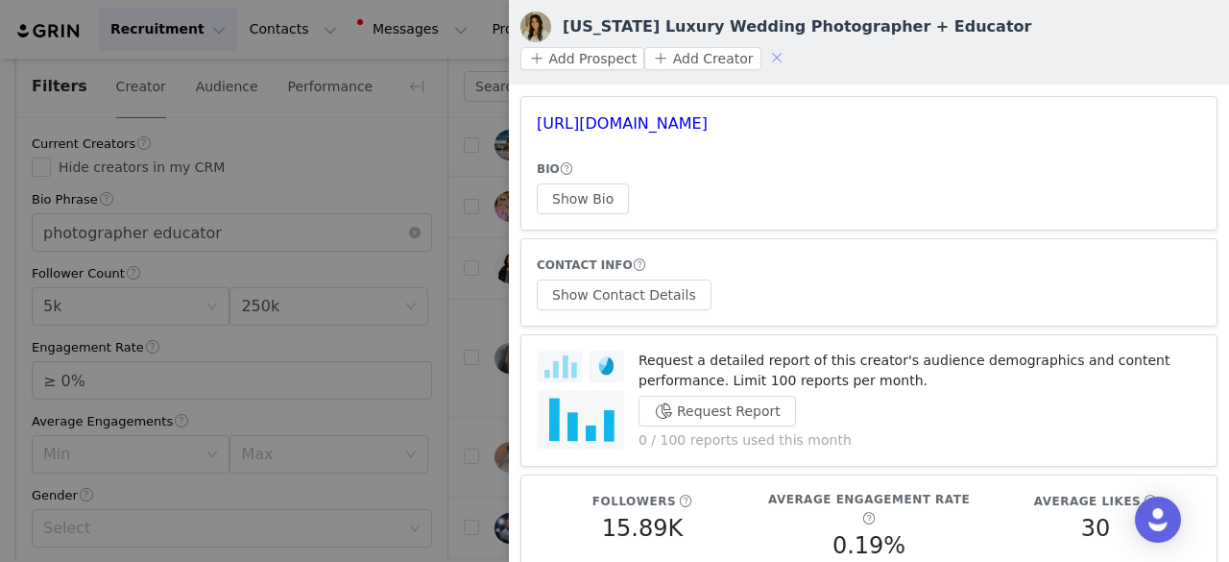
click at [792, 42] on button "button" at bounding box center [777, 57] width 31 height 31
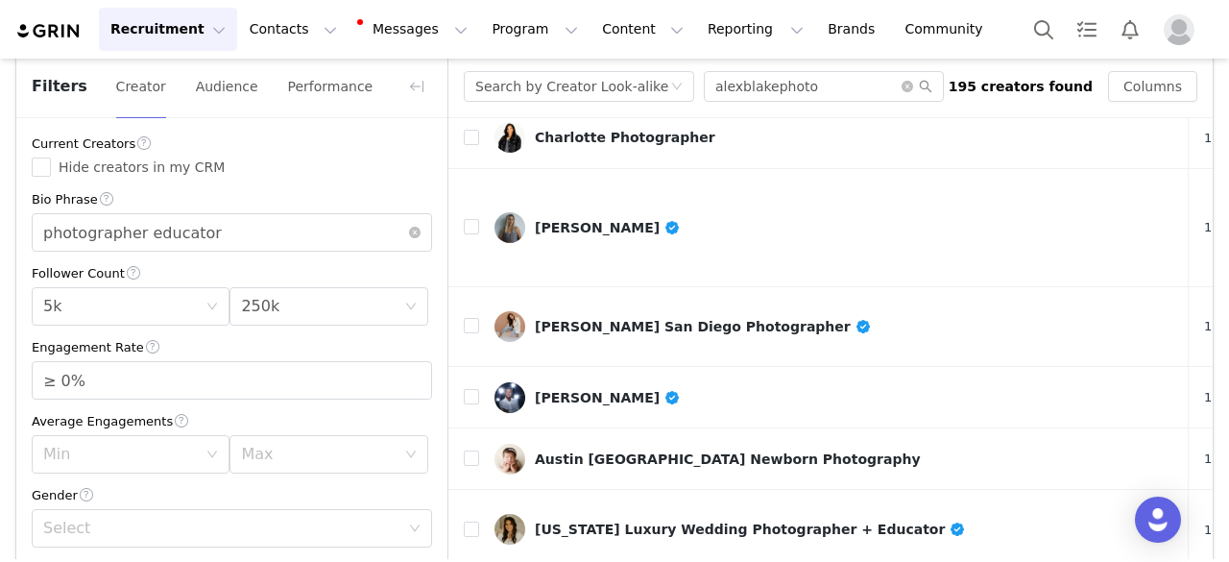
scroll to position [839, 0]
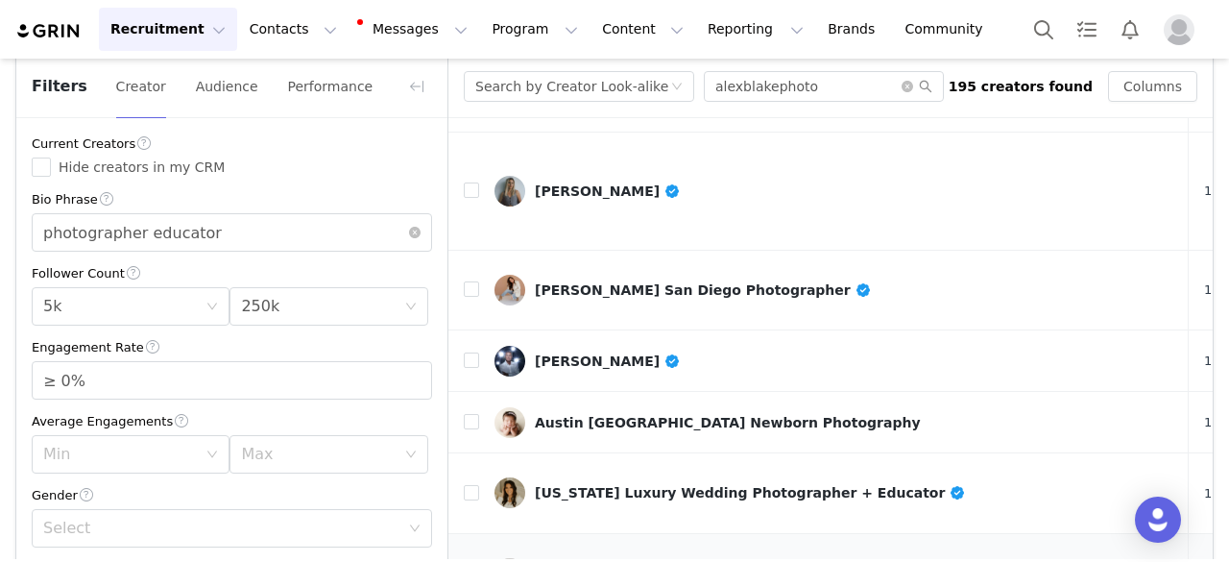
click at [640, 561] on div "Pennsylvania Photographer + Educator | Kali Shay" at bounding box center [756, 573] width 443 height 15
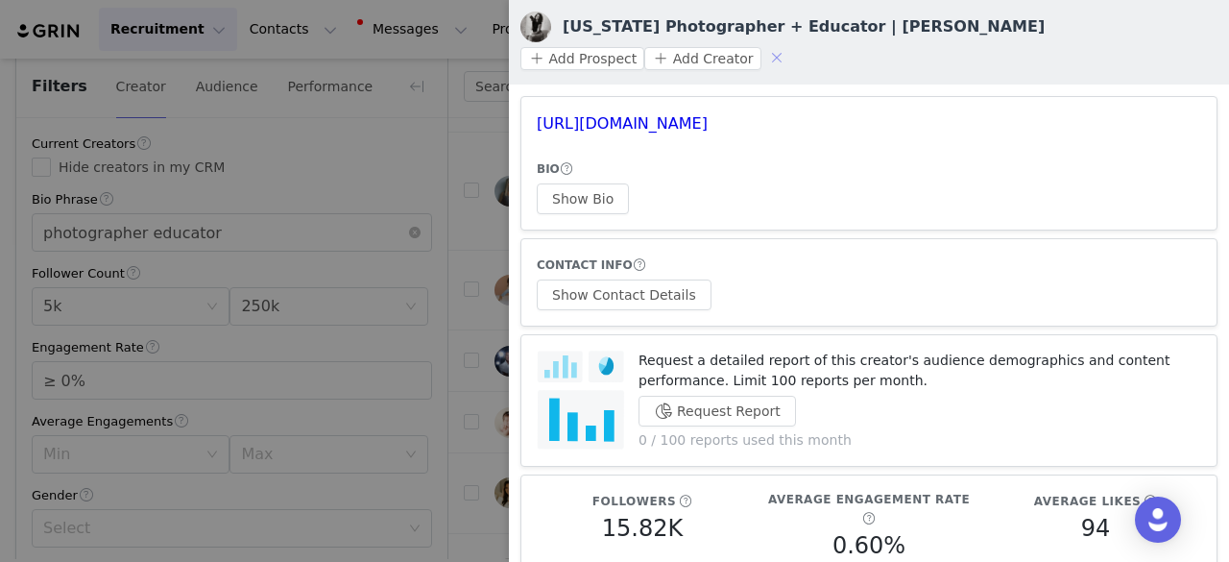
click at [792, 42] on button "button" at bounding box center [777, 57] width 31 height 31
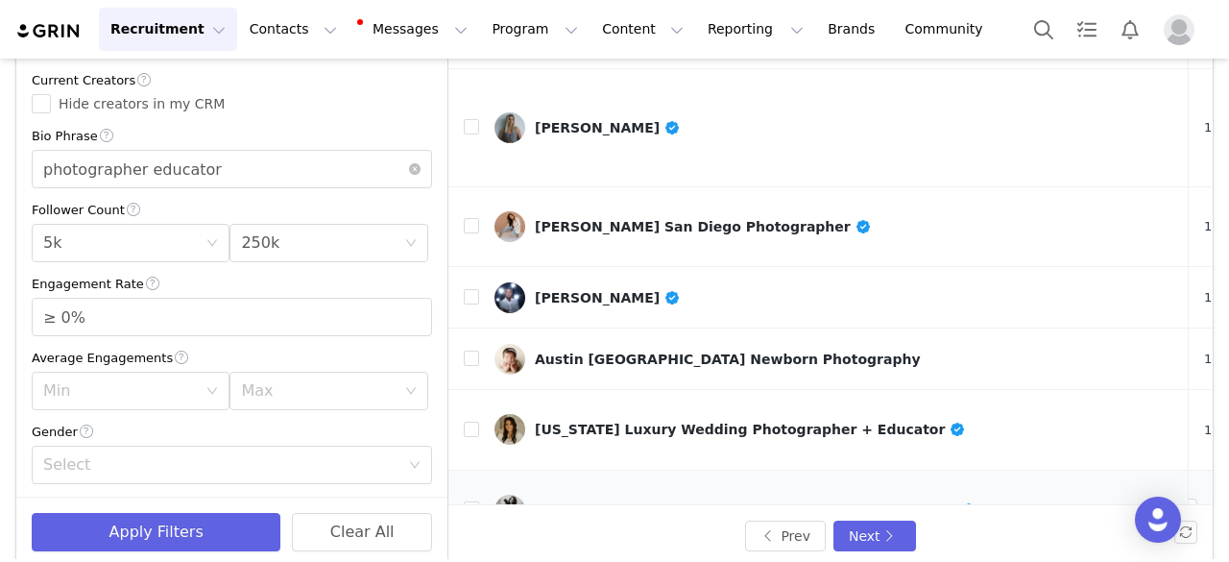
scroll to position [182, 0]
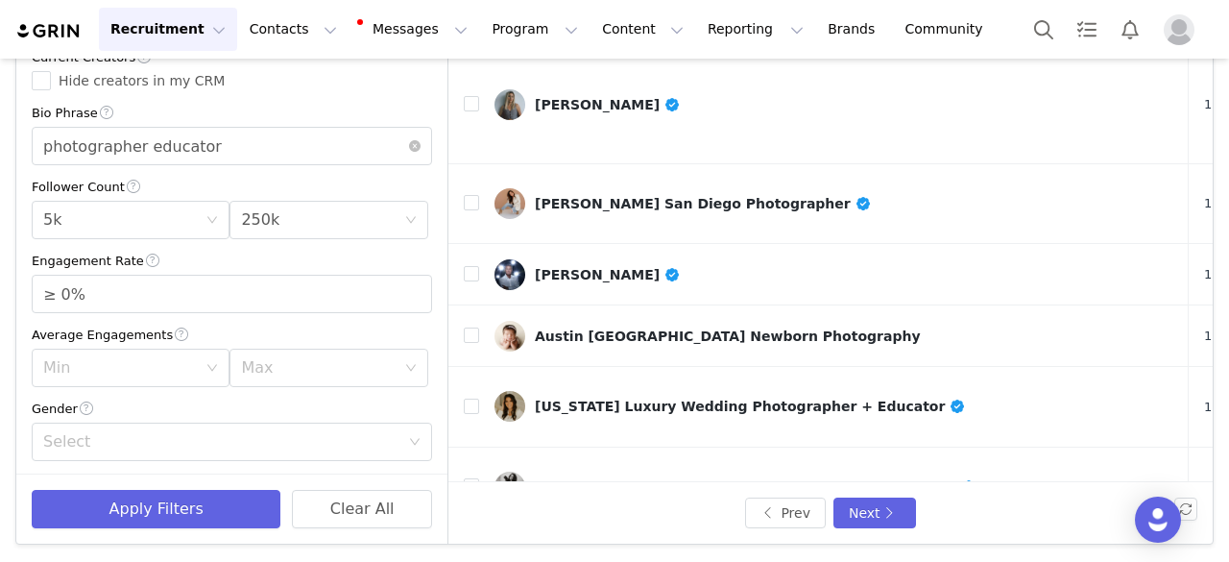
click at [593, 552] on link "PHOTOGRAPHER CHICAGO • LOS ANGELES • NYC" at bounding box center [834, 567] width 679 height 31
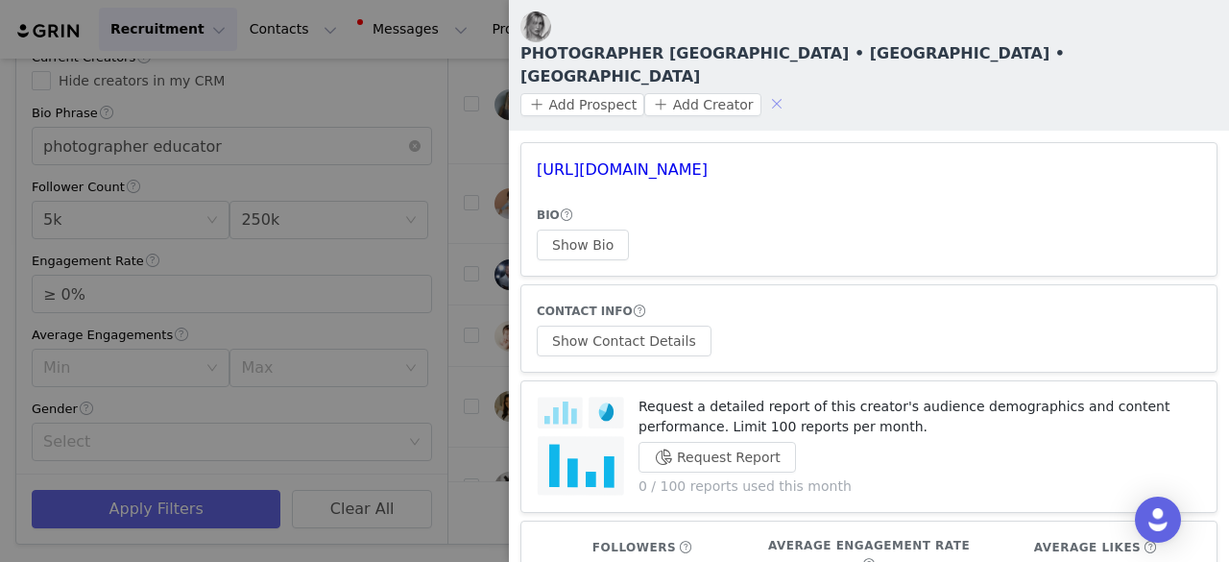
click at [792, 88] on button "button" at bounding box center [777, 103] width 31 height 31
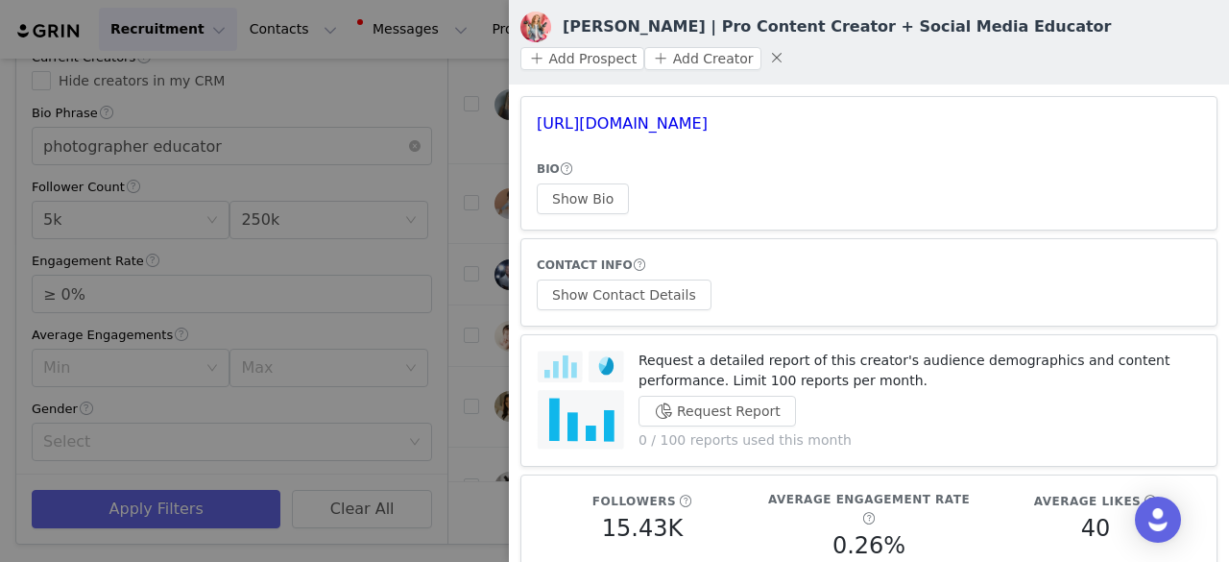
click at [1197, 24] on div "Amie Pendle | Pro Content Creator + Social Media Educator Add Prospect Add Crea…" at bounding box center [868, 42] width 697 height 61
click at [762, 52] on button "button" at bounding box center [777, 57] width 31 height 31
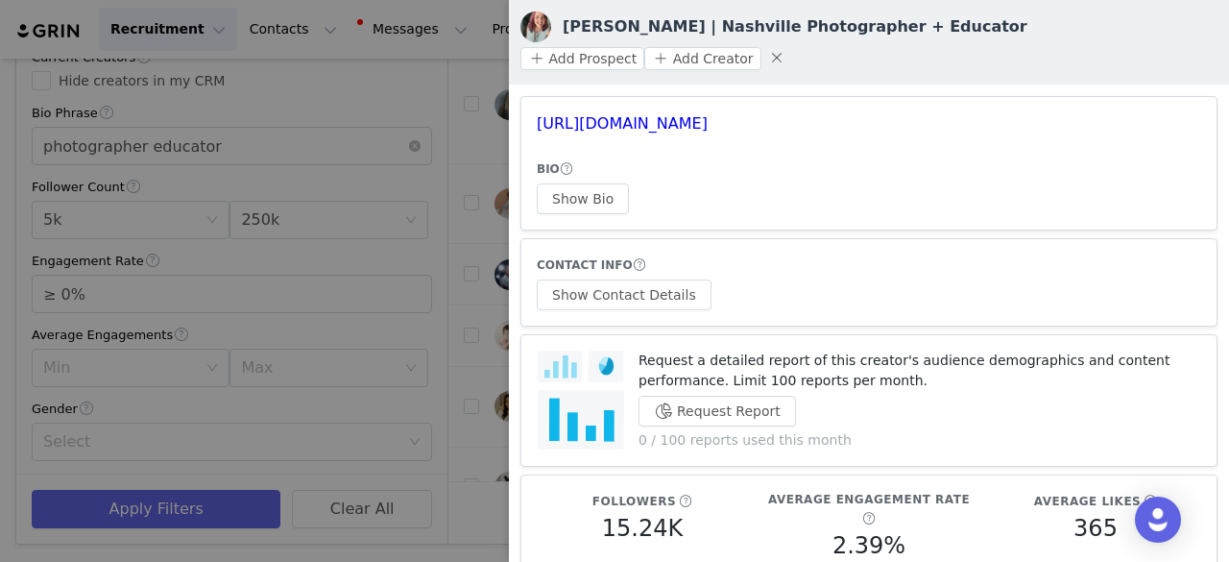
click at [473, 115] on div at bounding box center [614, 281] width 1229 height 562
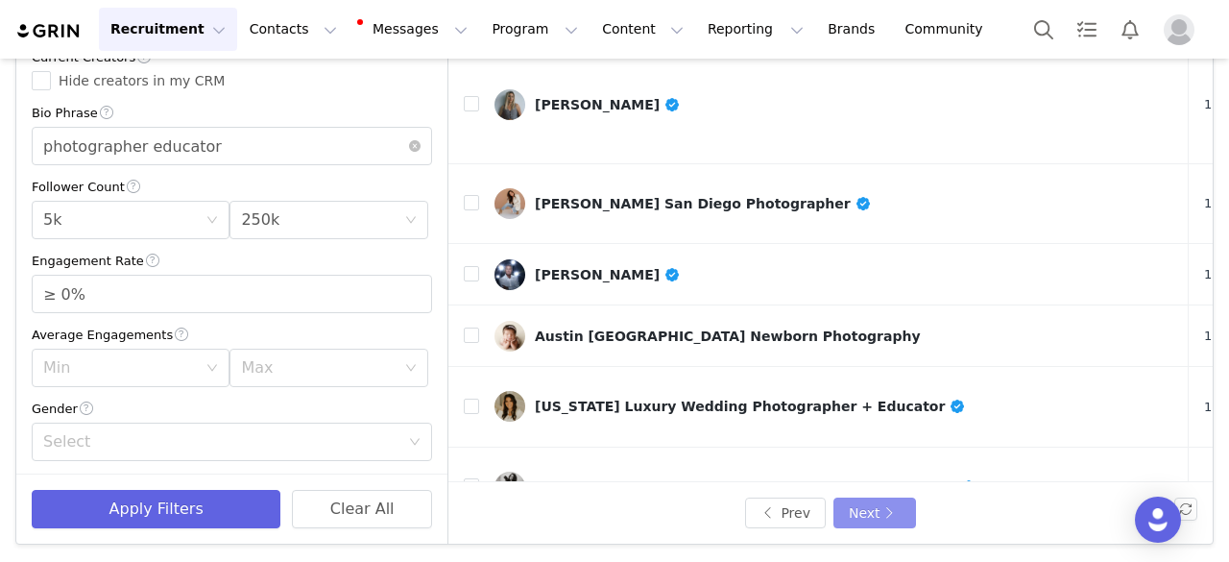
click at [874, 500] on button "Next" at bounding box center [875, 512] width 83 height 31
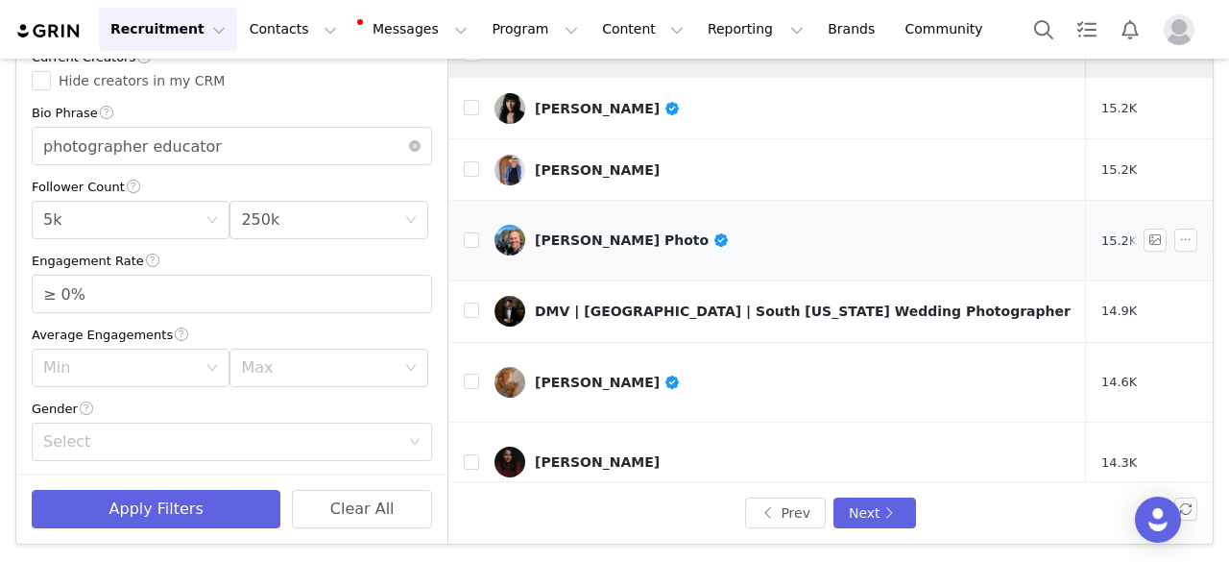
scroll to position [0, 0]
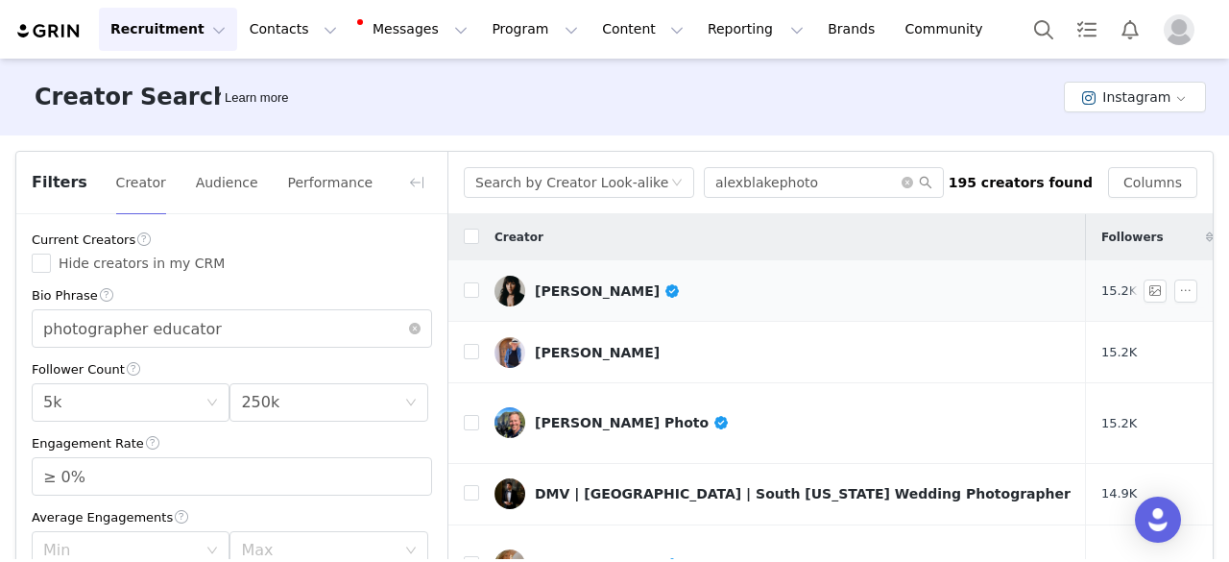
drag, startPoint x: 573, startPoint y: 290, endPoint x: 545, endPoint y: 297, distance: 29.6
click at [545, 297] on div "Chloe Ramirez" at bounding box center [608, 290] width 146 height 15
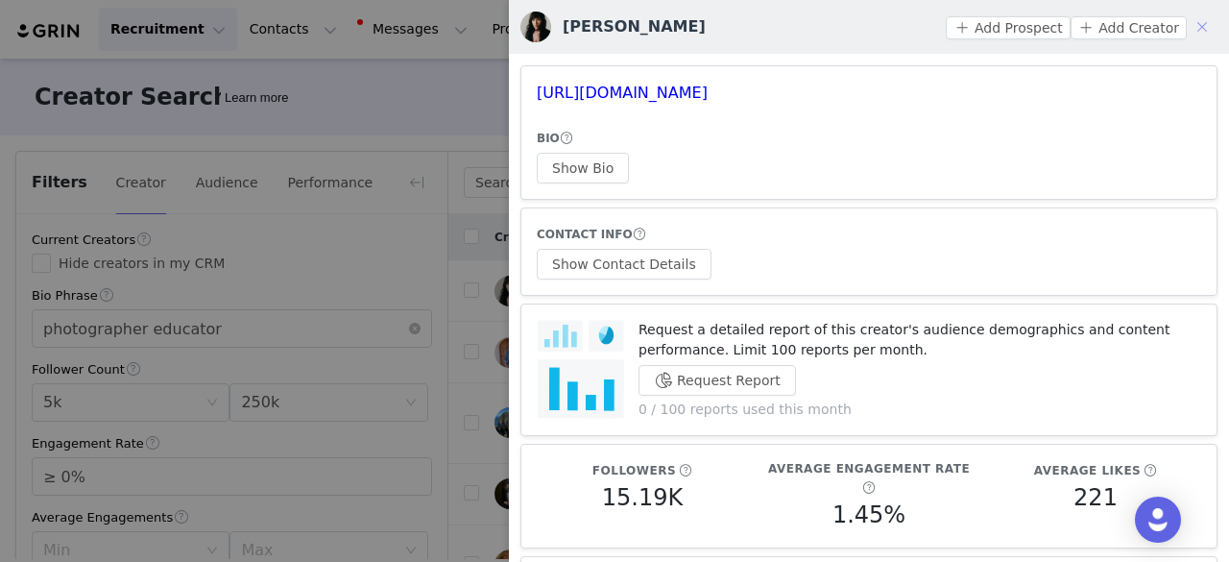
click at [1187, 26] on button "button" at bounding box center [1202, 27] width 31 height 31
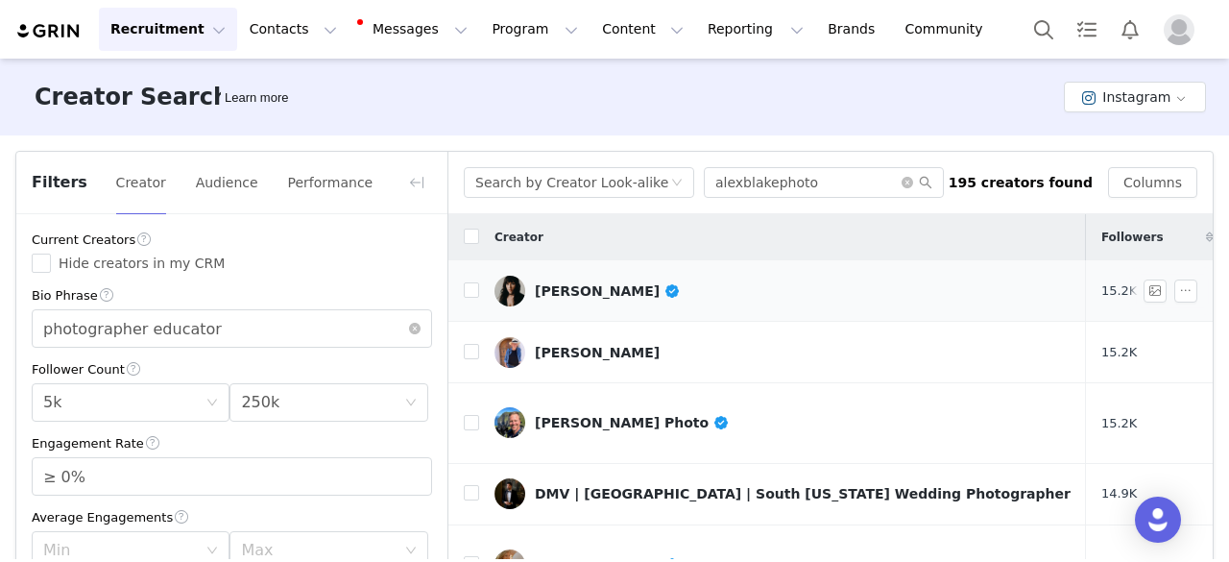
scroll to position [96, 0]
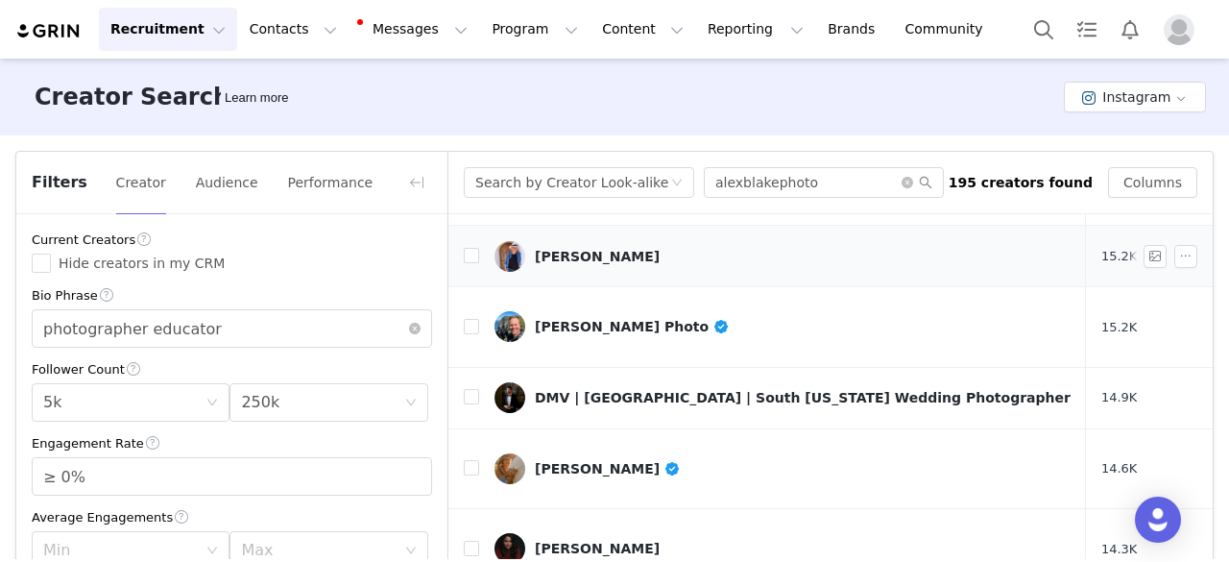
click at [589, 262] on link "Robert Holmes" at bounding box center [783, 256] width 576 height 31
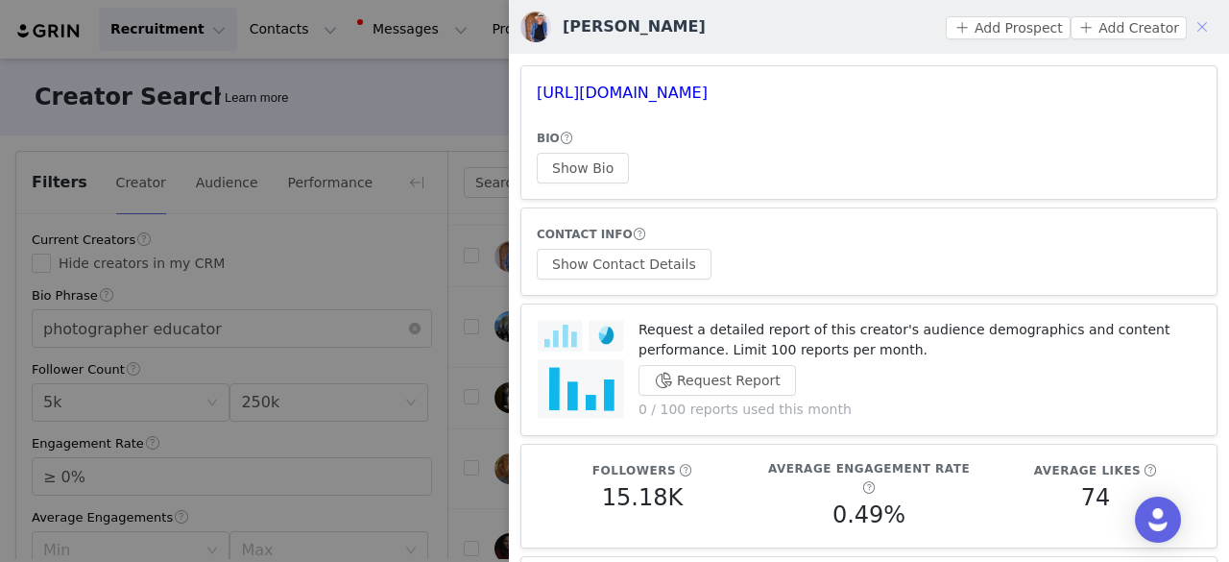
click at [1192, 28] on button "button" at bounding box center [1202, 27] width 31 height 31
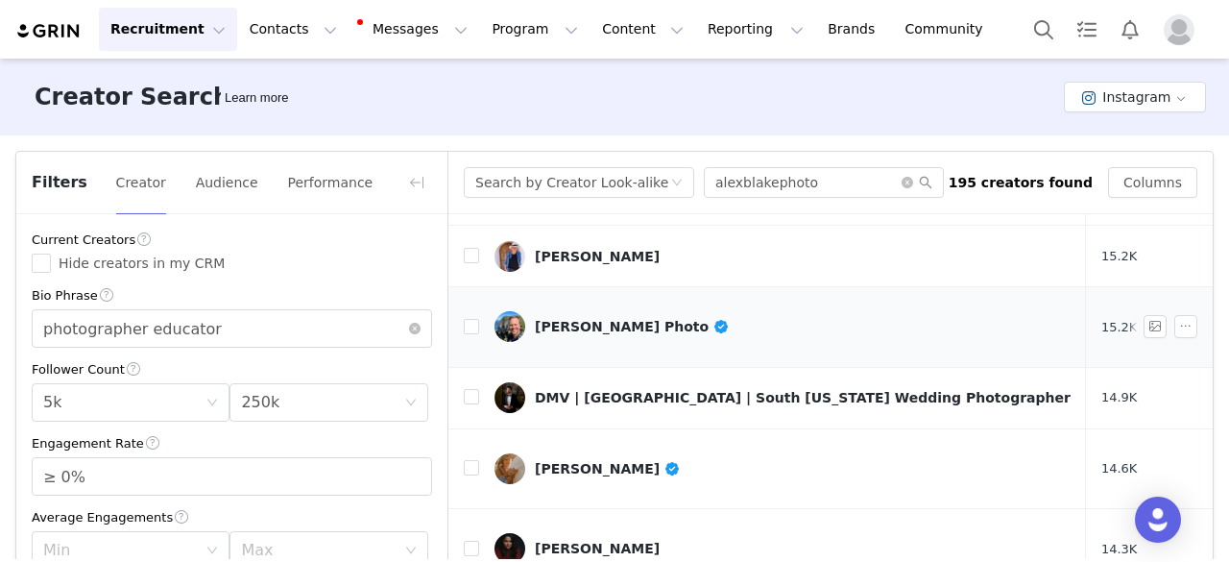
click at [561, 319] on div "Matt Suess Photo" at bounding box center [632, 326] width 195 height 15
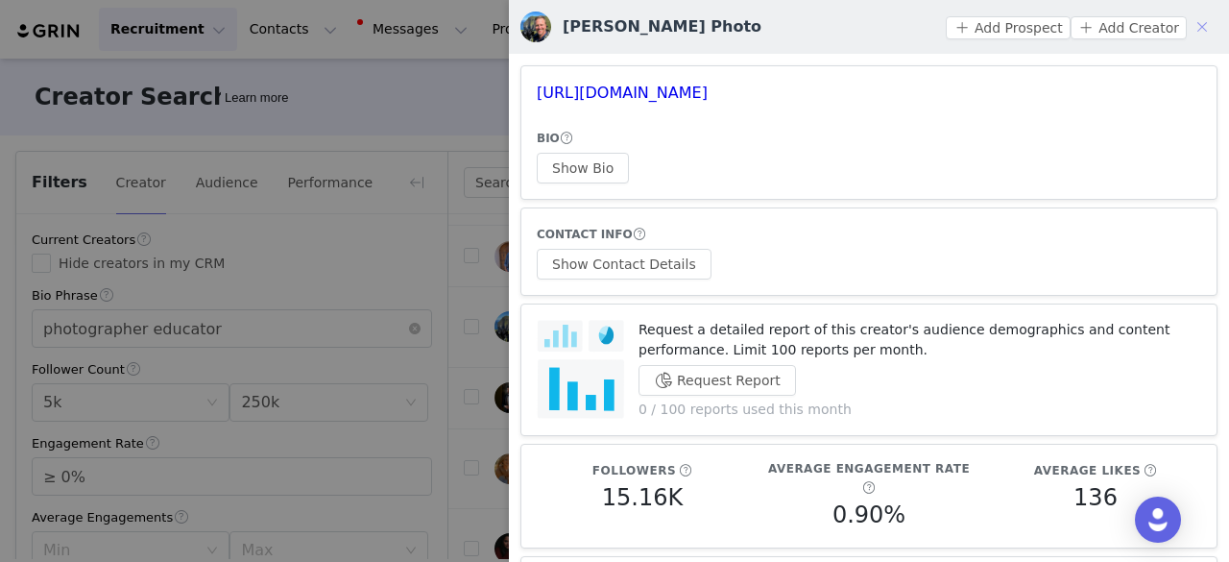
click at [1187, 19] on button "button" at bounding box center [1202, 27] width 31 height 31
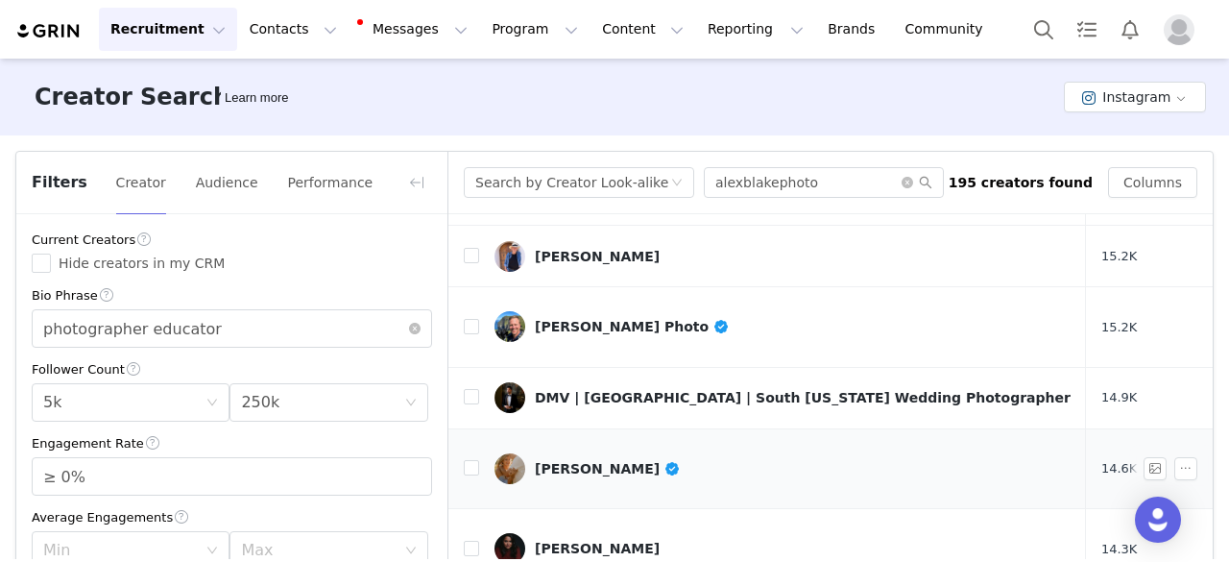
click at [585, 461] on div "Stephanie Stender" at bounding box center [608, 468] width 146 height 15
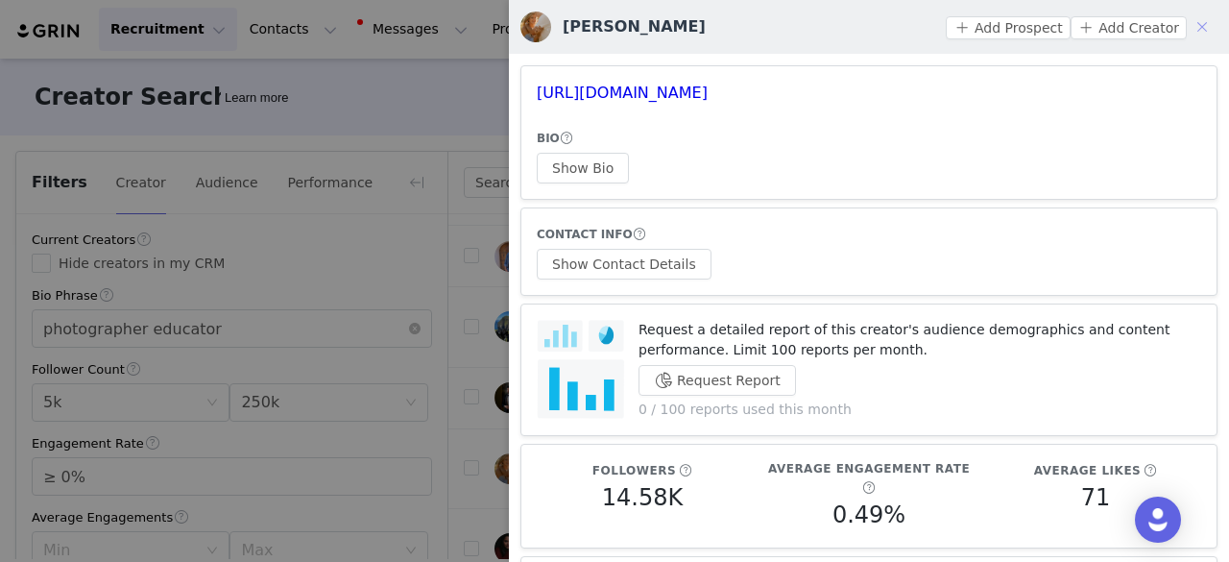
click at [1191, 28] on button "button" at bounding box center [1202, 27] width 31 height 31
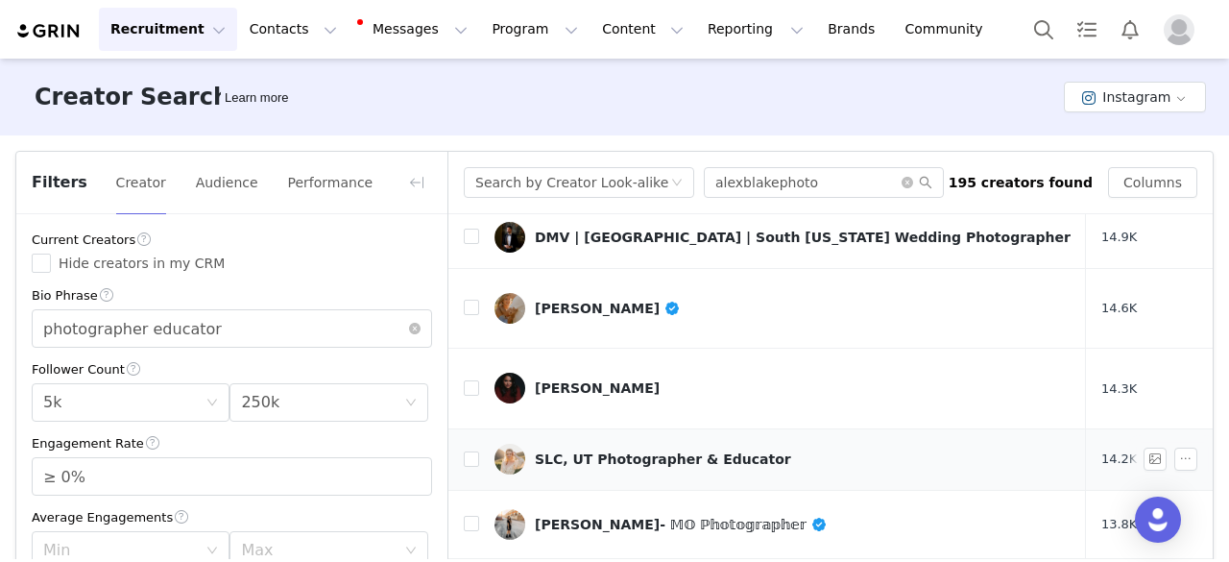
scroll to position [288, 0]
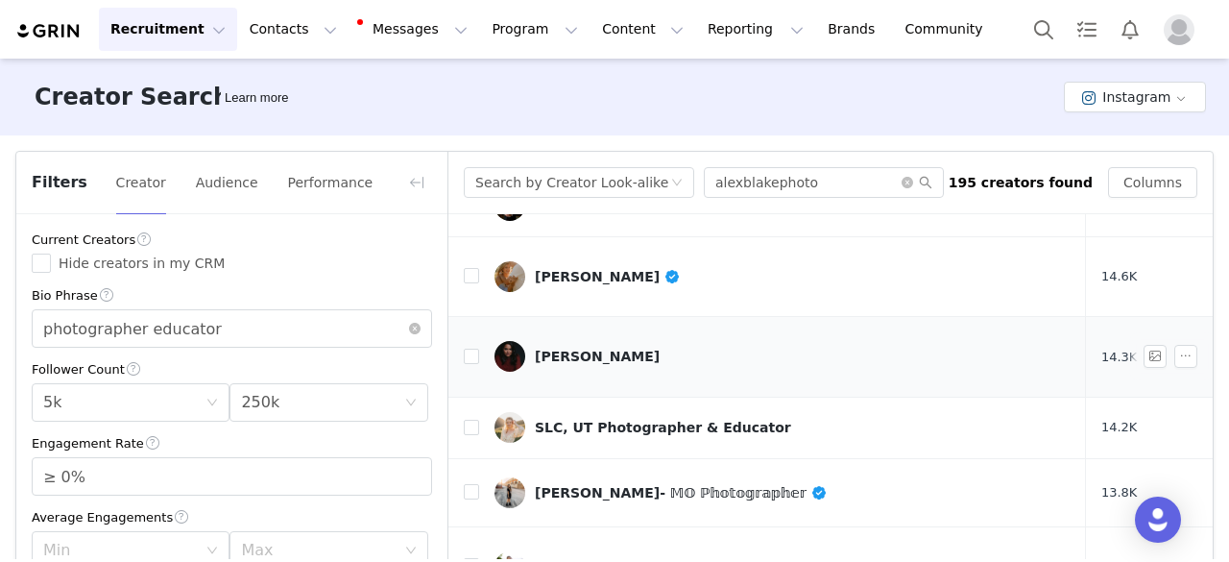
click at [612, 349] on div "Charmi Patel Peña" at bounding box center [597, 356] width 125 height 15
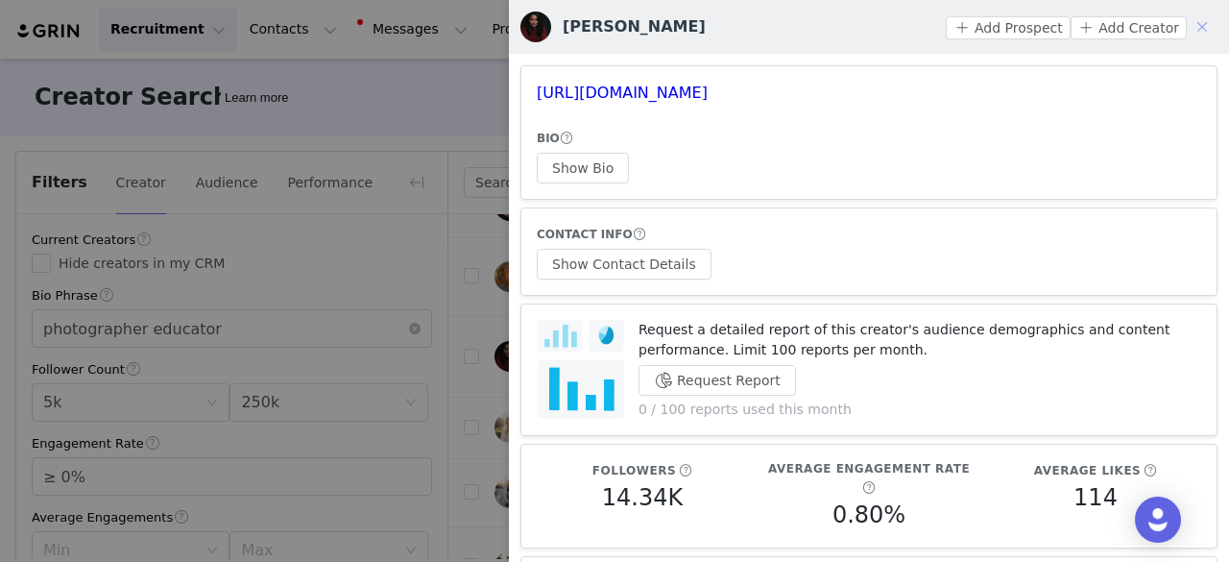
click at [1187, 29] on button "button" at bounding box center [1202, 27] width 31 height 31
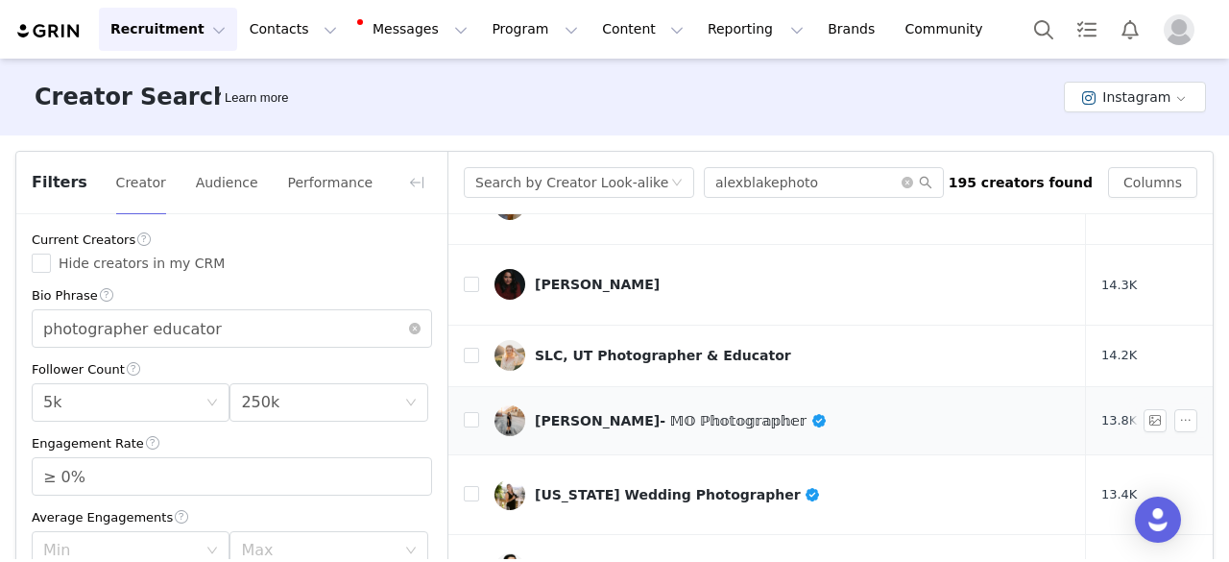
scroll to position [384, 0]
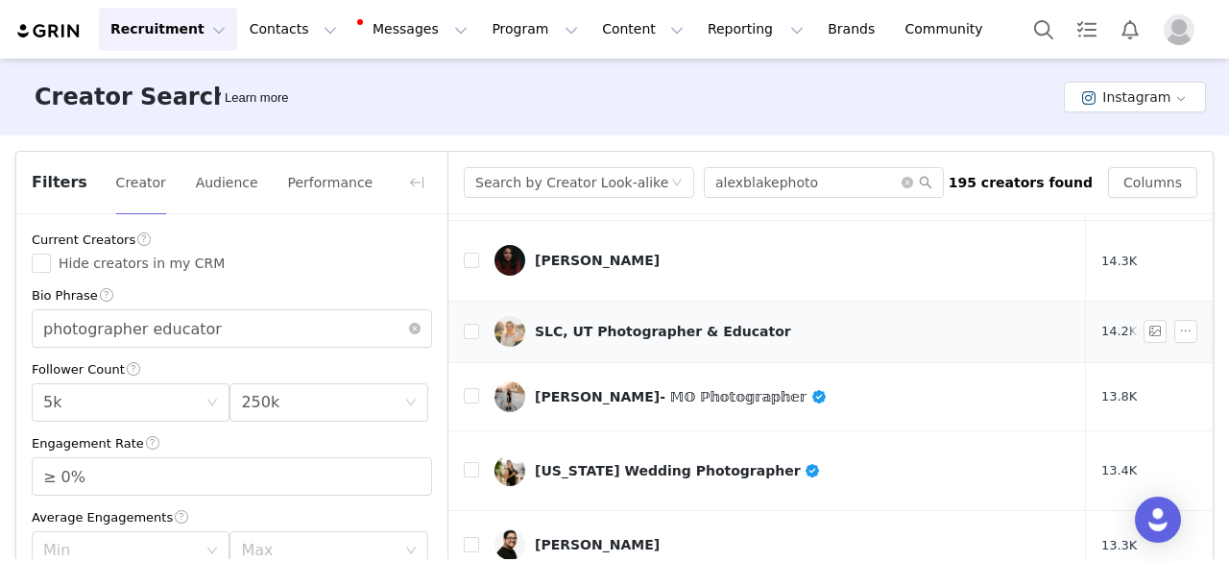
click at [604, 324] on div "SLC, UT Photographer & Educator" at bounding box center [663, 331] width 256 height 15
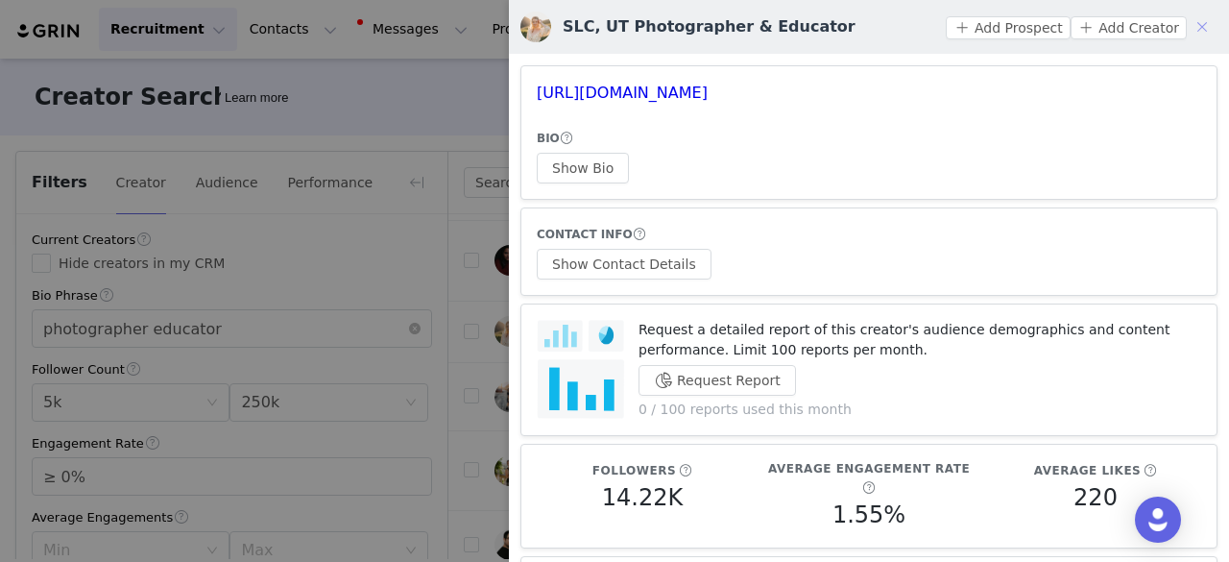
click at [1195, 30] on button "button" at bounding box center [1202, 27] width 31 height 31
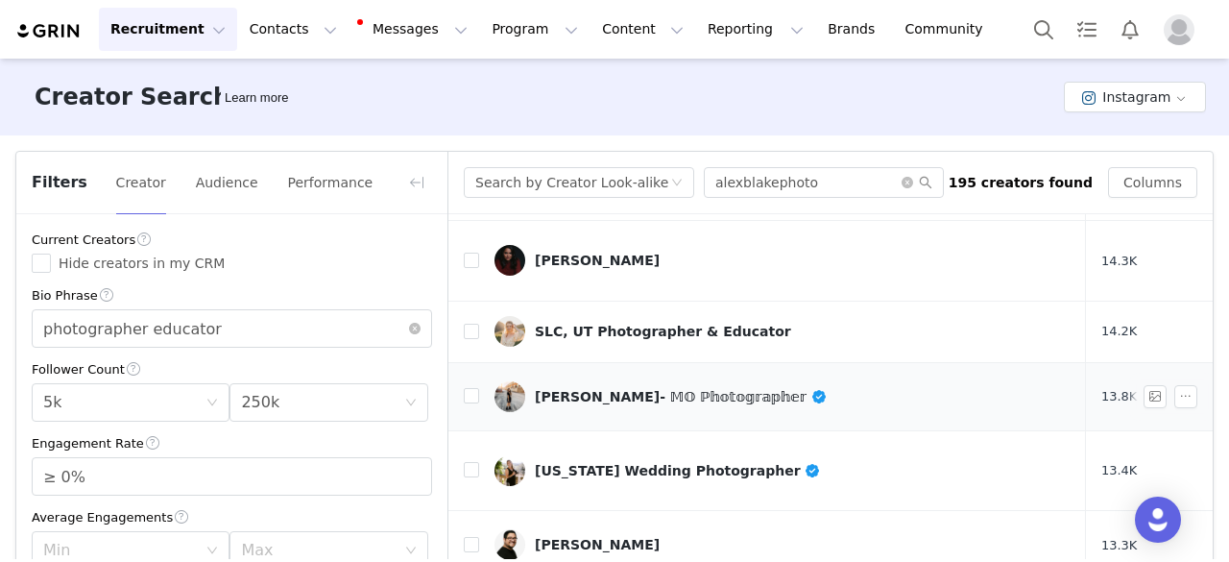
click at [633, 389] on div "ℂ𝕙𝕣𝕚𝕤𝕥𝕚𝕖 𝔾𝕣𝕦𝕓𝕓𝕤- 𝕄𝕆 ℙ𝕙𝕠𝕥𝕠𝕘𝕣𝕒𝕡𝕙𝕖𝕣" at bounding box center [681, 396] width 293 height 15
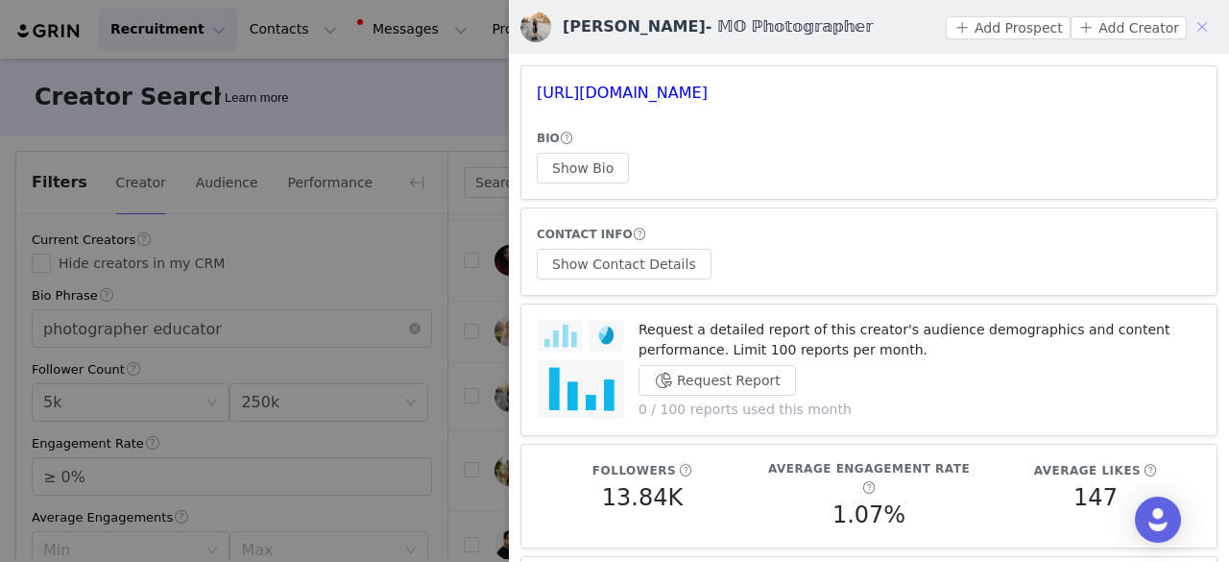
click at [1187, 32] on button "button" at bounding box center [1202, 27] width 31 height 31
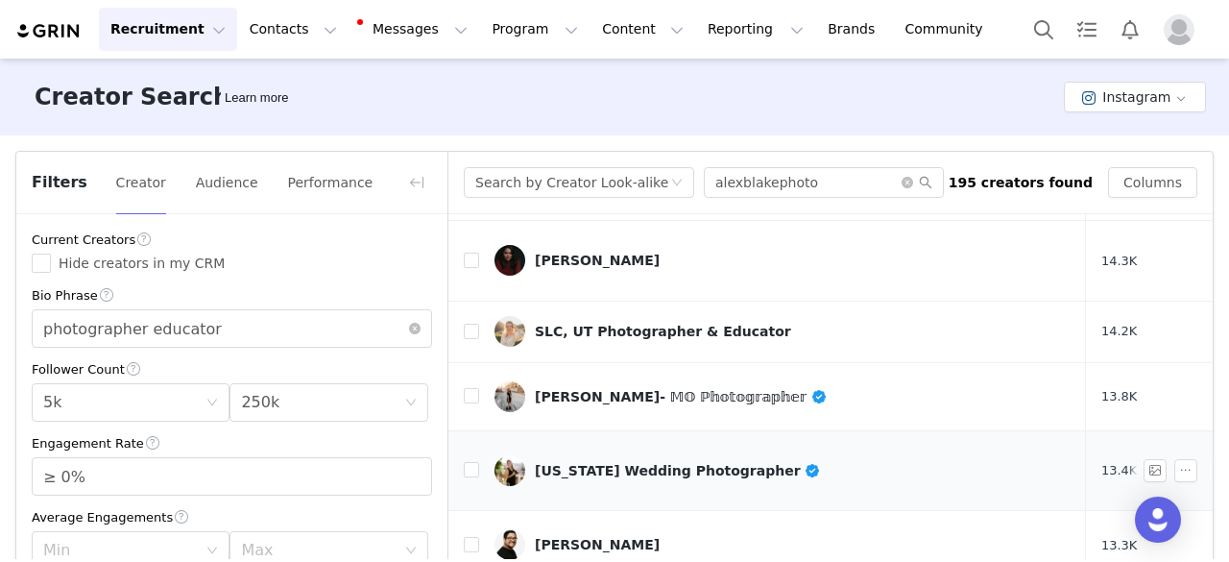
click at [625, 463] on div "California Wedding Photographer" at bounding box center [678, 470] width 286 height 15
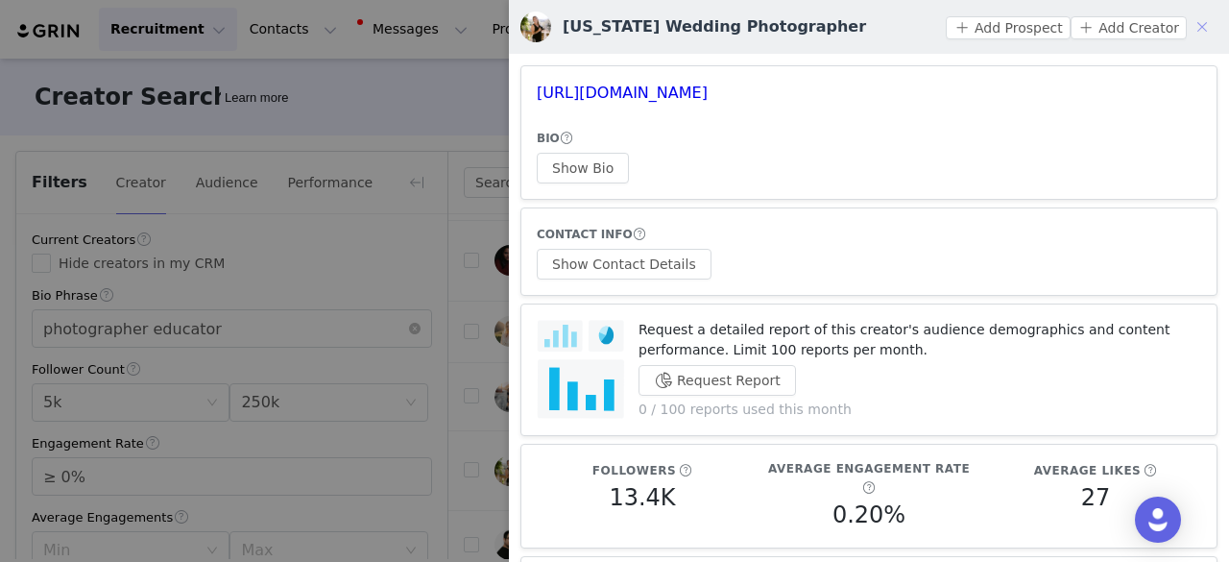
click at [1187, 24] on button "button" at bounding box center [1202, 27] width 31 height 31
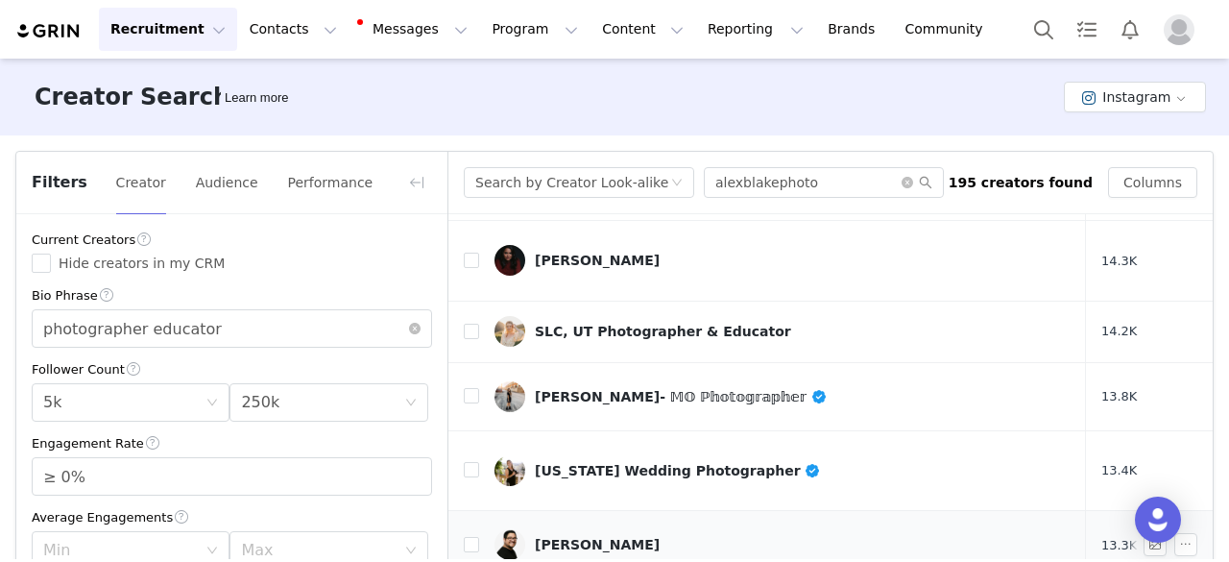
click at [569, 537] on div "Simon Diez" at bounding box center [597, 544] width 125 height 15
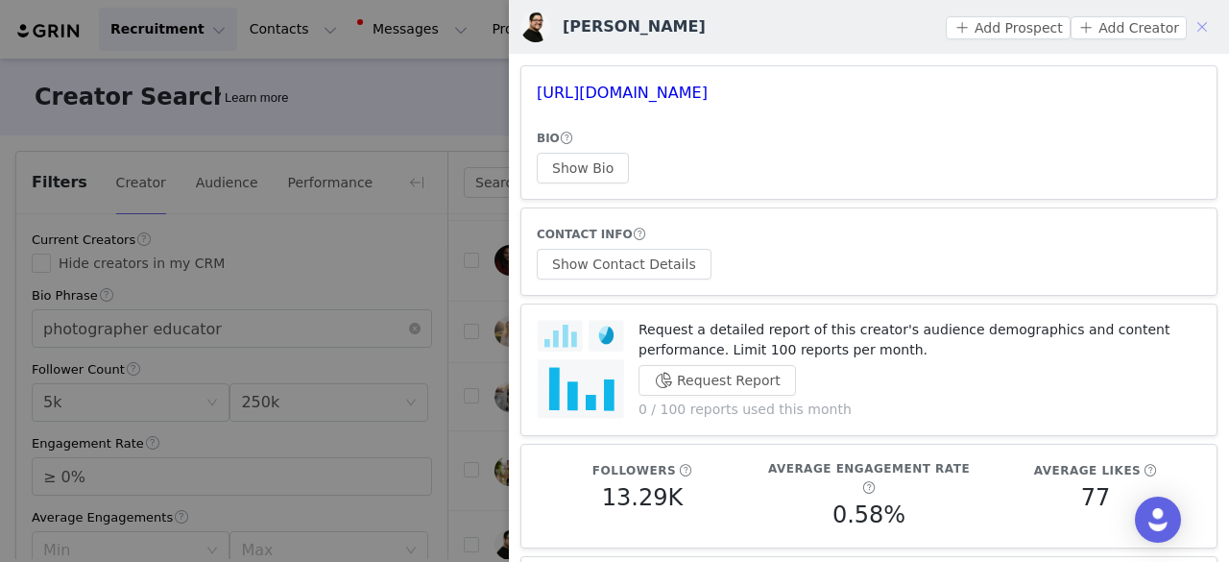
click at [1192, 30] on button "button" at bounding box center [1202, 27] width 31 height 31
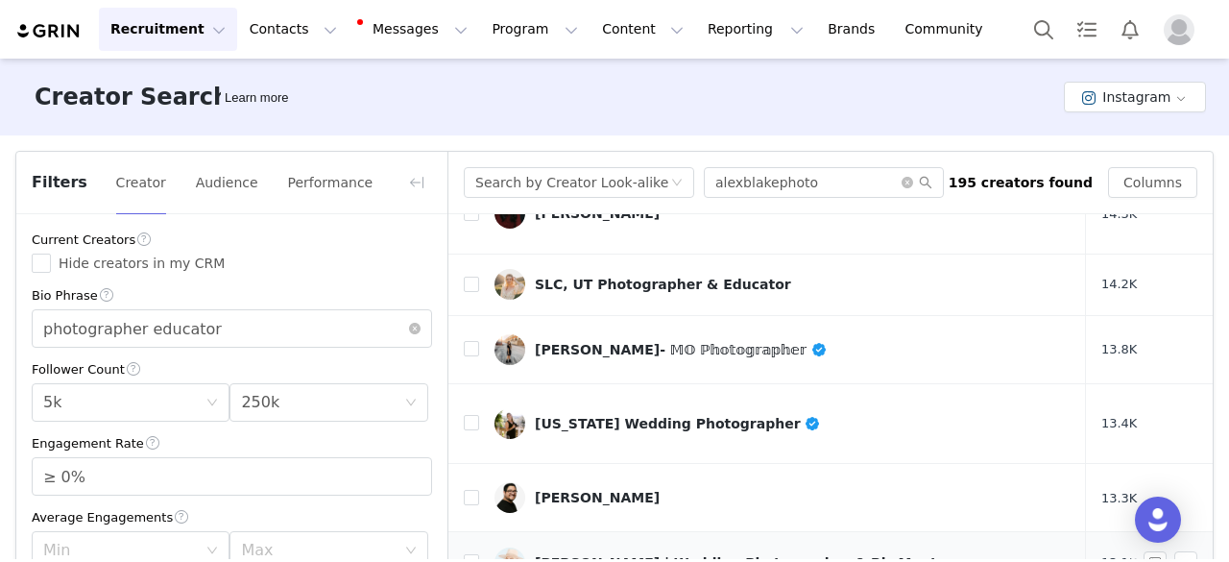
scroll to position [480, 0]
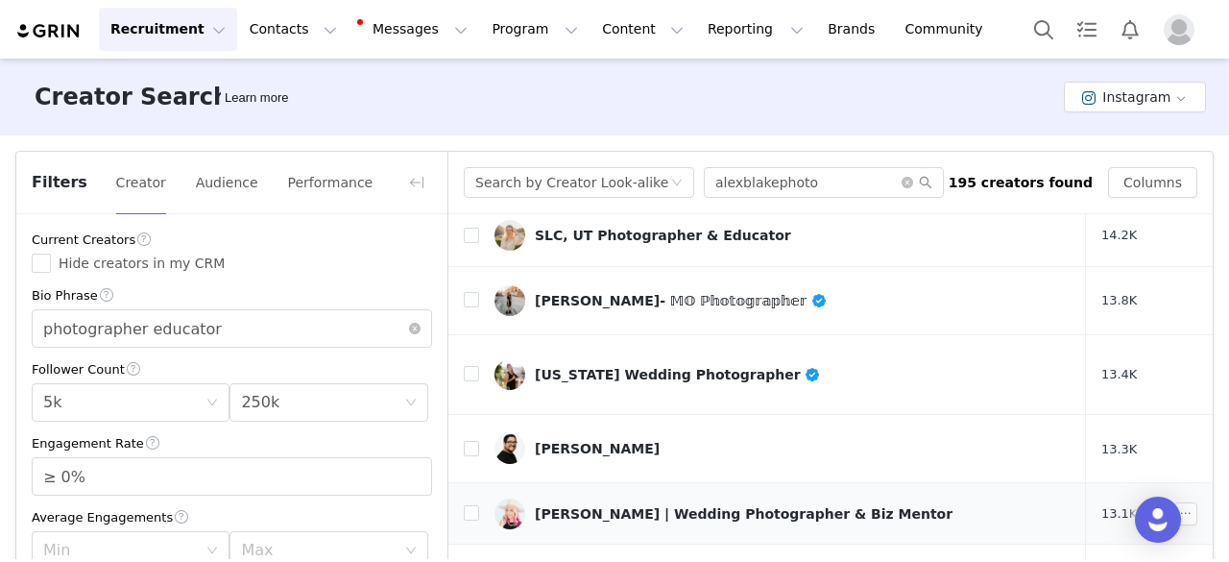
click at [558, 506] on div "Chelsea Nicole | Wedding Photographer & Biz Mentor" at bounding box center [744, 513] width 418 height 15
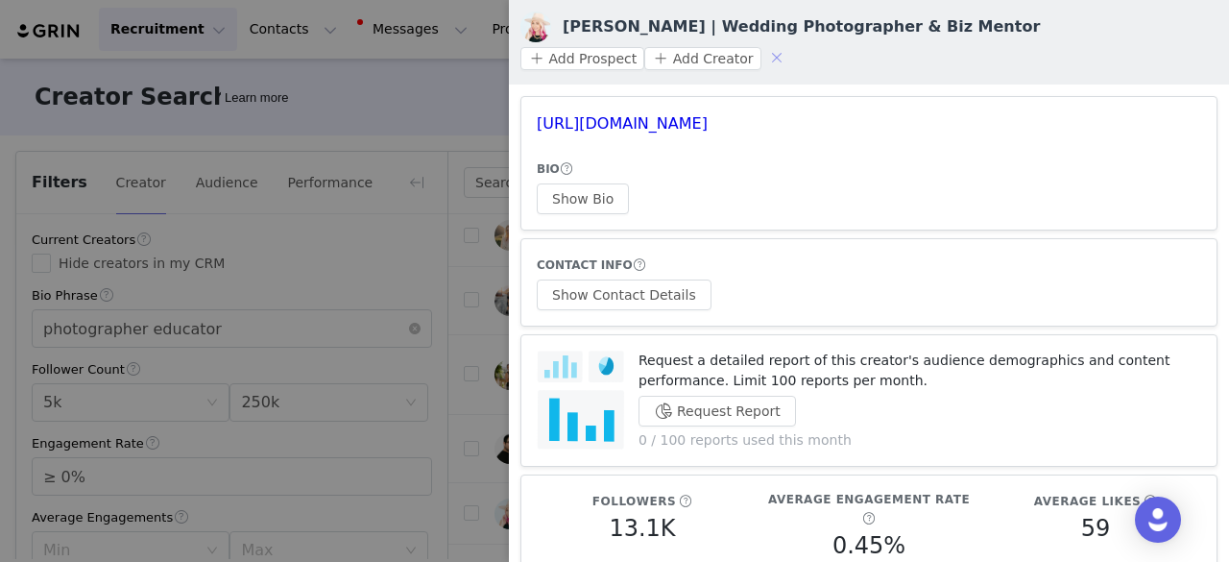
click at [792, 42] on button "button" at bounding box center [777, 57] width 31 height 31
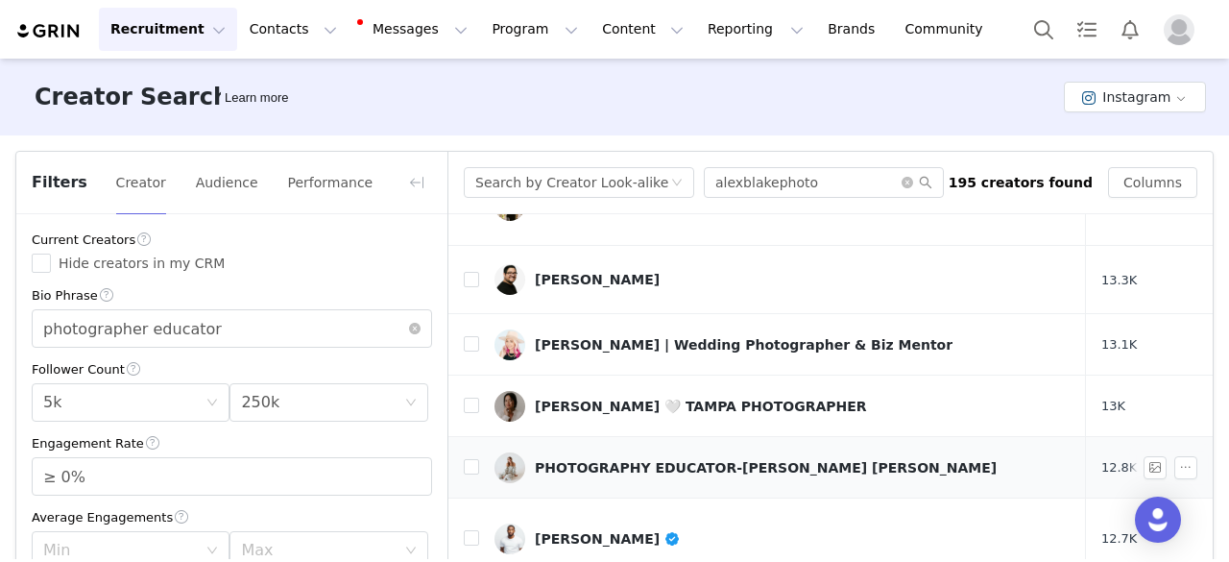
scroll to position [672, 0]
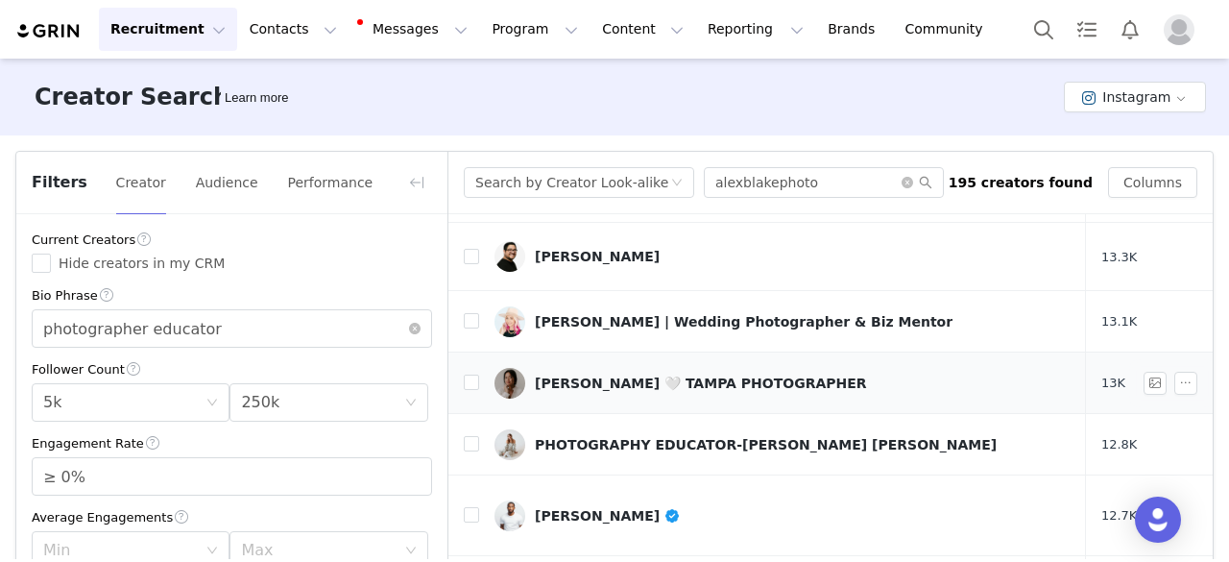
click at [556, 375] on div "JILL 🤍 TAMPA PHOTOGRAPHER" at bounding box center [701, 382] width 332 height 15
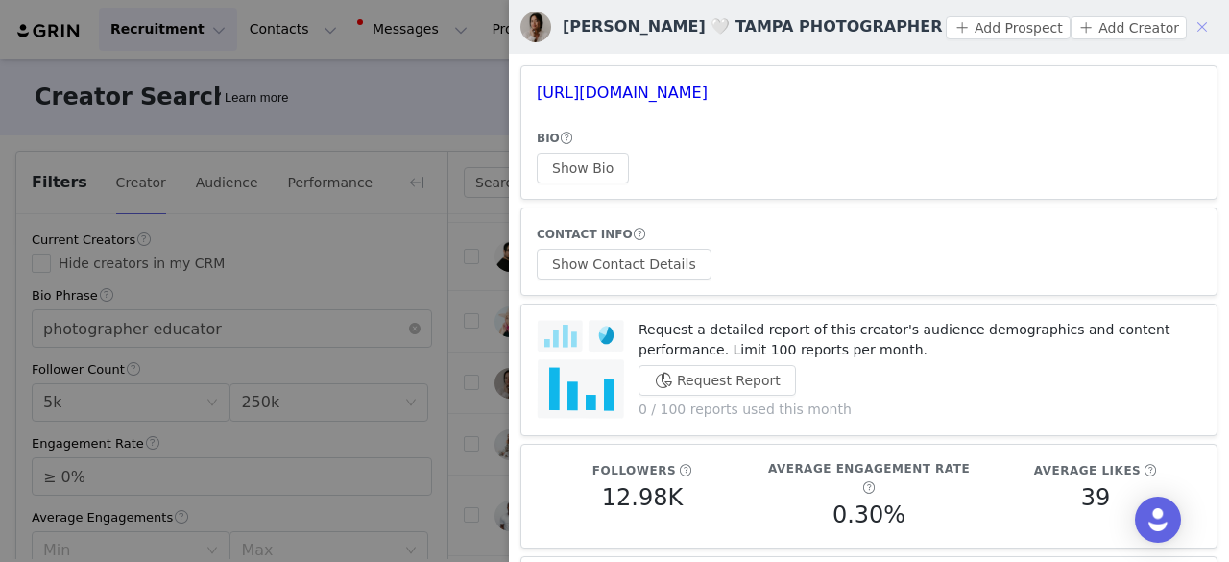
click at [1189, 22] on button "button" at bounding box center [1202, 27] width 31 height 31
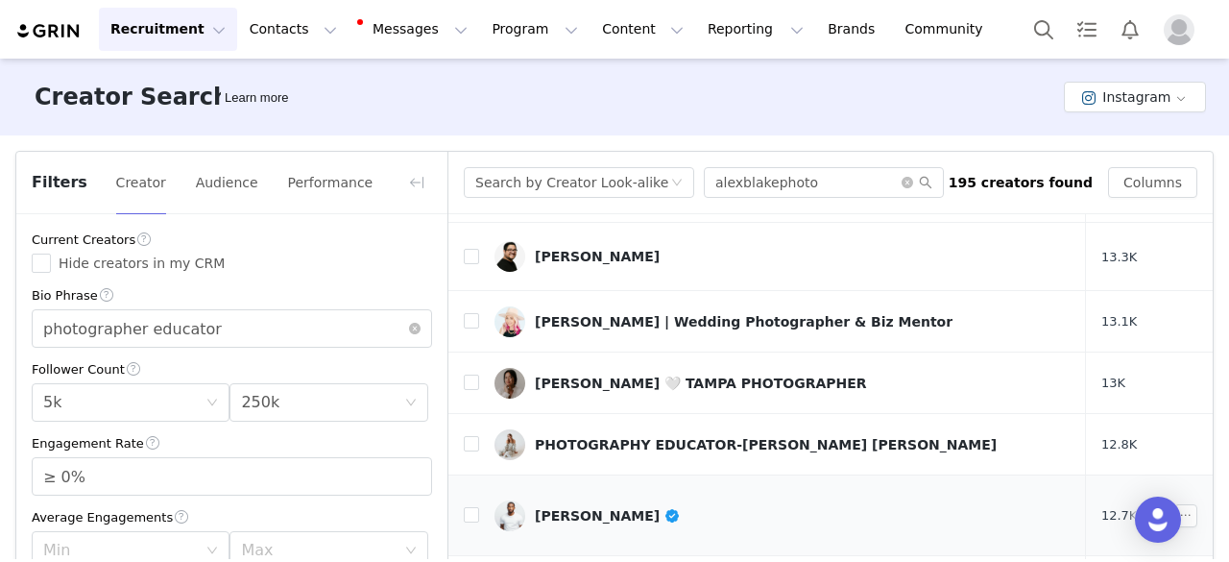
click at [574, 508] on div "Mack Julion" at bounding box center [608, 515] width 146 height 15
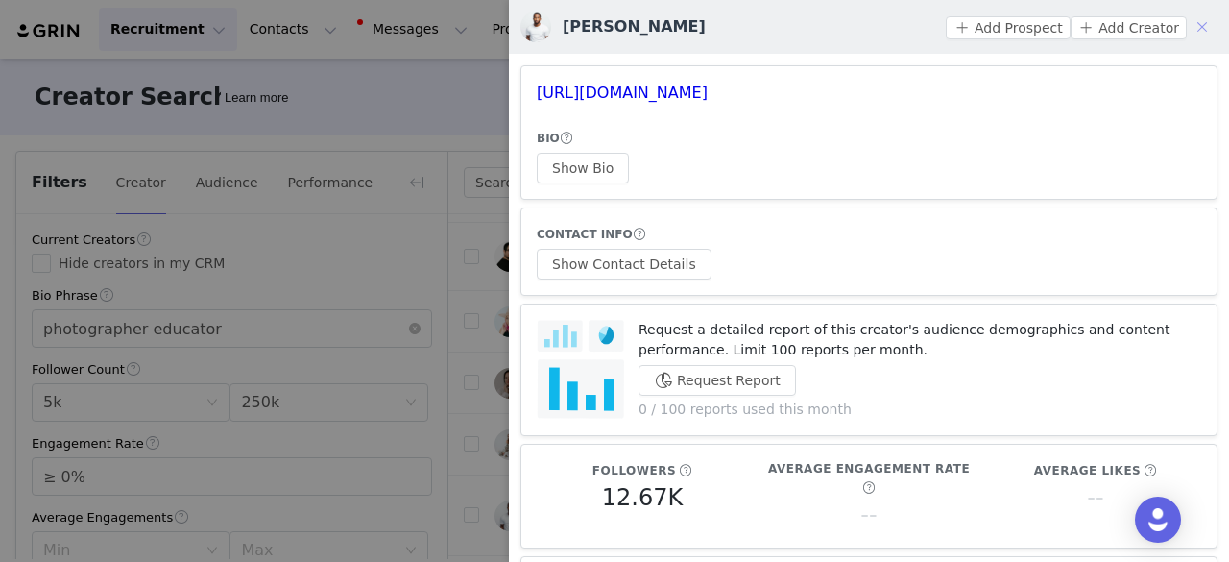
click at [1187, 28] on button "button" at bounding box center [1202, 27] width 31 height 31
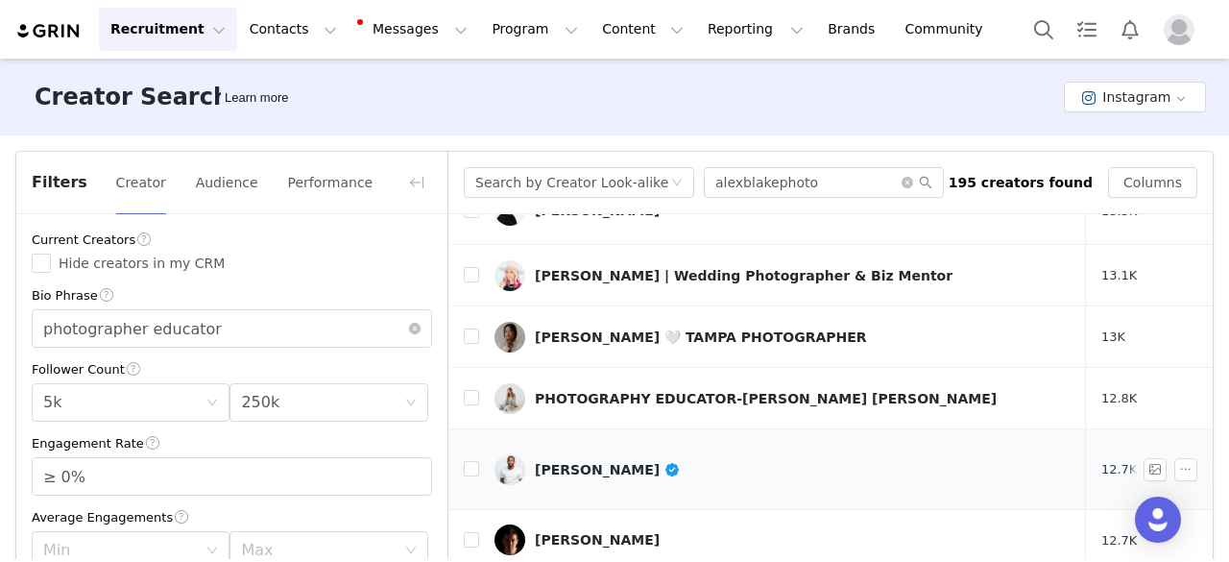
scroll to position [768, 0]
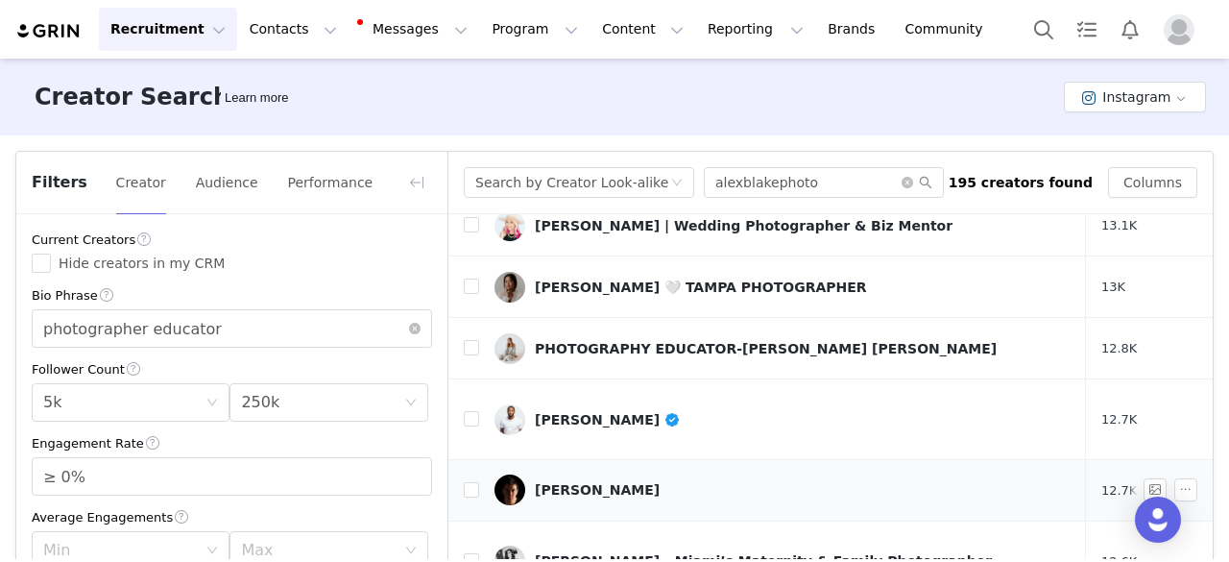
click at [560, 482] on div "Clifford Pickett" at bounding box center [597, 489] width 125 height 15
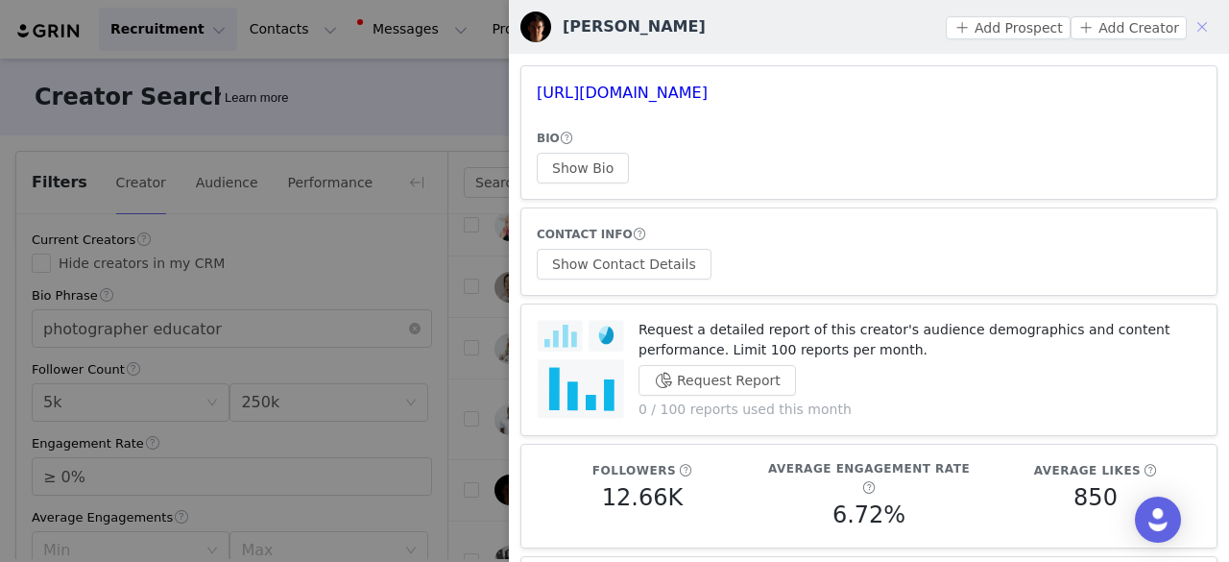
click at [1187, 21] on button "button" at bounding box center [1202, 27] width 31 height 31
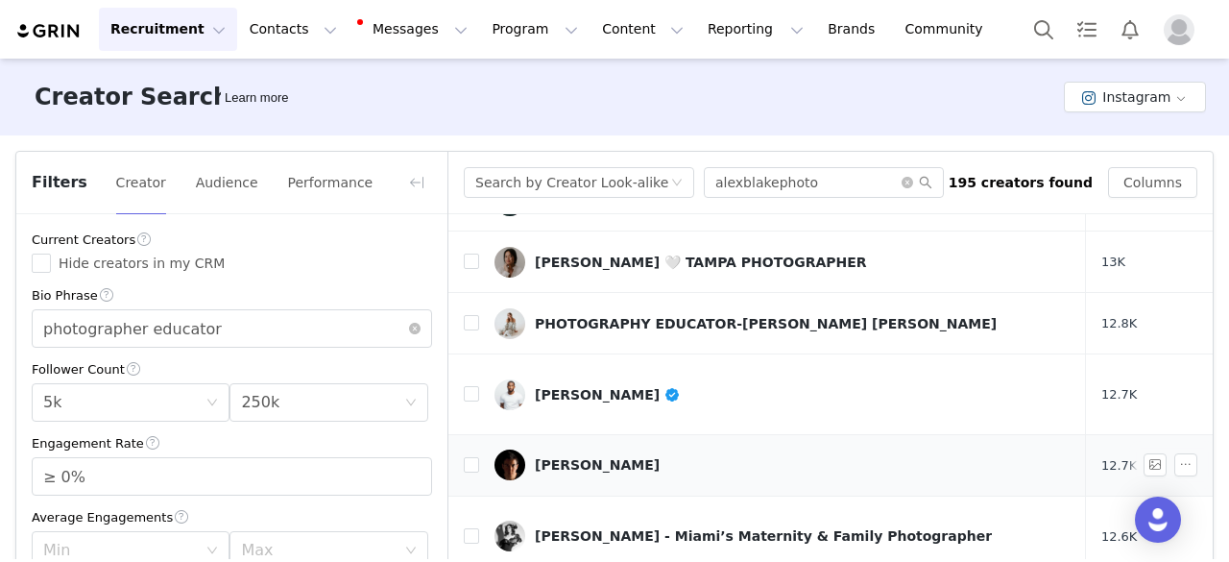
scroll to position [825, 0]
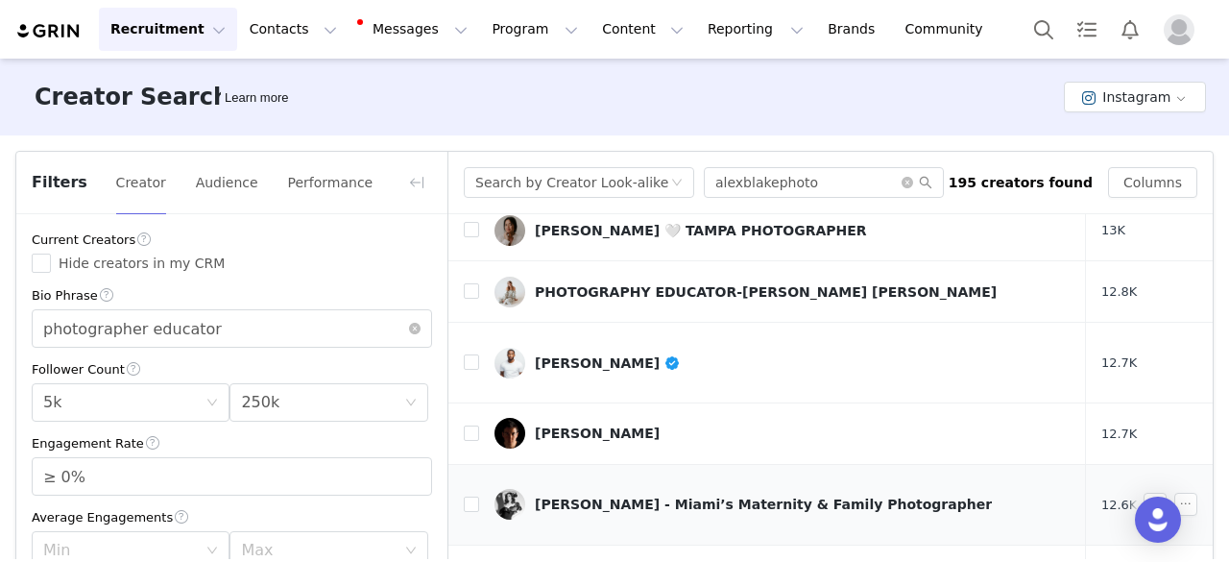
drag, startPoint x: 585, startPoint y: 385, endPoint x: 573, endPoint y: 387, distance: 11.7
click at [573, 496] on div "Missy Gueits - Miami’s Maternity & Family Photographer" at bounding box center [763, 503] width 457 height 15
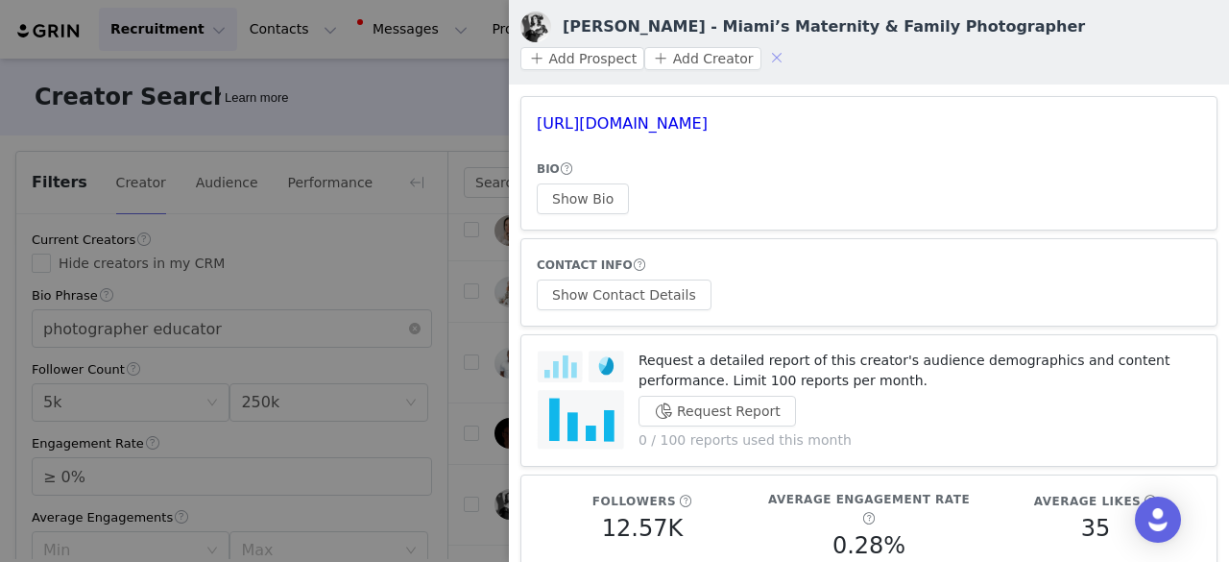
click at [765, 54] on button "button" at bounding box center [777, 57] width 31 height 31
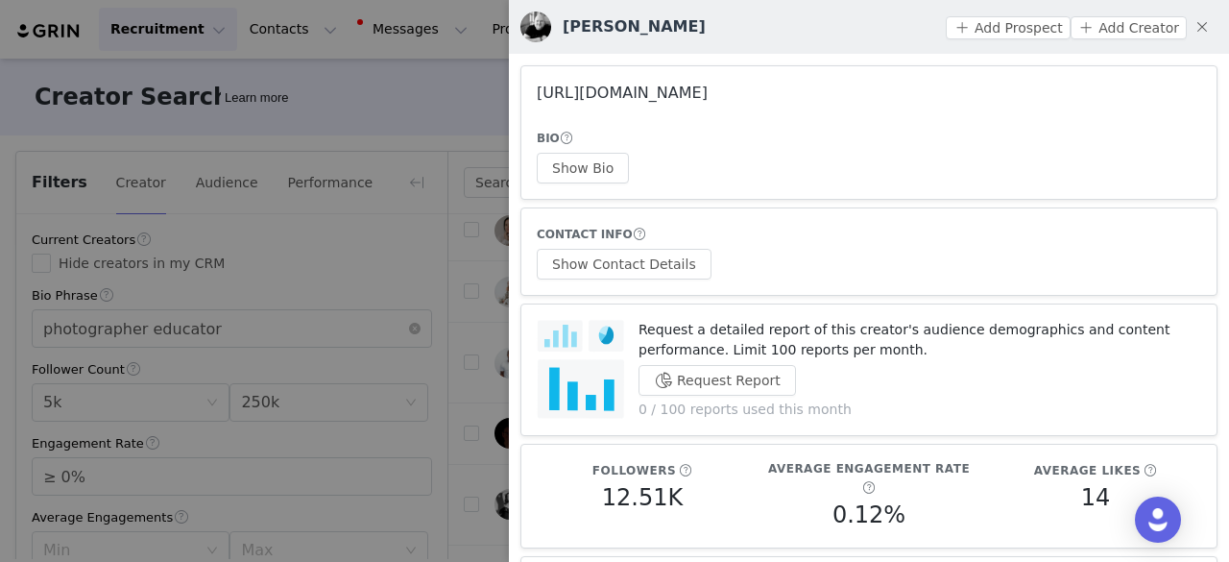
drag, startPoint x: 766, startPoint y: 78, endPoint x: 743, endPoint y: 91, distance: 26.7
click at [1187, 20] on button "button" at bounding box center [1202, 27] width 31 height 31
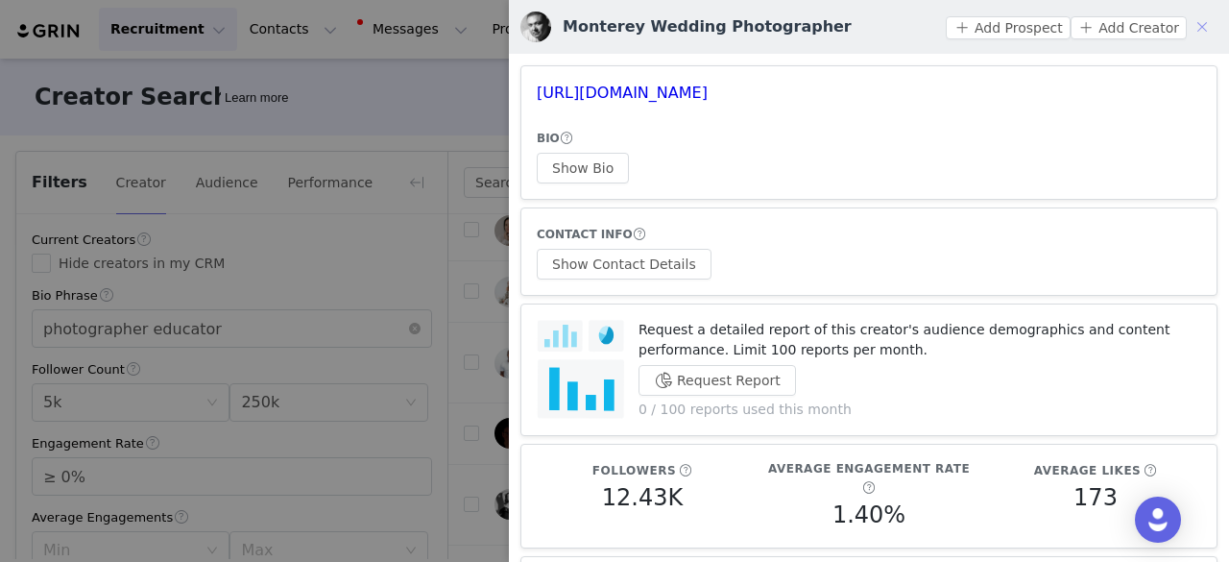
click at [1195, 30] on button "button" at bounding box center [1202, 27] width 31 height 31
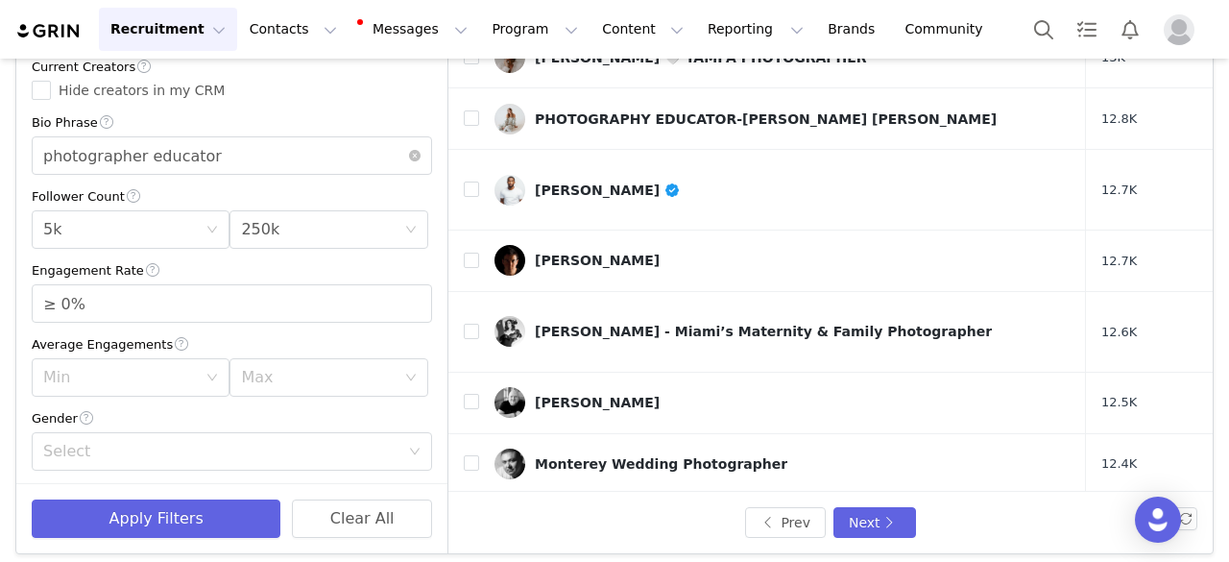
scroll to position [182, 0]
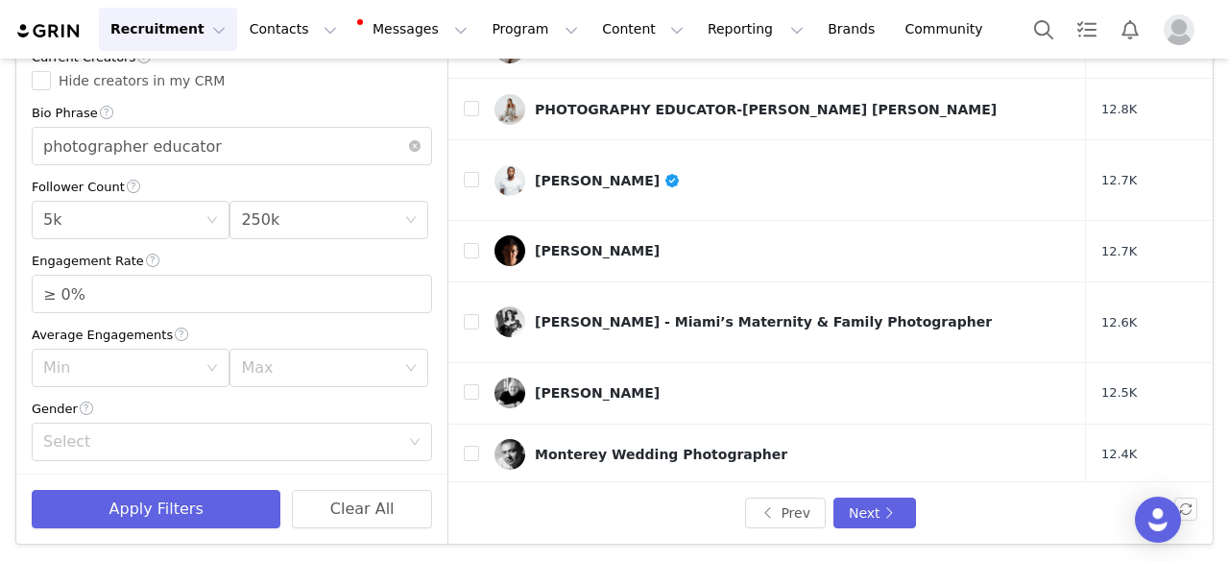
click at [580, 508] on div "Brigette Billups" at bounding box center [608, 515] width 146 height 15
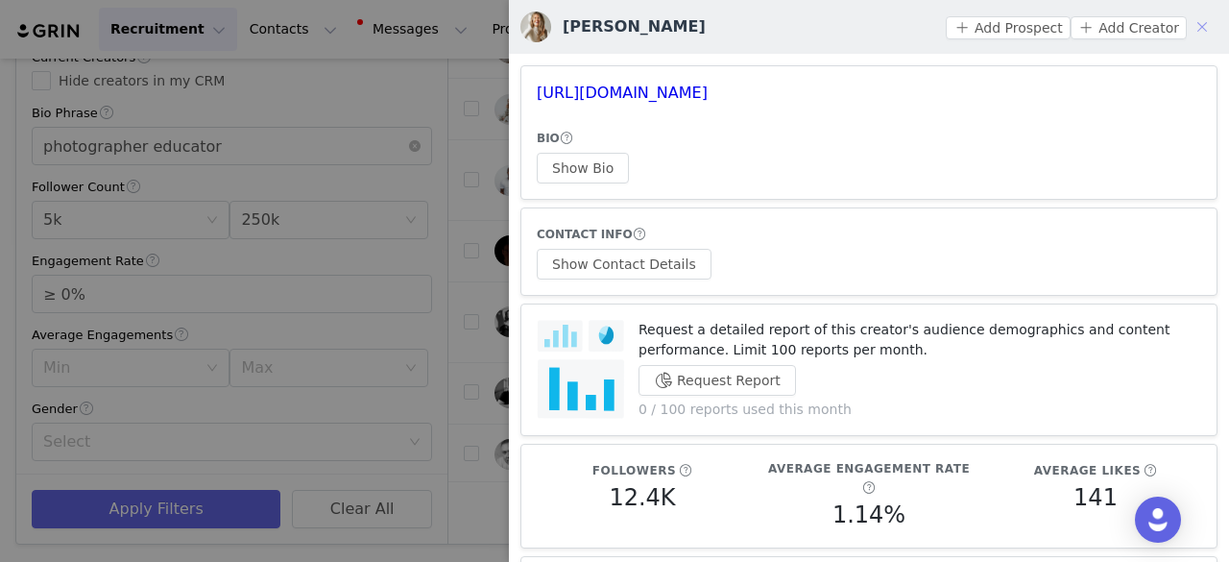
click at [1187, 22] on button "button" at bounding box center [1202, 27] width 31 height 31
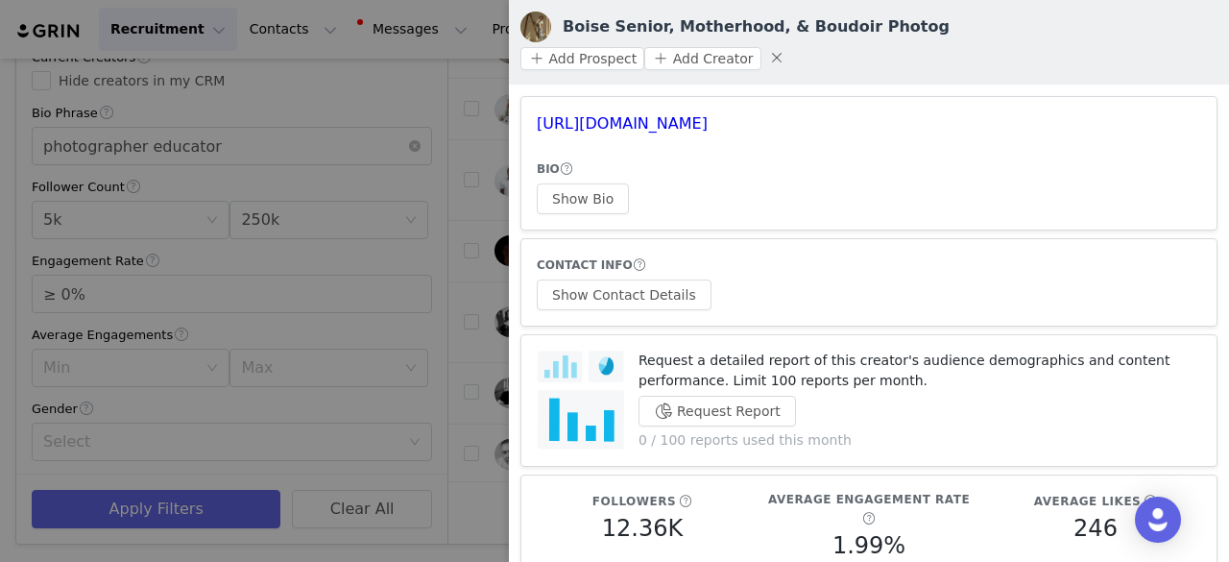
click at [465, 418] on div at bounding box center [614, 281] width 1229 height 562
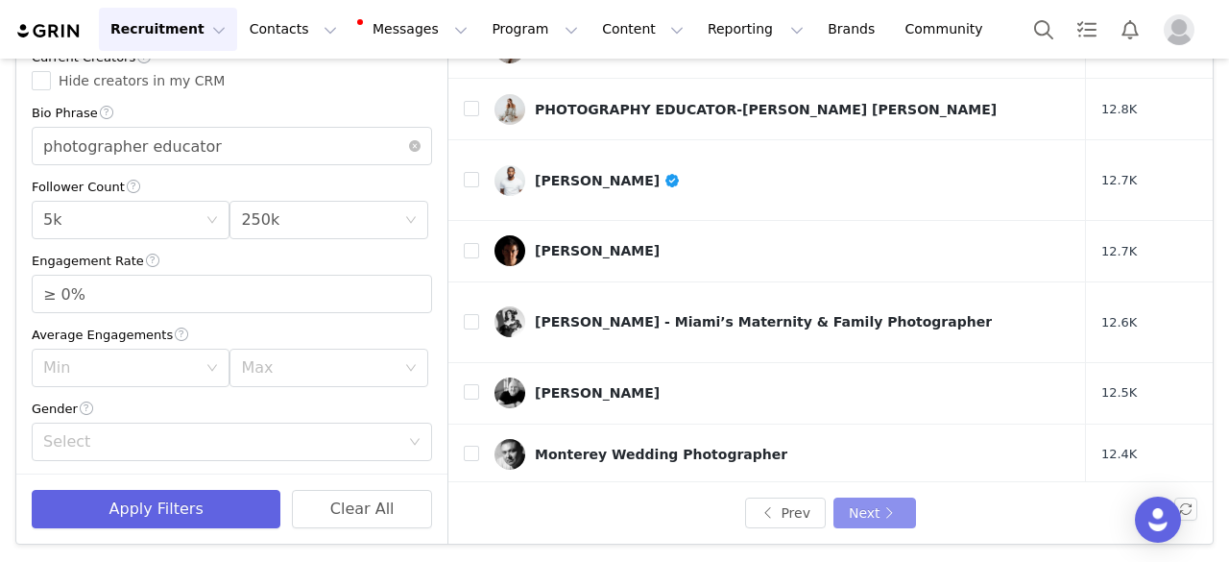
click at [846, 505] on button "Next" at bounding box center [875, 512] width 83 height 31
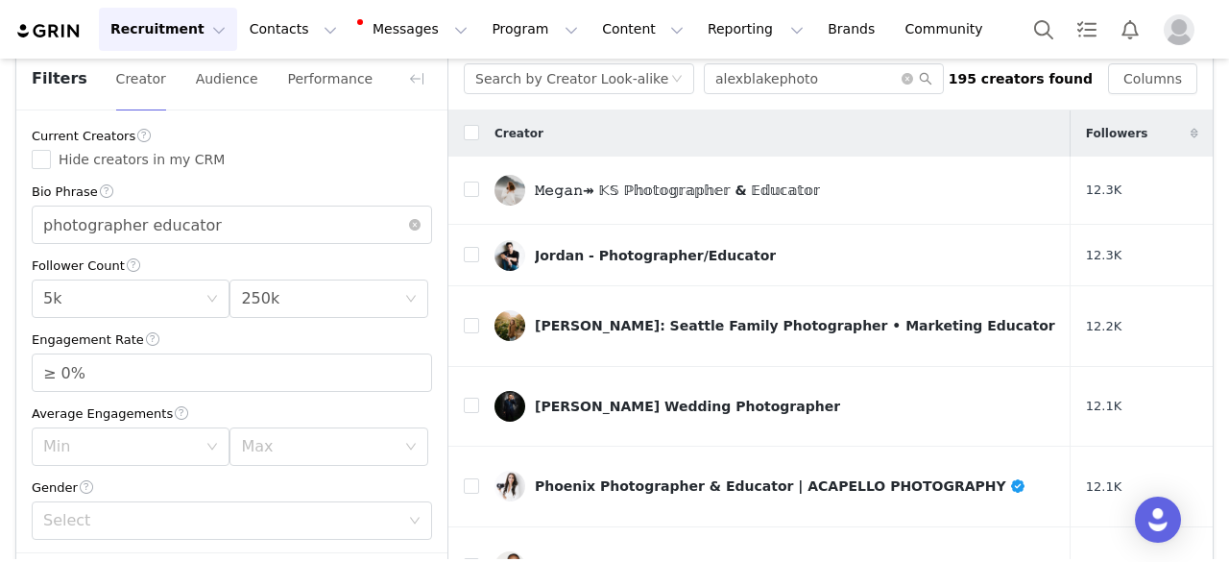
scroll to position [0, 0]
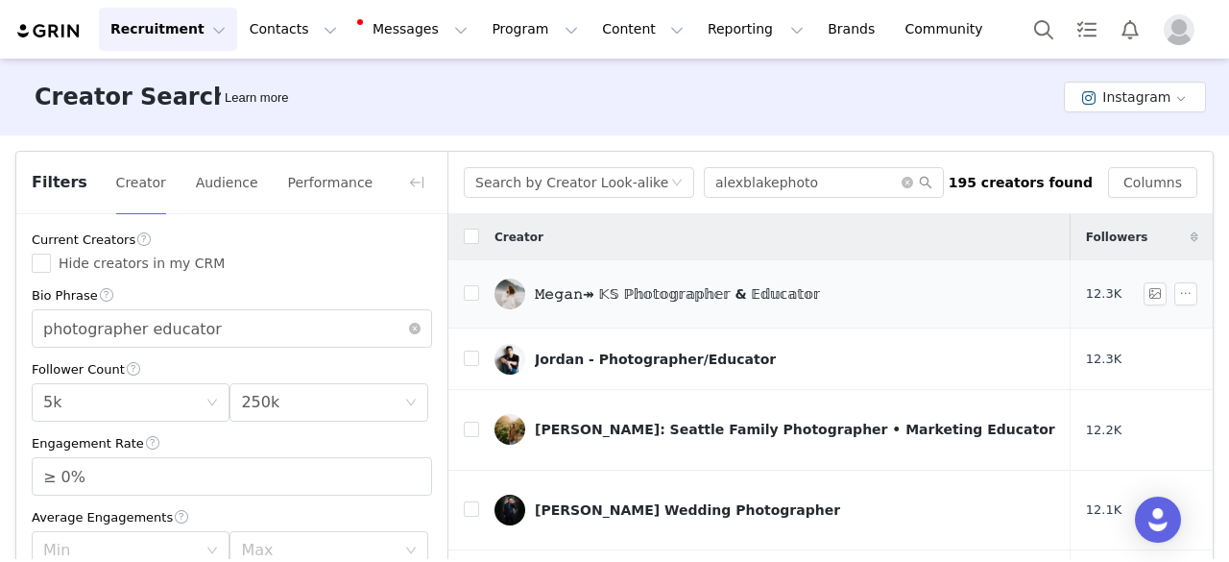
click at [593, 291] on div "𝙼𝚎𝚐𝚊𝚗↠ 𝕂𝕊 ℙ𝕙𝕠𝕥𝕠𝕘𝕣𝕒𝕡𝕙𝕖𝕣 & 𝔼𝕕𝕦𝕔𝕒𝕥𝕠𝕣" at bounding box center [677, 293] width 285 height 15
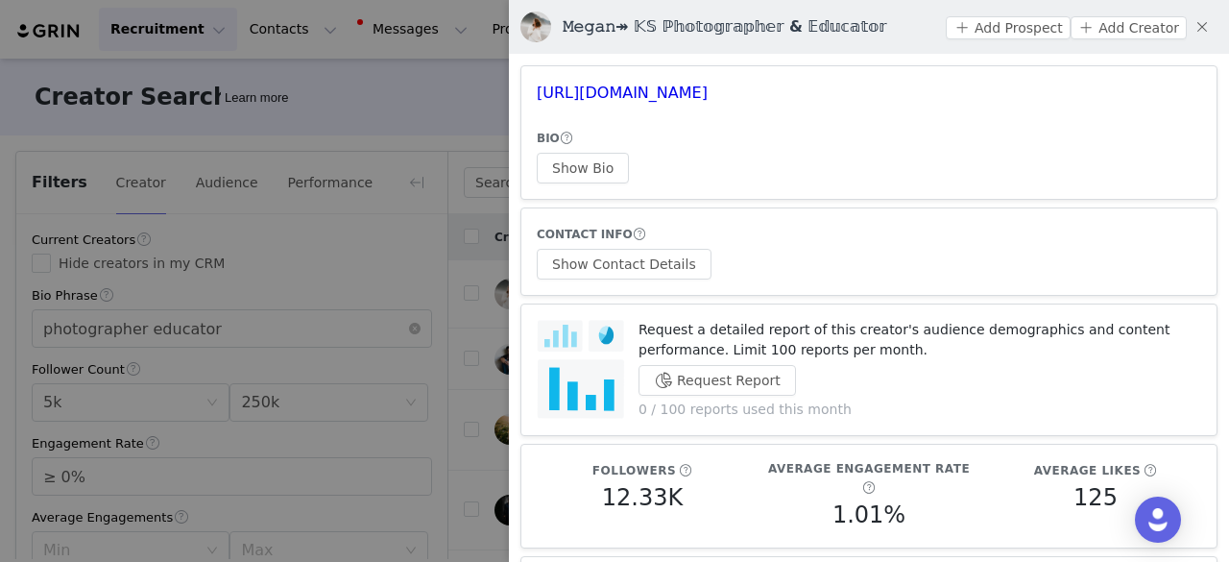
click at [413, 123] on div at bounding box center [614, 281] width 1229 height 562
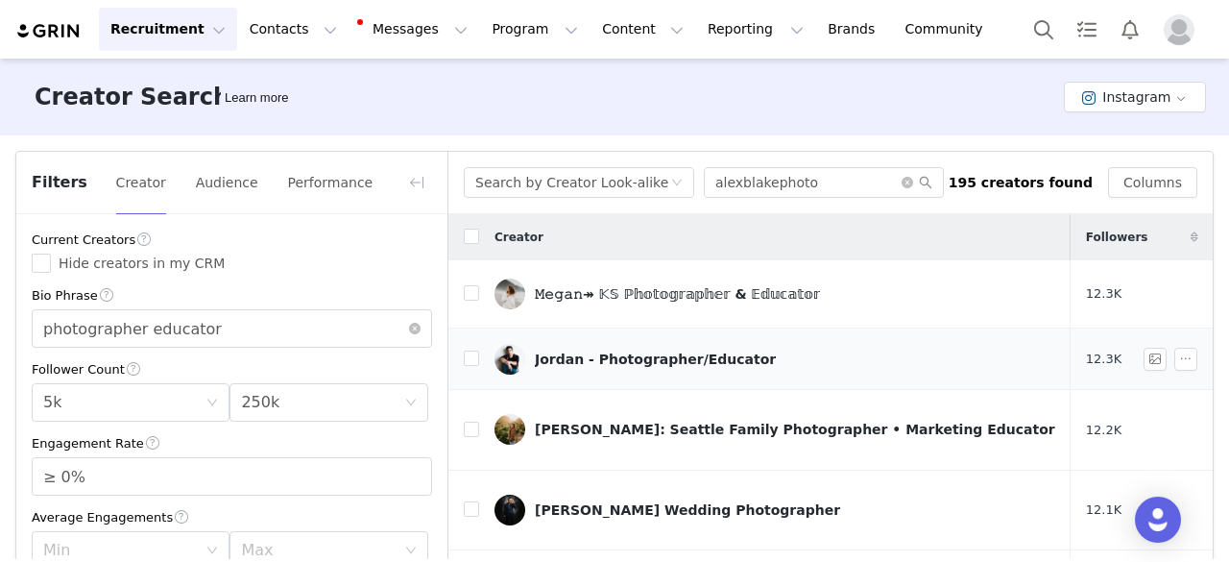
click at [561, 352] on div "Jordan - Photographer/Educator" at bounding box center [655, 358] width 241 height 15
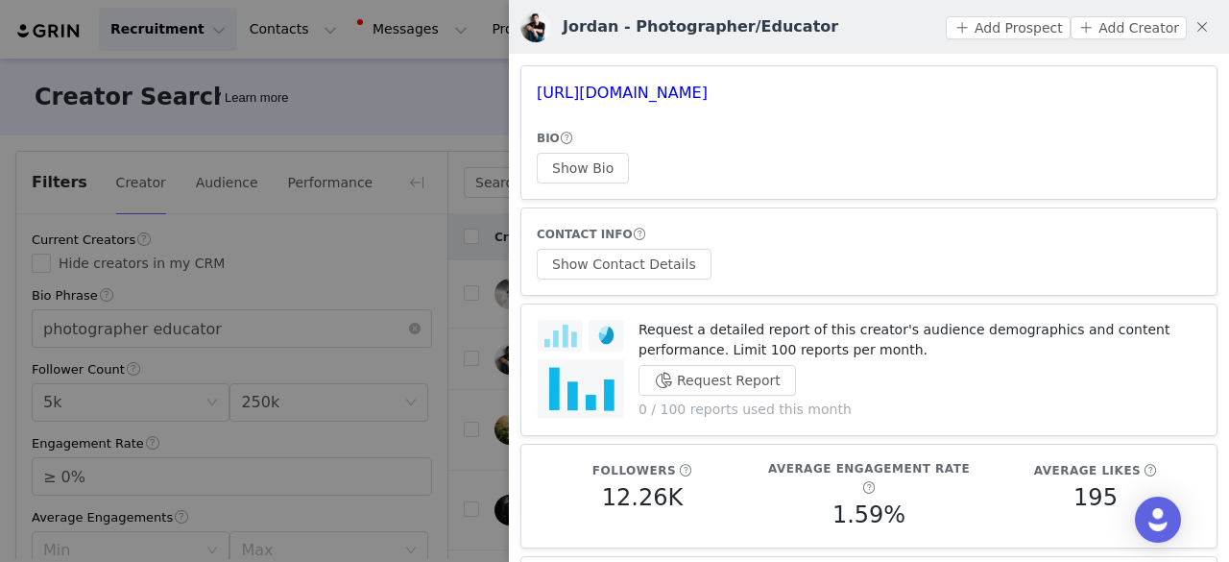
click at [386, 102] on div at bounding box center [614, 281] width 1229 height 562
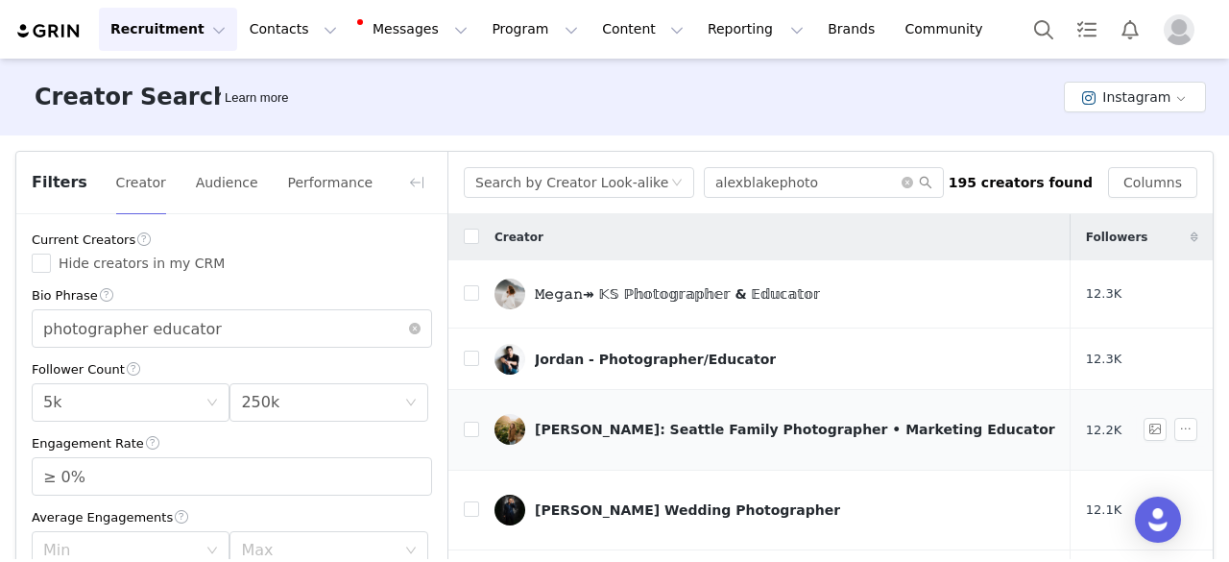
click at [589, 422] on div "Fiona: Seattle Family Photographer • Marketing Educator" at bounding box center [795, 429] width 520 height 15
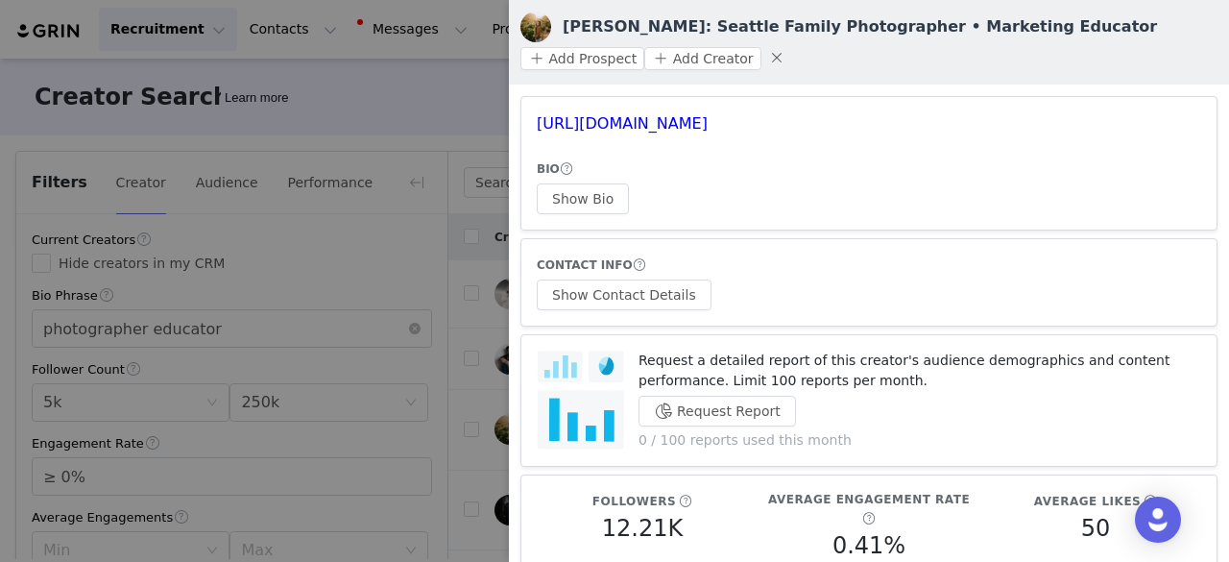
click at [419, 93] on div at bounding box center [614, 281] width 1229 height 562
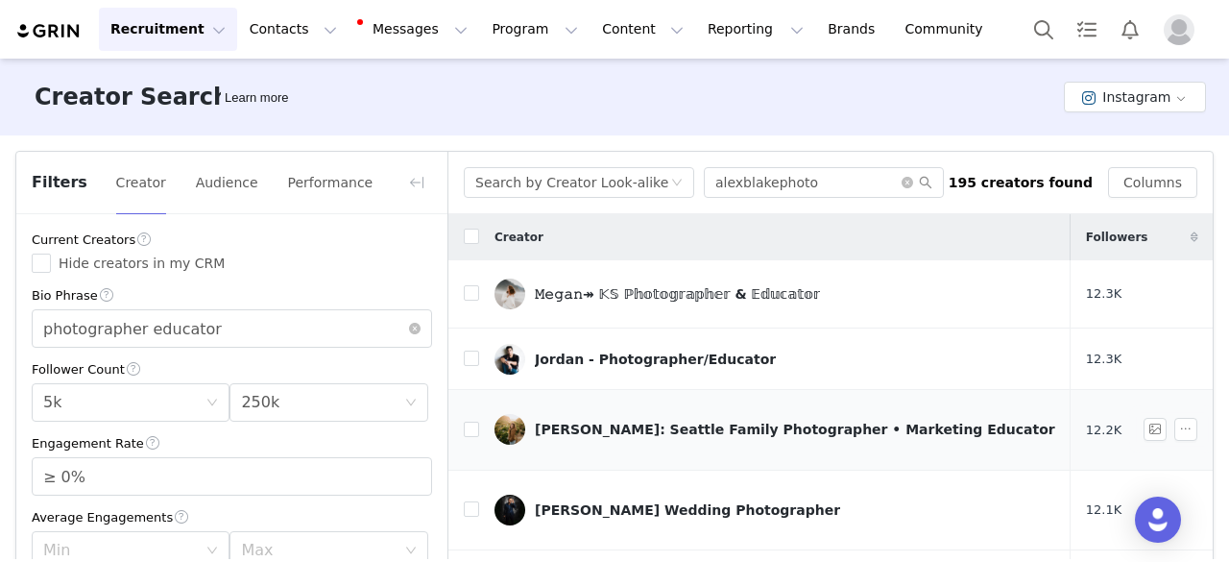
scroll to position [192, 0]
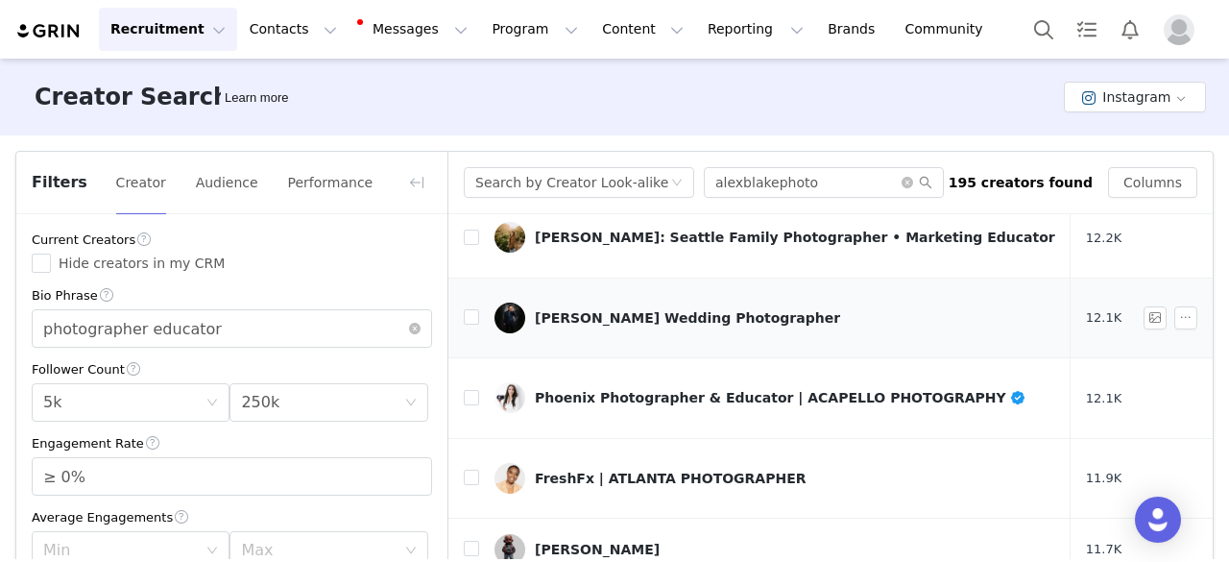
click at [574, 278] on td "Omar Zeta Wedding Photographer" at bounding box center [775, 318] width 592 height 81
click at [574, 310] on div "Omar Zeta Wedding Photographer" at bounding box center [687, 317] width 305 height 15
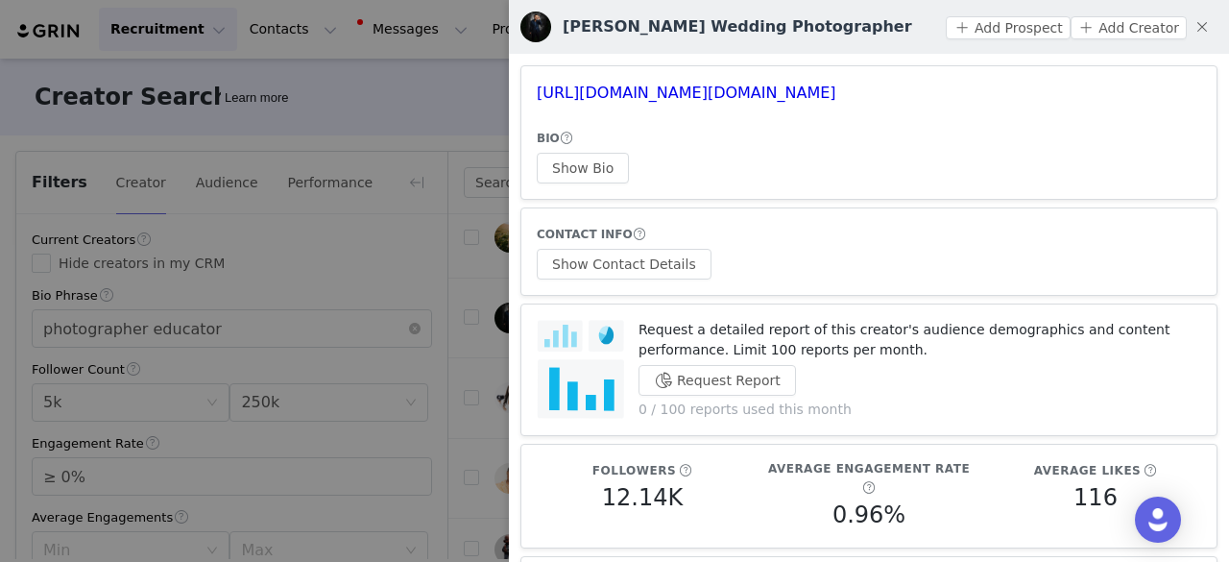
click at [485, 109] on div at bounding box center [614, 281] width 1229 height 562
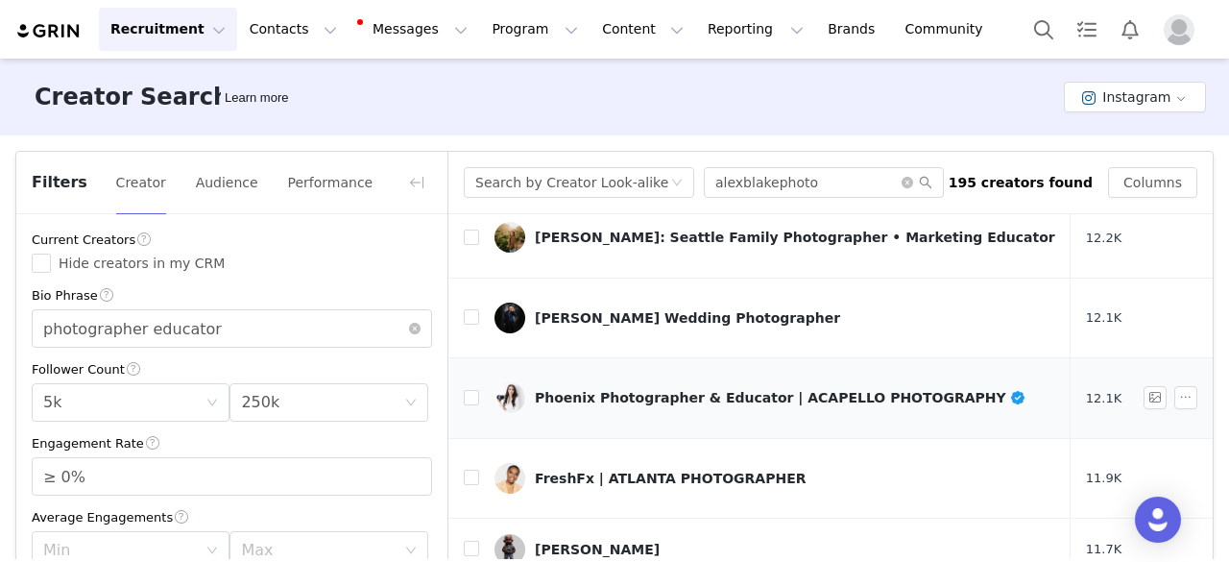
click at [605, 390] on div "Phoenix Photographer & Educator | ACAPELLO PHOTOGRAPHY" at bounding box center [781, 397] width 492 height 15
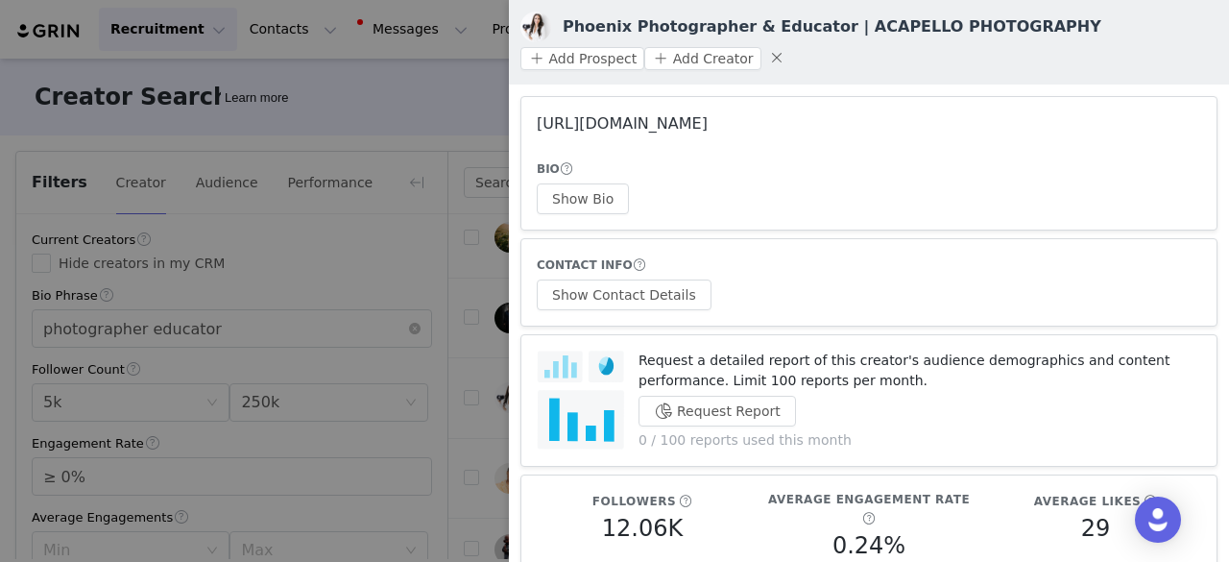
drag, startPoint x: 615, startPoint y: 115, endPoint x: 630, endPoint y: 126, distance: 18.6
click at [630, 126] on link "https://www.instagram.com/acapello_photography/" at bounding box center [622, 123] width 171 height 18
drag, startPoint x: 603, startPoint y: 121, endPoint x: 620, endPoint y: 132, distance: 20.3
click at [620, 132] on link "https://www.instagram.com/acapello_photography/" at bounding box center [622, 123] width 171 height 18
click at [438, 93] on div at bounding box center [614, 281] width 1229 height 562
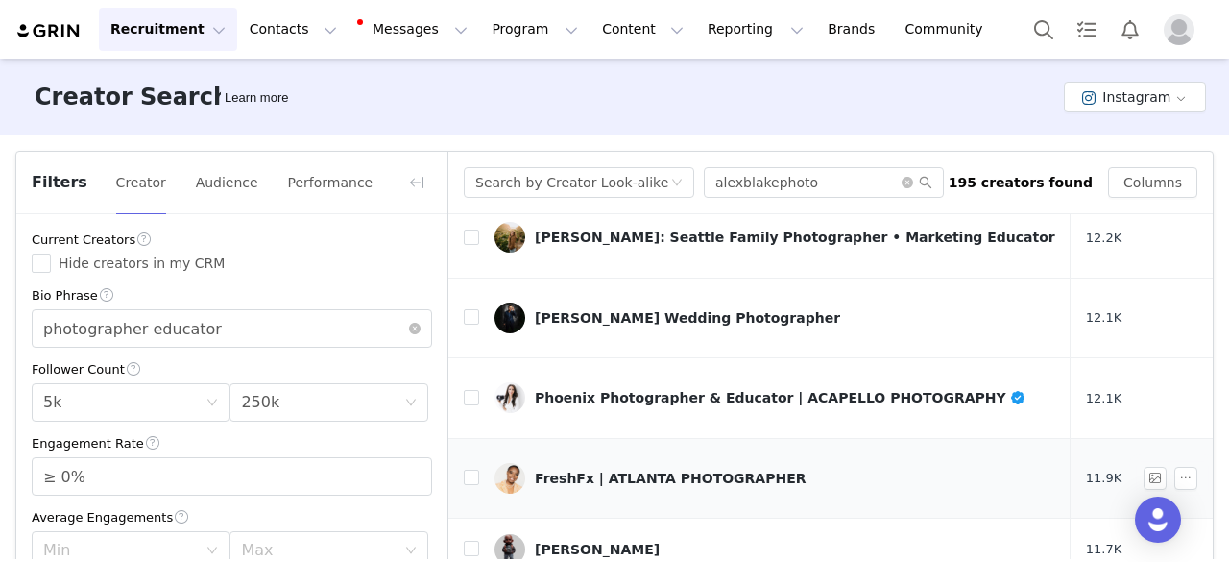
click at [572, 471] on div "FreshFx | ATLANTA PHOTOGRAPHER" at bounding box center [671, 478] width 272 height 15
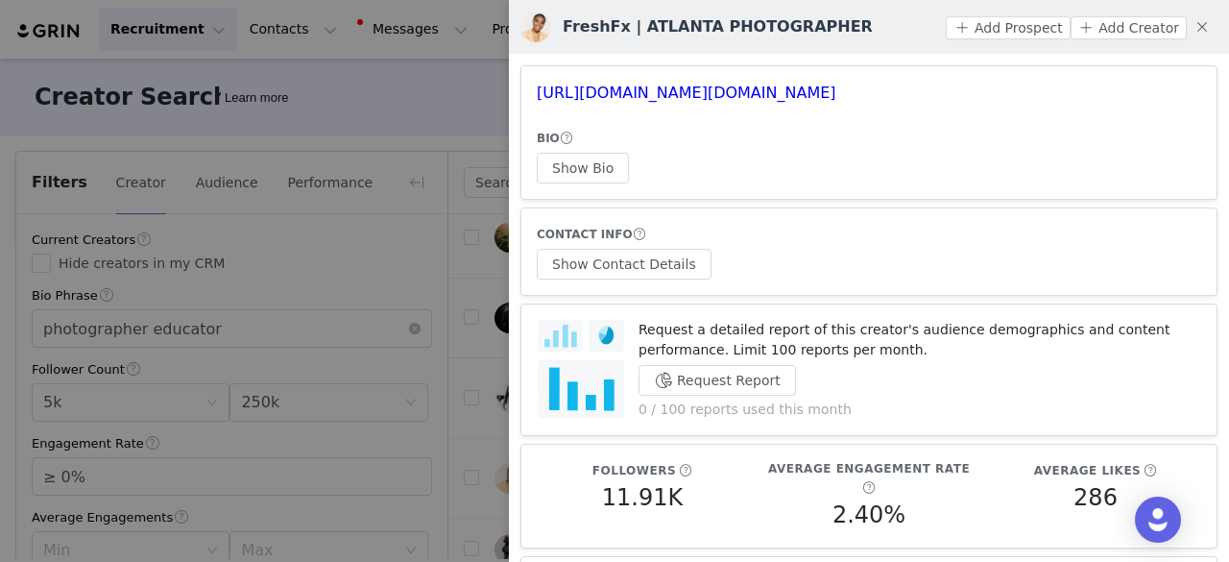
click at [398, 124] on div at bounding box center [614, 281] width 1229 height 562
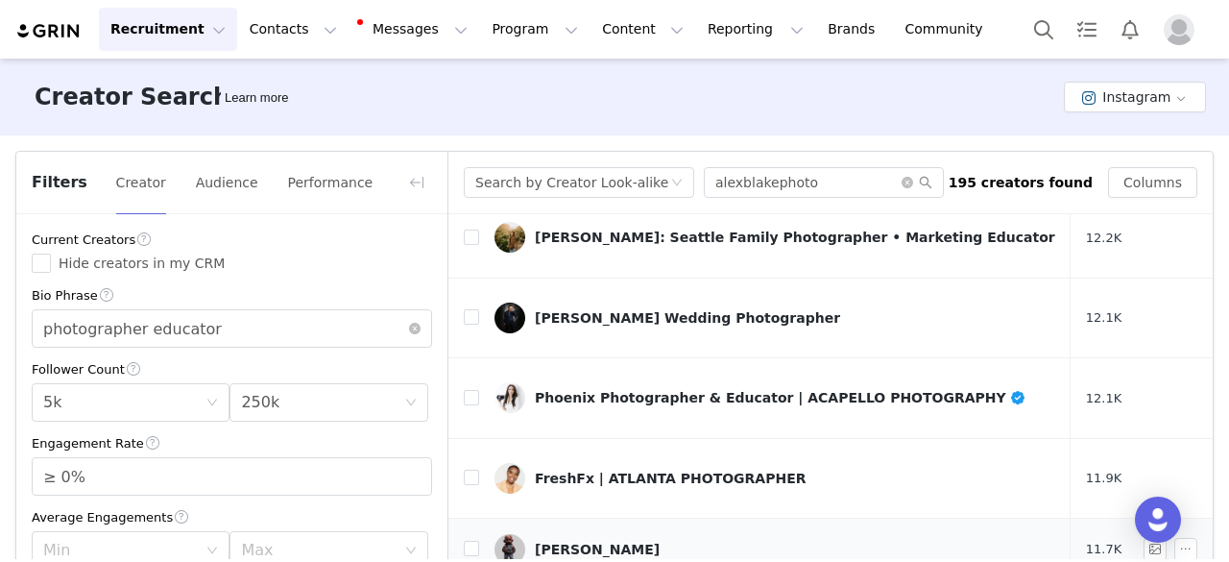
click at [561, 542] on div "Dallas J Logan" at bounding box center [597, 549] width 125 height 15
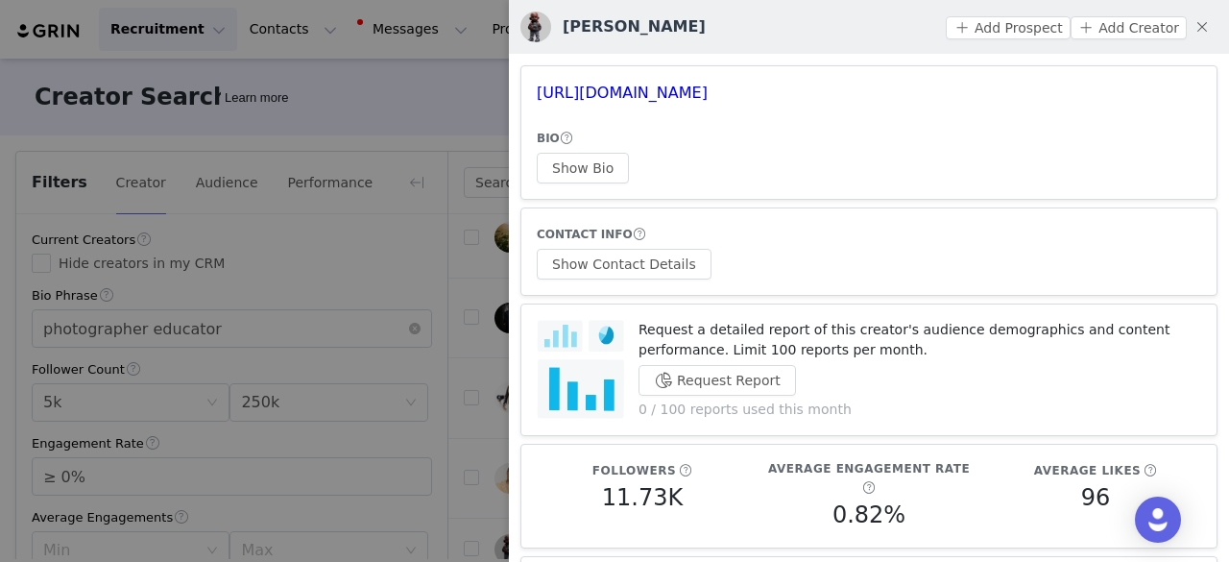
click at [376, 59] on div at bounding box center [614, 281] width 1229 height 562
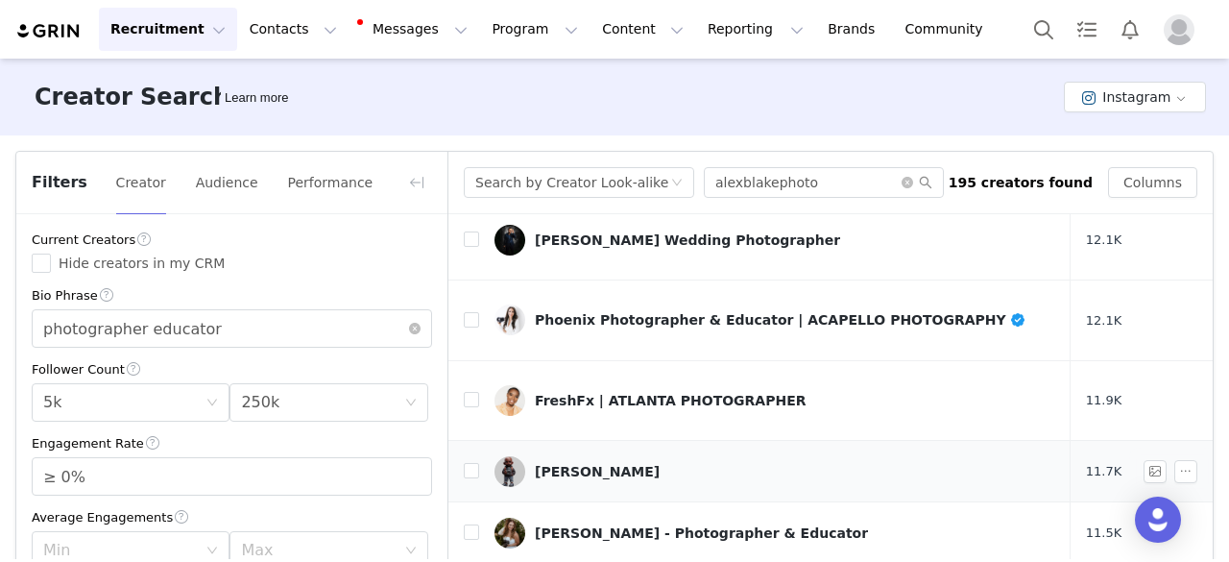
scroll to position [384, 0]
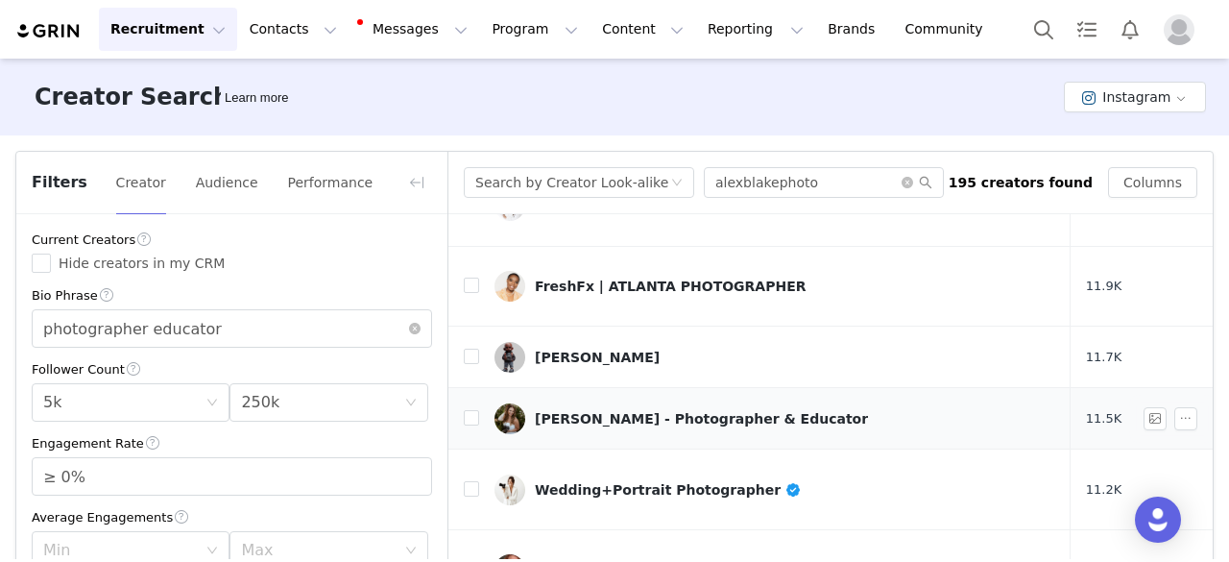
drag, startPoint x: 590, startPoint y: 341, endPoint x: 542, endPoint y: 333, distance: 48.6
click at [542, 411] on div "Emma Bernhardt - Photographer & Educator" at bounding box center [701, 418] width 333 height 15
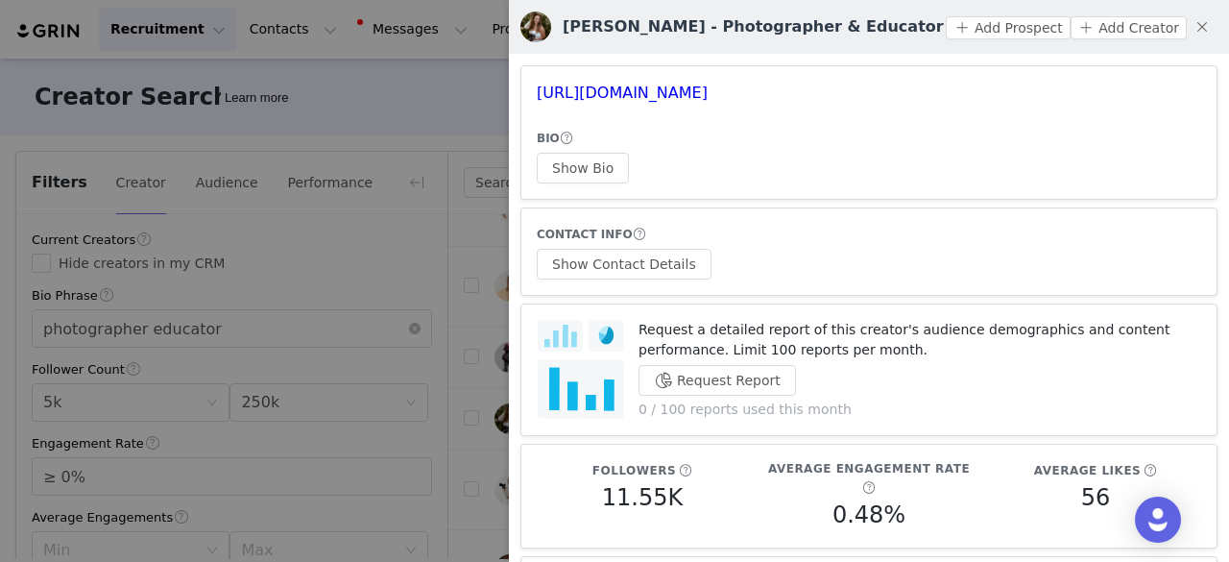
click at [421, 107] on div at bounding box center [614, 281] width 1229 height 562
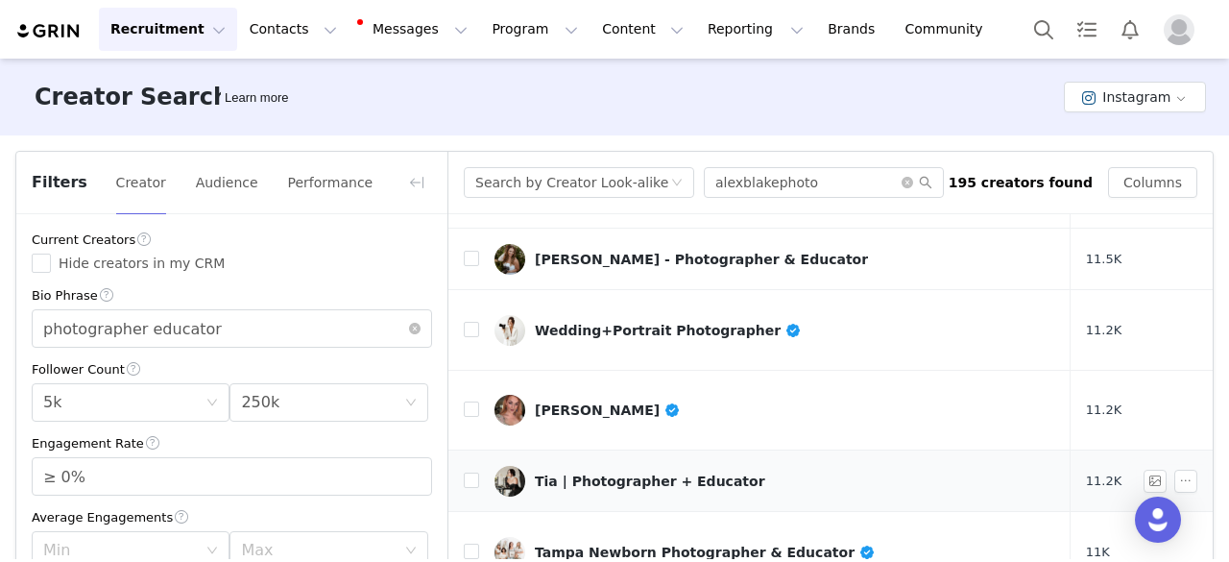
scroll to position [576, 0]
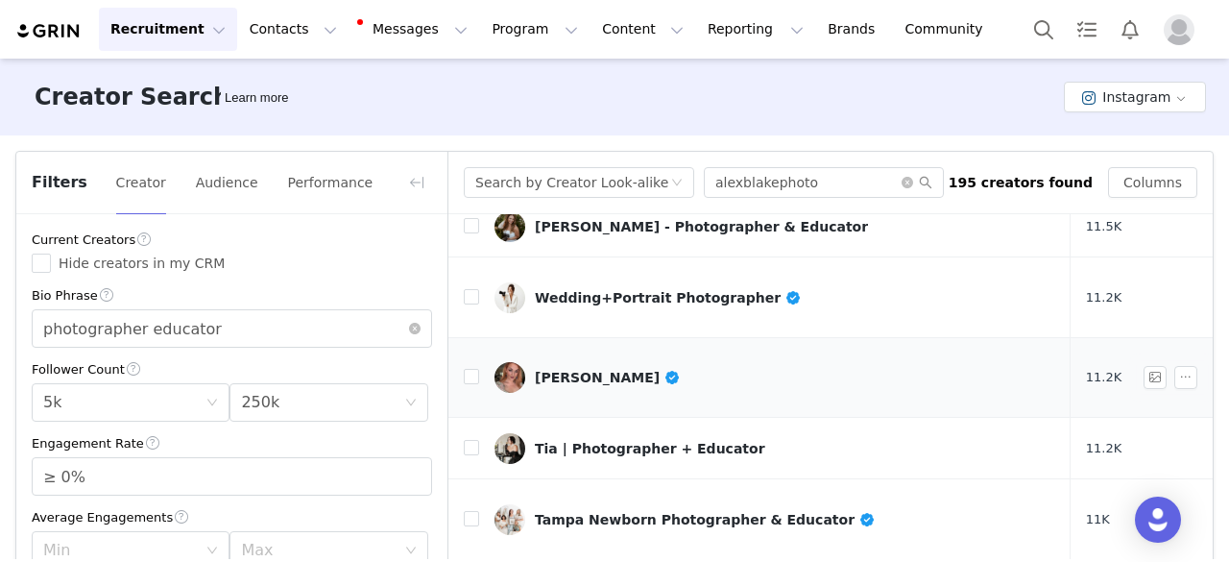
click at [577, 370] on div "Regina Wamba" at bounding box center [608, 377] width 146 height 15
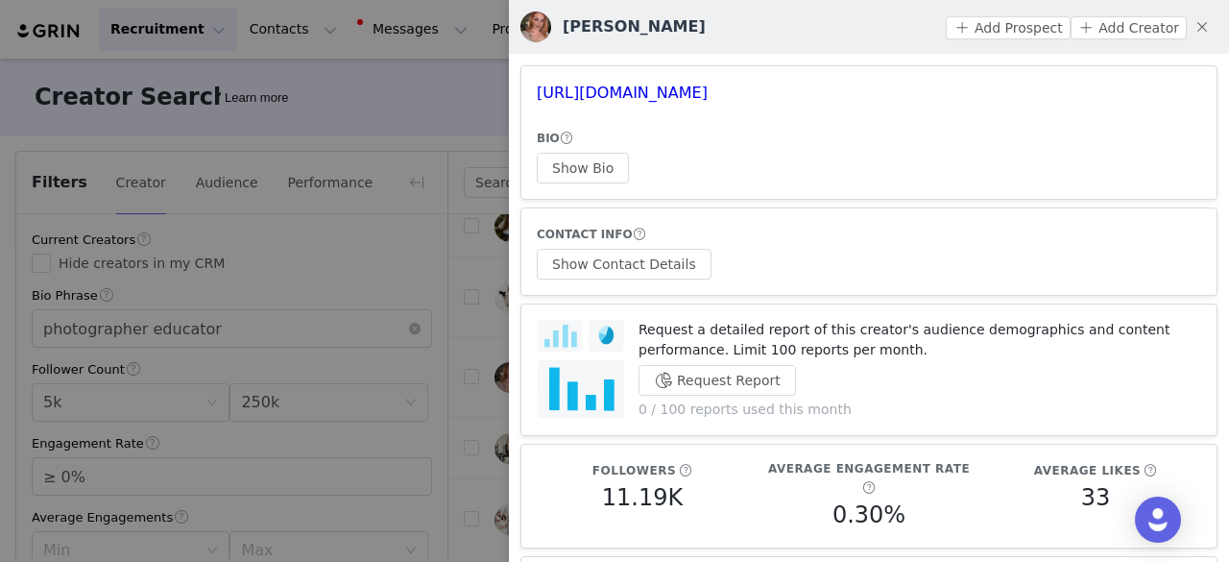
click at [398, 121] on div at bounding box center [614, 281] width 1229 height 562
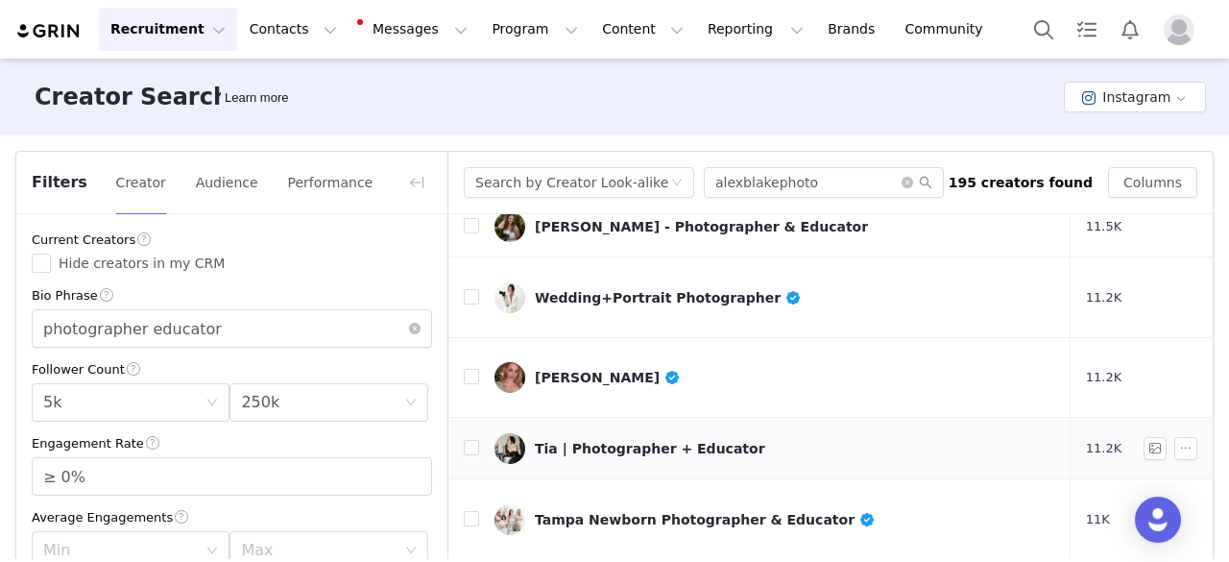
click at [569, 433] on link "Tia | Photographer + Educator" at bounding box center [775, 448] width 561 height 31
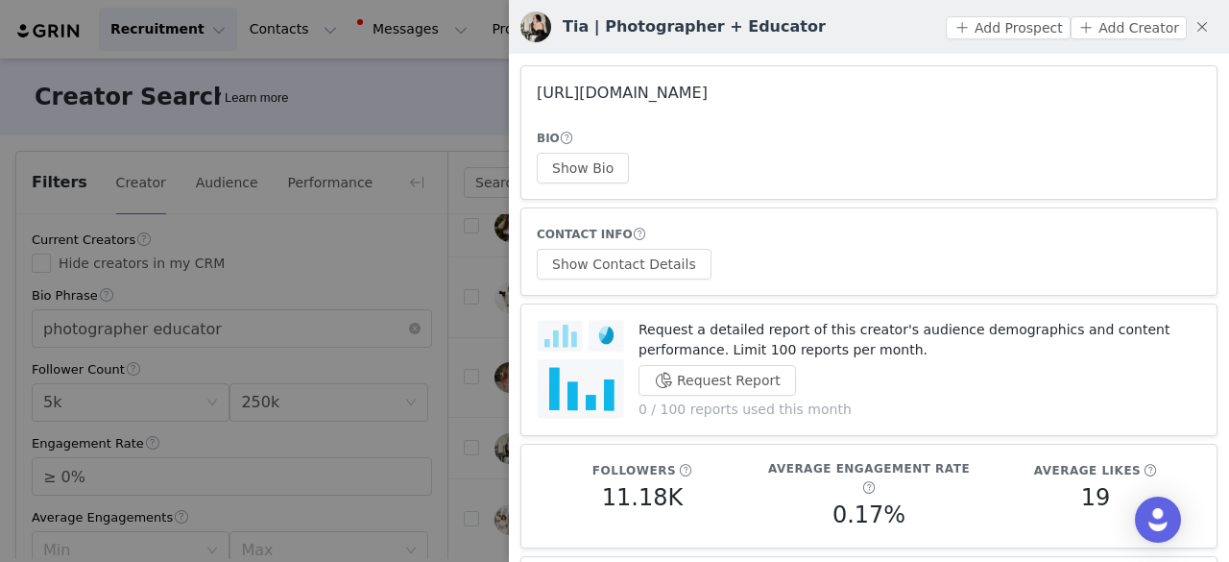
drag, startPoint x: 660, startPoint y: 78, endPoint x: 630, endPoint y: 85, distance: 30.7
drag, startPoint x: 630, startPoint y: 85, endPoint x: 600, endPoint y: 92, distance: 30.5
click at [365, 89] on div at bounding box center [614, 281] width 1229 height 562
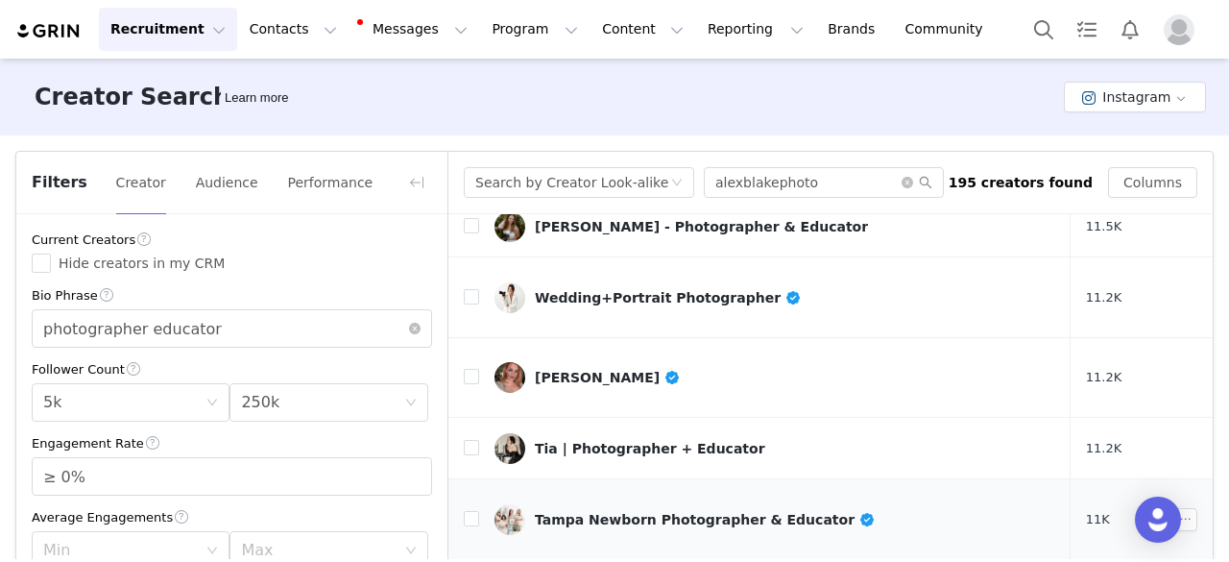
click at [590, 504] on link "Tampa Newborn Photographer & Educator" at bounding box center [775, 519] width 561 height 31
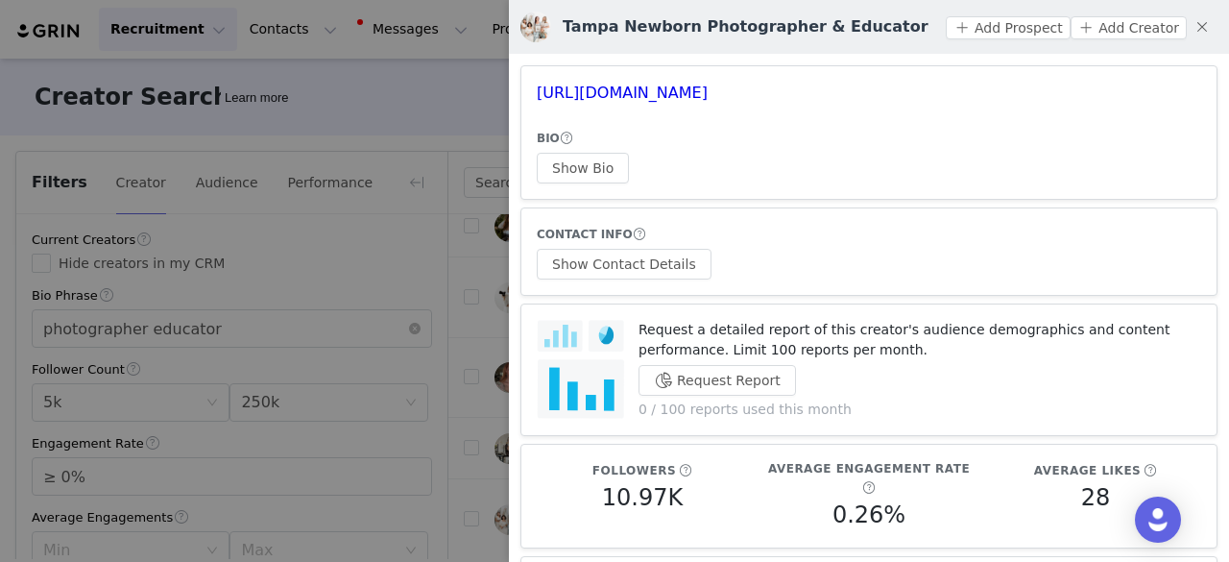
click at [361, 143] on div at bounding box center [614, 281] width 1229 height 562
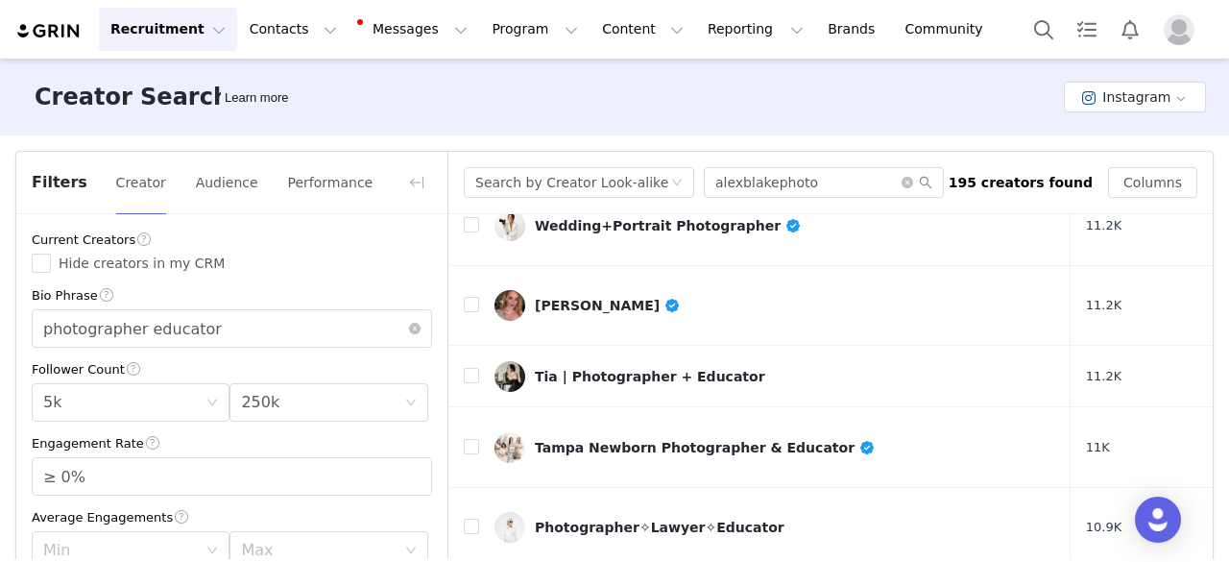
scroll to position [672, 0]
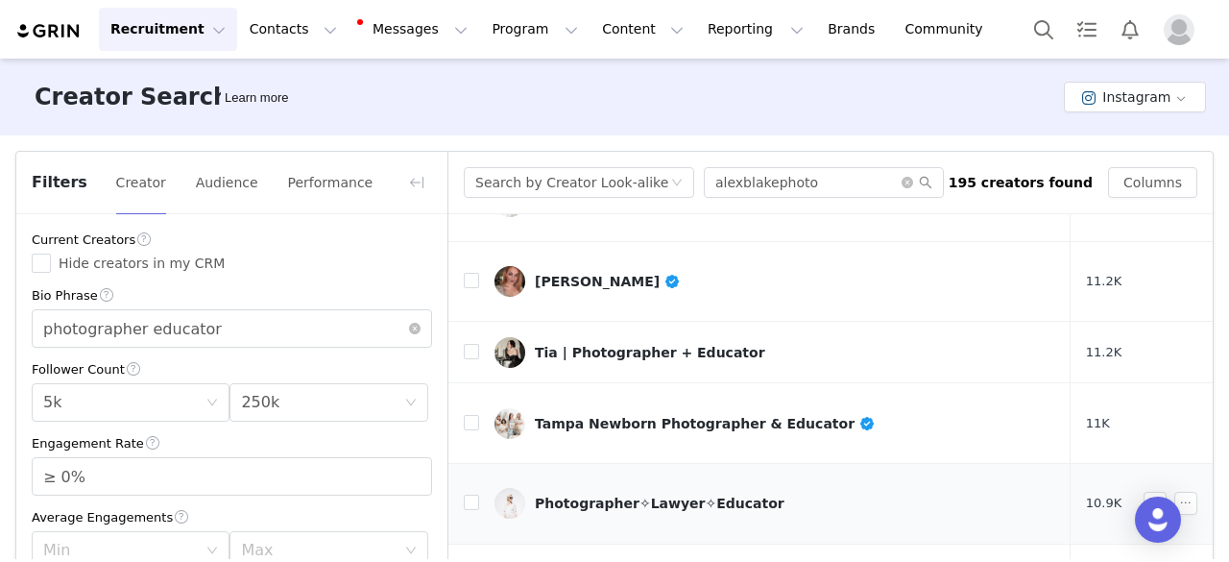
click at [582, 496] on div "Photographer✧Lawyer✧Educator" at bounding box center [660, 503] width 250 height 15
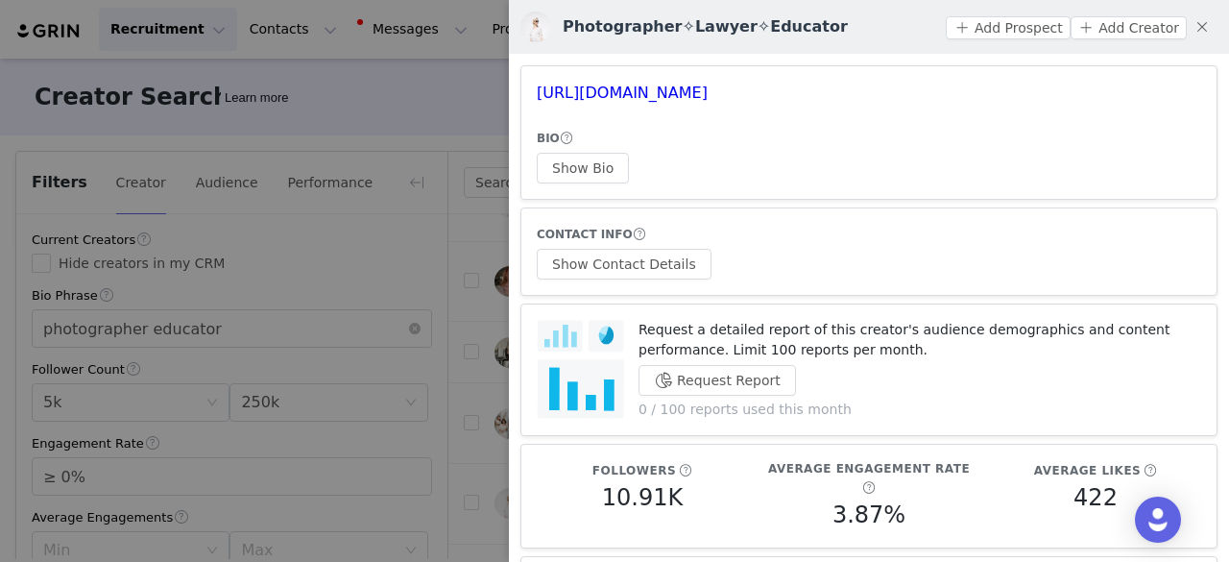
click at [437, 124] on div at bounding box center [614, 281] width 1229 height 562
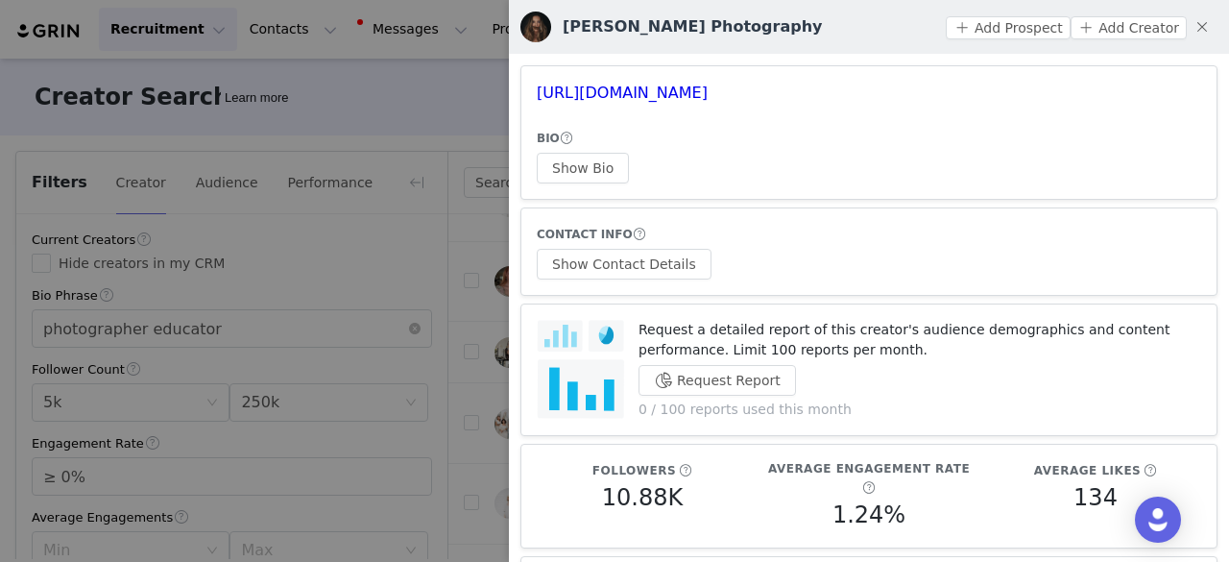
click at [418, 116] on div at bounding box center [614, 281] width 1229 height 562
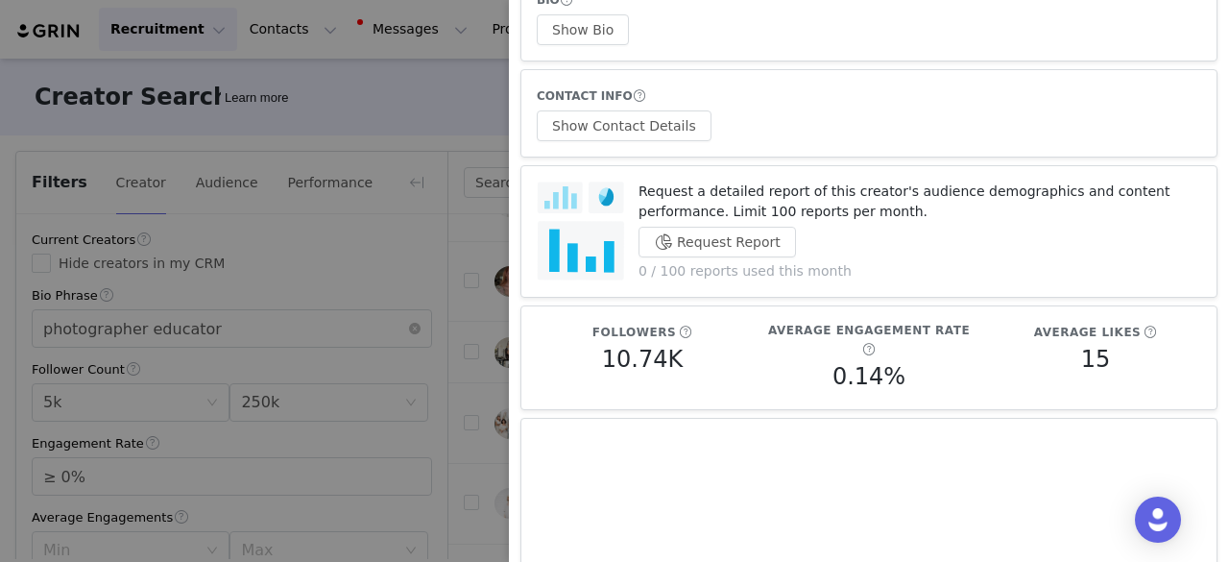
scroll to position [192, 0]
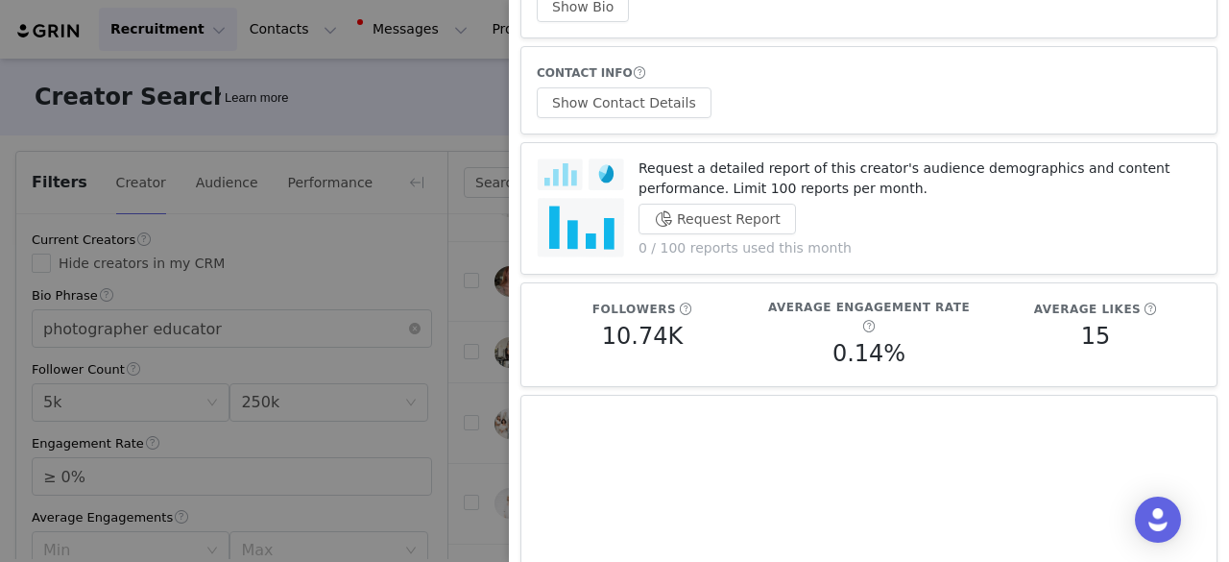
click at [501, 148] on div at bounding box center [614, 281] width 1229 height 562
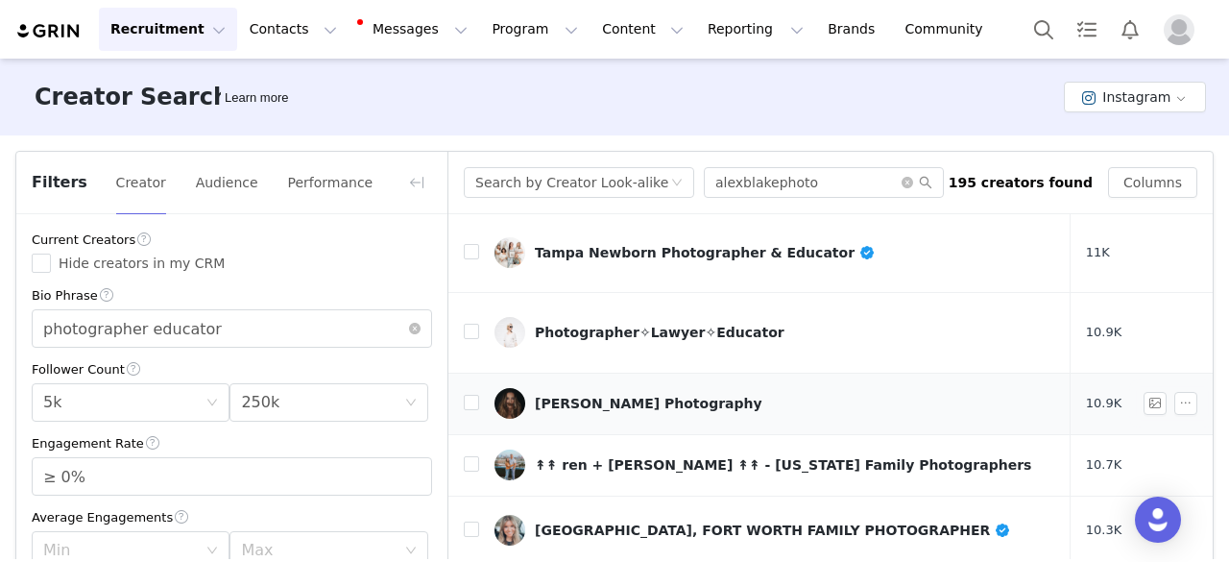
scroll to position [845, 0]
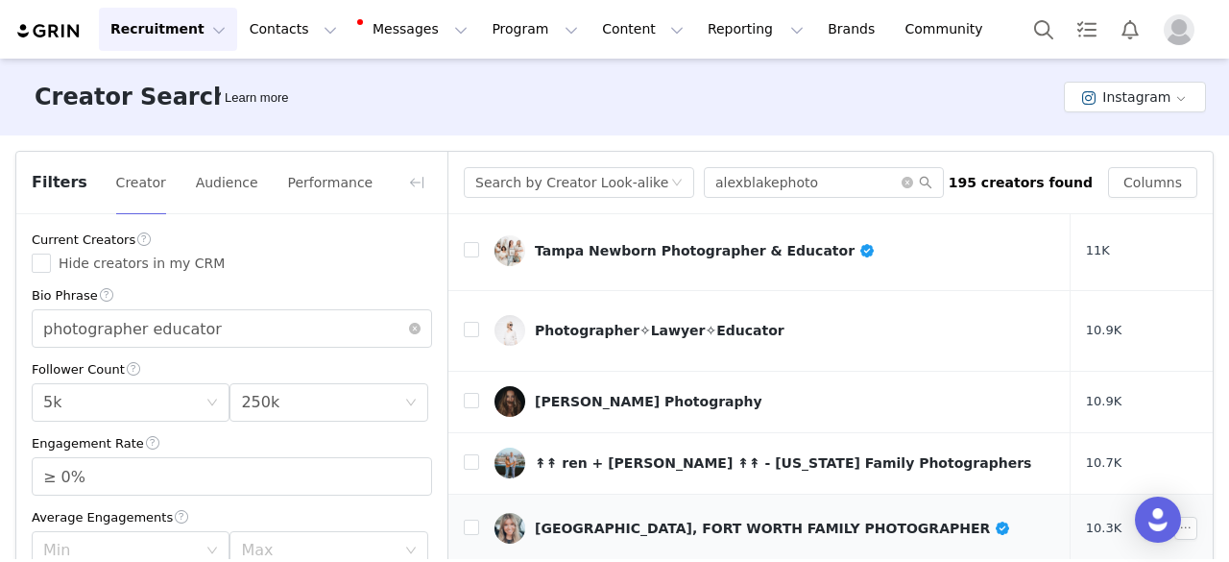
click at [580, 520] on div "DALLAS, FORT WORTH FAMILY PHOTOGRAPHER" at bounding box center [773, 527] width 476 height 15
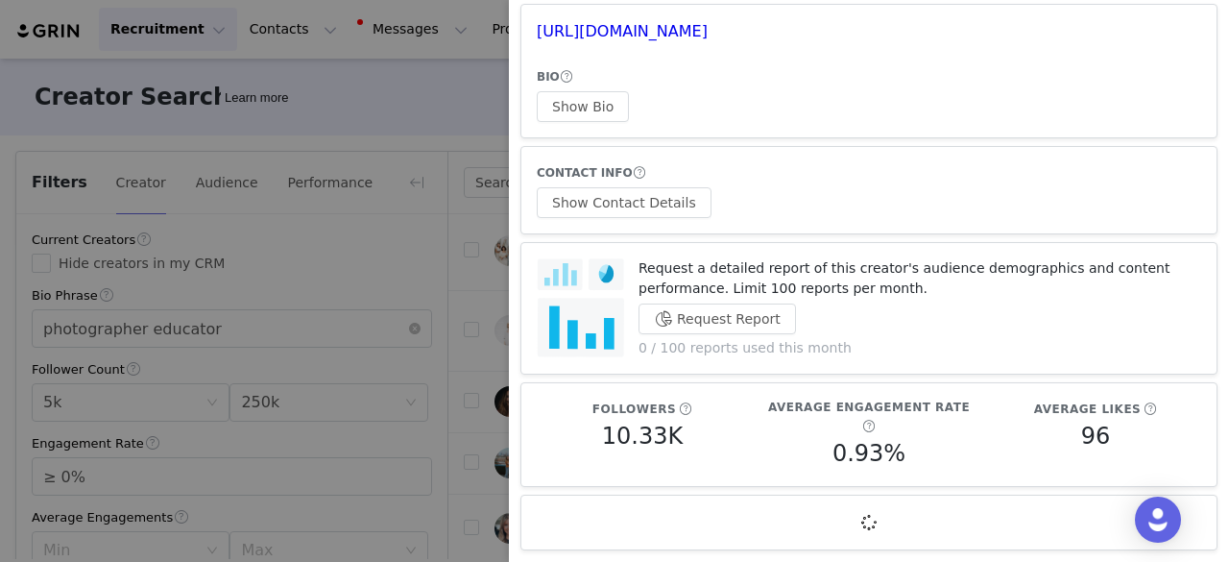
scroll to position [40, 0]
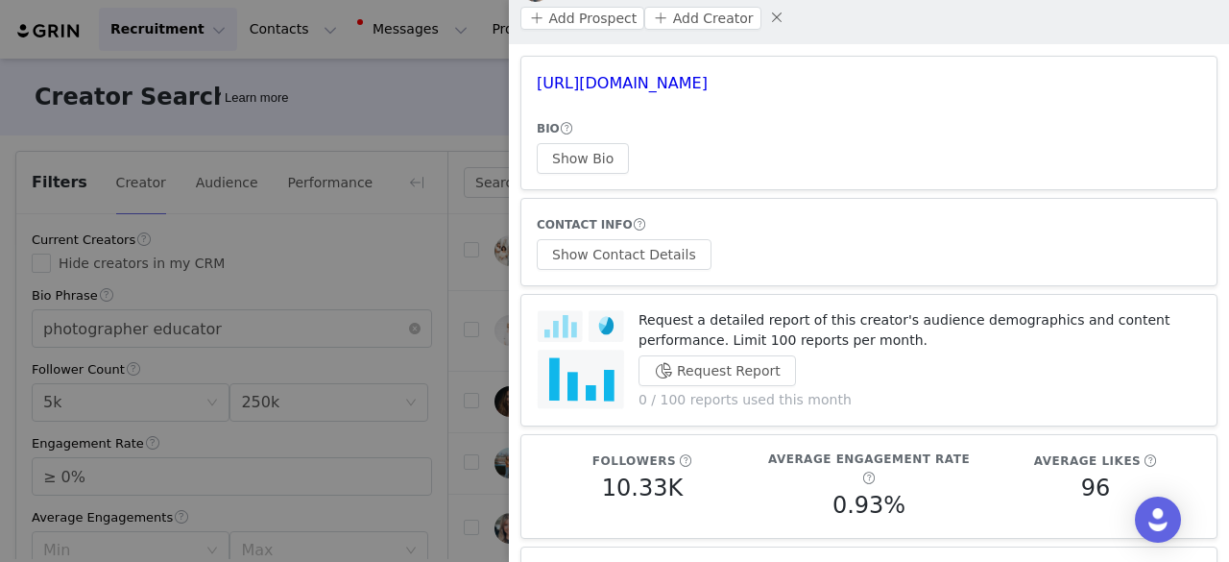
click at [414, 110] on div at bounding box center [614, 281] width 1229 height 562
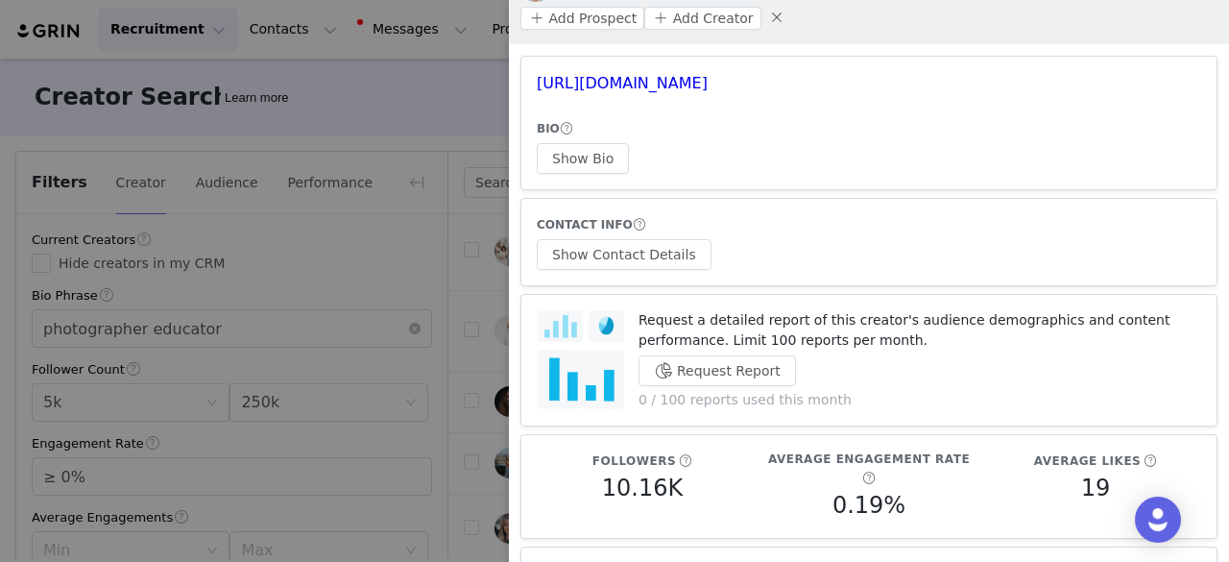
click at [459, 91] on div at bounding box center [614, 281] width 1229 height 562
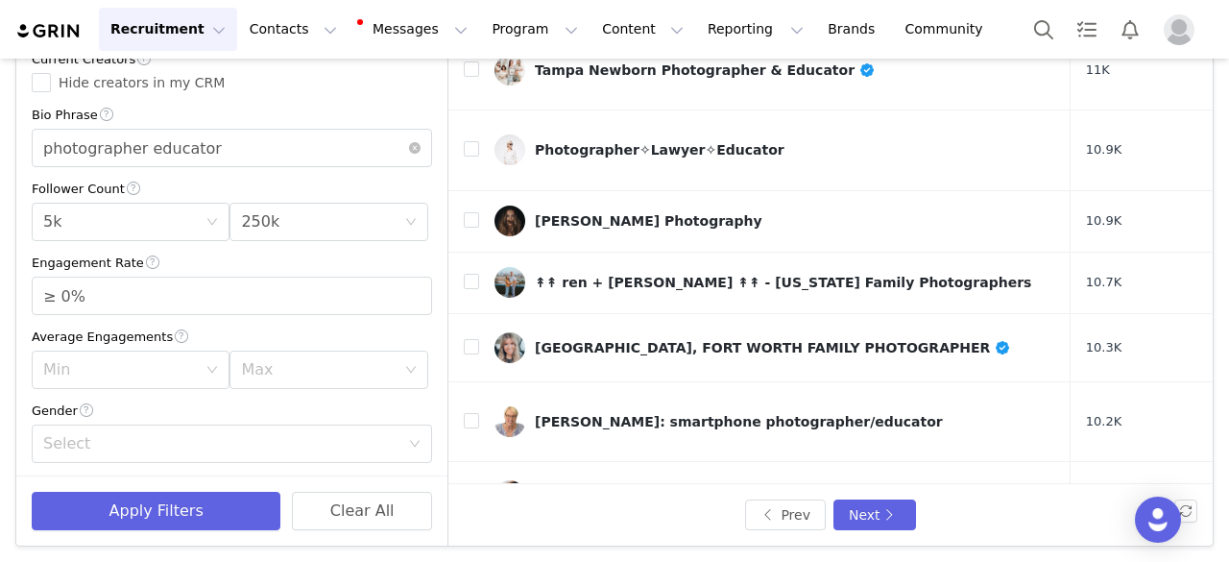
scroll to position [182, 0]
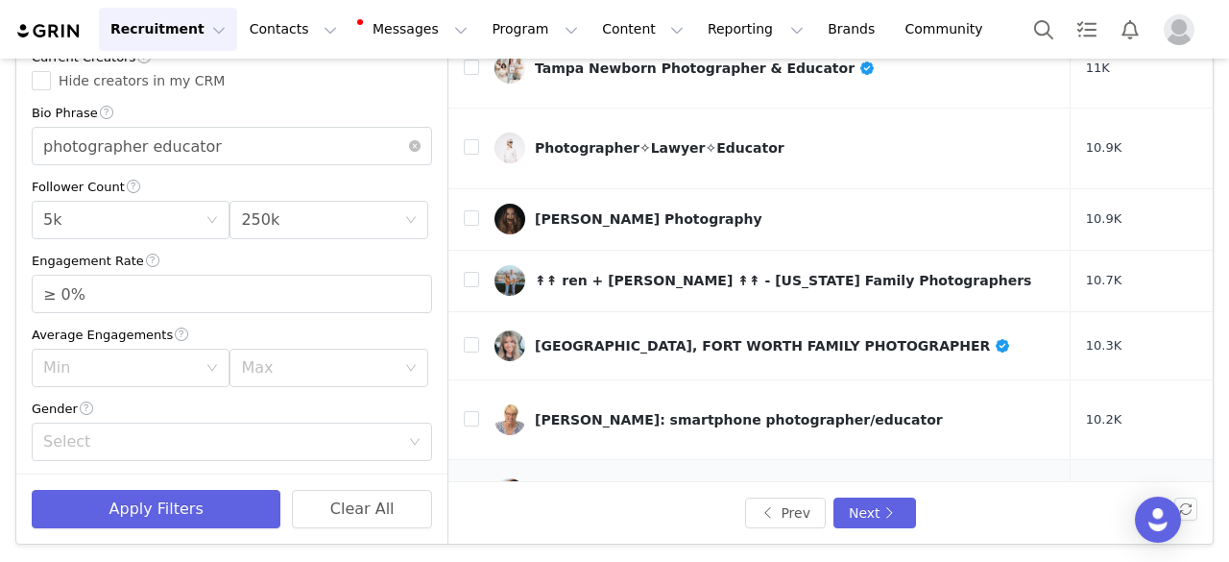
click at [610, 486] on div "𝐒𝐭. 𝐋𝐨𝐮𝐢𝐬 𝐒𝐭𝐨𝐫𝐲𝐭𝐞𝐥𝐥𝐢𝐧𝐠 𝐅𝐚𝐦𝐢𝐥𝐲 𝐏𝐡𝐨𝐭𝐨𝐠𝐫𝐚𝐩𝐡𝐞𝐫 𝐚𝐧𝐝 𝐄𝐝𝐮𝐜𝐚𝐭𝐨𝐫" at bounding box center [707, 493] width 344 height 15
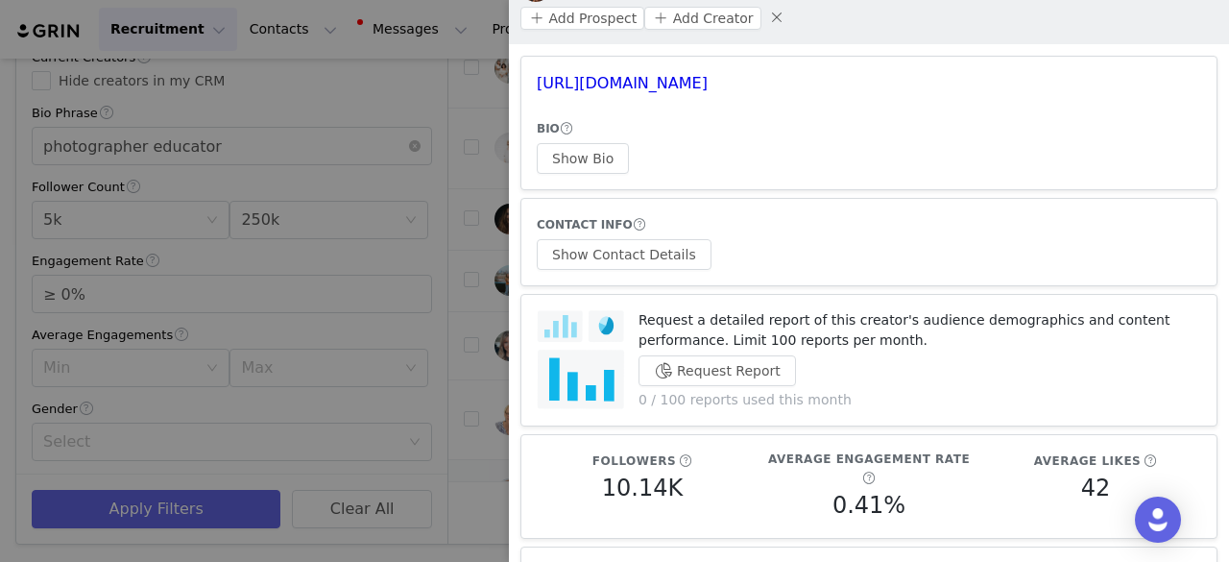
scroll to position [71, 0]
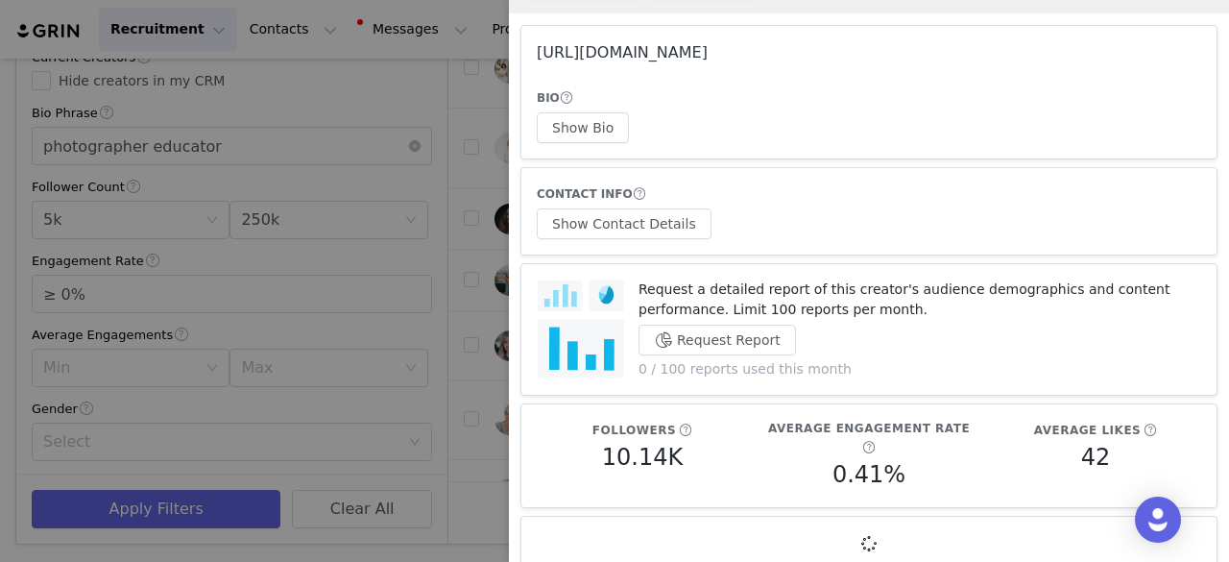
drag, startPoint x: 598, startPoint y: 57, endPoint x: 577, endPoint y: 52, distance: 21.7
click at [473, 89] on div at bounding box center [614, 281] width 1229 height 562
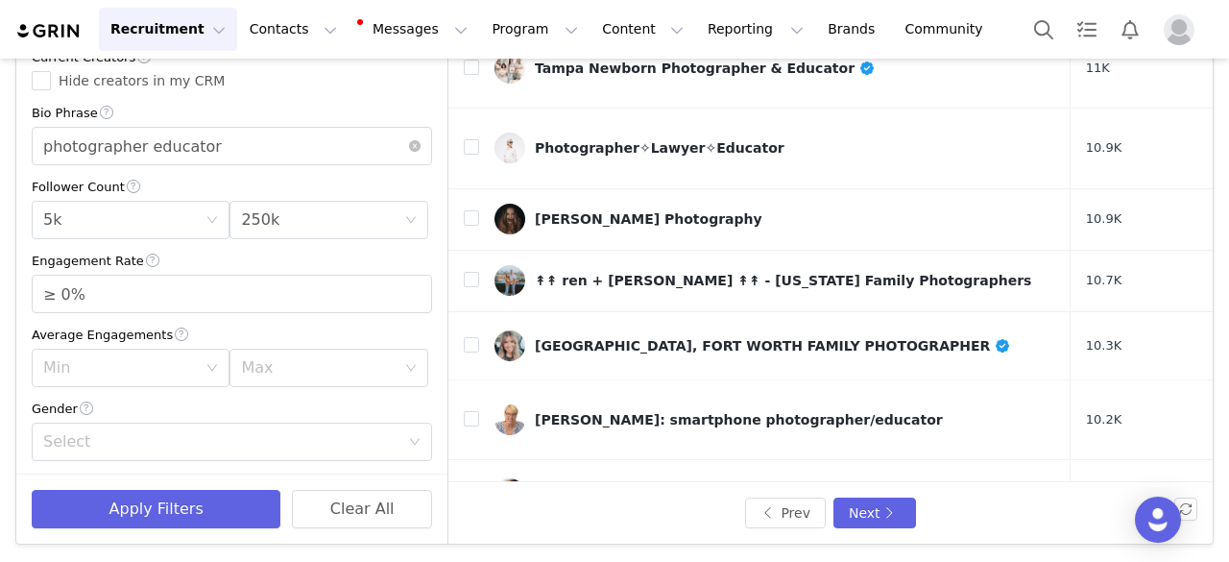
click at [589, 551] on div "Alina Thomas - Virginia Wedding Photographer" at bounding box center [737, 558] width 405 height 15
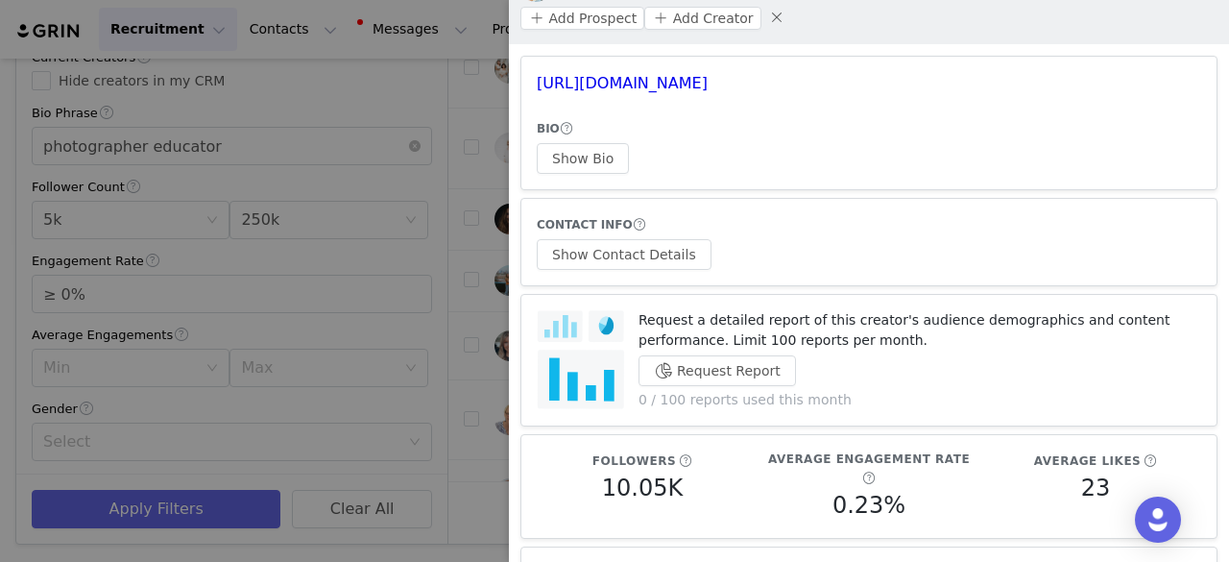
click at [494, 142] on div at bounding box center [614, 281] width 1229 height 562
